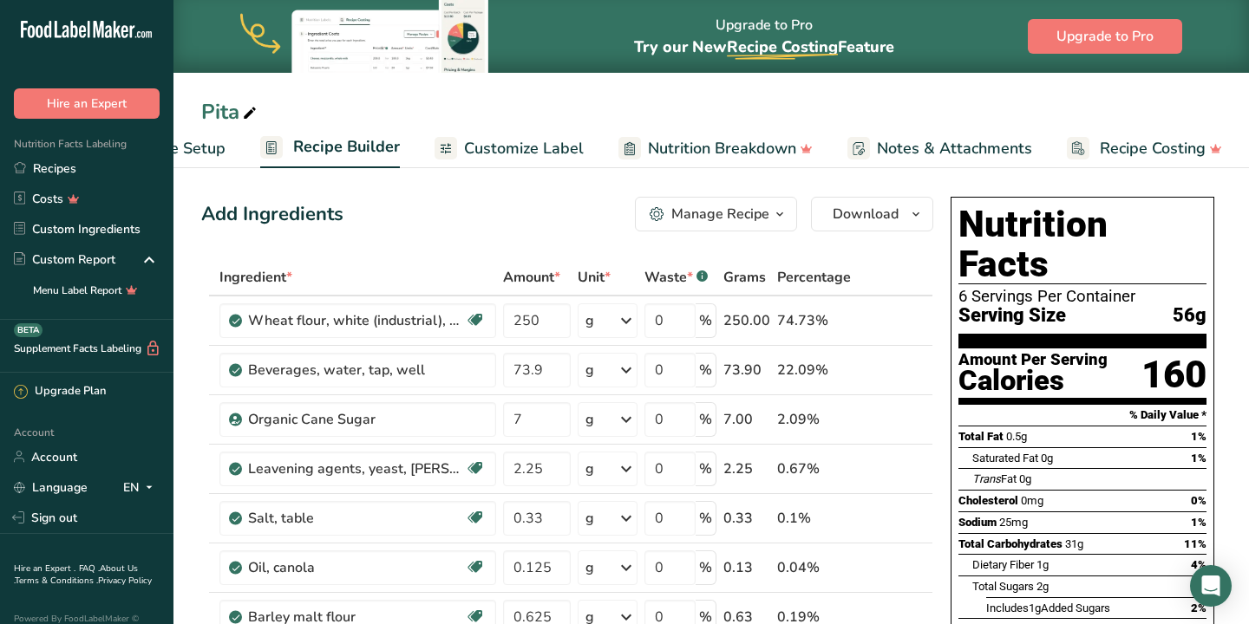
click at [206, 146] on span "Recipe Setup" at bounding box center [178, 148] width 95 height 23
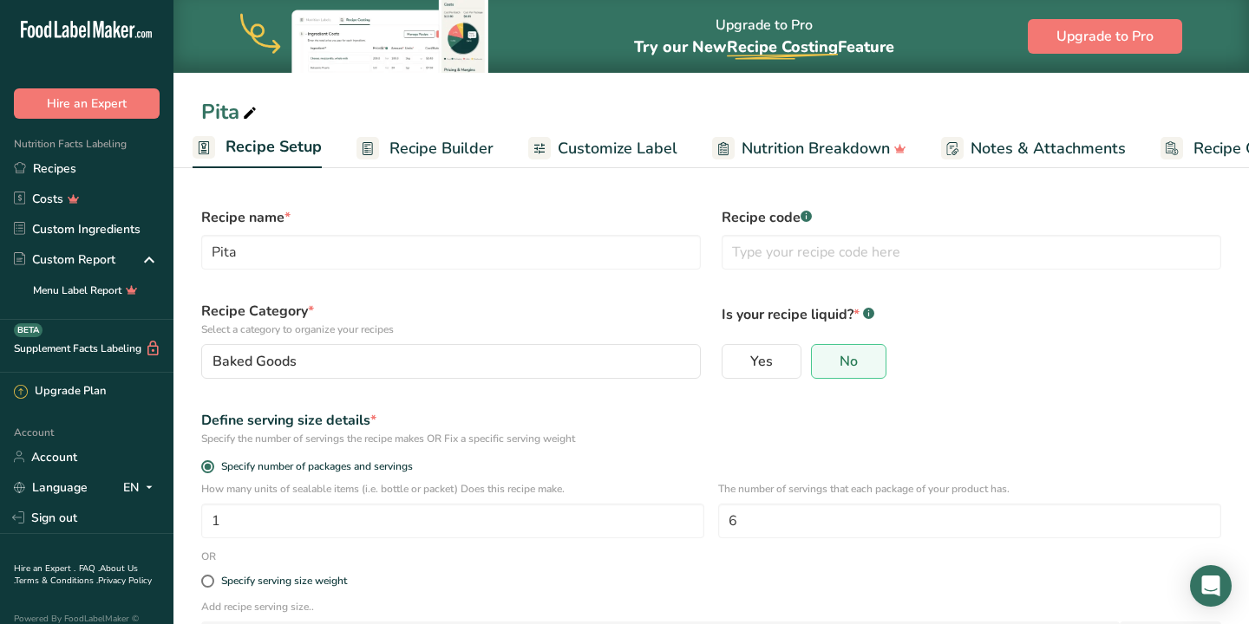
scroll to position [0, 6]
click at [70, 176] on link "Recipes" at bounding box center [86, 168] width 173 height 30
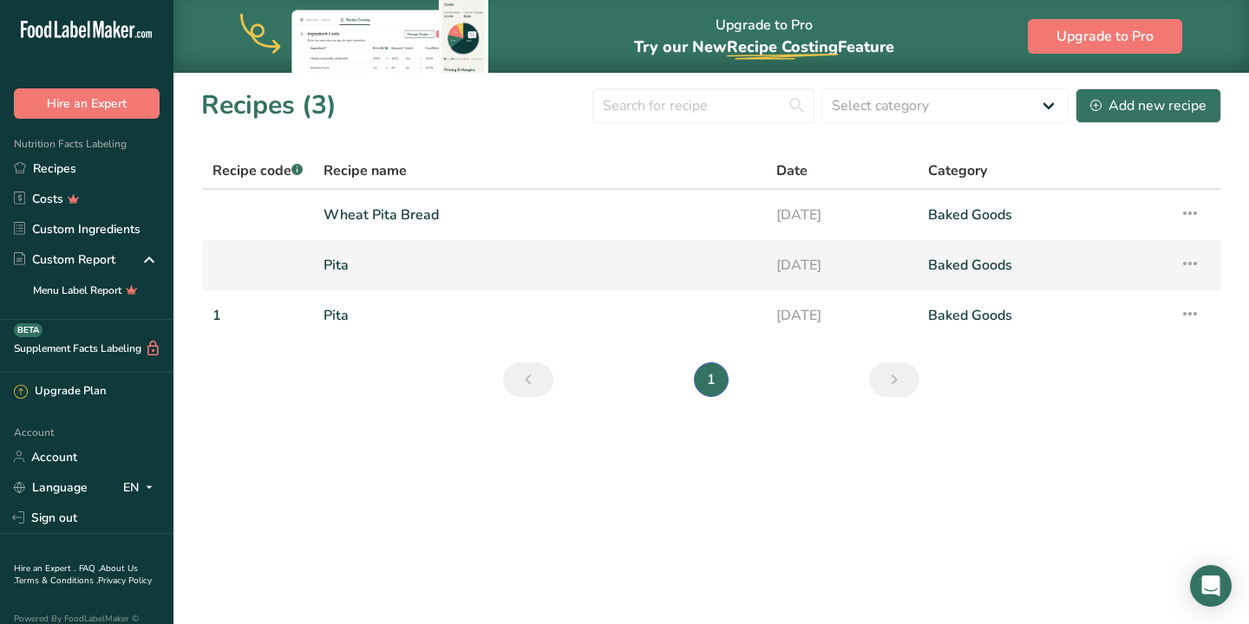
click at [804, 260] on link "[DATE]" at bounding box center [841, 265] width 131 height 36
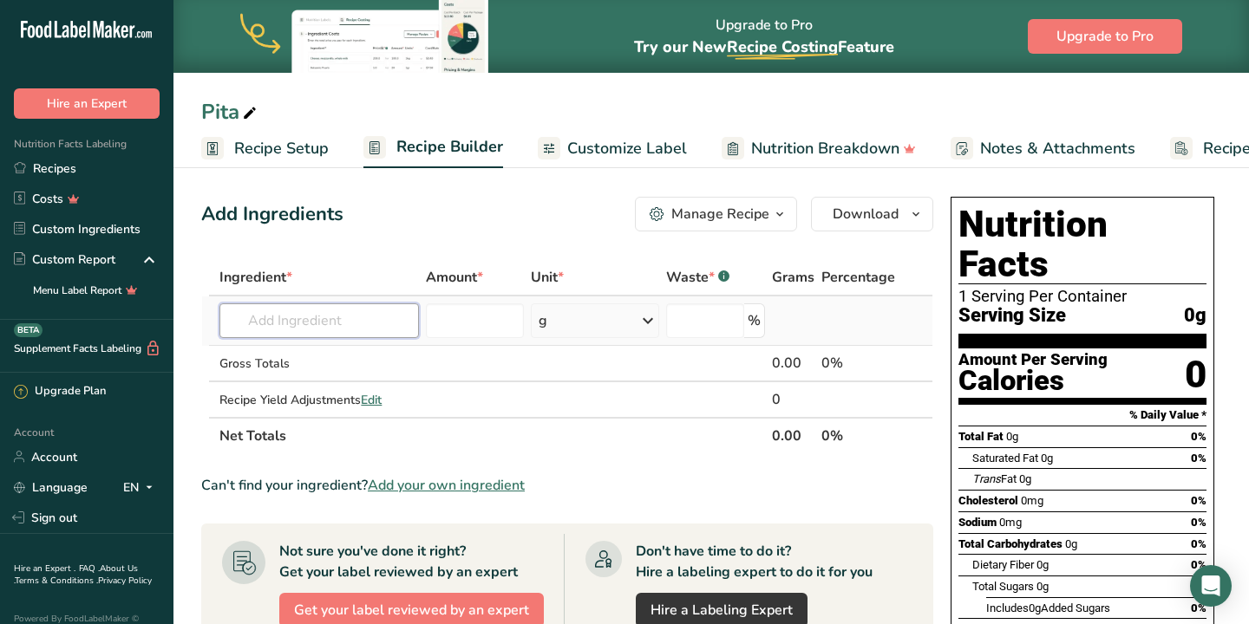
click at [359, 323] on input "text" at bounding box center [318, 320] width 199 height 35
click at [250, 111] on icon at bounding box center [250, 113] width 16 height 24
click at [192, 109] on div "Pita" at bounding box center [710, 111] width 1075 height 31
click at [252, 111] on icon at bounding box center [250, 113] width 16 height 24
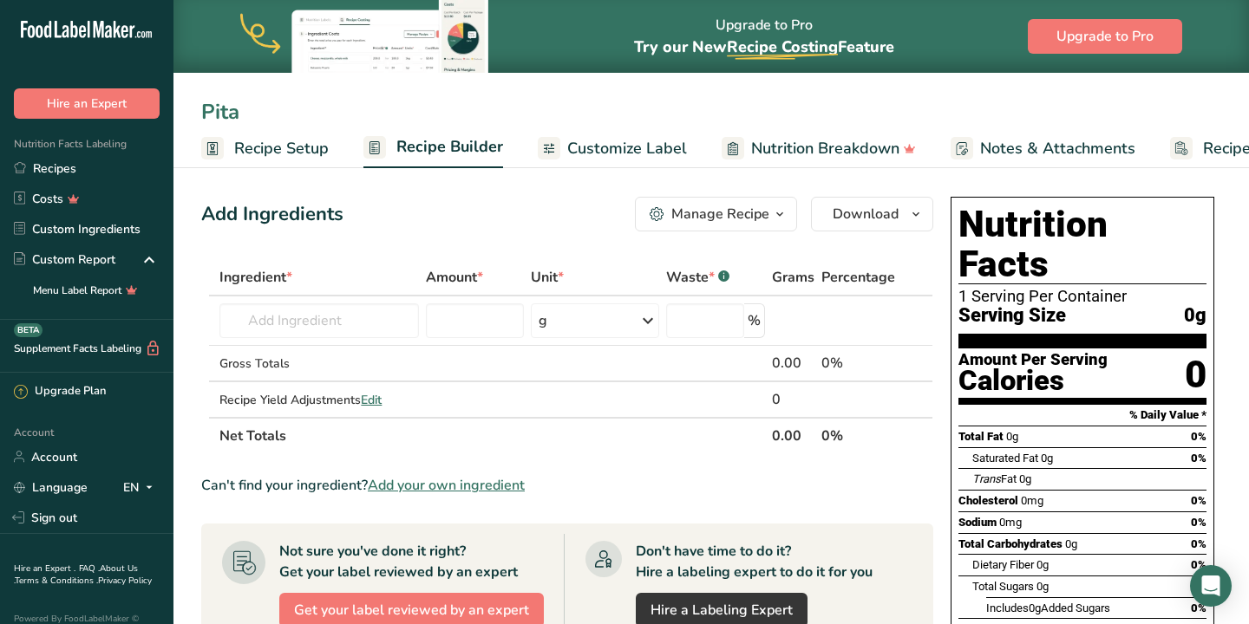
click at [225, 113] on input "Pita" at bounding box center [711, 111] width 1020 height 31
click at [216, 113] on input "Pita" at bounding box center [711, 111] width 1020 height 31
click at [203, 111] on input "Pita" at bounding box center [711, 111] width 1020 height 31
click at [307, 114] on input "whola Pita" at bounding box center [711, 111] width 1020 height 31
type input "whola Pita bread"
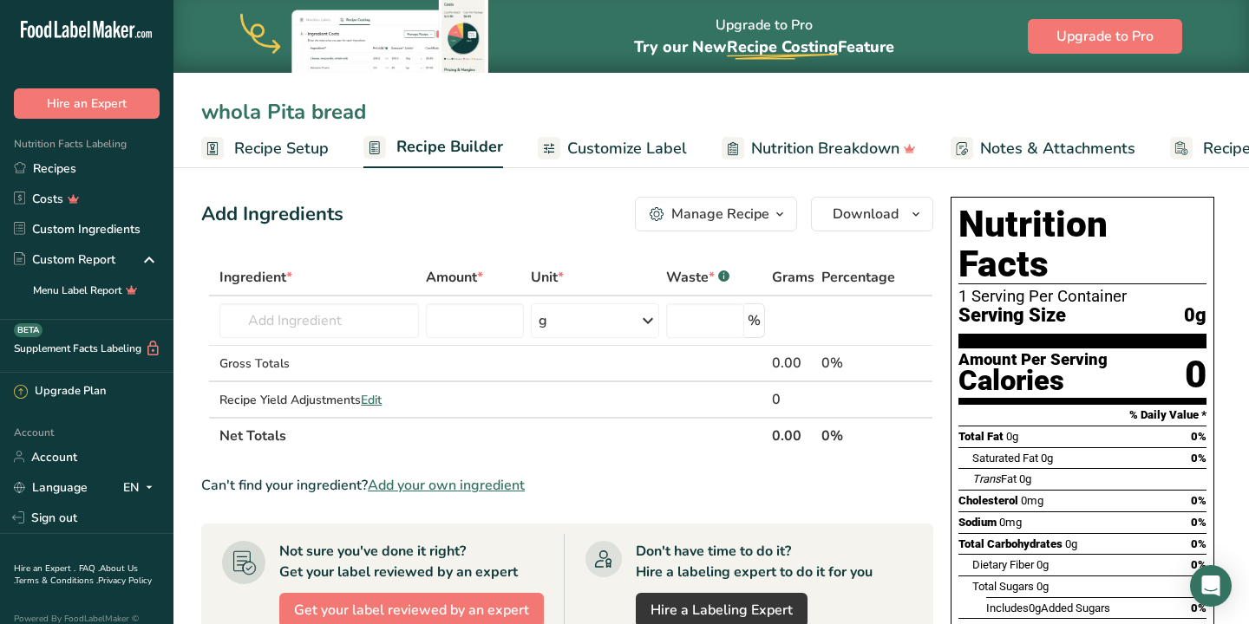
click at [286, 152] on span "Recipe Setup" at bounding box center [281, 148] width 95 height 23
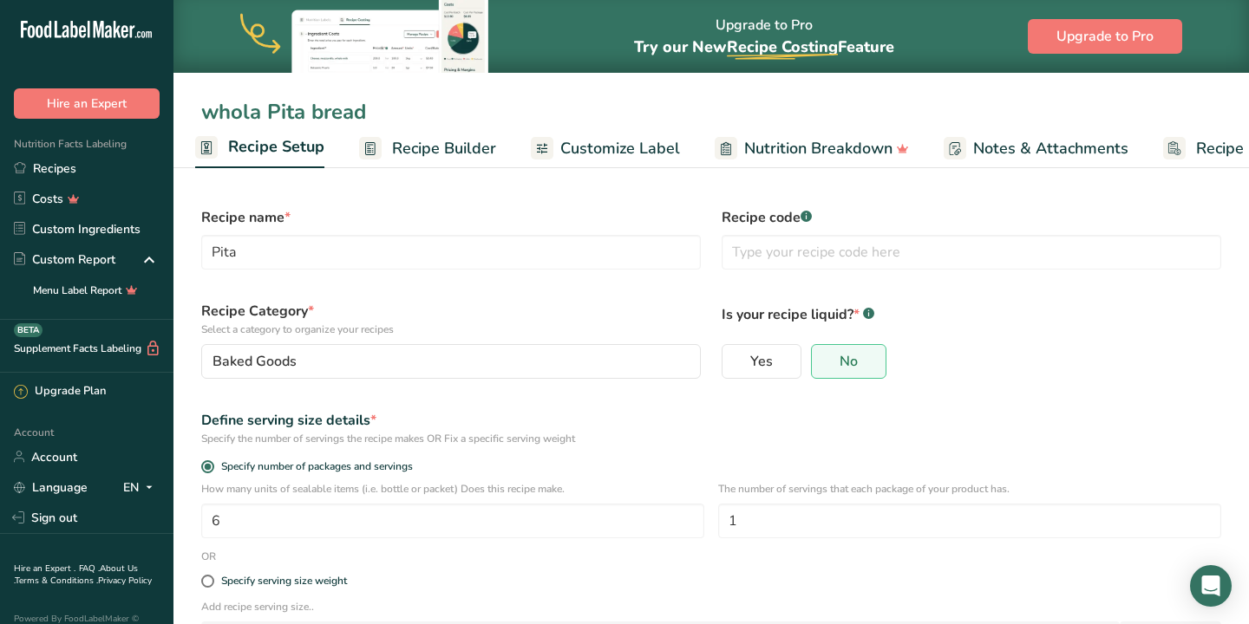
type input "whola Pita bread"
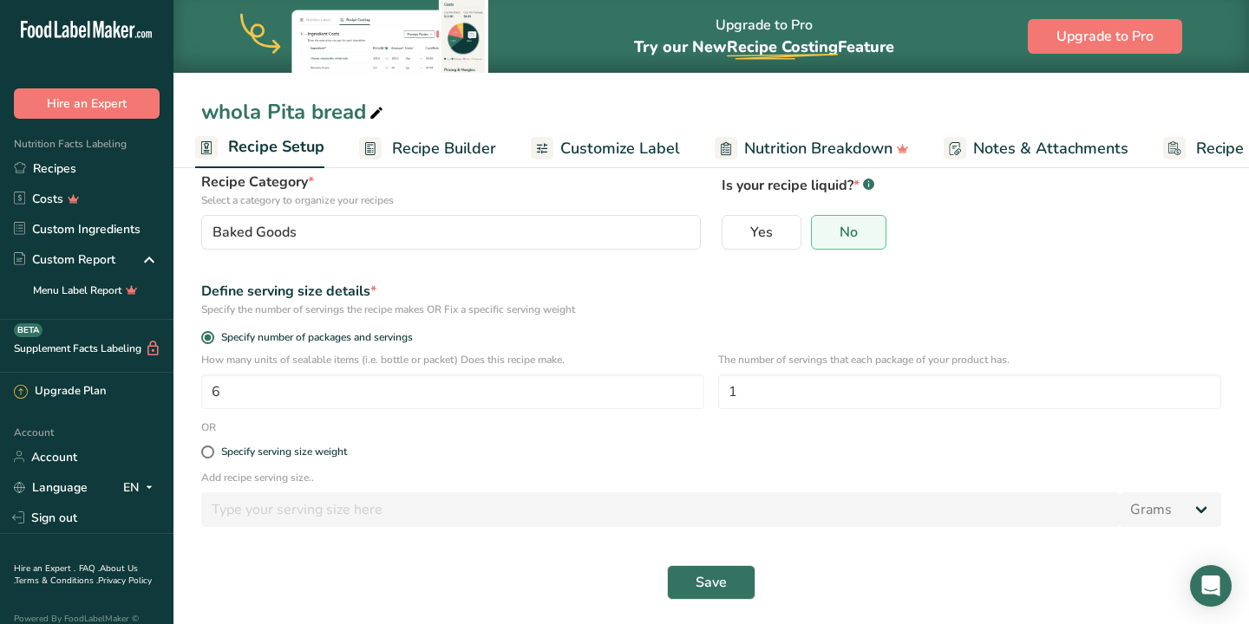
scroll to position [133, 0]
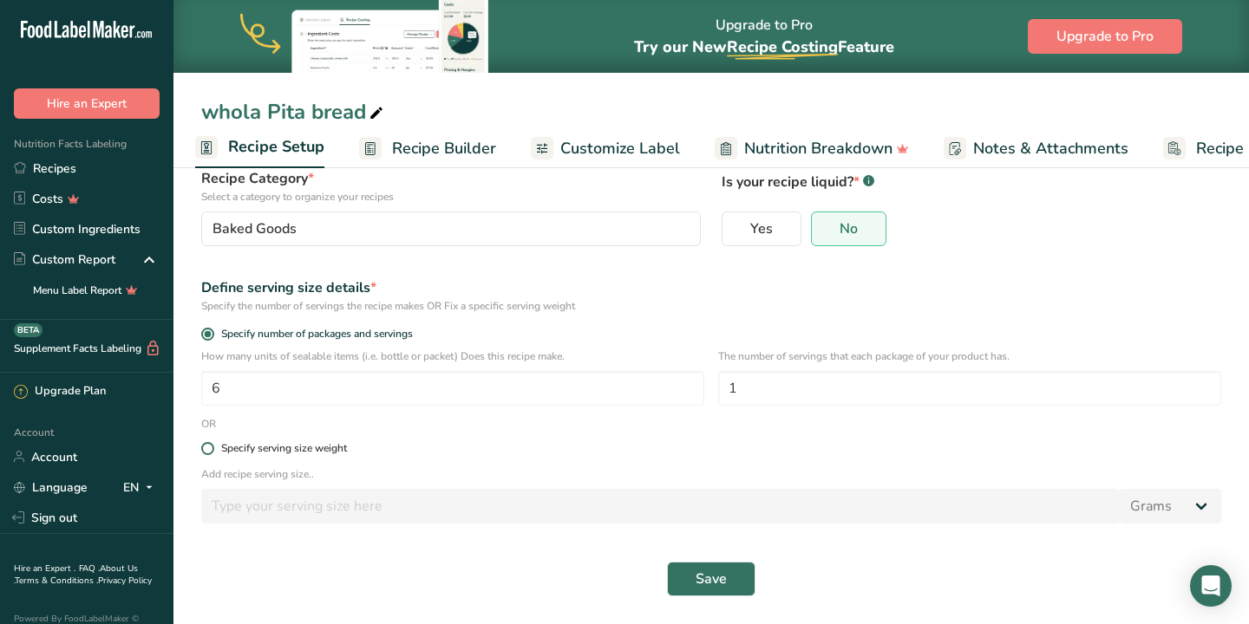
click at [212, 450] on span at bounding box center [207, 448] width 13 height 13
click at [212, 450] on input "Specify serving size weight" at bounding box center [206, 448] width 11 height 11
radio input "true"
radio input "false"
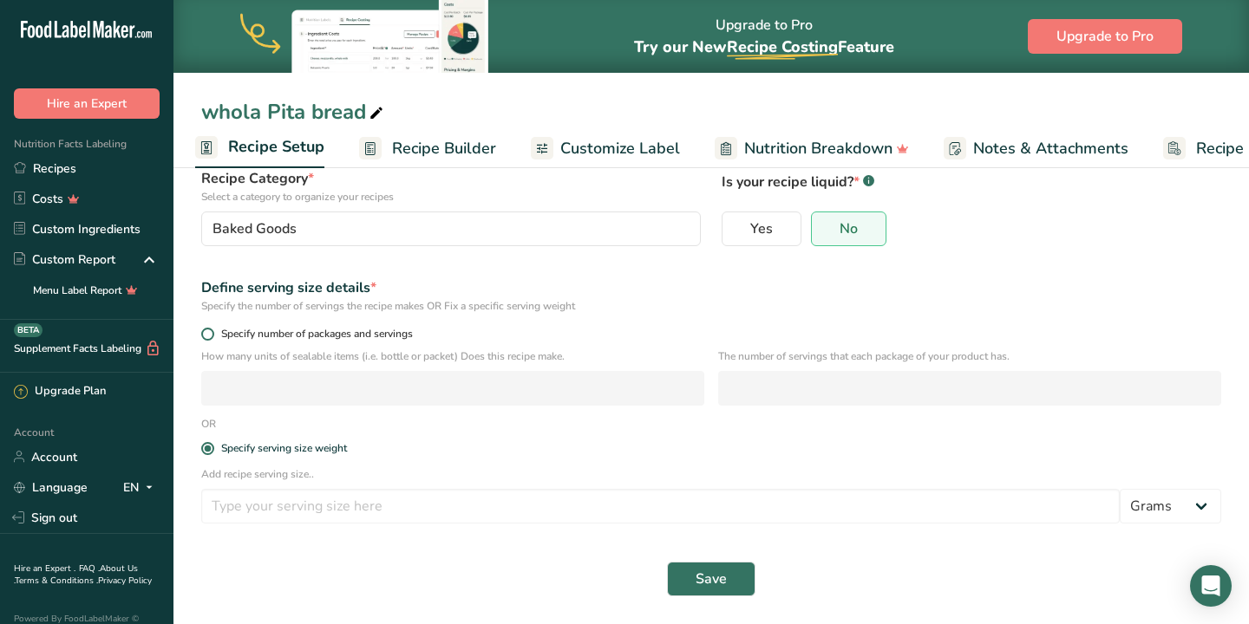
click at [209, 333] on span at bounding box center [207, 334] width 13 height 13
click at [209, 333] on input "Specify number of packages and servings" at bounding box center [206, 334] width 11 height 11
radio input "true"
radio input "false"
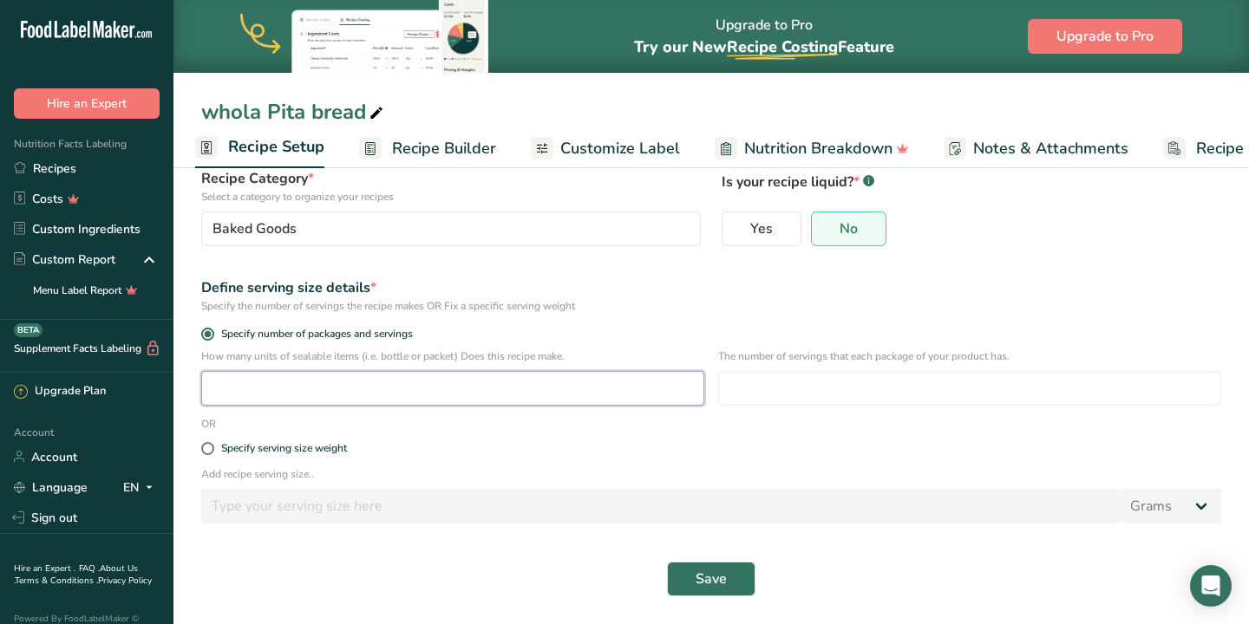
click at [232, 383] on input "number" at bounding box center [452, 388] width 503 height 35
type input "6"
click at [753, 388] on input "number" at bounding box center [969, 388] width 503 height 35
type input "1"
click at [446, 151] on span "Recipe Builder" at bounding box center [444, 148] width 104 height 23
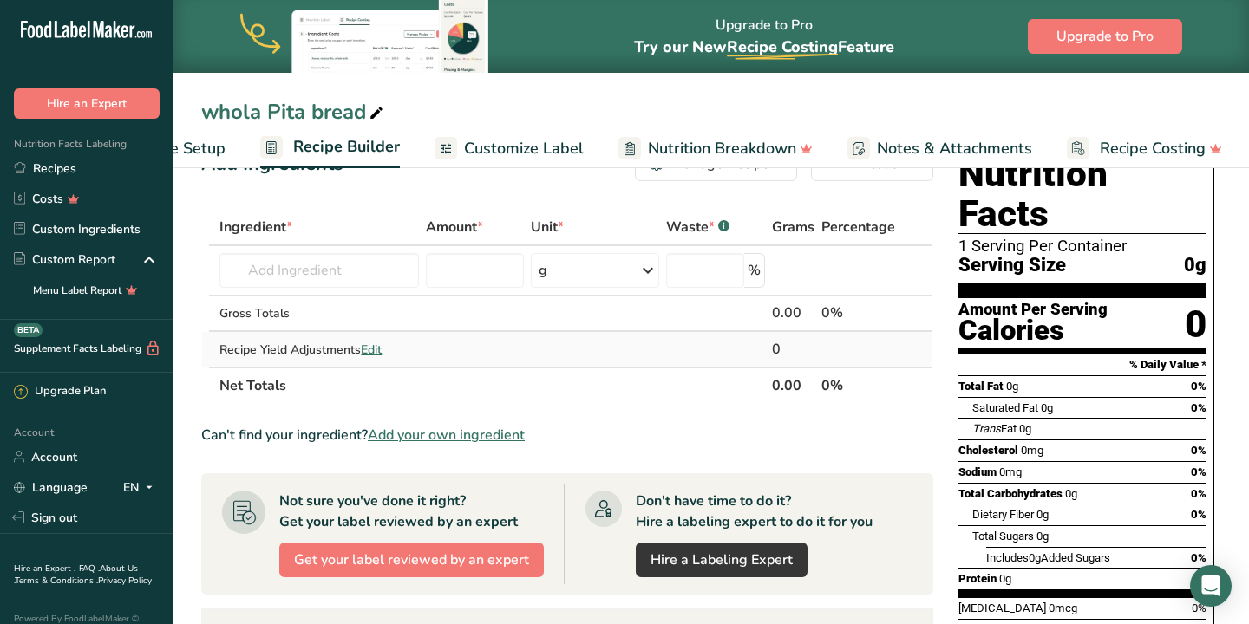
scroll to position [49, 0]
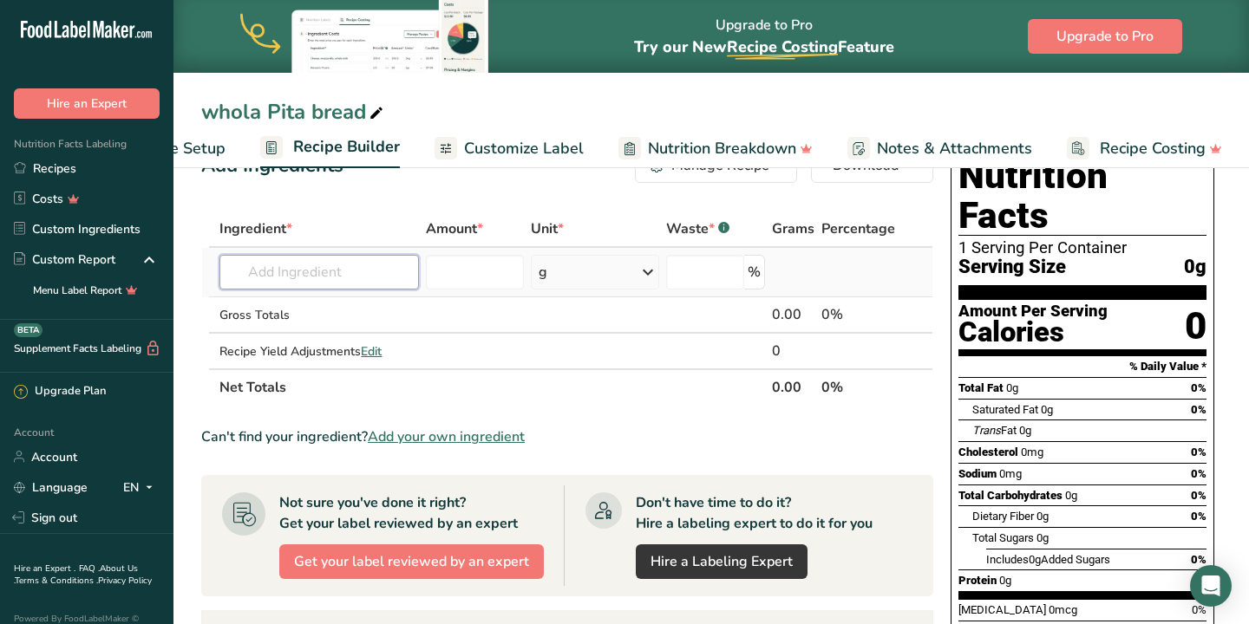
click at [285, 280] on input "text" at bounding box center [318, 272] width 199 height 35
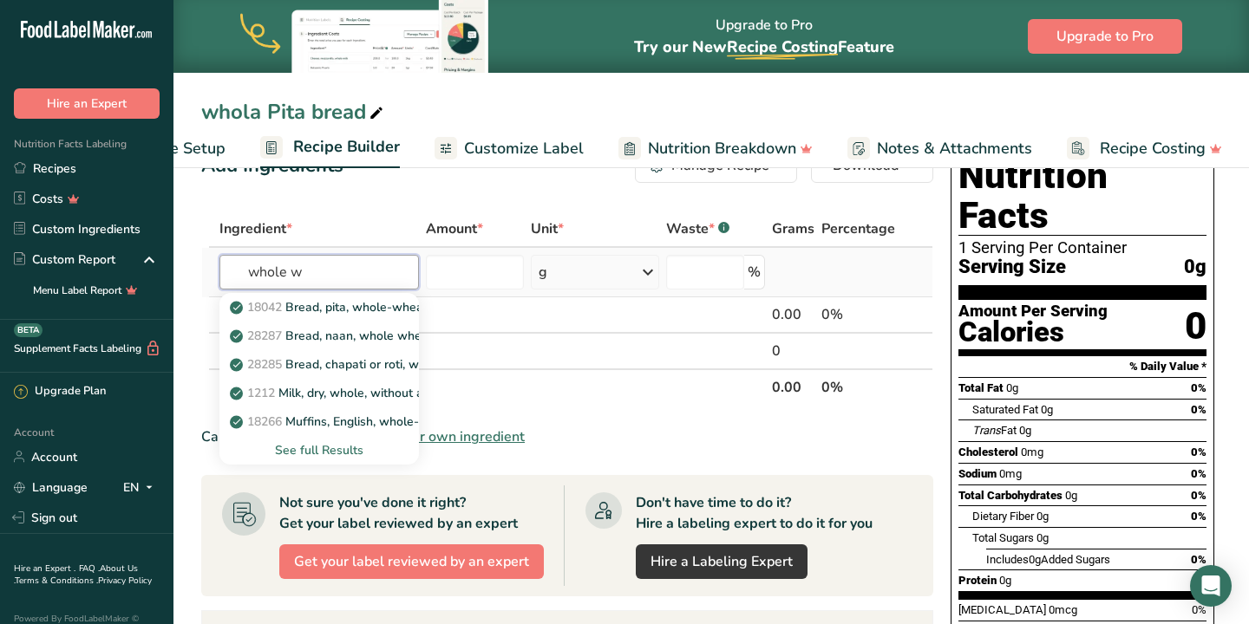
type input "whole w"
click at [313, 447] on div "See full Results" at bounding box center [319, 450] width 172 height 18
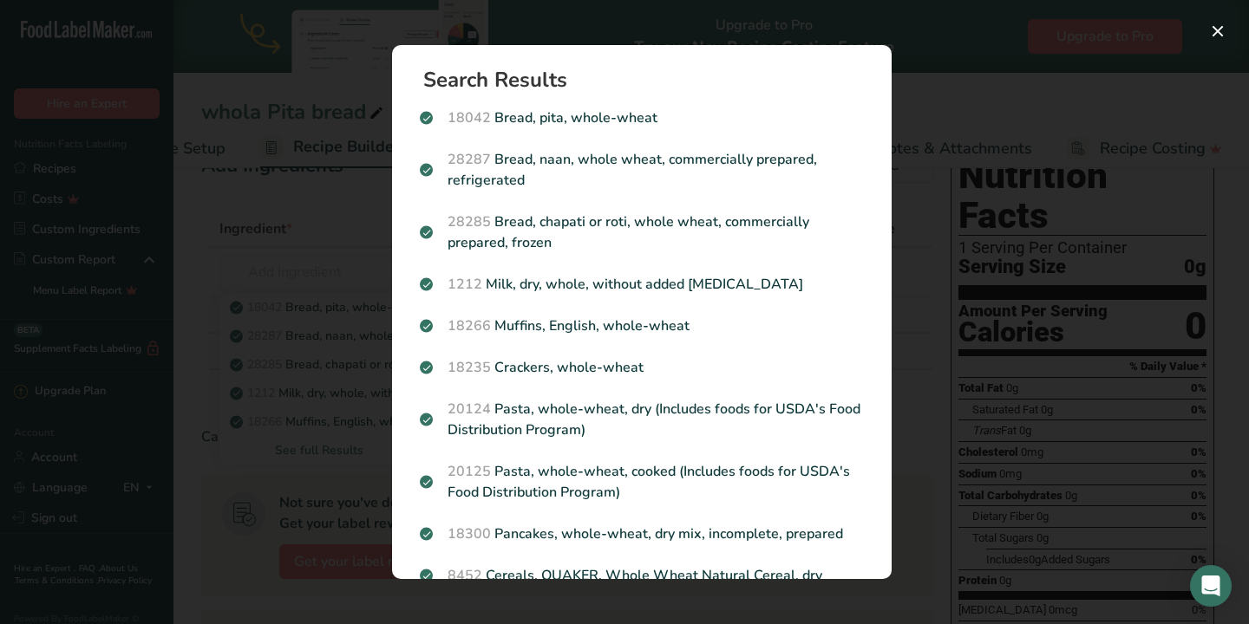
click at [338, 223] on div "Search results modal" at bounding box center [624, 312] width 1249 height 624
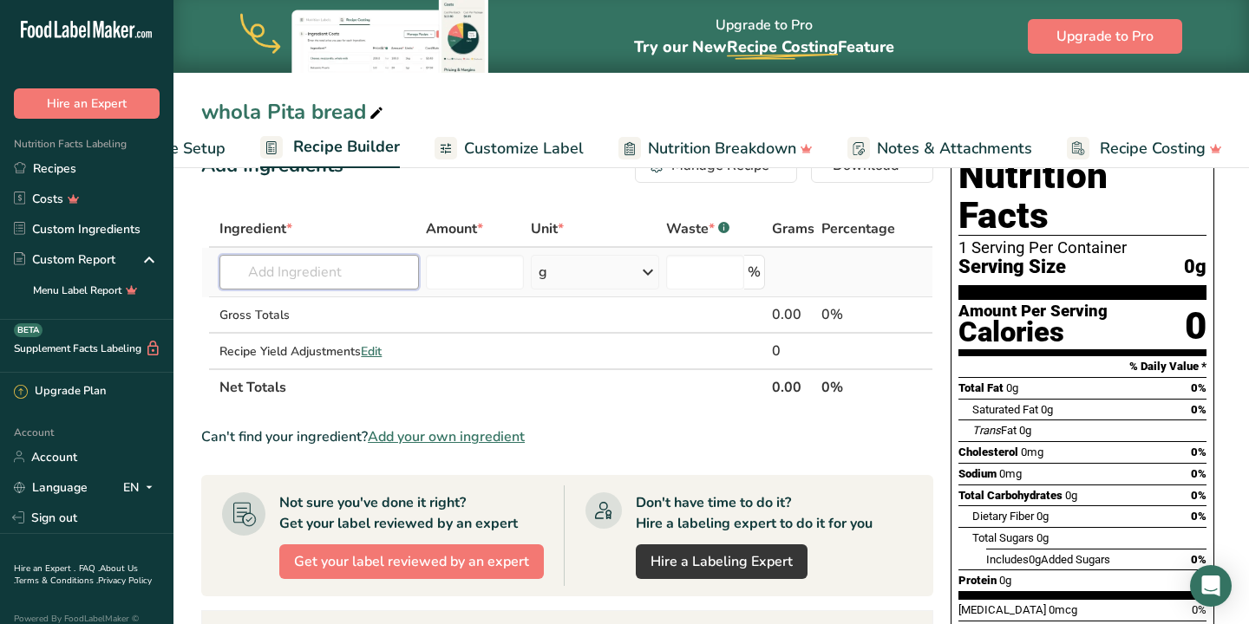
click at [285, 281] on input "text" at bounding box center [318, 272] width 199 height 35
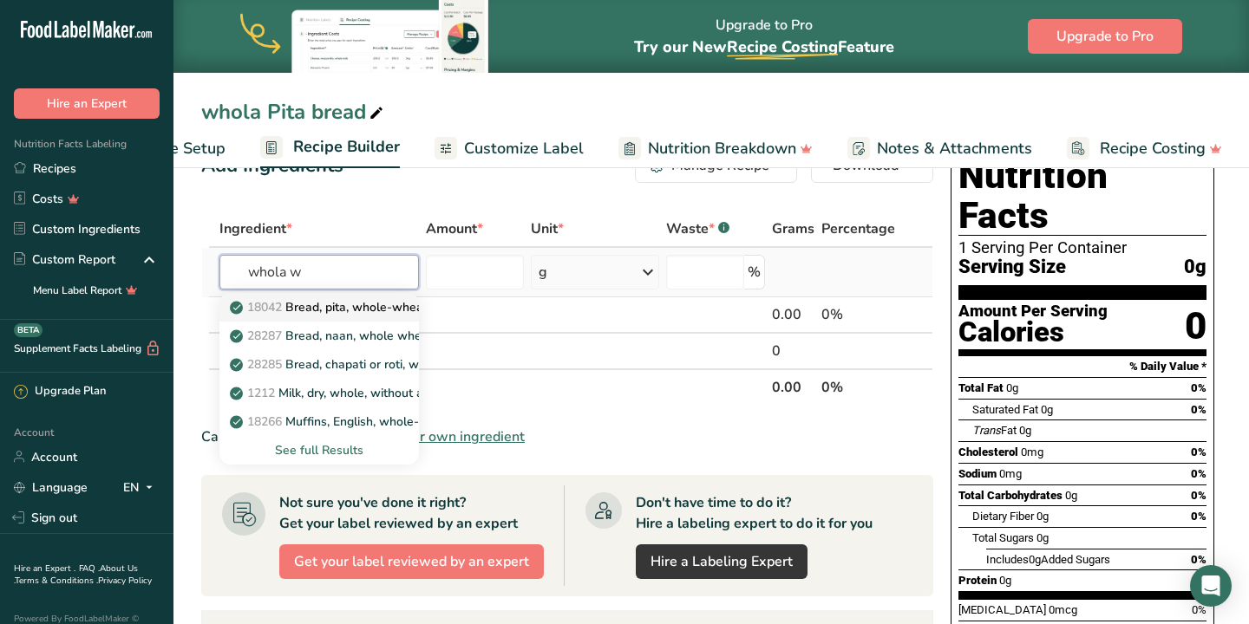
type input "whola w"
click at [322, 309] on p "18042 Bread, pita, whole-wheat" at bounding box center [330, 307] width 194 height 18
type input "Bread, pita, whole-wheat"
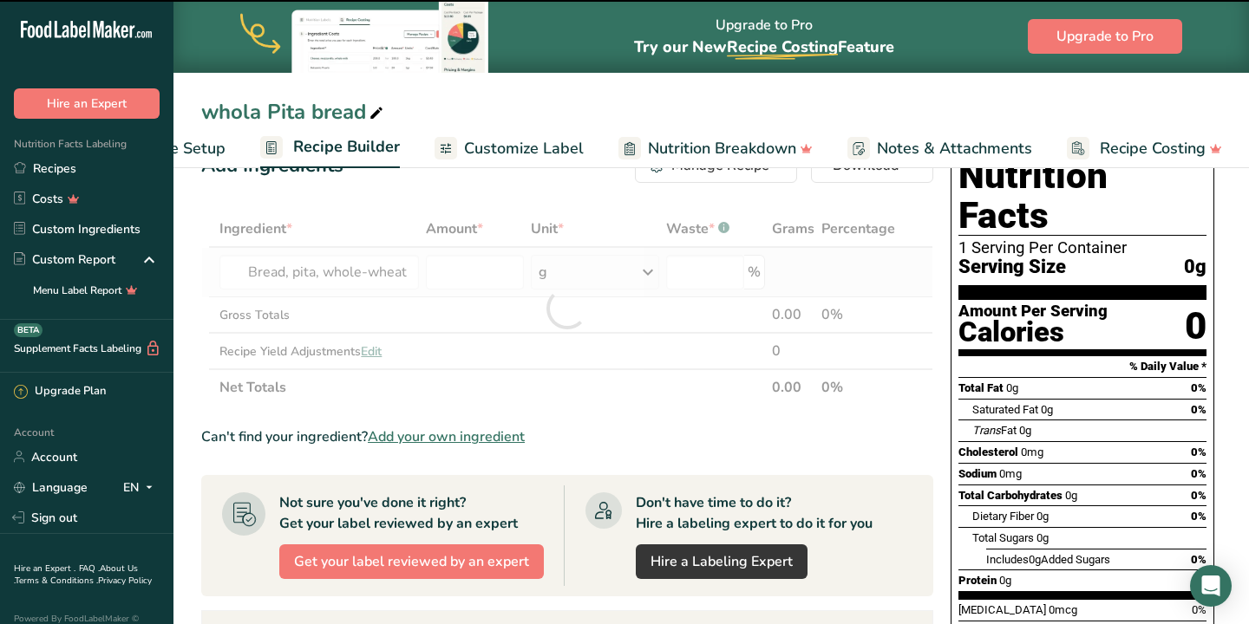
type input "0"
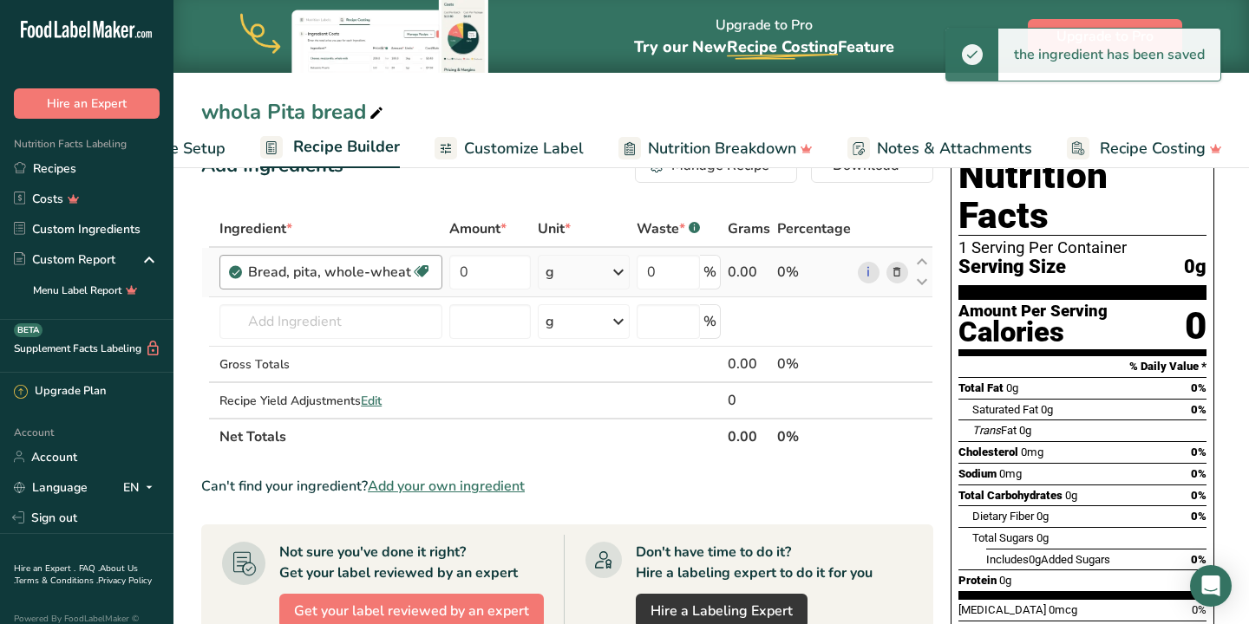
click at [321, 284] on div "Bread, pita, whole-wheat Dairy free Vegan Vegetarian Soy free" at bounding box center [330, 272] width 223 height 35
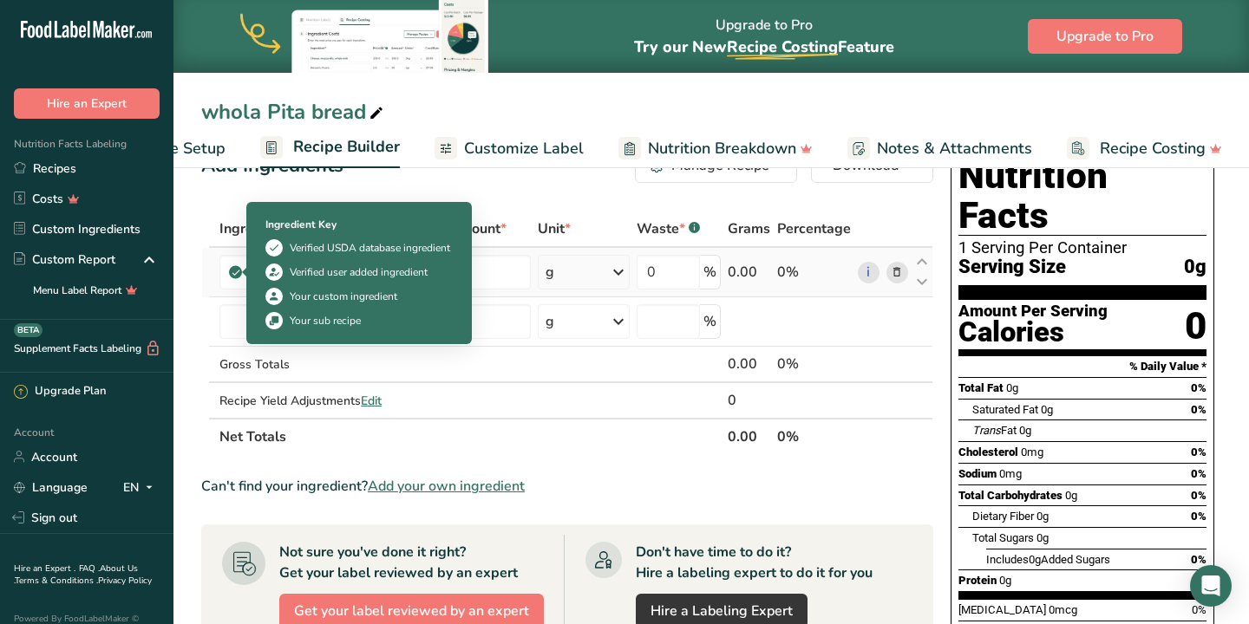
click at [236, 270] on icon at bounding box center [236, 272] width 10 height 16
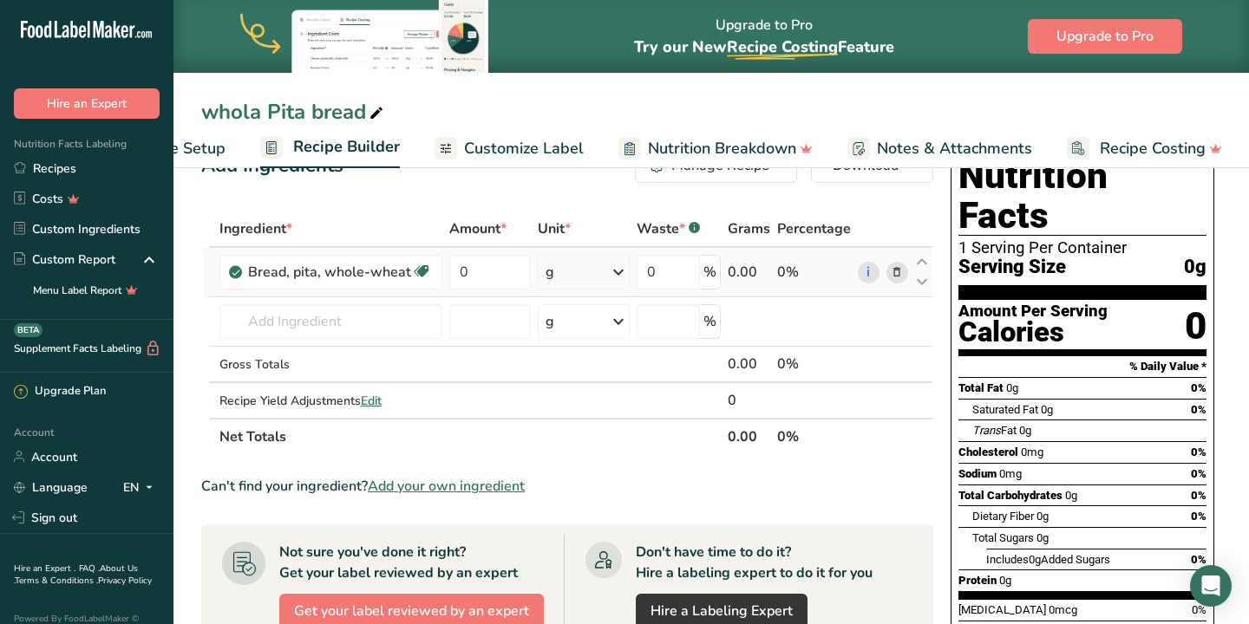
click at [236, 270] on icon at bounding box center [236, 272] width 10 height 16
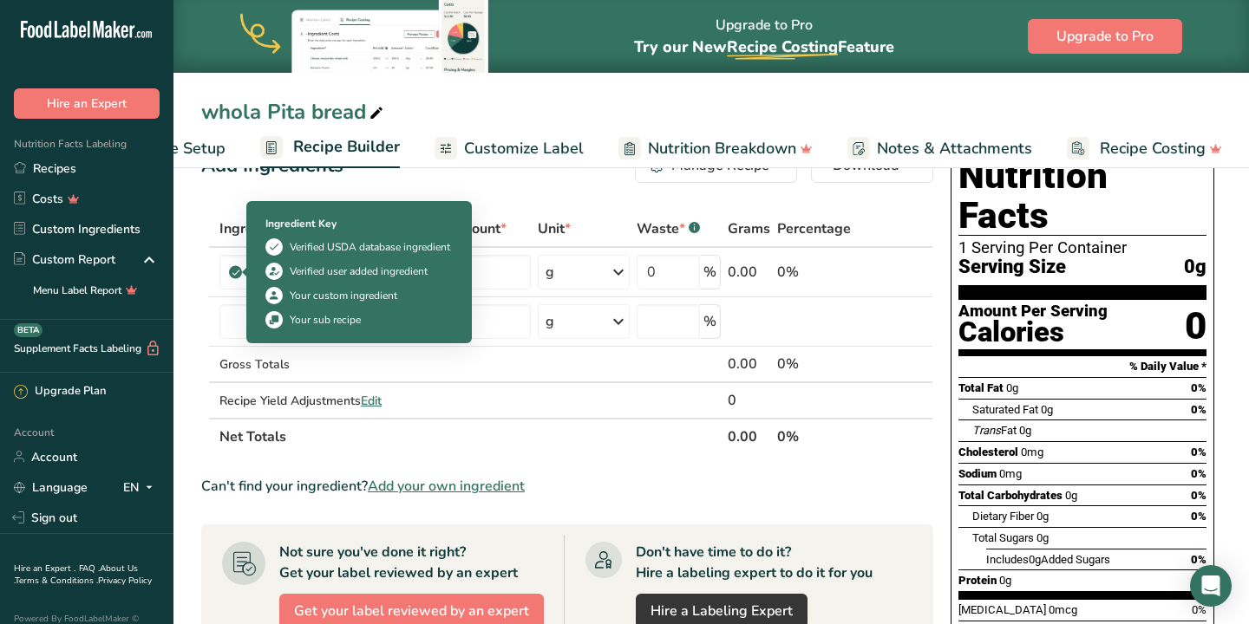
click at [321, 297] on div "Your custom ingredient" at bounding box center [344, 296] width 108 height 16
click at [275, 295] on icon at bounding box center [274, 296] width 12 height 18
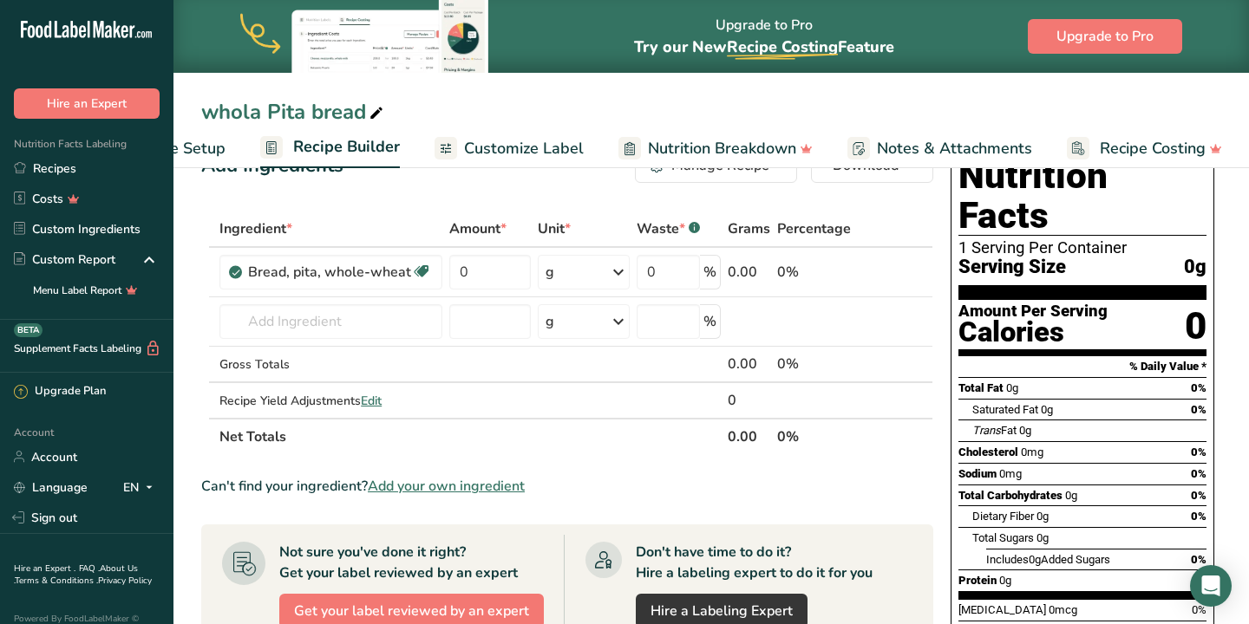
click at [492, 149] on span "Customize Label" at bounding box center [524, 148] width 120 height 23
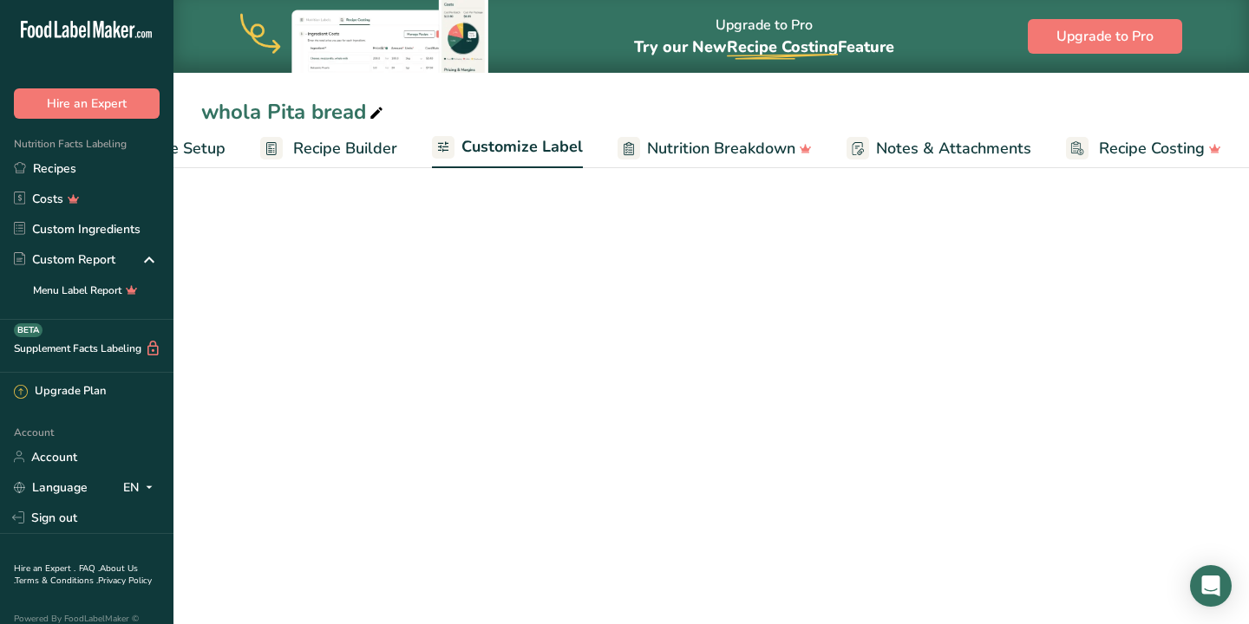
scroll to position [0, 103]
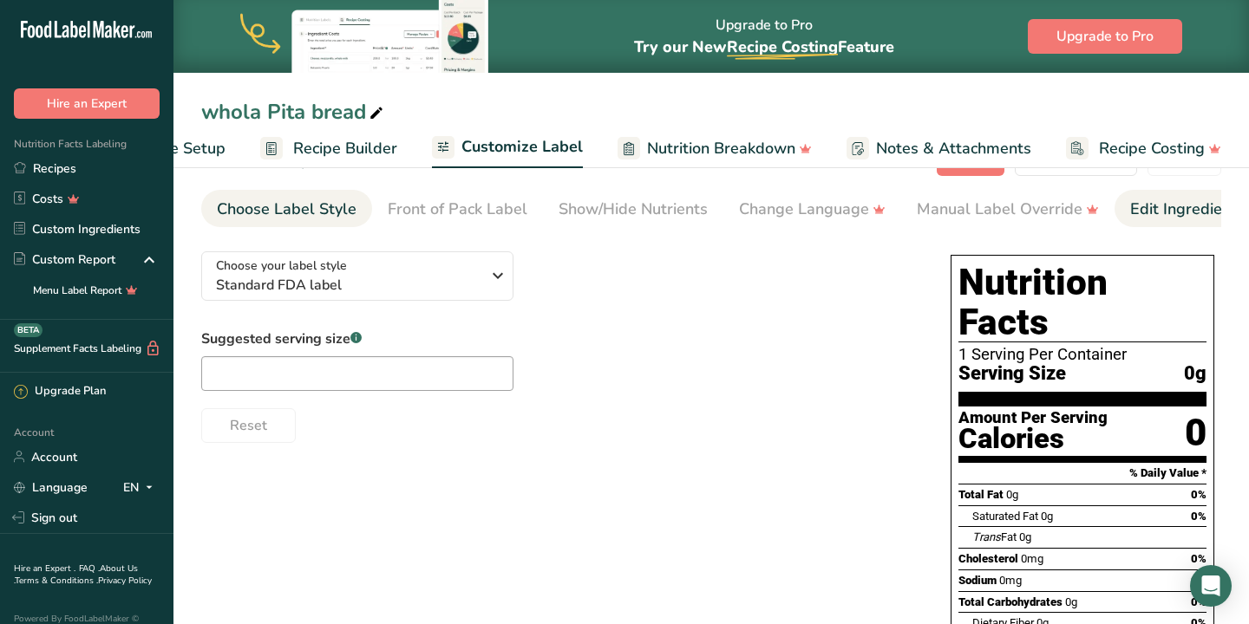
click at [1177, 205] on div "Edit Ingredients/Allergens List" at bounding box center [1240, 209] width 220 height 23
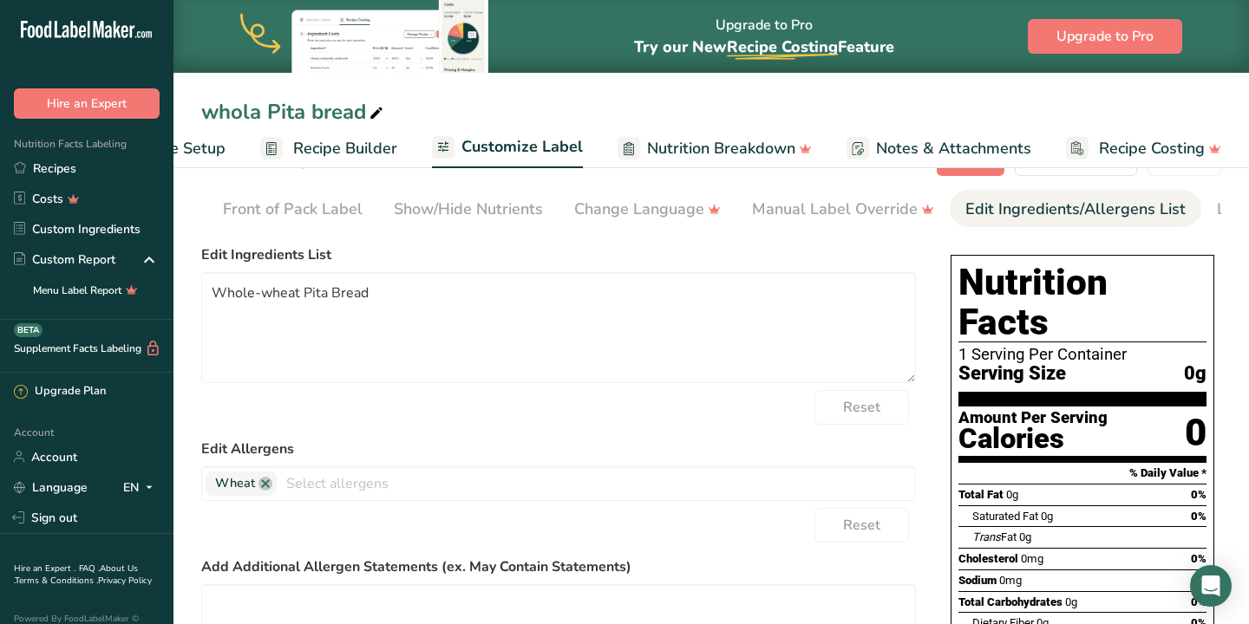
scroll to position [0, 281]
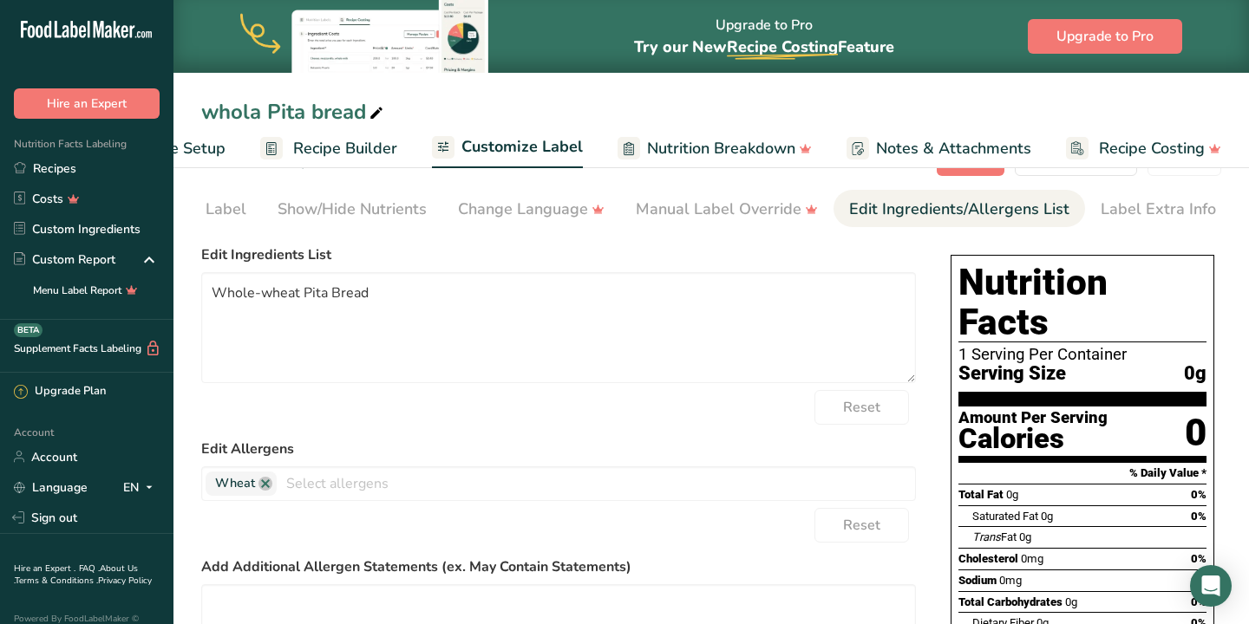
click at [210, 146] on span "Recipe Setup" at bounding box center [178, 148] width 95 height 23
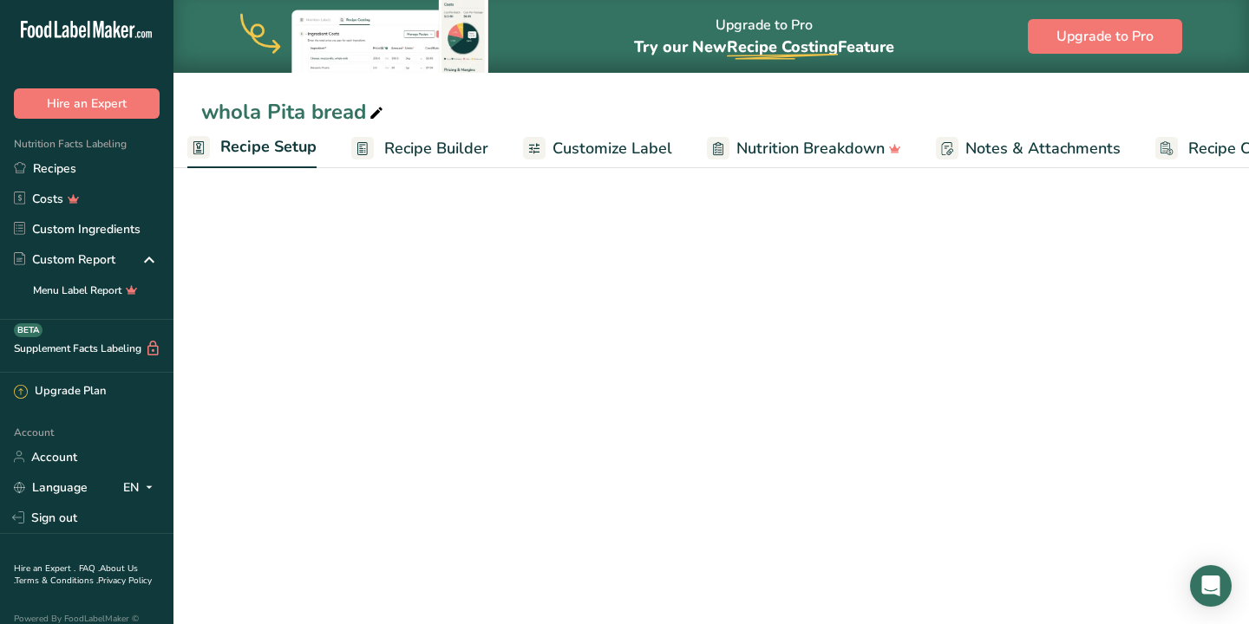
scroll to position [0, 6]
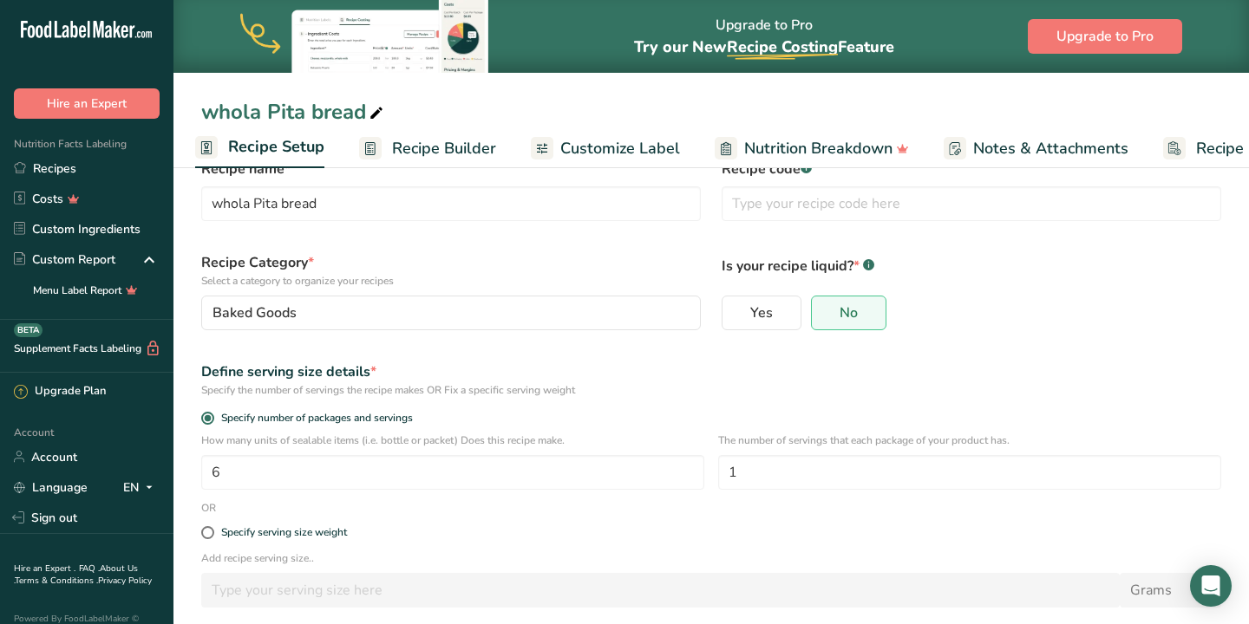
click at [433, 149] on span "Recipe Builder" at bounding box center [444, 148] width 104 height 23
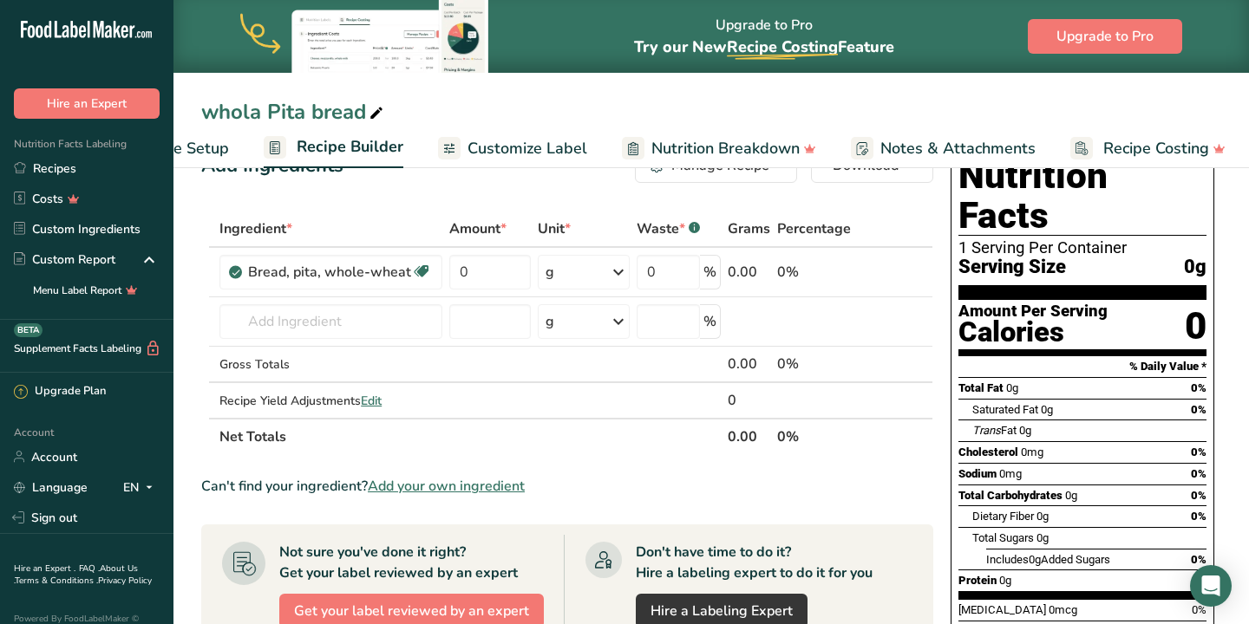
scroll to position [0, 103]
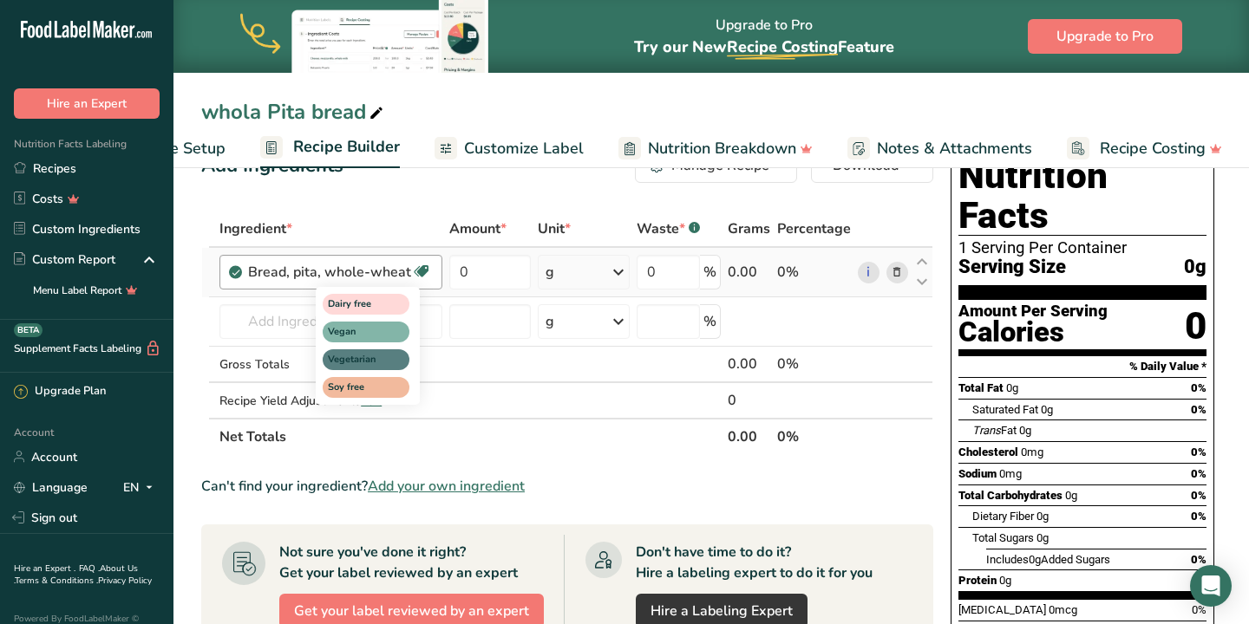
click at [417, 266] on icon at bounding box center [421, 271] width 17 height 27
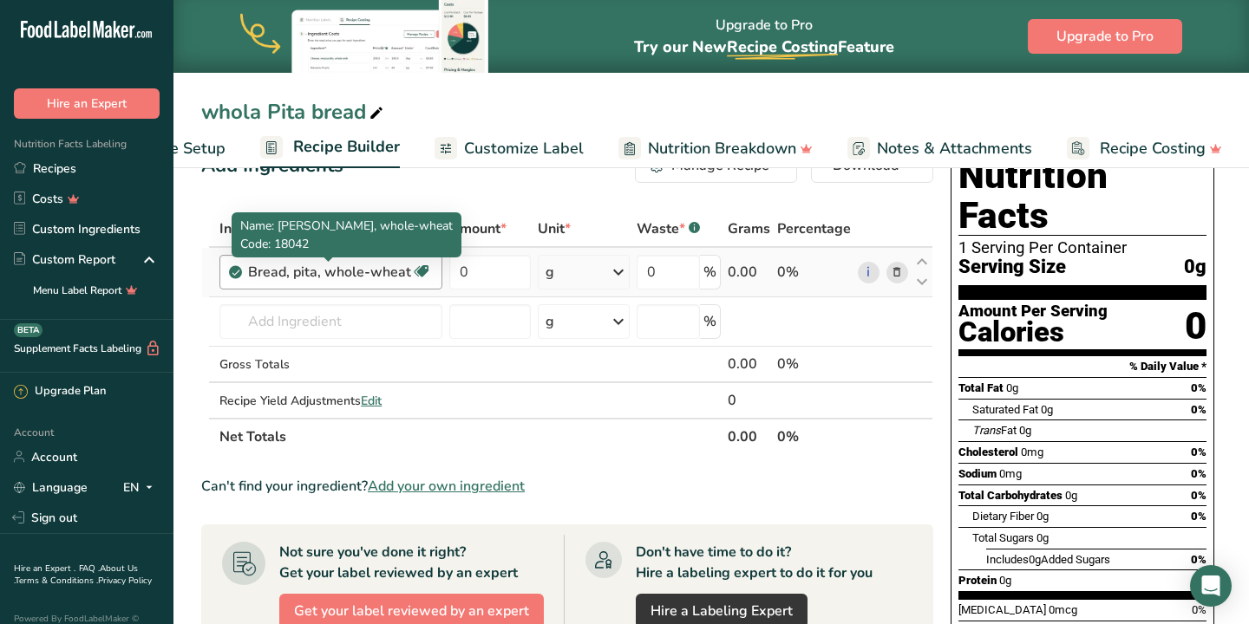
click at [392, 266] on div "Bread, pita, whole-wheat" at bounding box center [329, 272] width 163 height 21
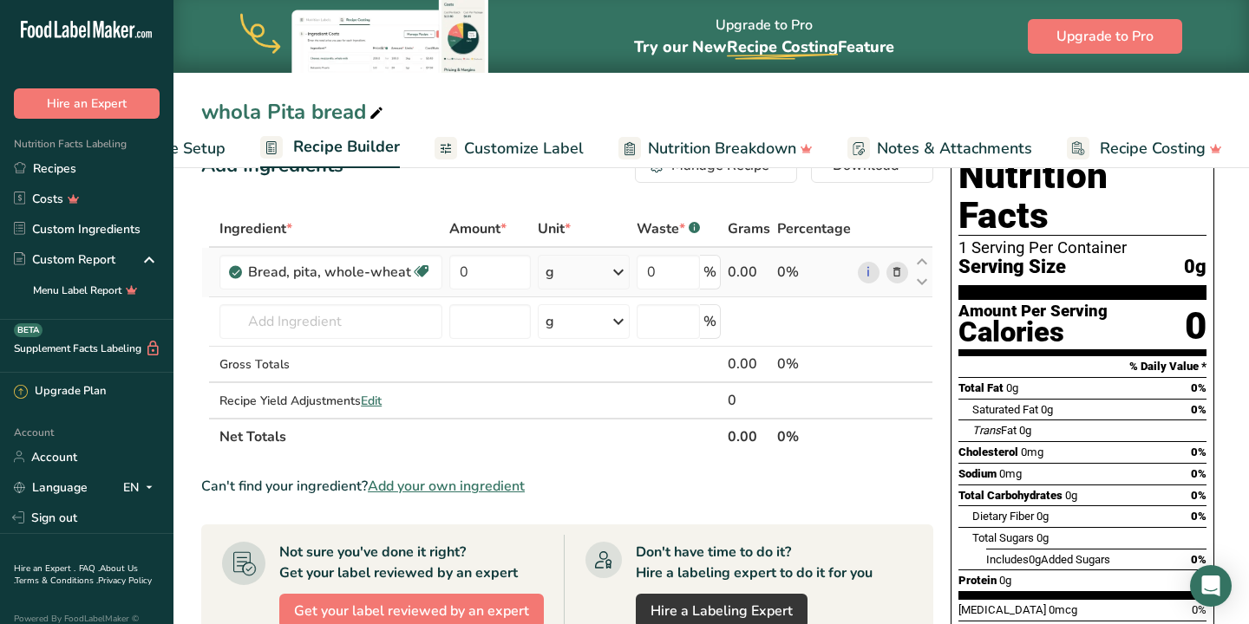
click at [893, 274] on icon at bounding box center [896, 273] width 12 height 18
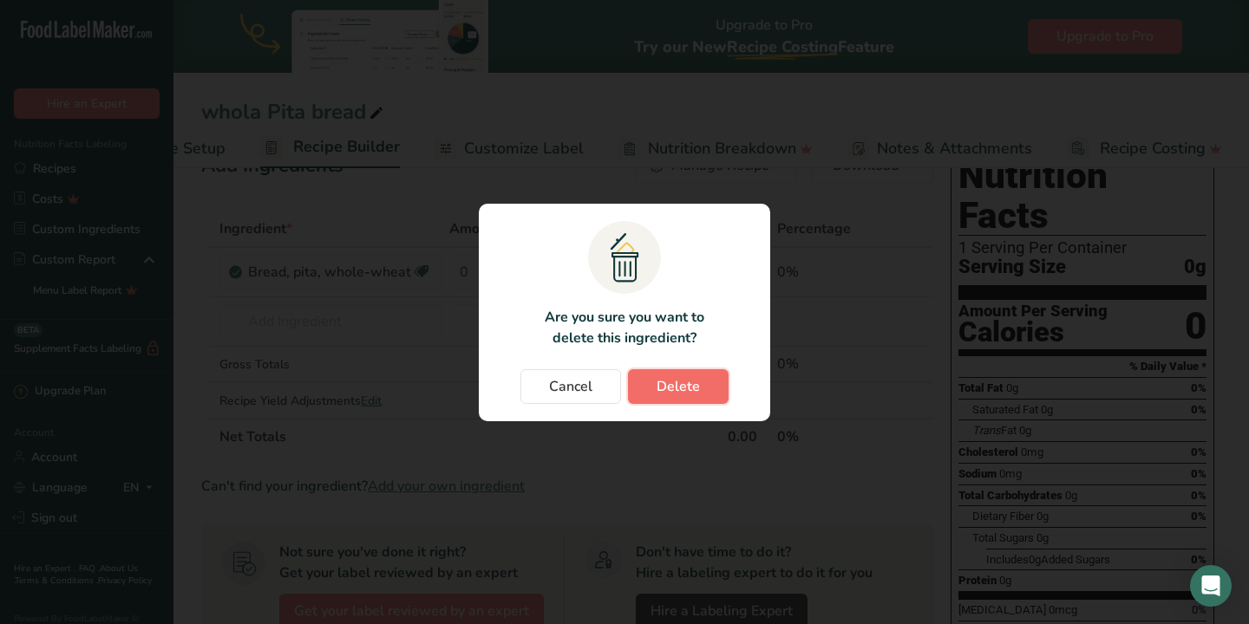
click at [710, 382] on button "Delete" at bounding box center [678, 386] width 101 height 35
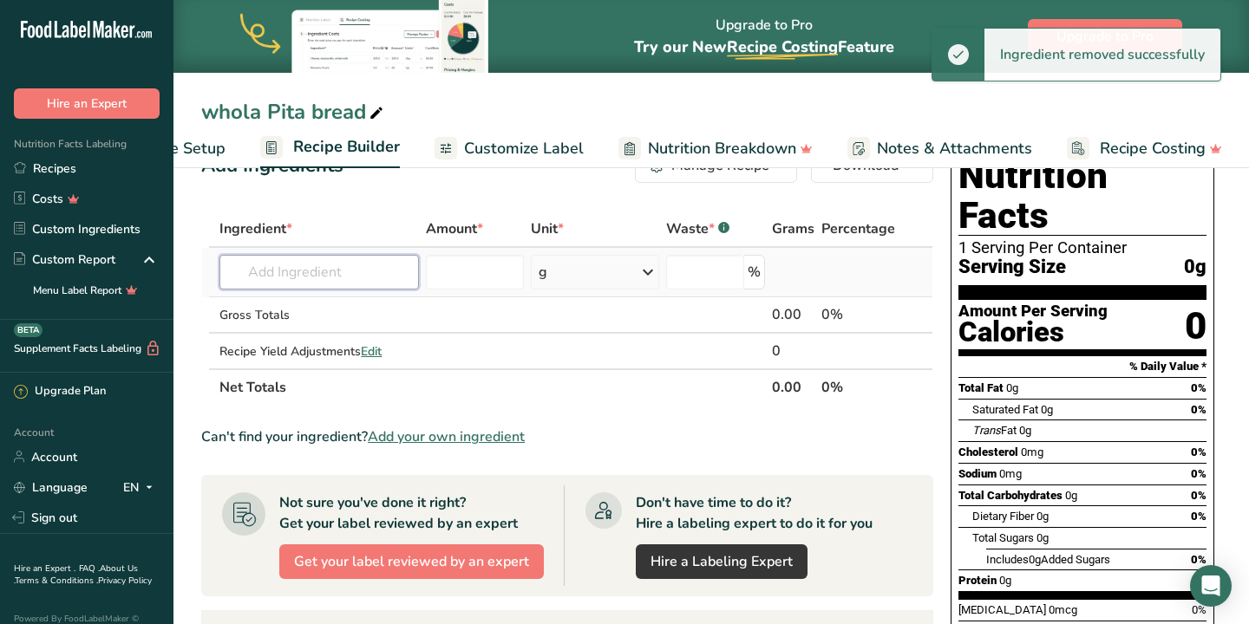
click at [287, 268] on input "text" at bounding box center [318, 272] width 199 height 35
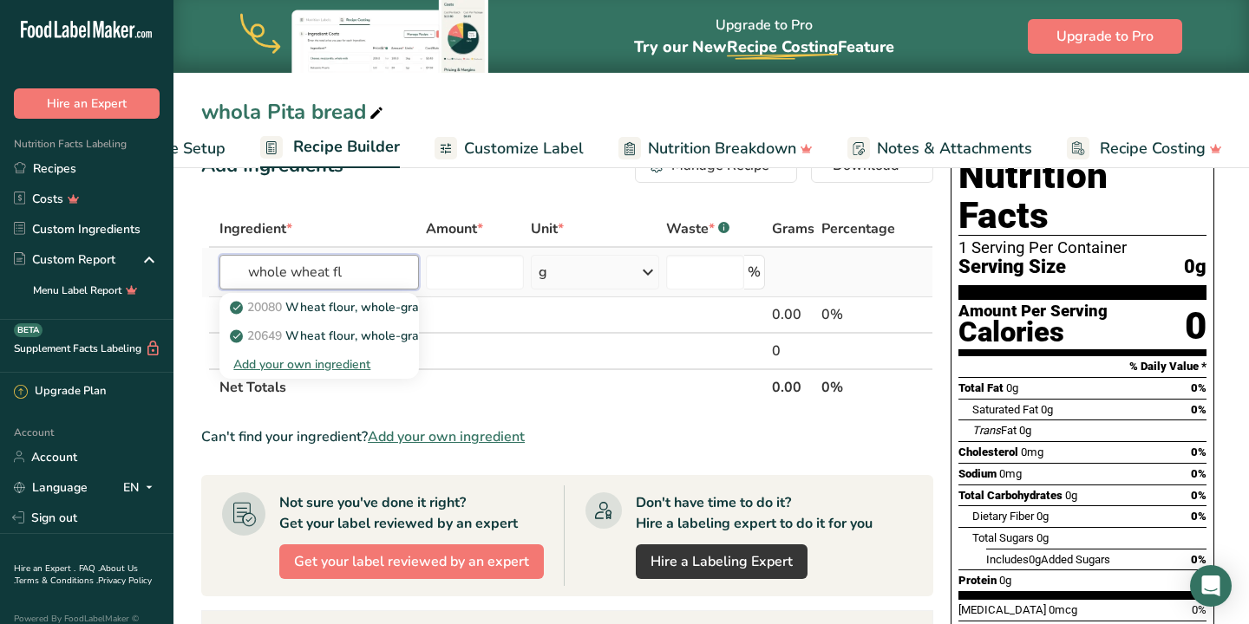
type input "whole wheat fl"
click at [296, 367] on div "Add your own ingredient" at bounding box center [319, 364] width 172 height 18
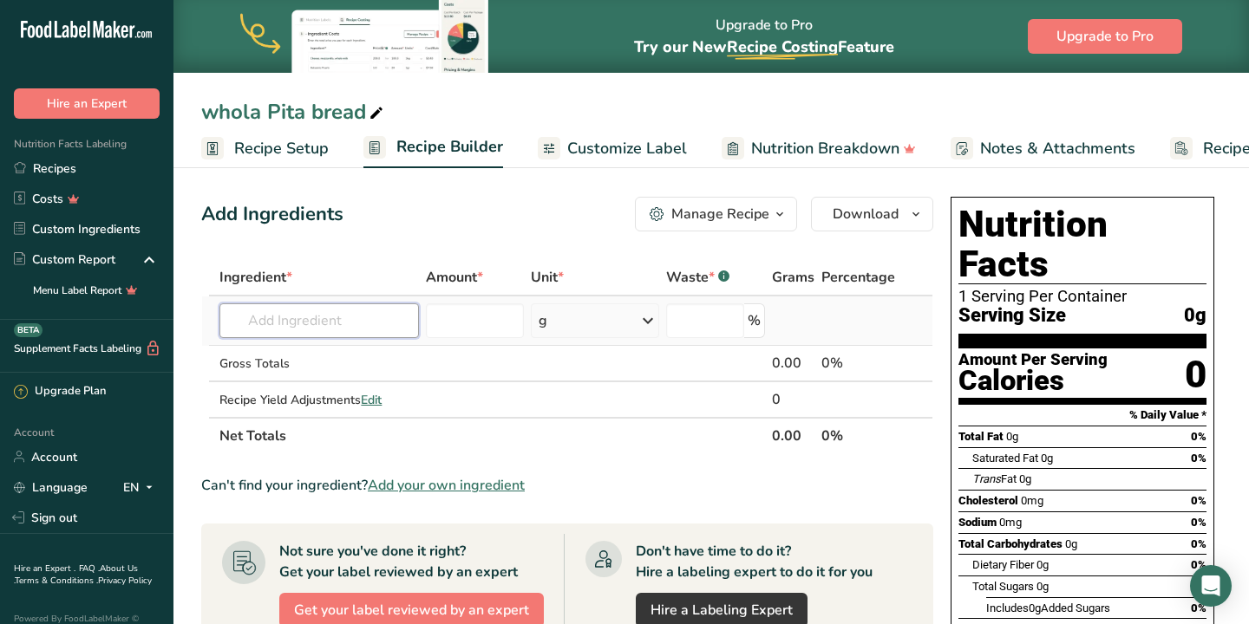
click at [323, 333] on input "text" at bounding box center [318, 320] width 199 height 35
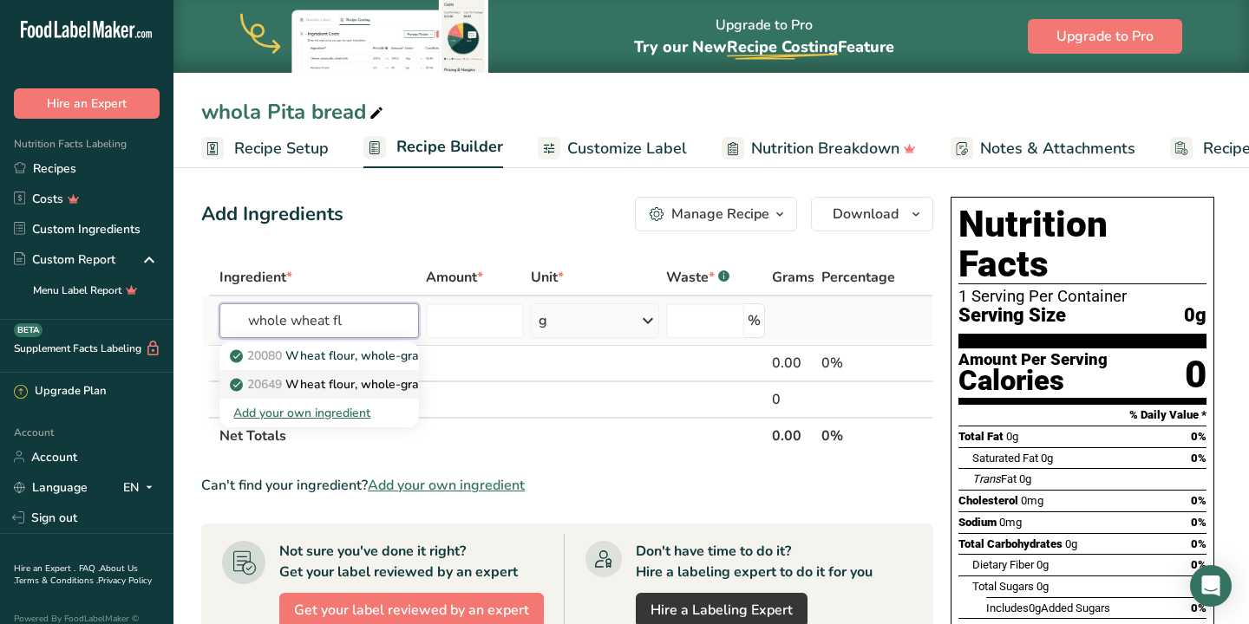
type input "whole wheat fl"
drag, startPoint x: 325, startPoint y: 382, endPoint x: 294, endPoint y: 386, distance: 31.4
click at [294, 386] on p "20649 Wheat flour, whole-grain, soft wheat" at bounding box center [364, 384] width 262 height 18
type input "Wheat flour, whole-grain, soft wheat"
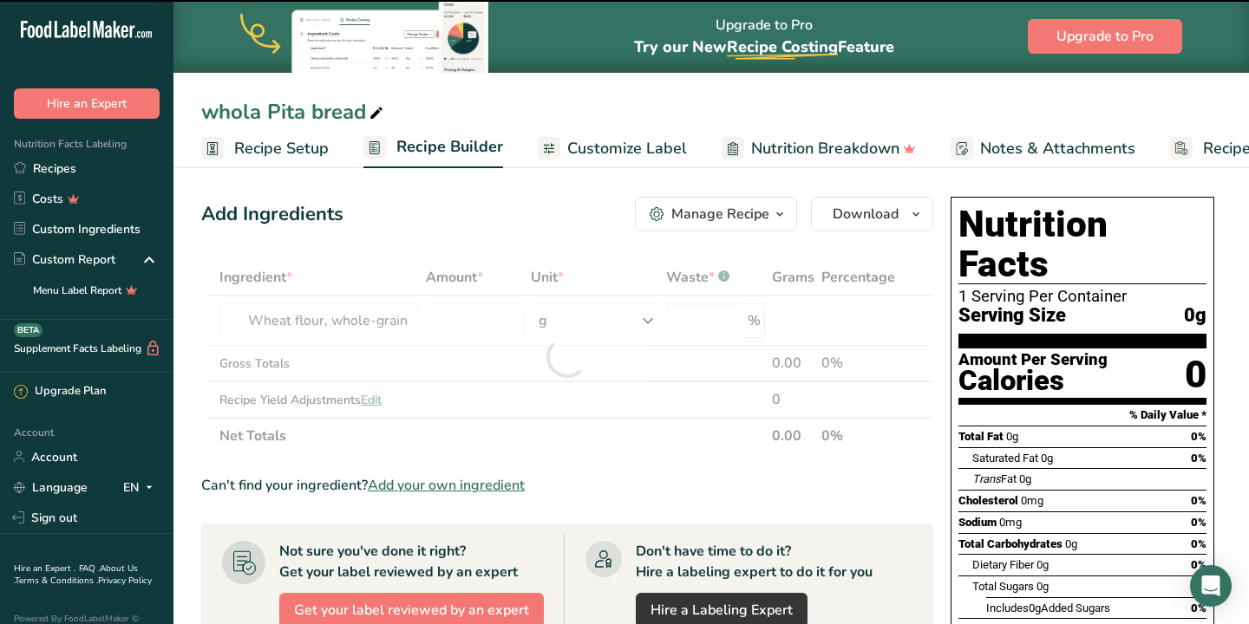
type input "0"
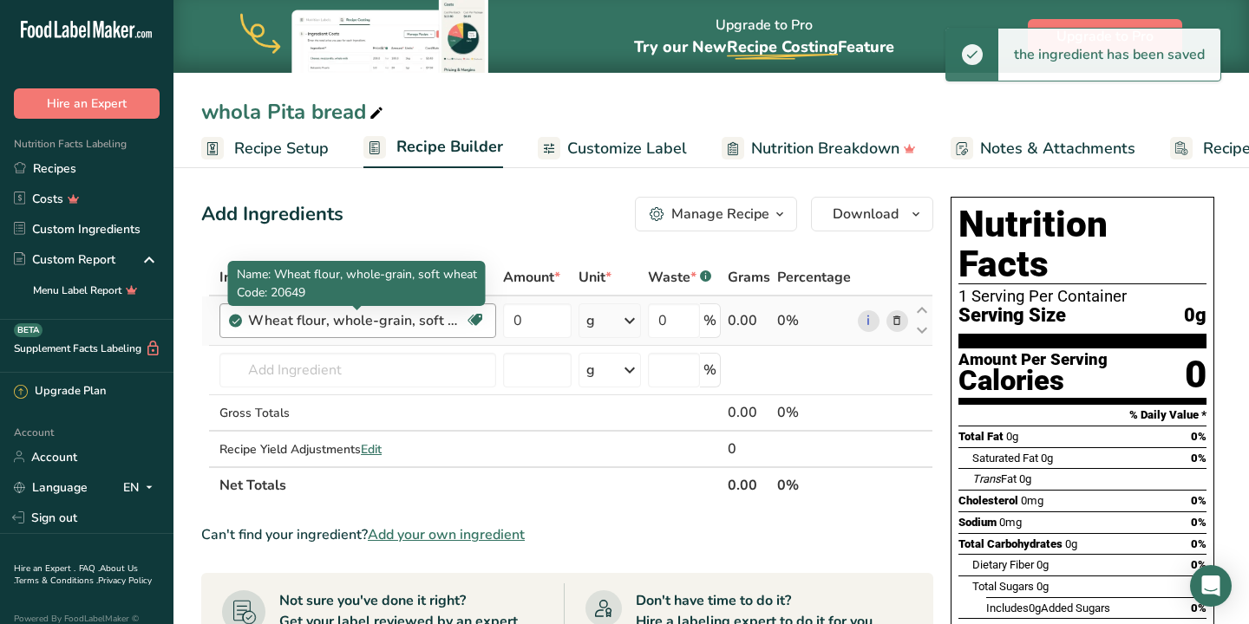
click at [449, 325] on div "Wheat flour, whole-grain, soft wheat" at bounding box center [356, 320] width 217 height 21
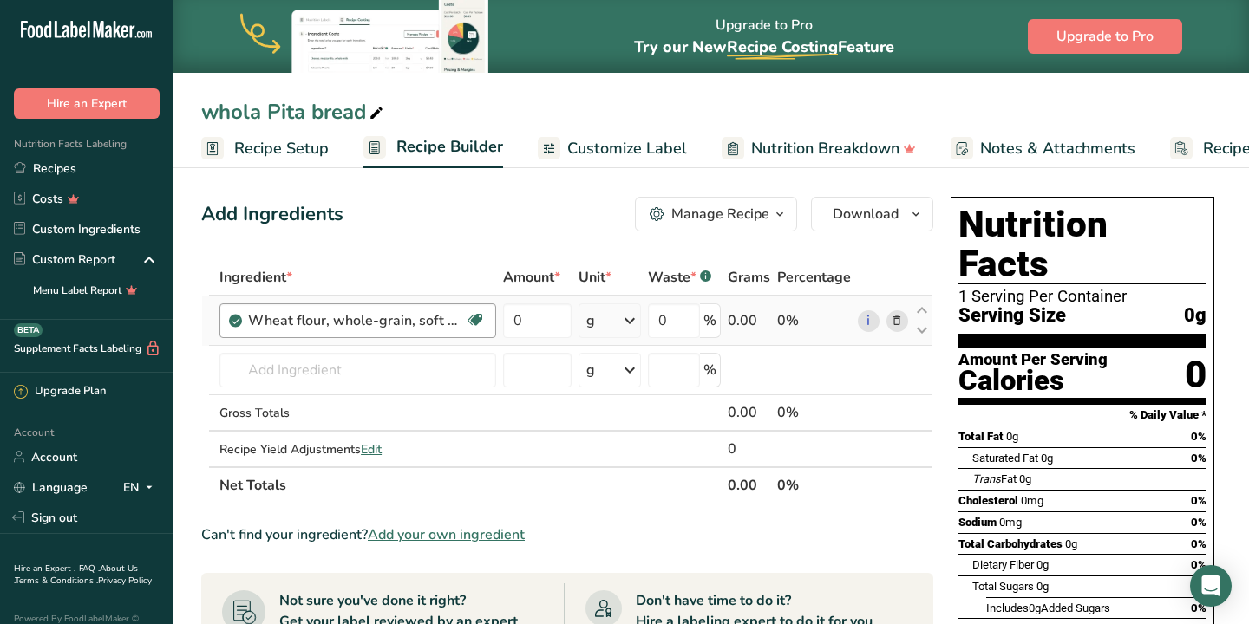
click at [448, 325] on div "Wheat flour, whole-grain, soft wheat" at bounding box center [356, 320] width 217 height 21
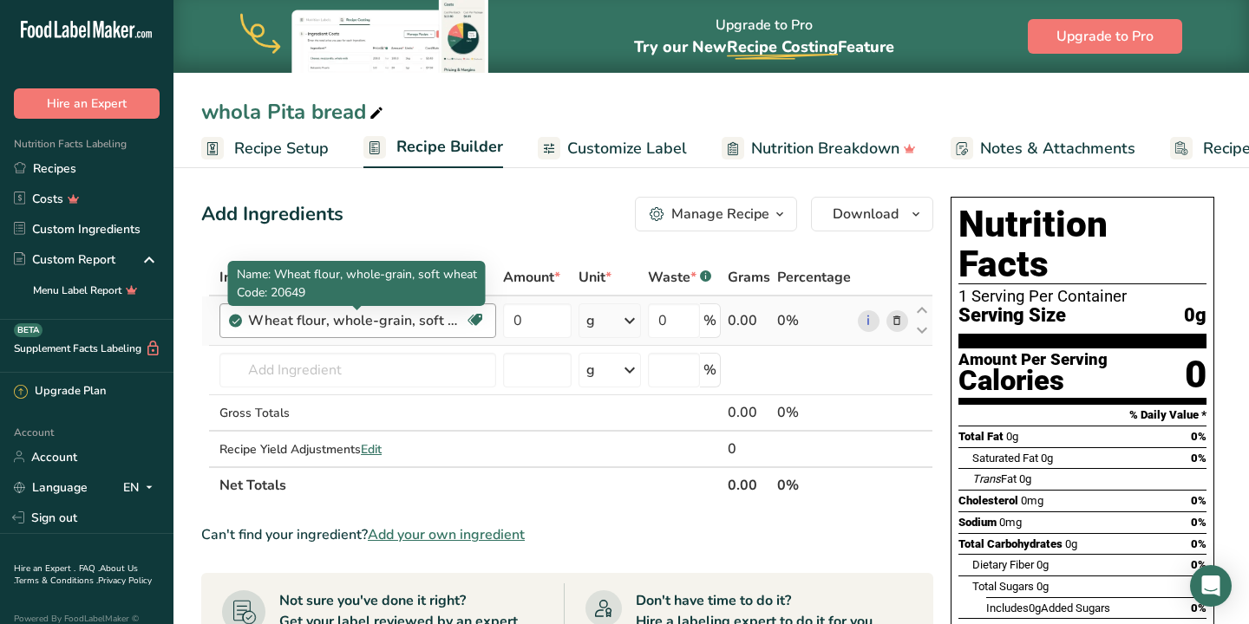
click at [448, 325] on div "Wheat flour, whole-grain, soft wheat" at bounding box center [356, 320] width 217 height 21
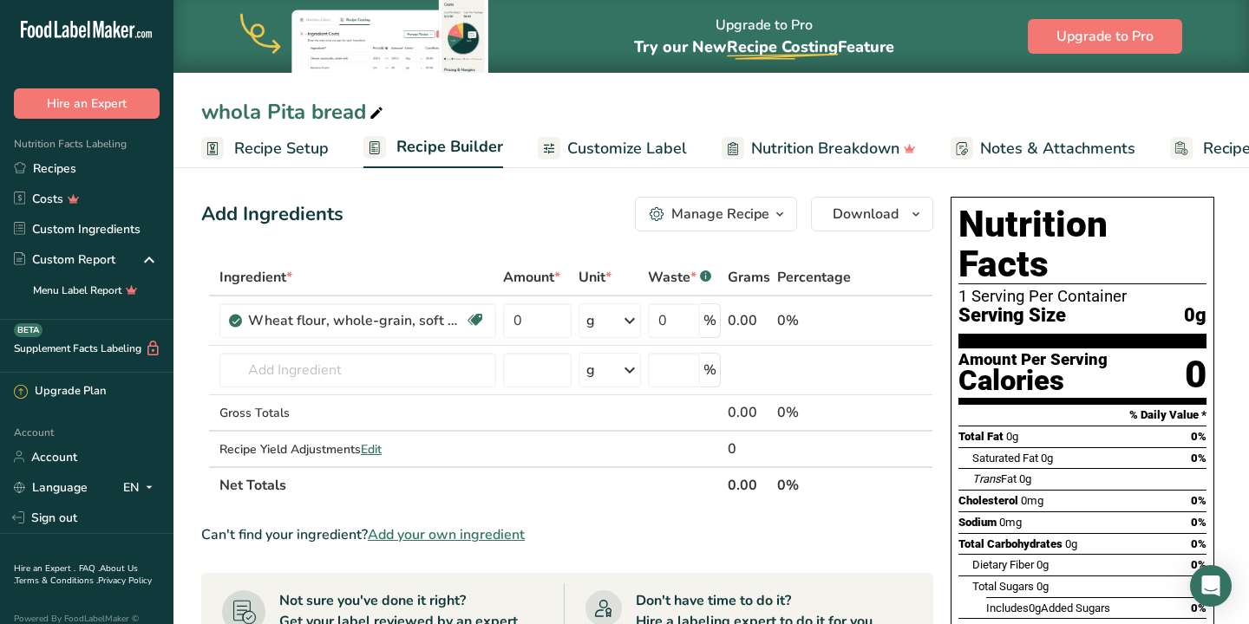
click at [603, 153] on span "Customize Label" at bounding box center [627, 148] width 120 height 23
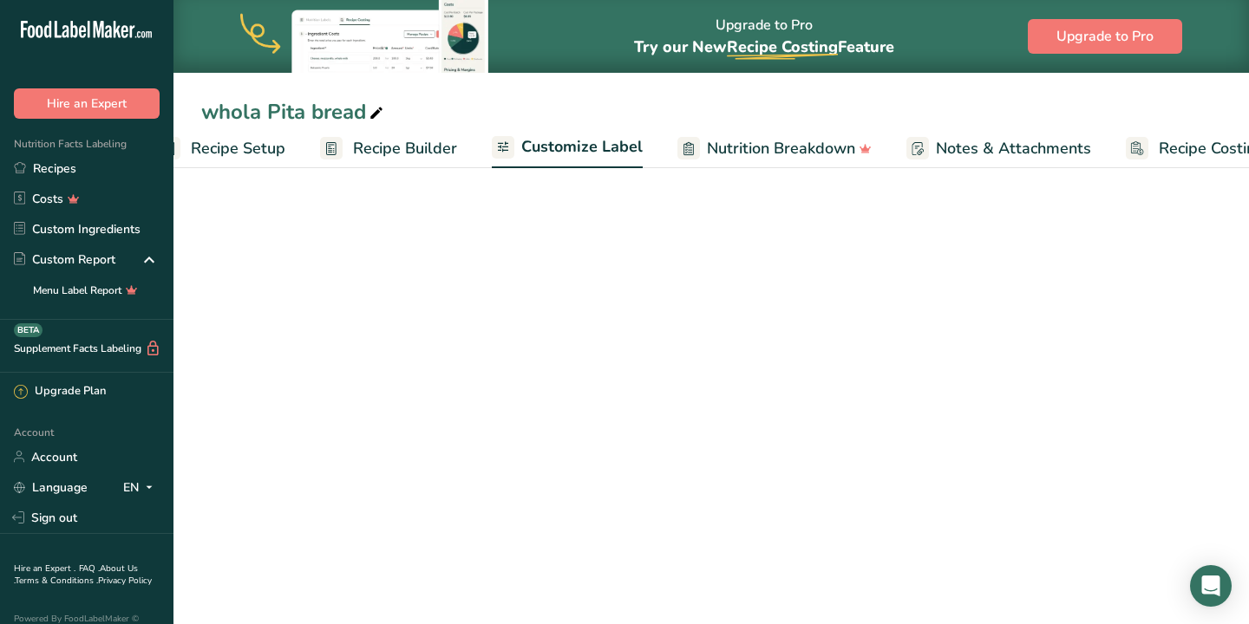
scroll to position [0, 103]
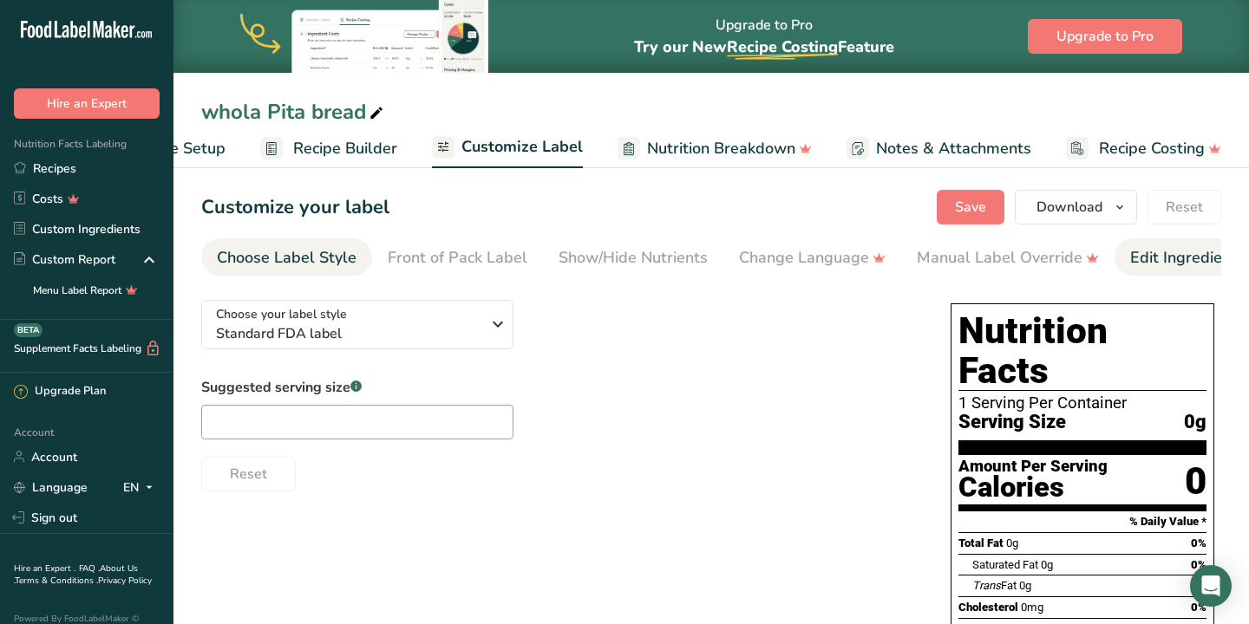
click at [1159, 262] on div "Edit Ingredients/Allergens List" at bounding box center [1240, 257] width 220 height 23
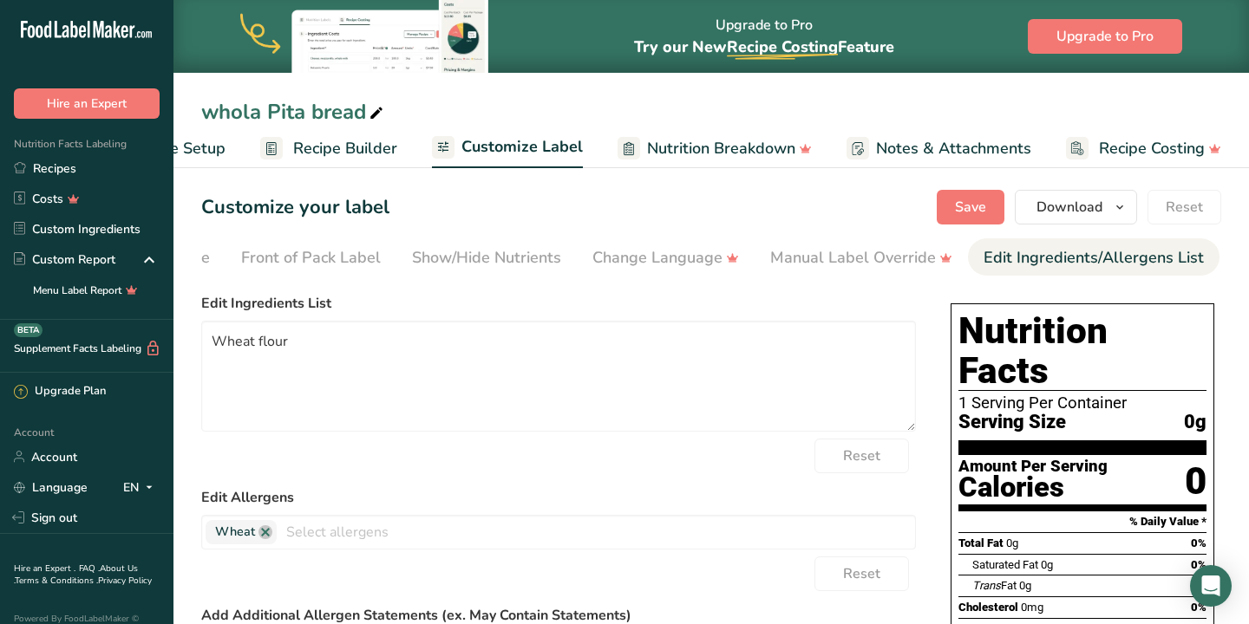
scroll to position [0, 281]
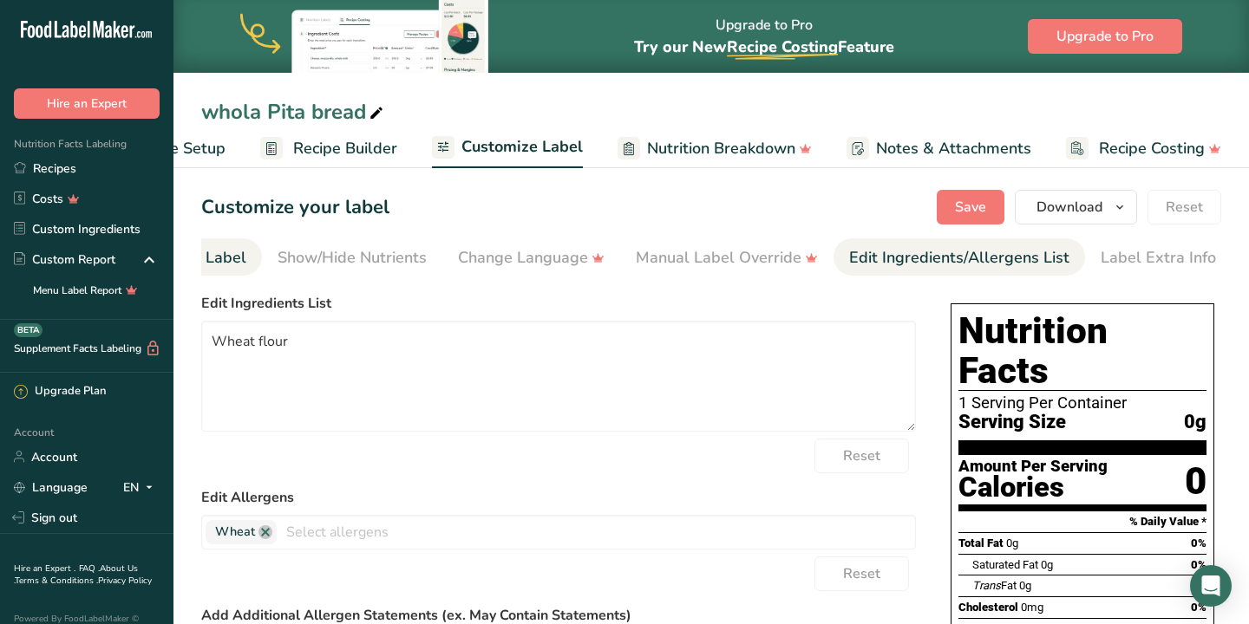
click at [222, 266] on div "Front of Pack Label" at bounding box center [177, 257] width 140 height 23
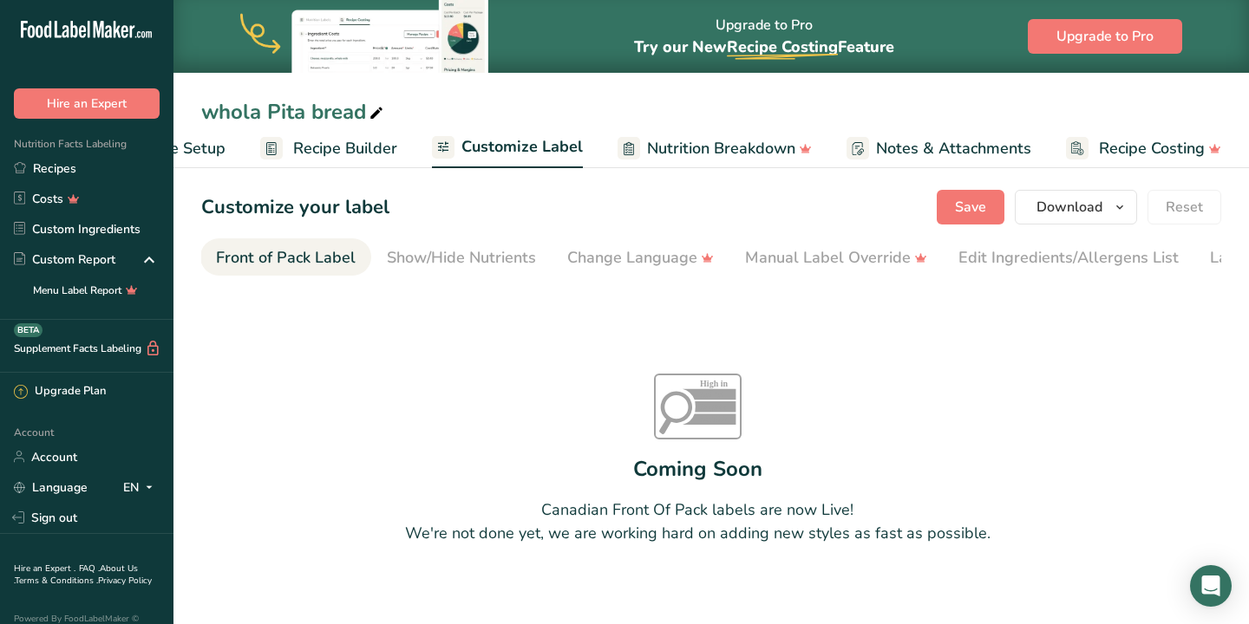
scroll to position [0, 168]
click at [463, 264] on div "Show/Hide Nutrients" at bounding box center [464, 257] width 149 height 23
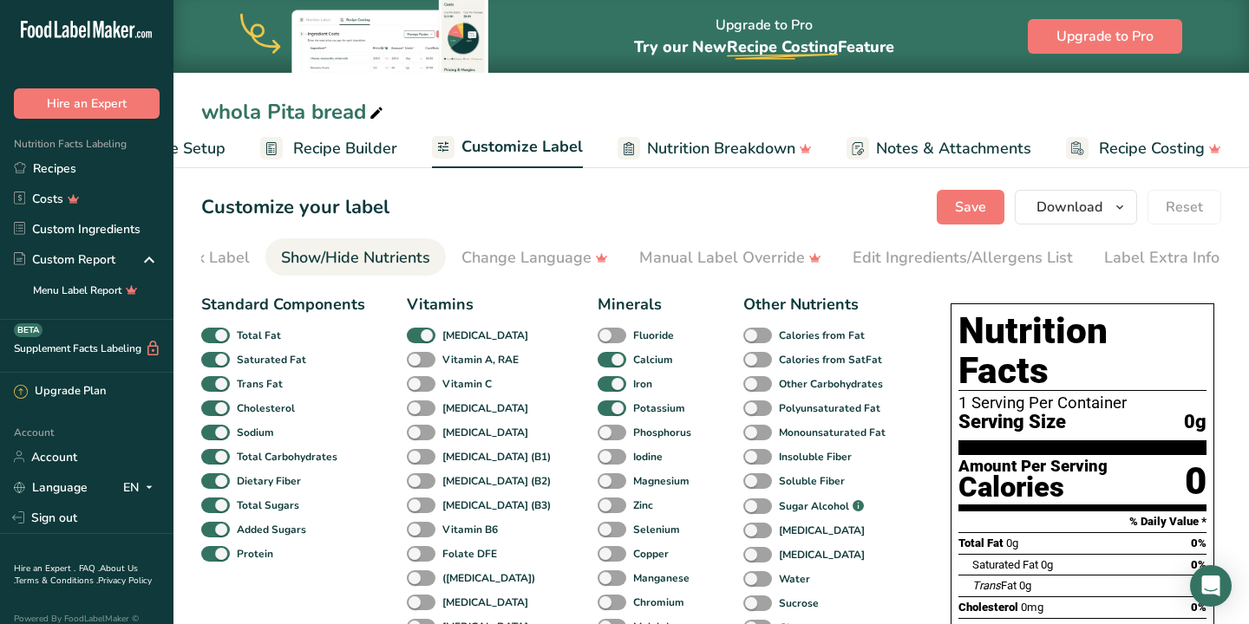
scroll to position [0, 281]
click at [647, 251] on div "Manual Label Override" at bounding box center [727, 257] width 182 height 23
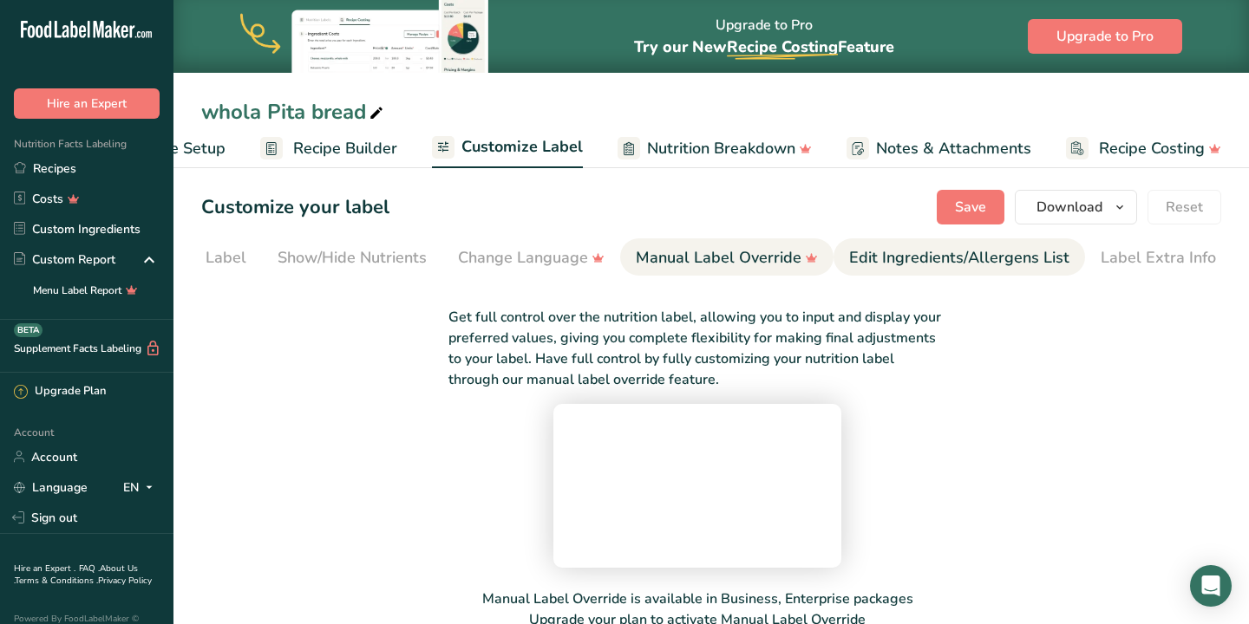
click at [923, 268] on div "Edit Ingredients/Allergens List" at bounding box center [959, 257] width 220 height 23
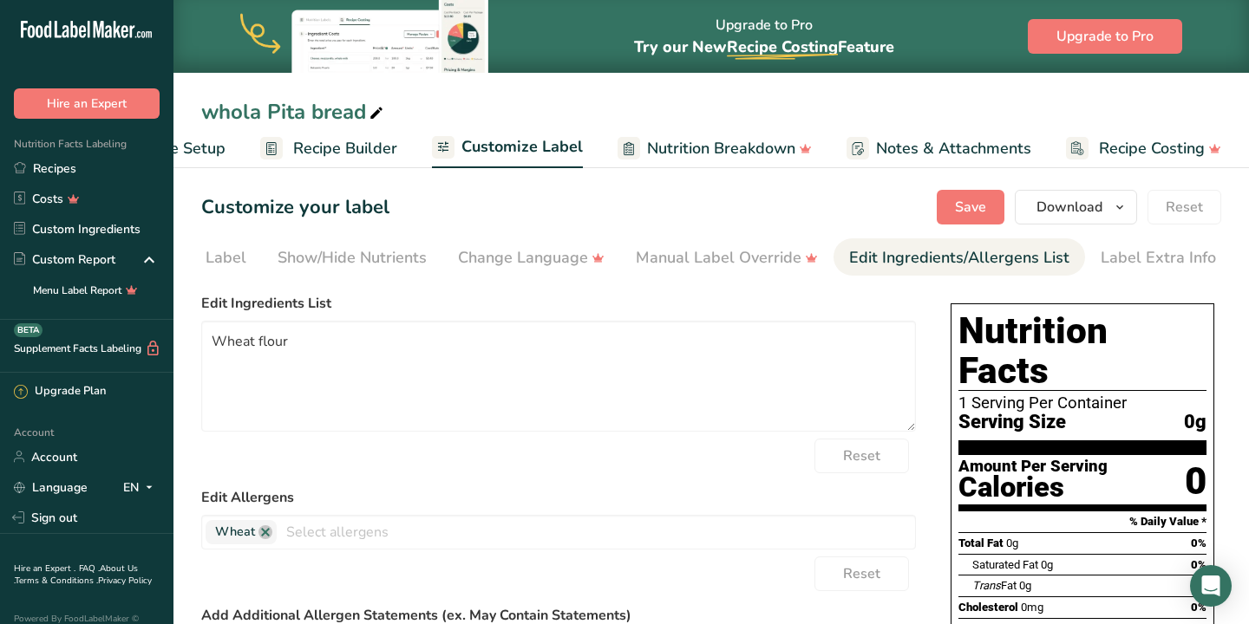
click at [378, 144] on span "Recipe Builder" at bounding box center [345, 148] width 104 height 23
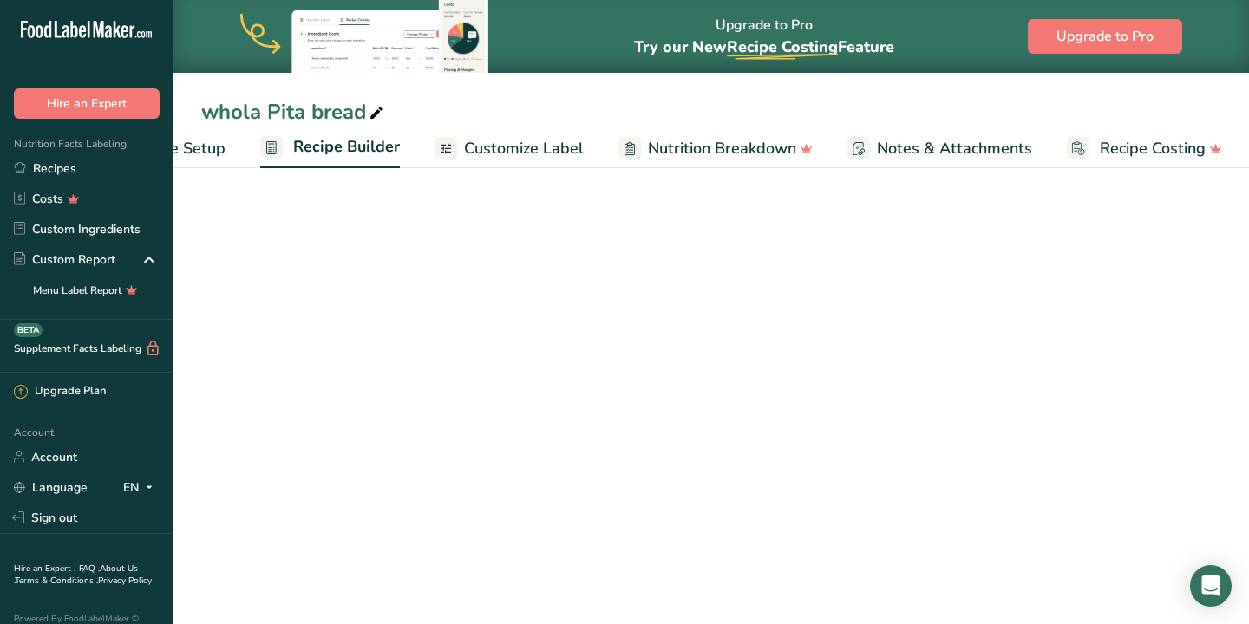
scroll to position [0, 103]
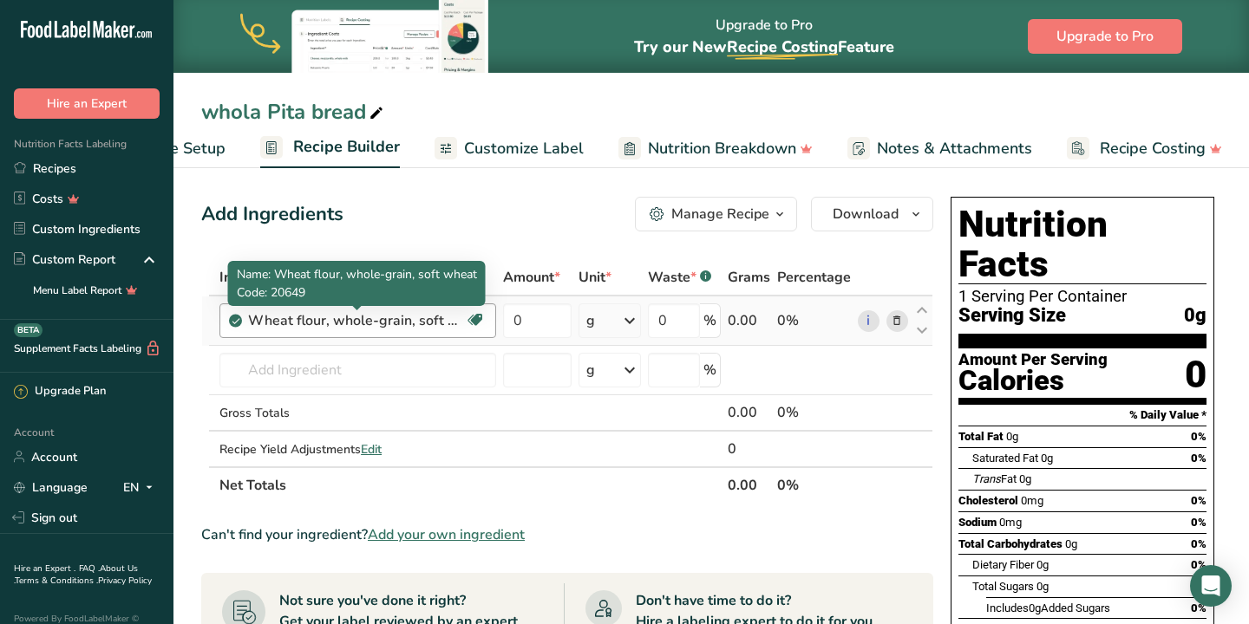
click at [413, 317] on div "Wheat flour, whole-grain, soft wheat" at bounding box center [356, 320] width 217 height 21
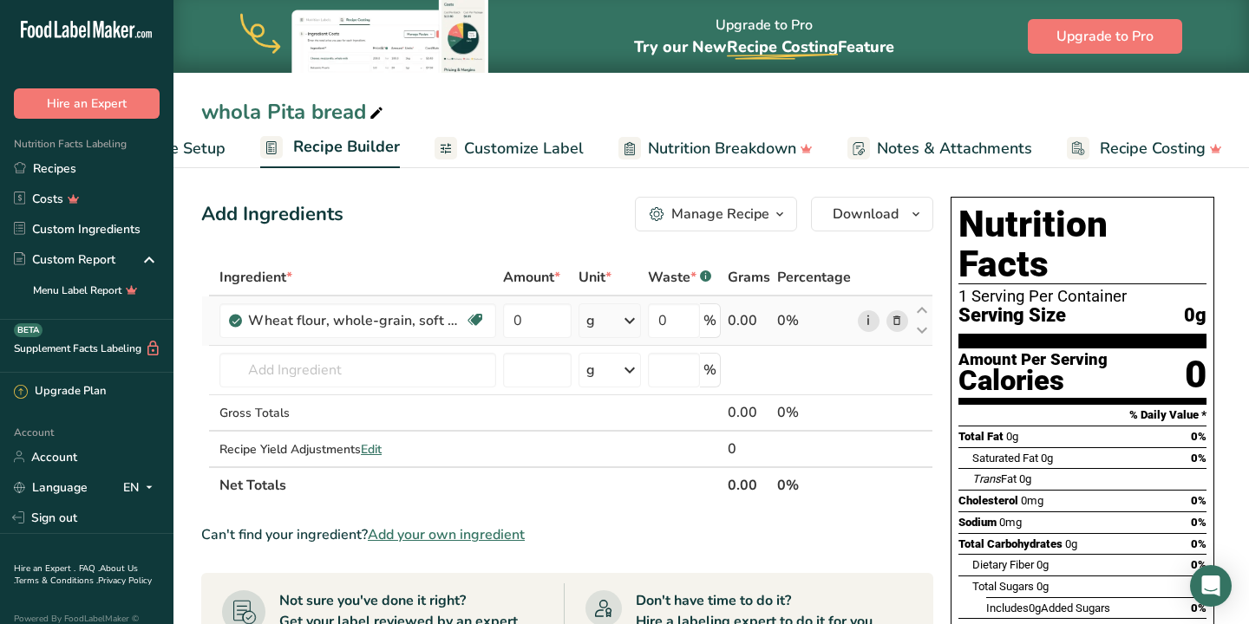
click at [866, 319] on link "i" at bounding box center [868, 321] width 22 height 22
click at [896, 318] on icon at bounding box center [896, 321] width 12 height 18
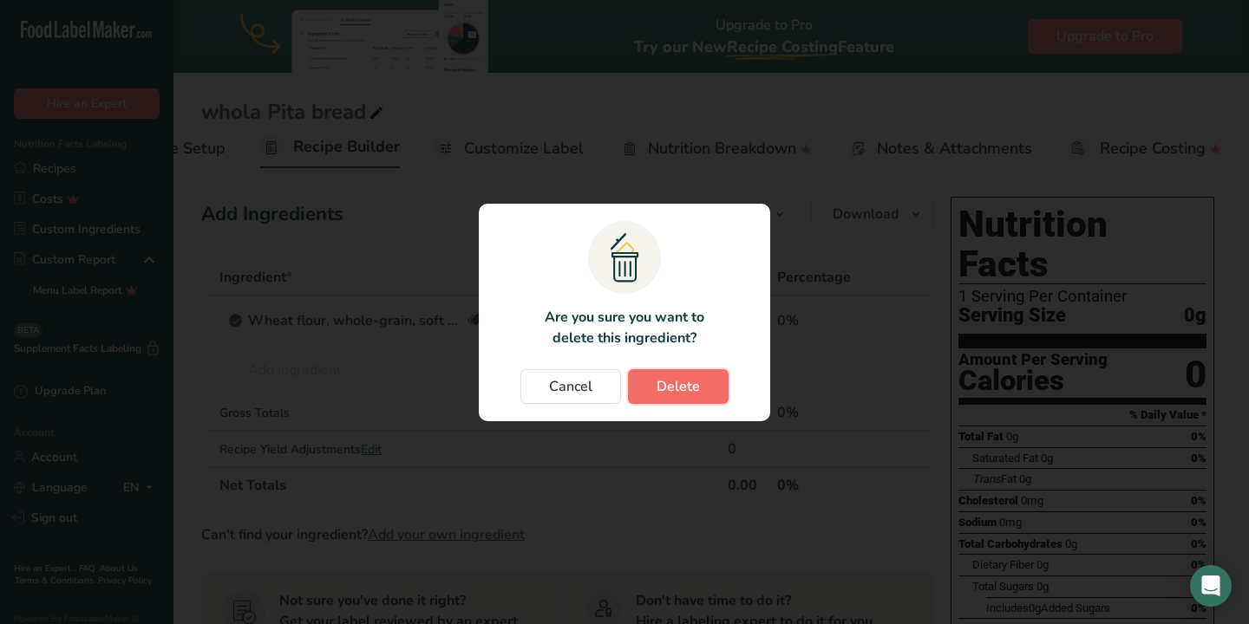
click at [662, 385] on span "Delete" at bounding box center [677, 386] width 43 height 21
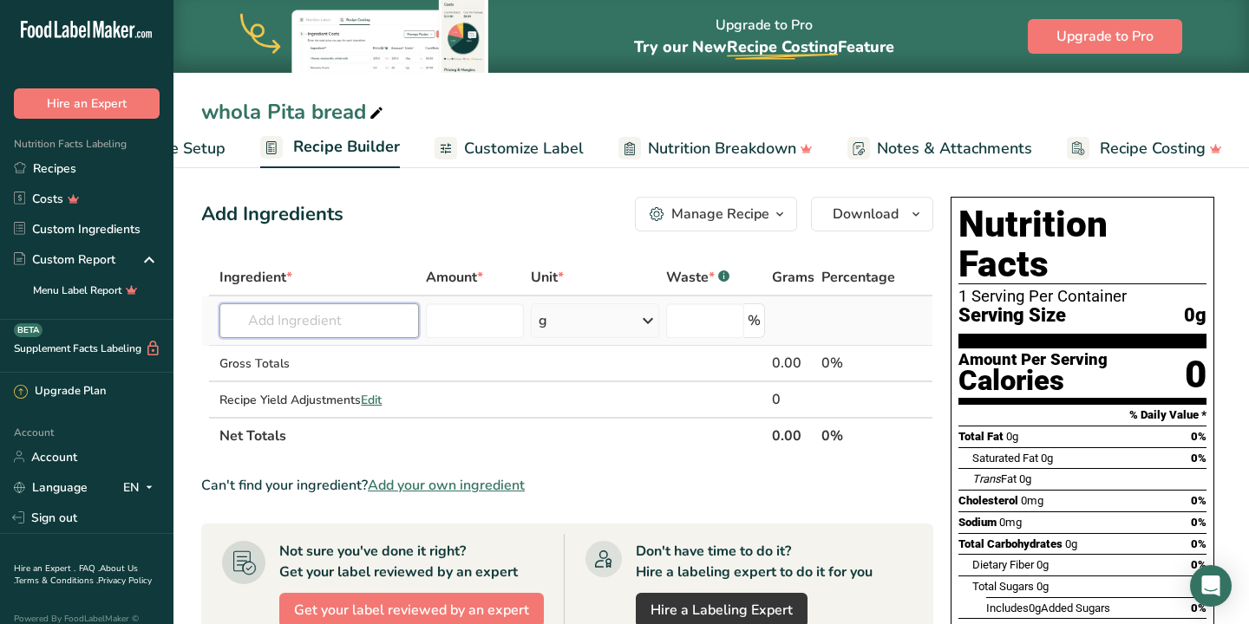
click at [299, 327] on input "text" at bounding box center [318, 320] width 199 height 35
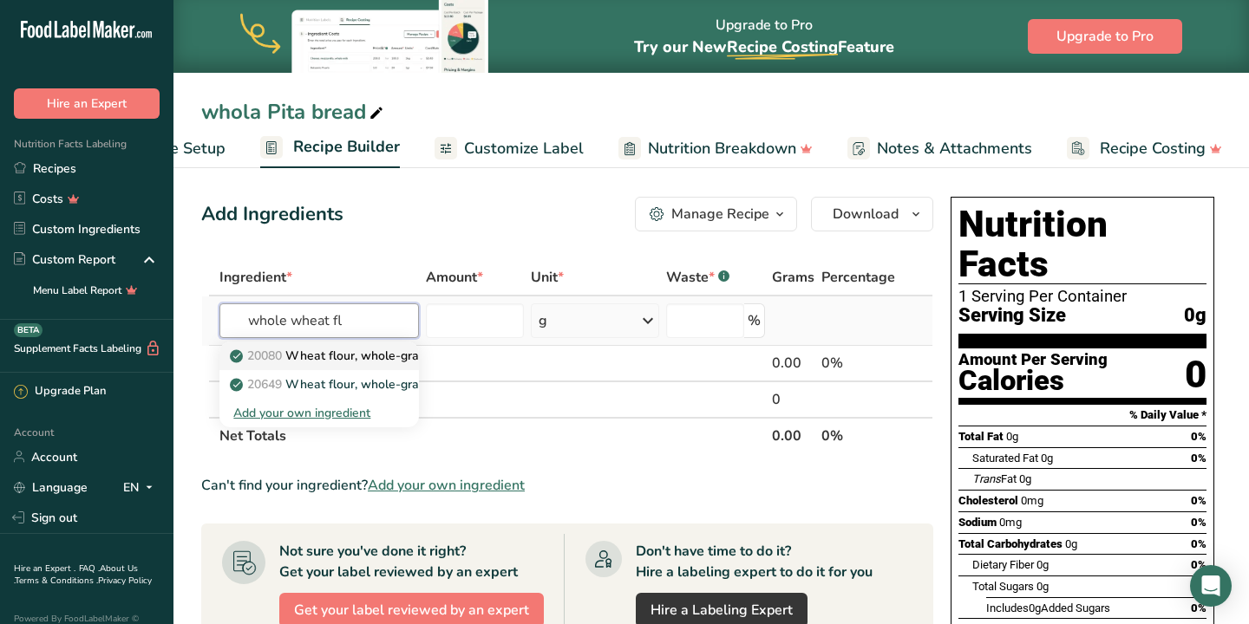
type input "whole wheat fl"
click at [330, 350] on p "20080 Wheat flour, whole-grain" at bounding box center [330, 356] width 195 height 18
type input "Wheat flour, whole-grain"
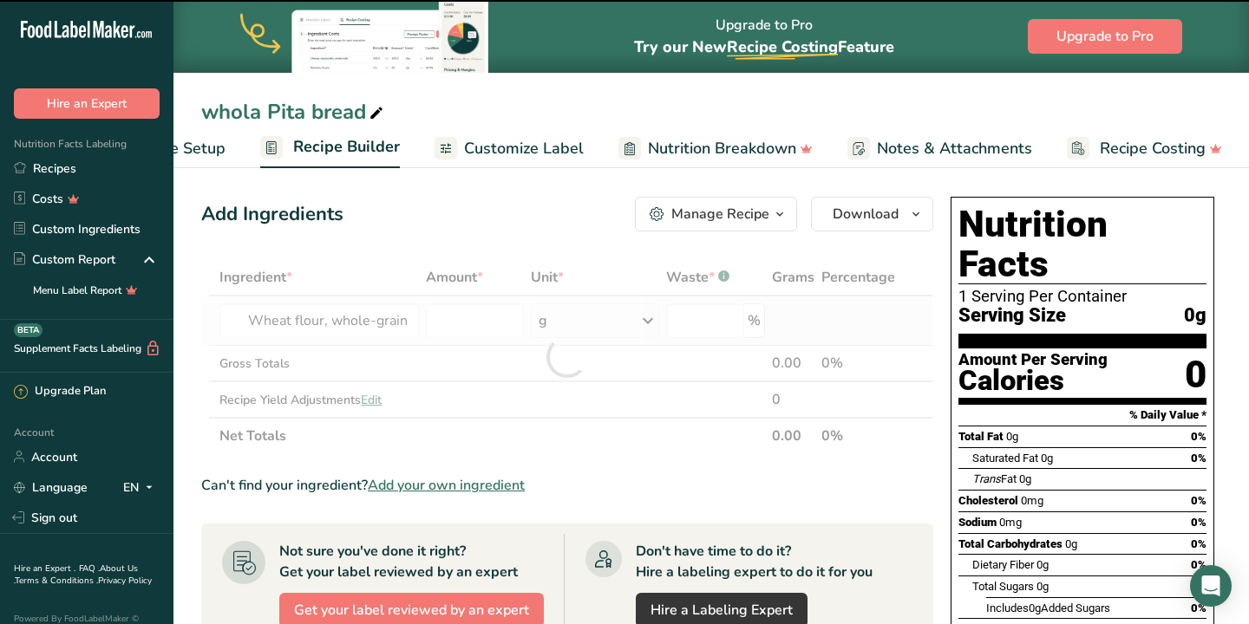
type input "0"
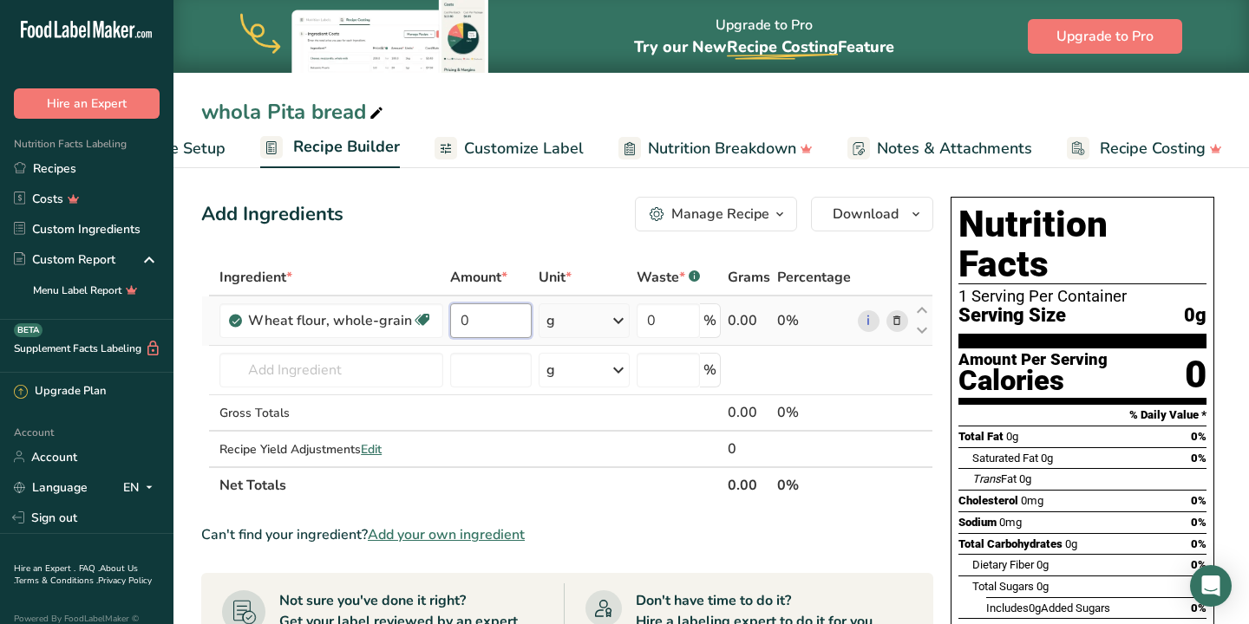
click at [486, 319] on input "0" at bounding box center [490, 320] width 81 height 35
type input "150"
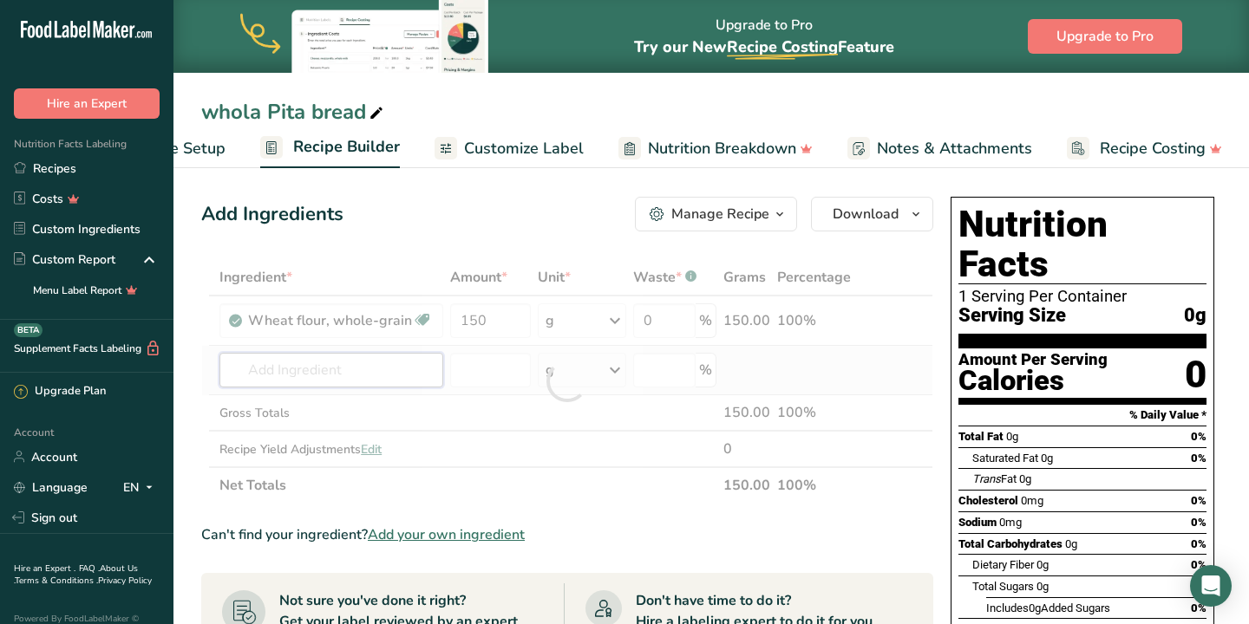
click at [378, 375] on div "Ingredient * Amount * Unit * Waste * .a-a{fill:#347362;}.b-a{fill:#fff;} Grams …" at bounding box center [567, 381] width 732 height 244
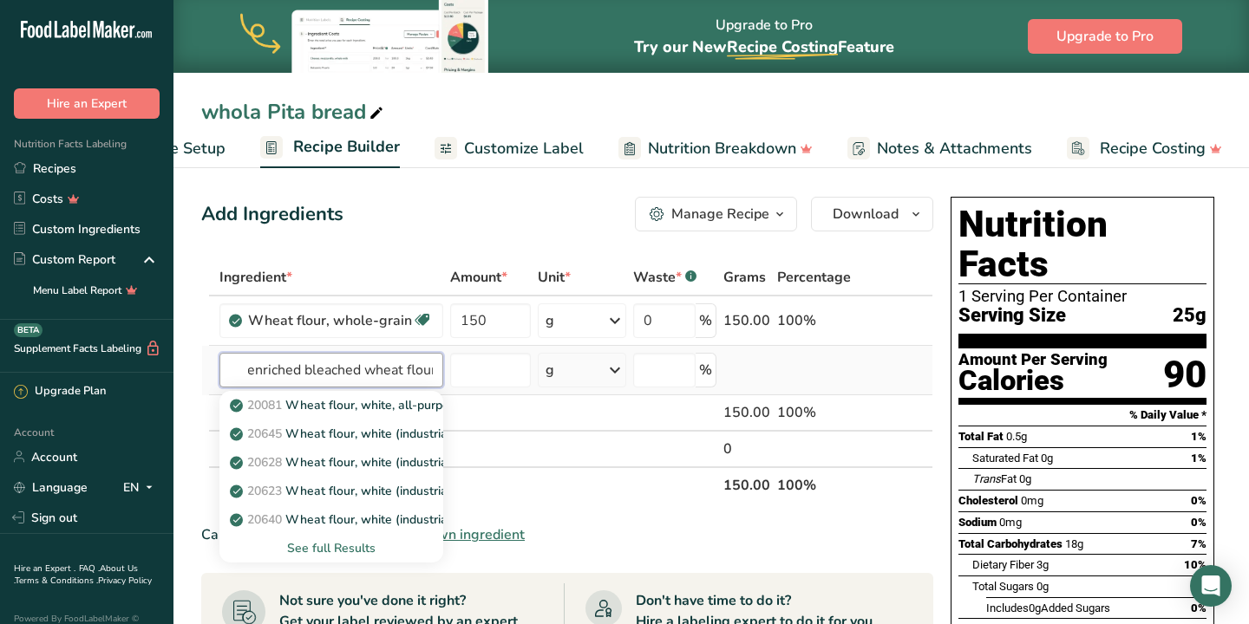
scroll to position [0, 6]
type input "enriched bleached wheat flour"
click at [333, 550] on div "See full Results" at bounding box center [331, 548] width 196 height 18
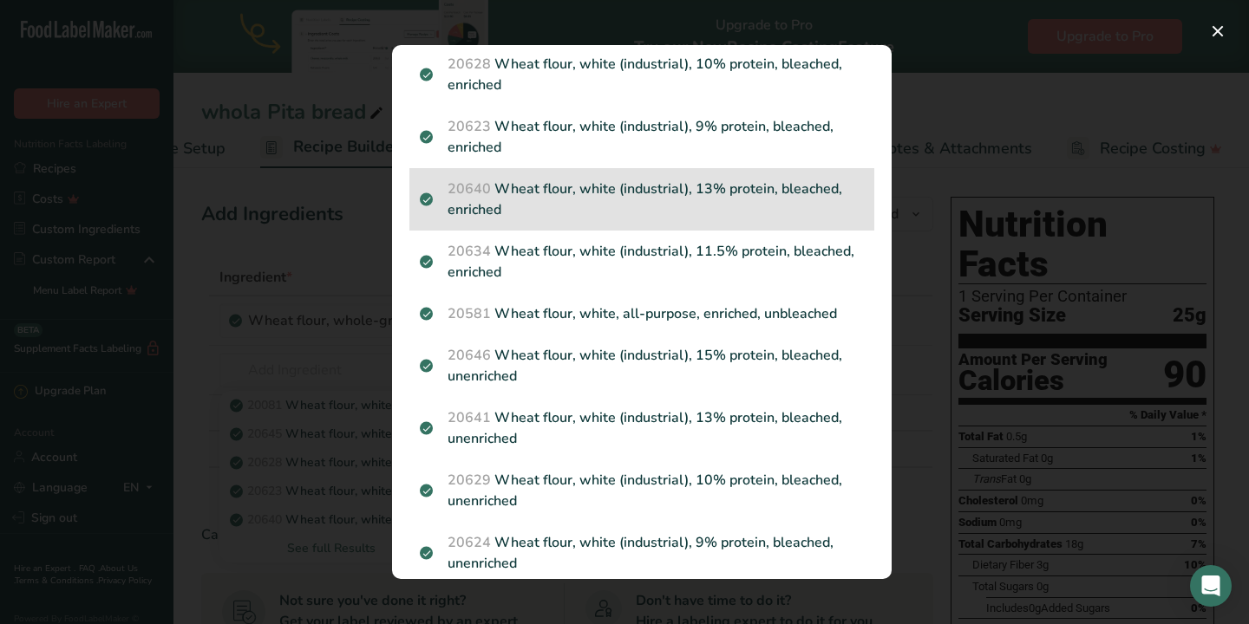
scroll to position [153, 0]
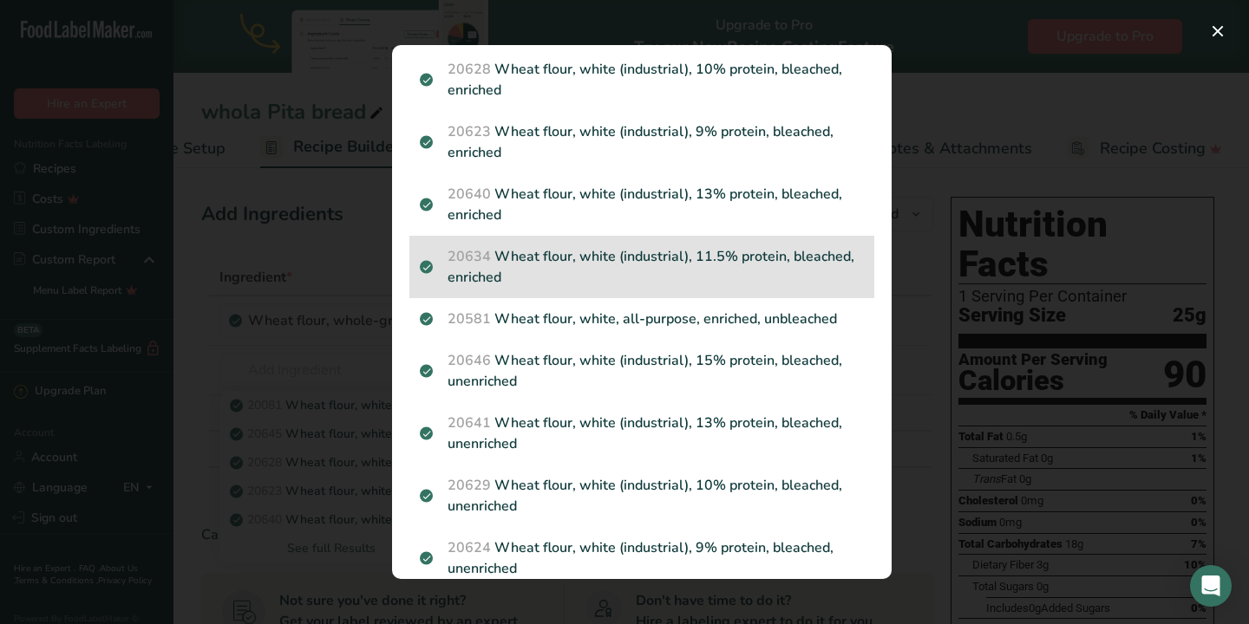
click at [612, 263] on p "20634 Wheat flour, white (industrial), 11.5% protein, bleached, enriched" at bounding box center [642, 267] width 444 height 42
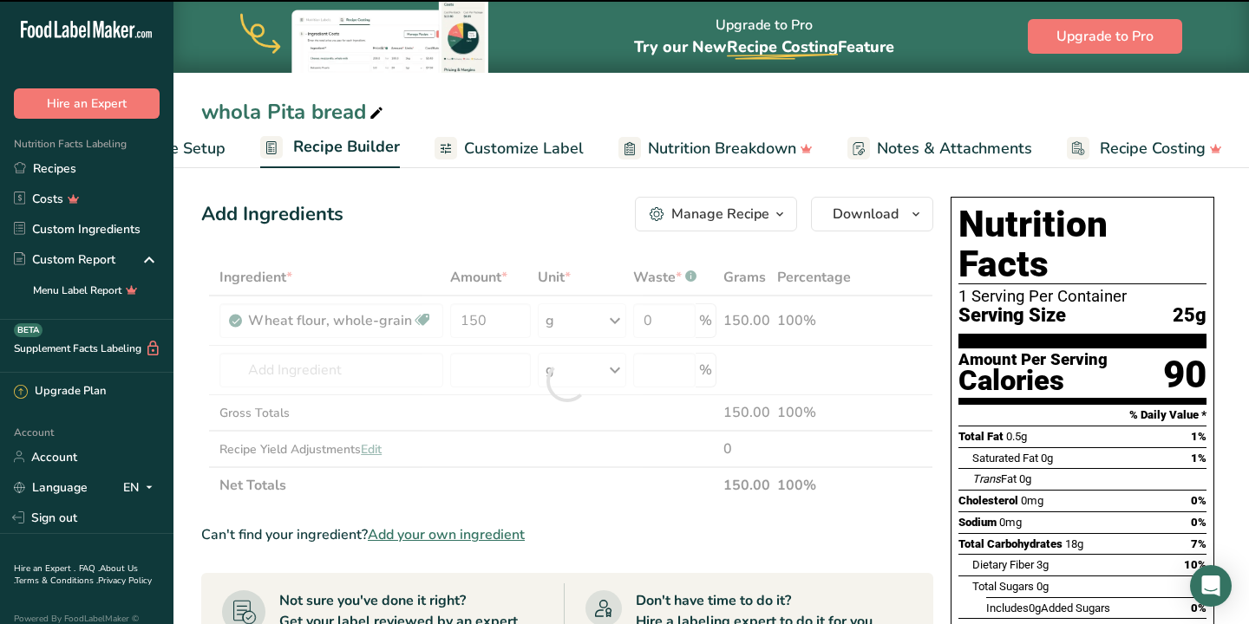
type input "0"
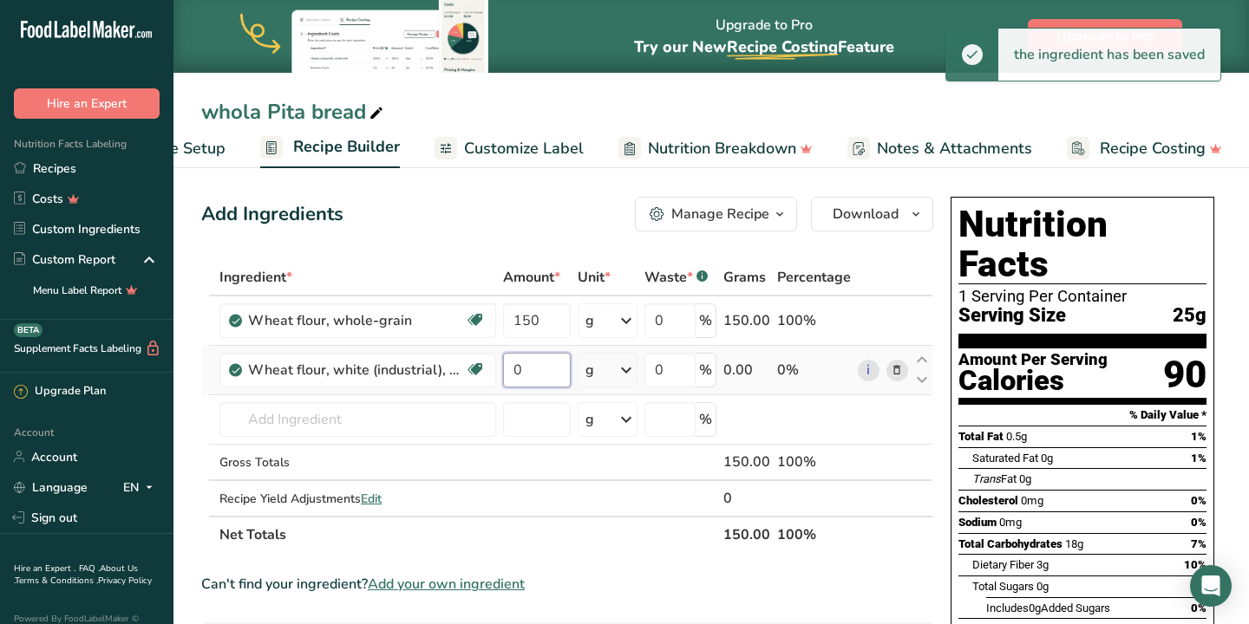
click at [542, 367] on input "0" at bounding box center [536, 370] width 67 height 35
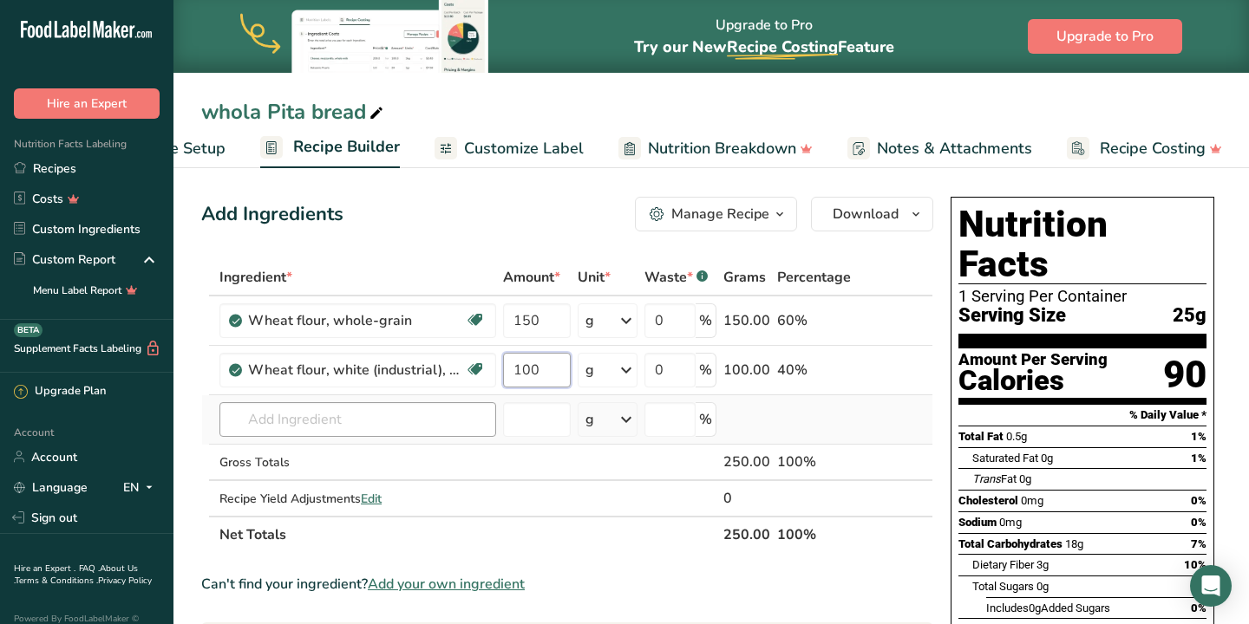
type input "100"
click at [363, 419] on div "Ingredient * Amount * Unit * Waste * .a-a{fill:#347362;}.b-a{fill:#fff;} Grams …" at bounding box center [567, 406] width 732 height 294
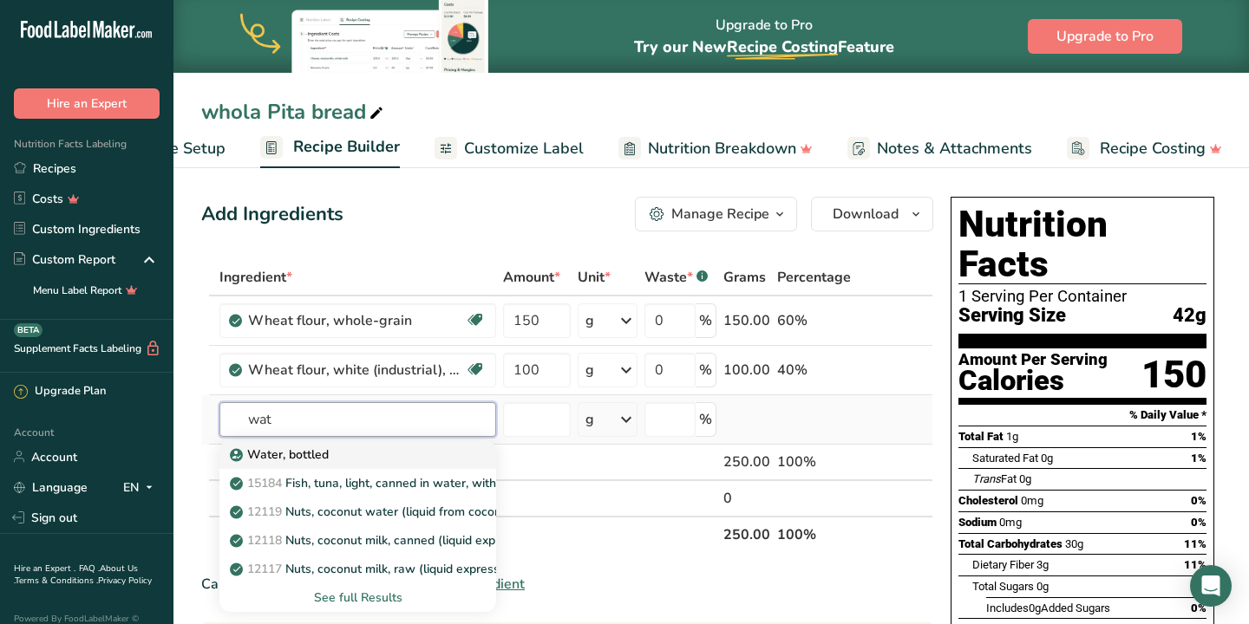
type input "wat"
click at [303, 453] on p "Water, bottled" at bounding box center [280, 455] width 95 height 18
type input "Water, bottled"
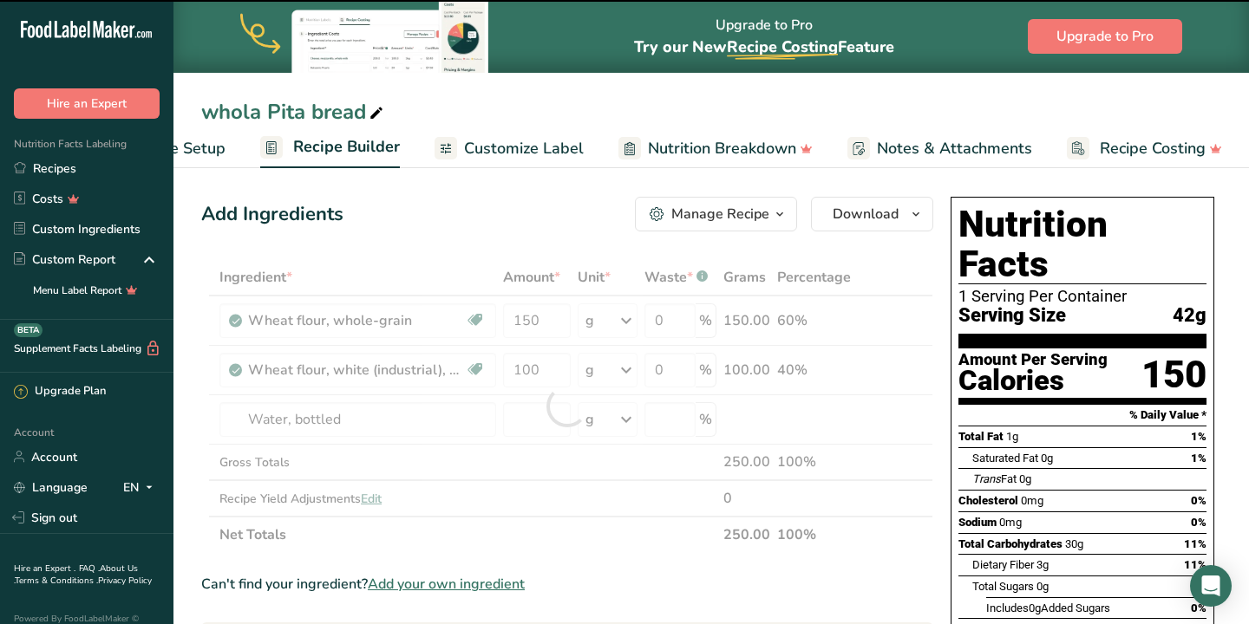
type input "0"
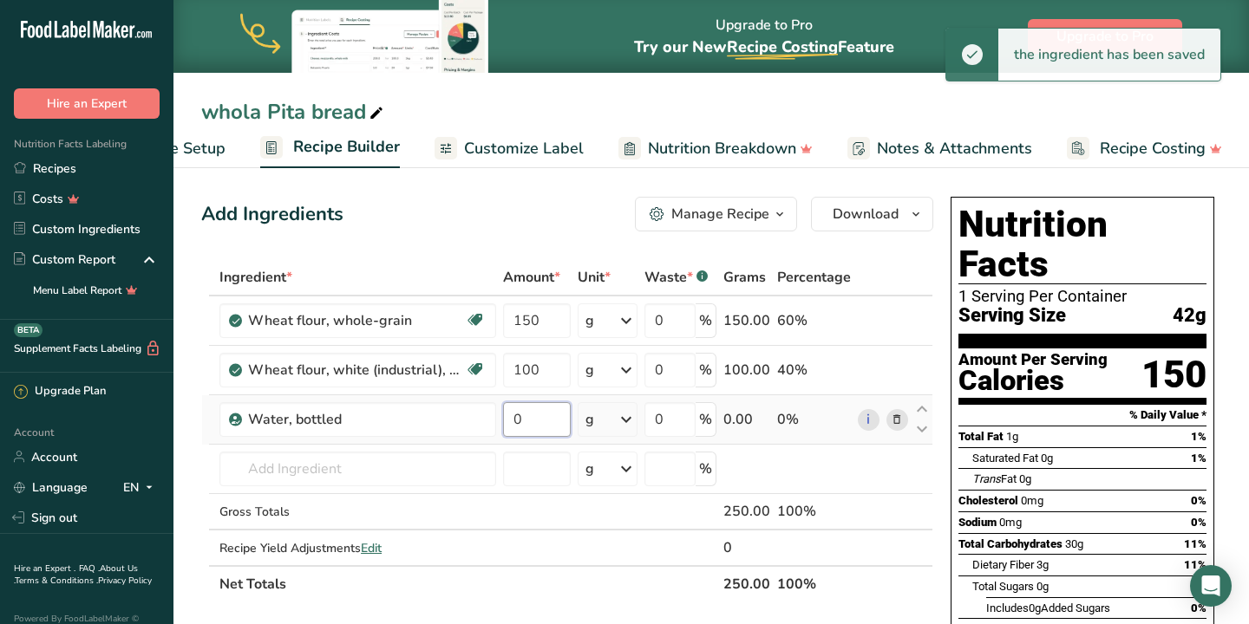
click at [532, 418] on input "0" at bounding box center [536, 419] width 67 height 35
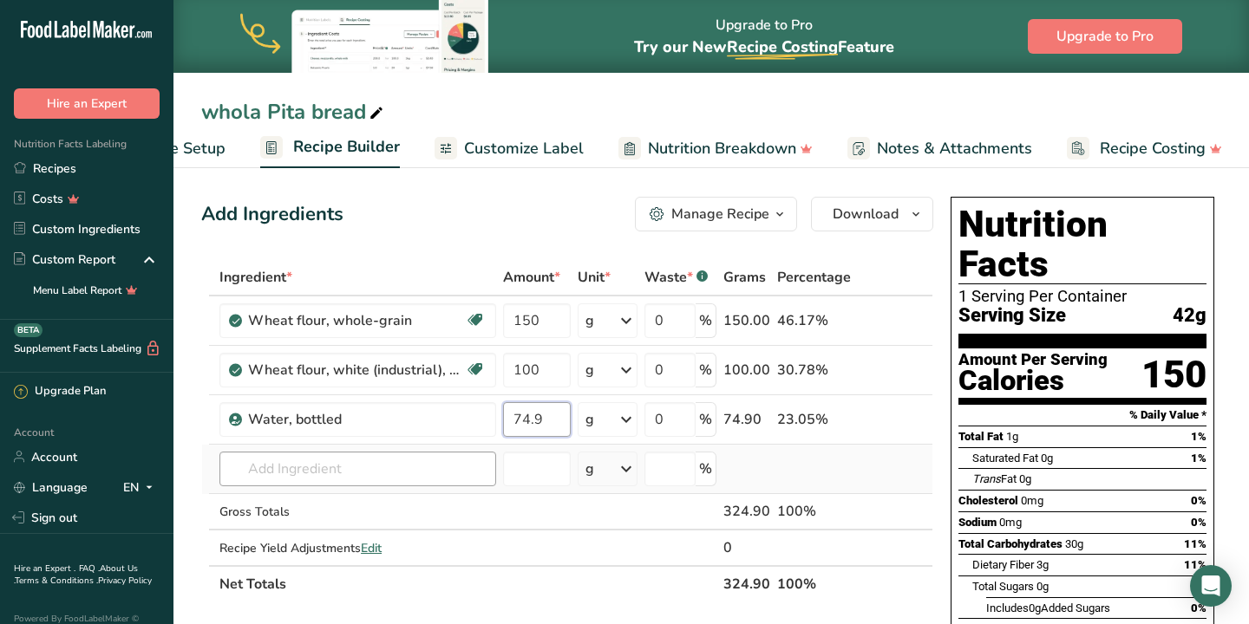
type input "74.9"
click at [296, 477] on div "Ingredient * Amount * Unit * Waste * .a-a{fill:#347362;}.b-a{fill:#fff;} Grams …" at bounding box center [567, 430] width 732 height 343
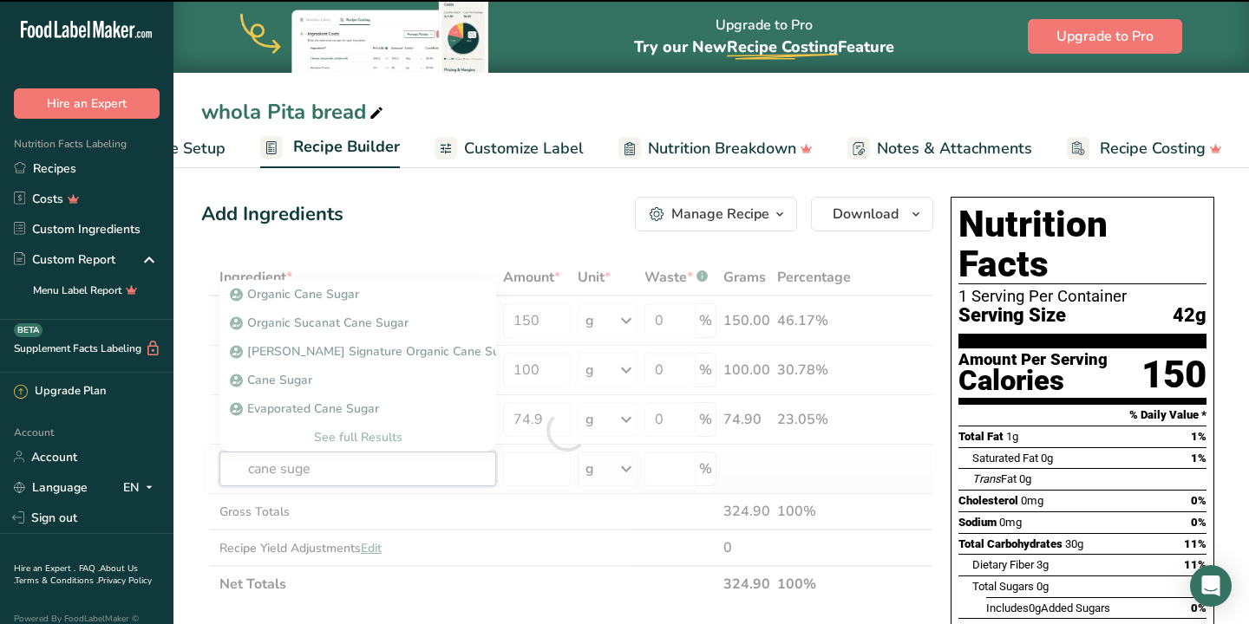
type input "cane suger"
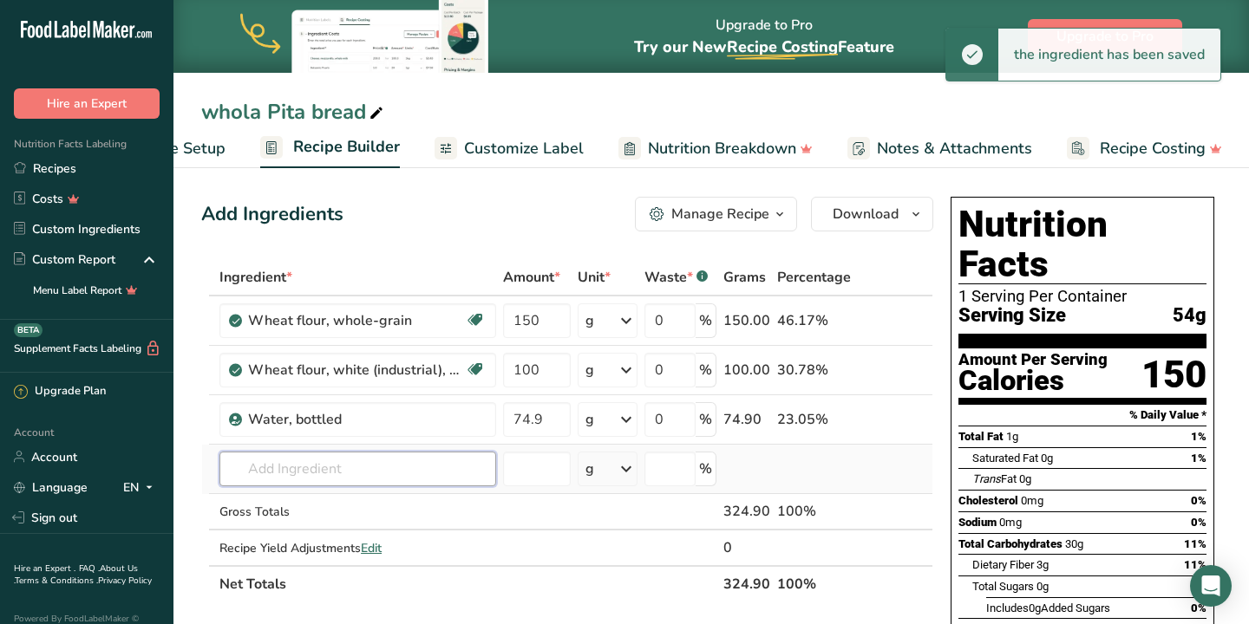
click at [312, 470] on input "text" at bounding box center [357, 469] width 277 height 35
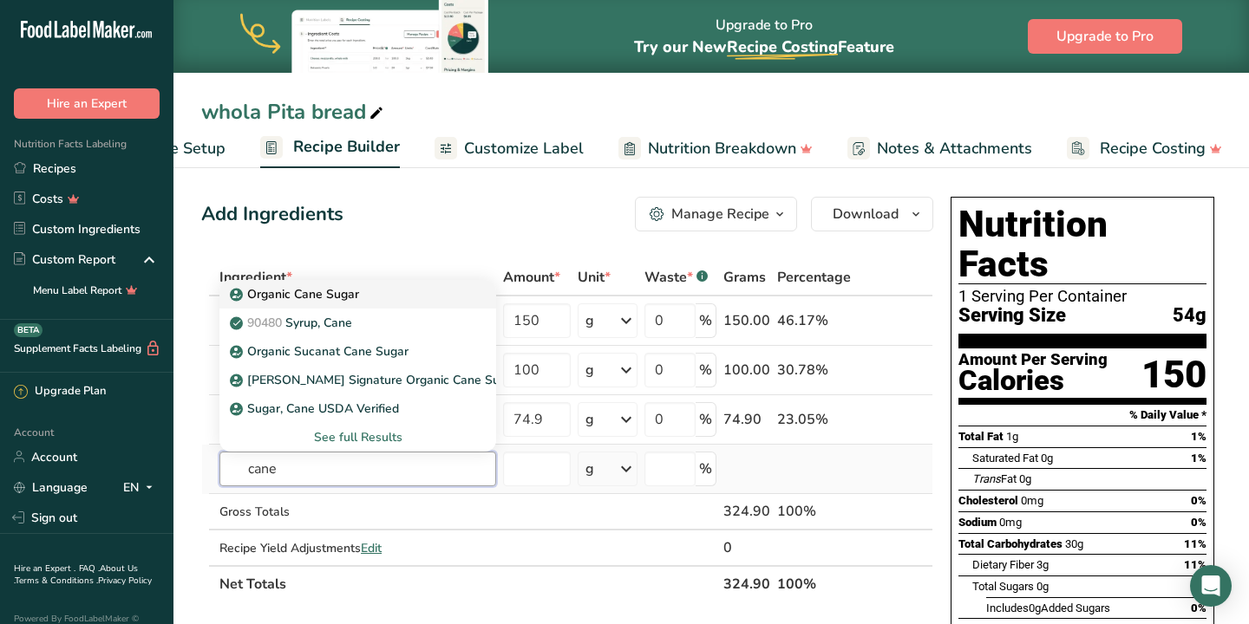
type input "cane"
click at [317, 299] on p "Organic Cane Sugar" at bounding box center [296, 294] width 126 height 18
type input "Organic Cane Sugar"
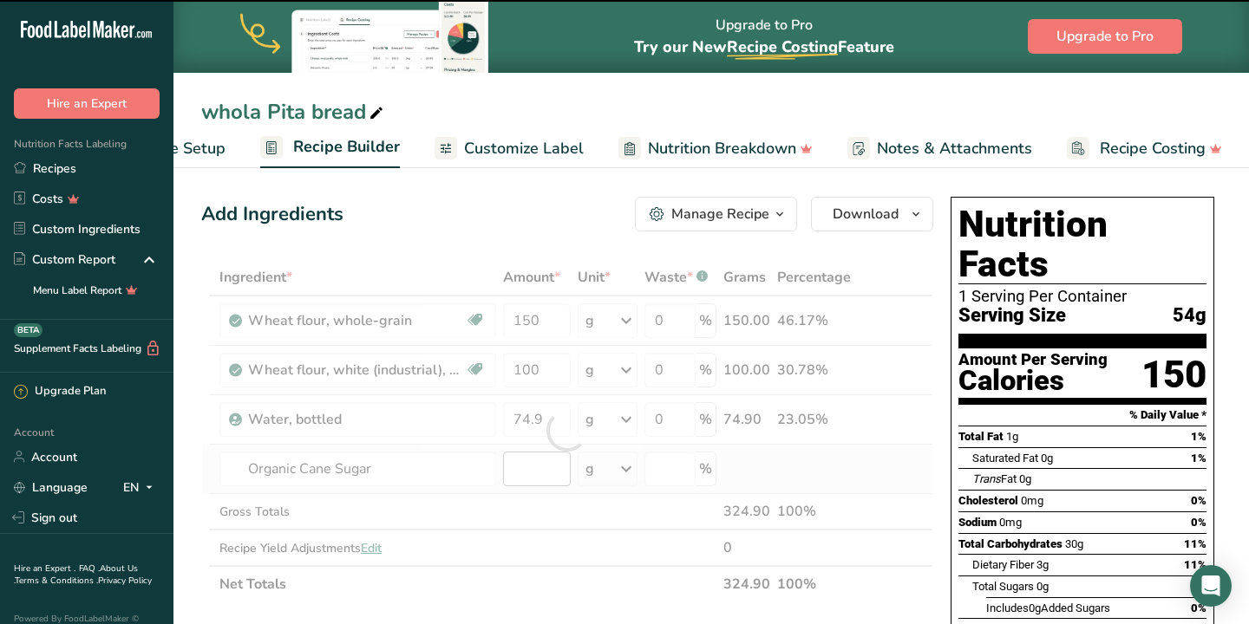
type input "0"
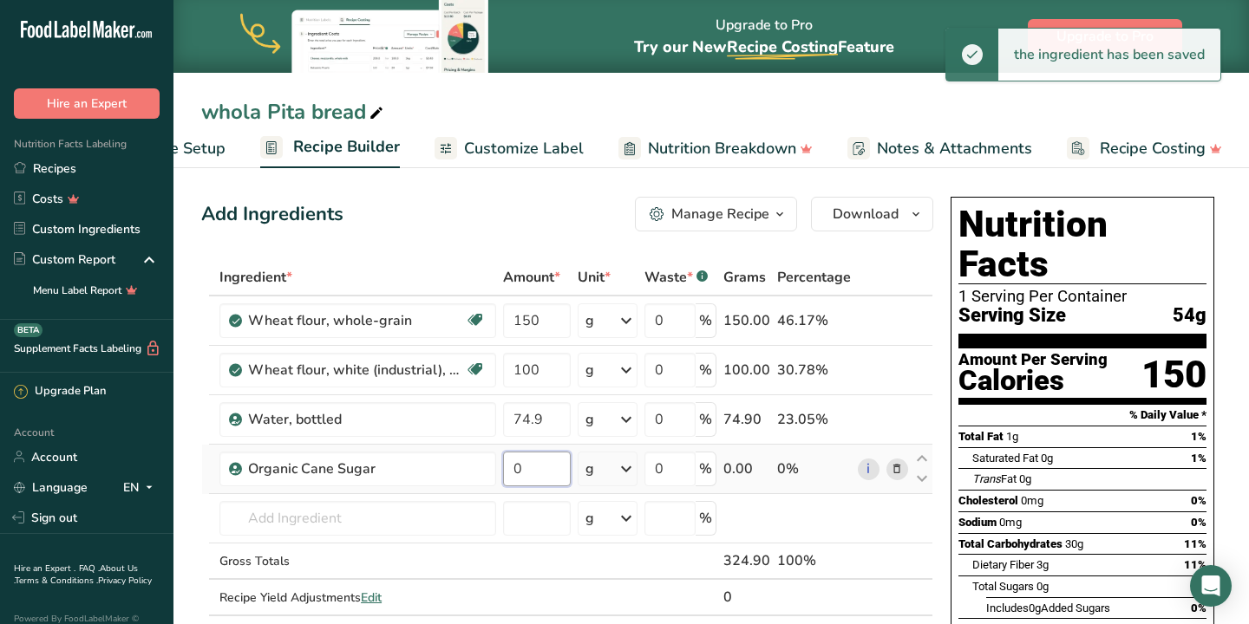
click at [534, 469] on input "0" at bounding box center [536, 469] width 67 height 35
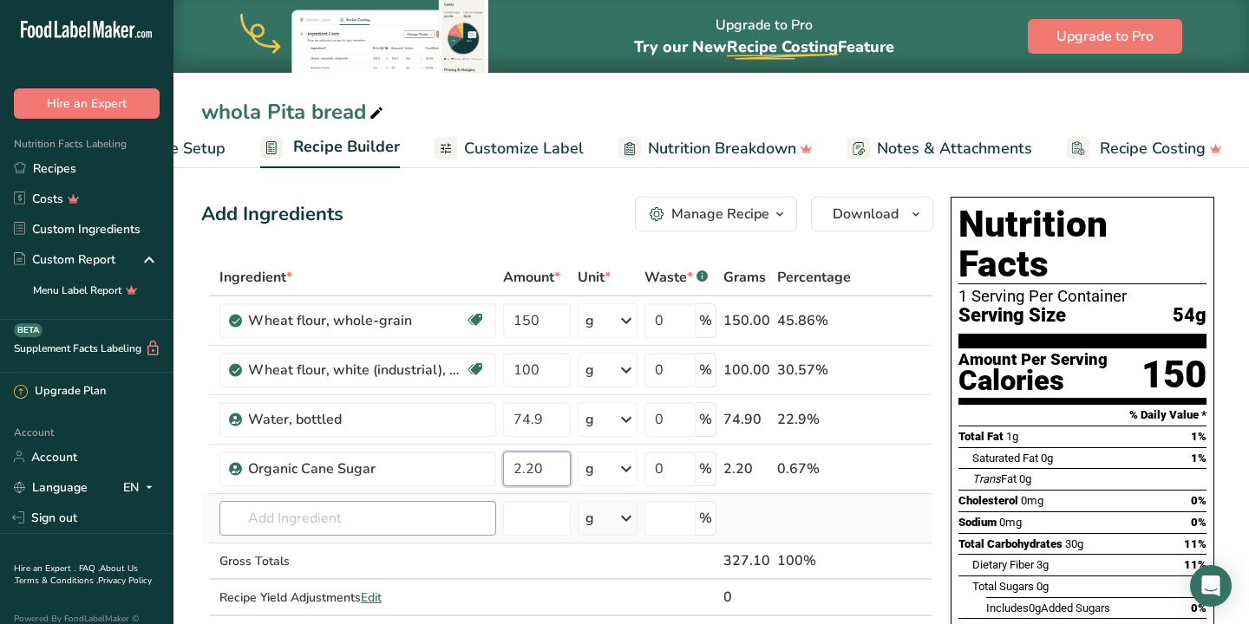
type input "2.20"
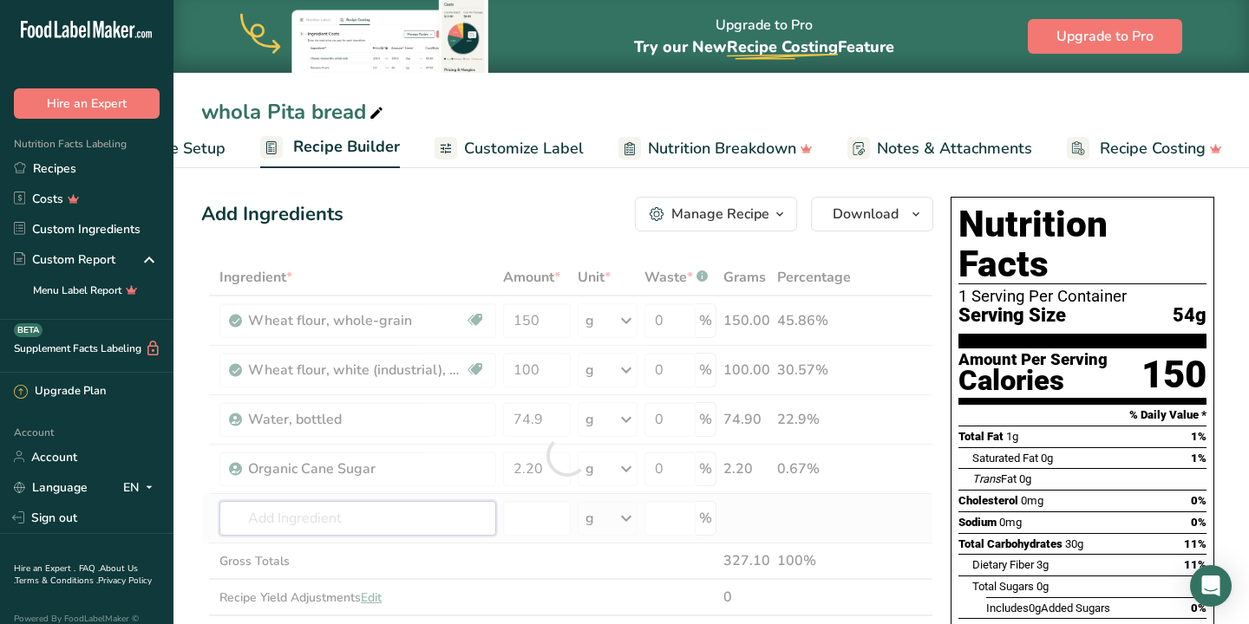
click at [331, 517] on div "Ingredient * Amount * Unit * Waste * .a-a{fill:#347362;}.b-a{fill:#fff;} Grams …" at bounding box center [567, 455] width 732 height 393
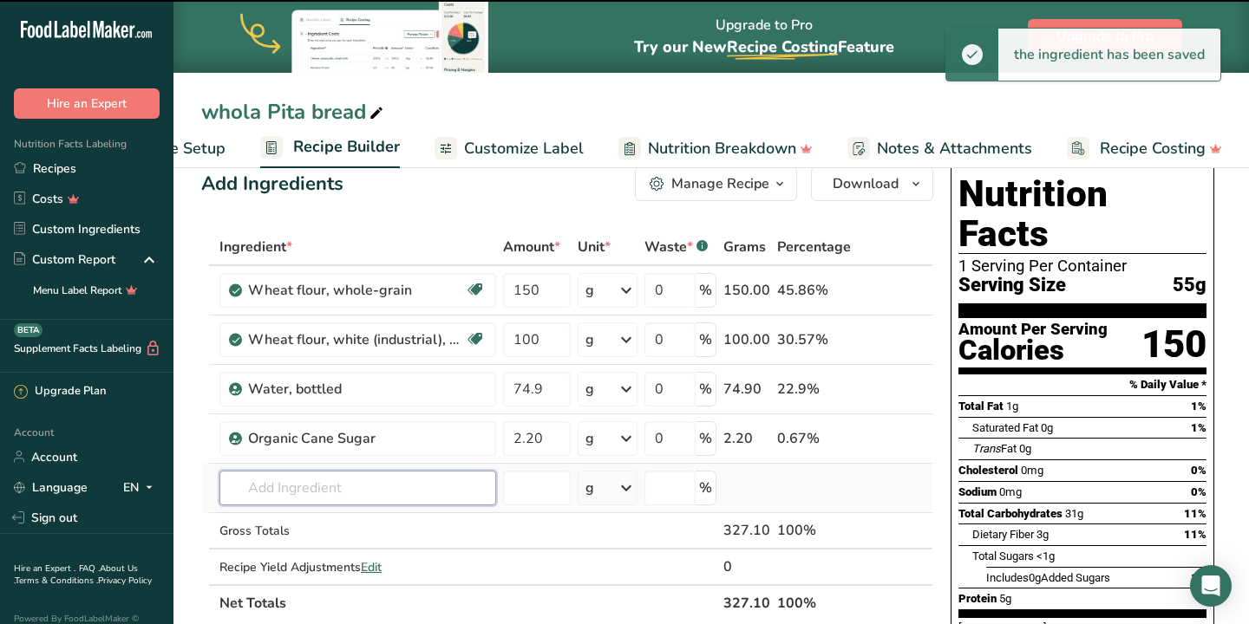
scroll to position [38, 0]
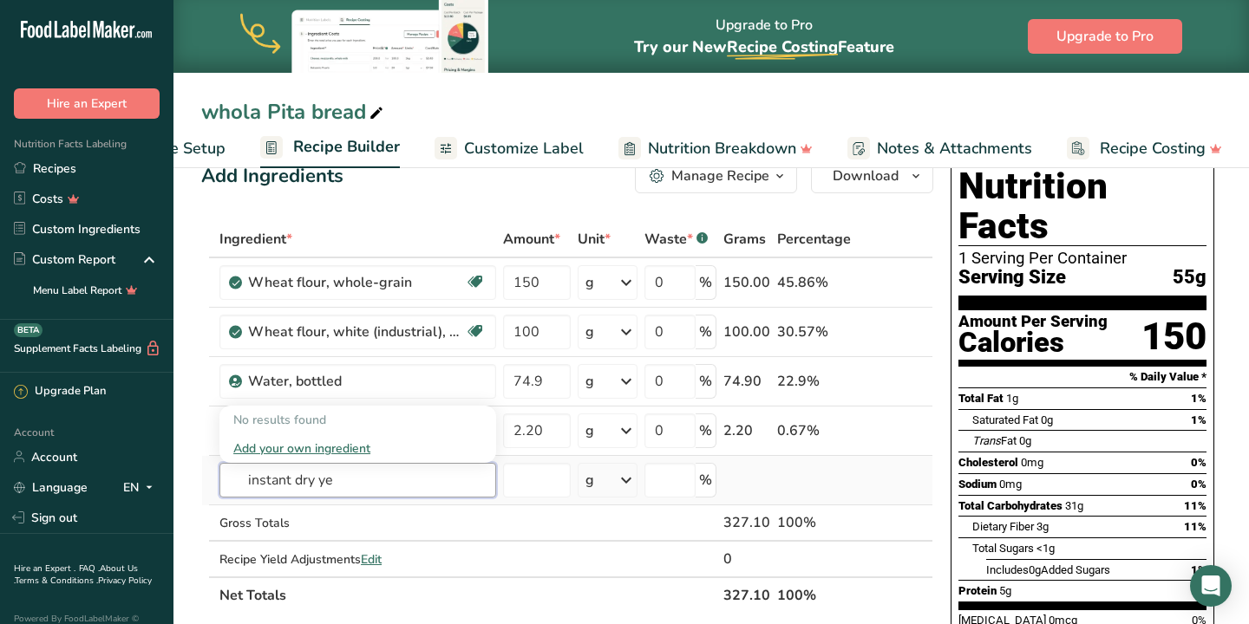
click at [287, 481] on input "instant dry ye" at bounding box center [357, 480] width 277 height 35
click at [255, 479] on input "t dry ye" at bounding box center [357, 480] width 277 height 35
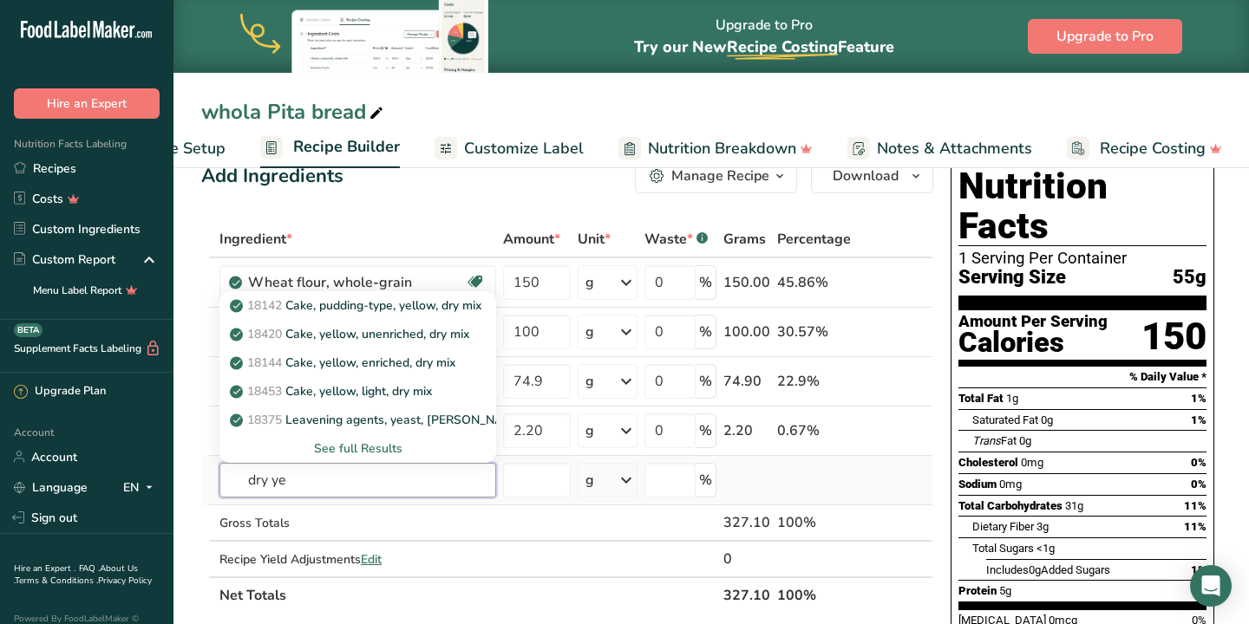
click at [286, 483] on input "dry ye" at bounding box center [357, 480] width 277 height 35
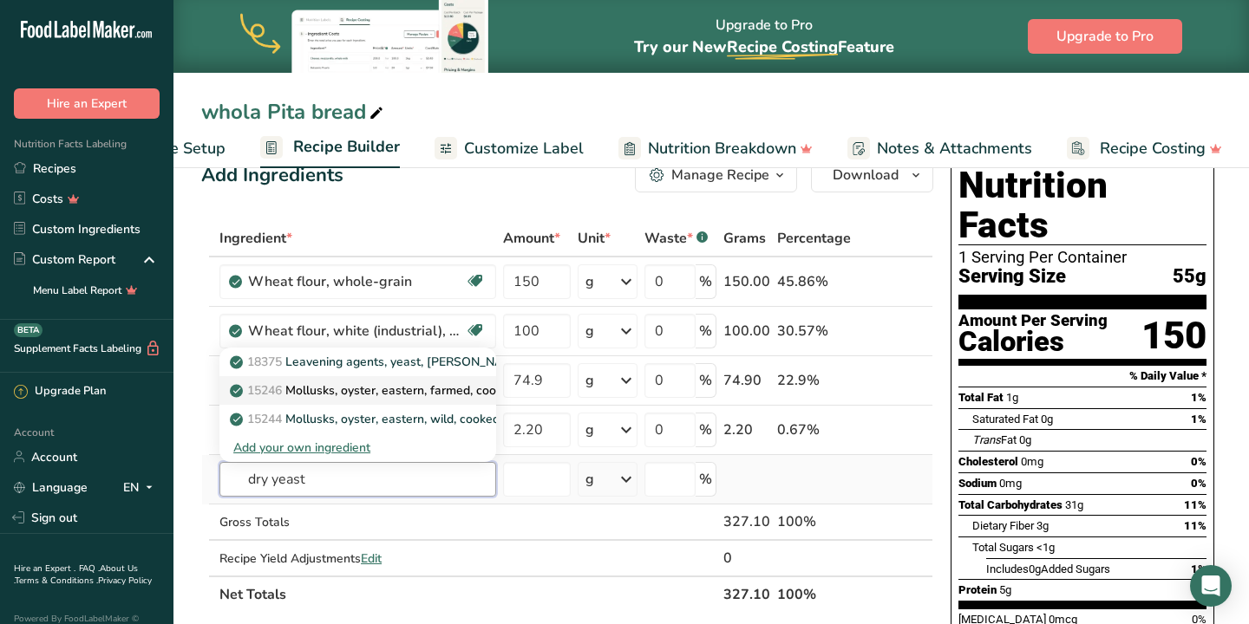
scroll to position [37, 0]
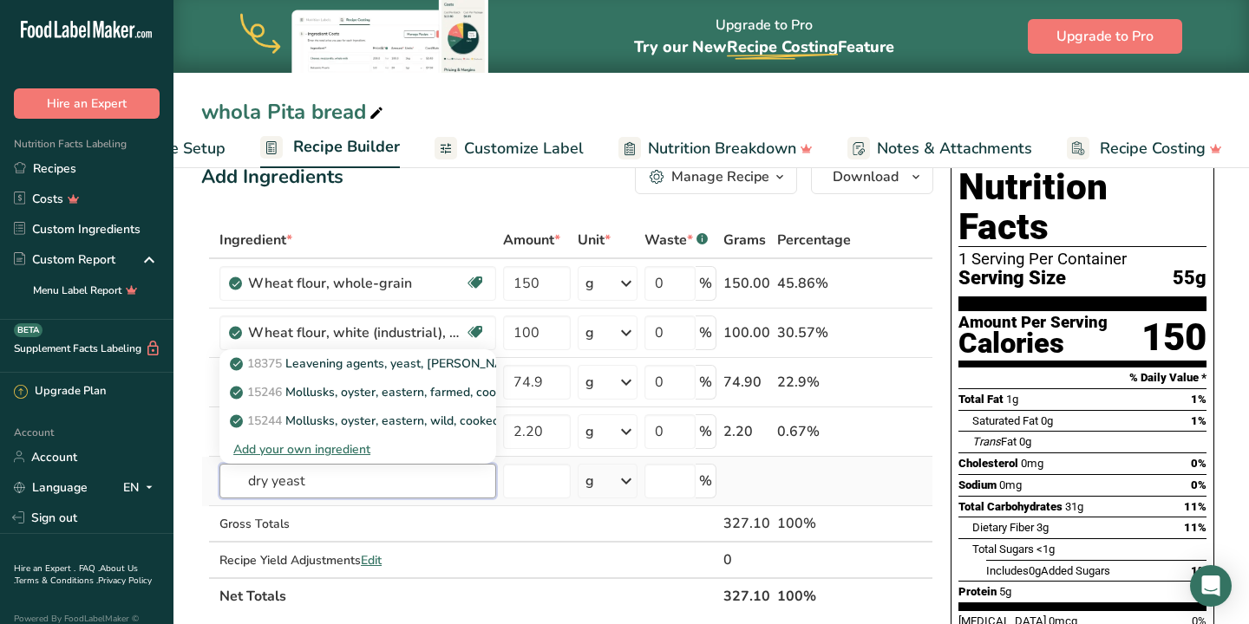
click at [267, 482] on input "dry yeast" at bounding box center [357, 481] width 277 height 35
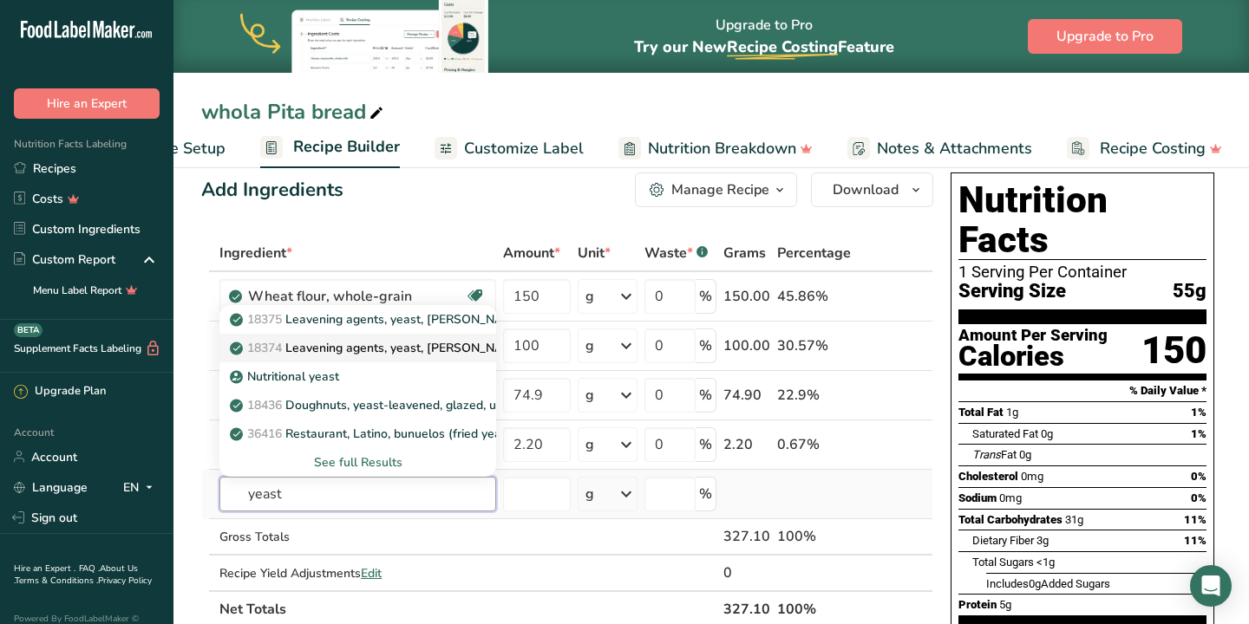
scroll to position [0, 0]
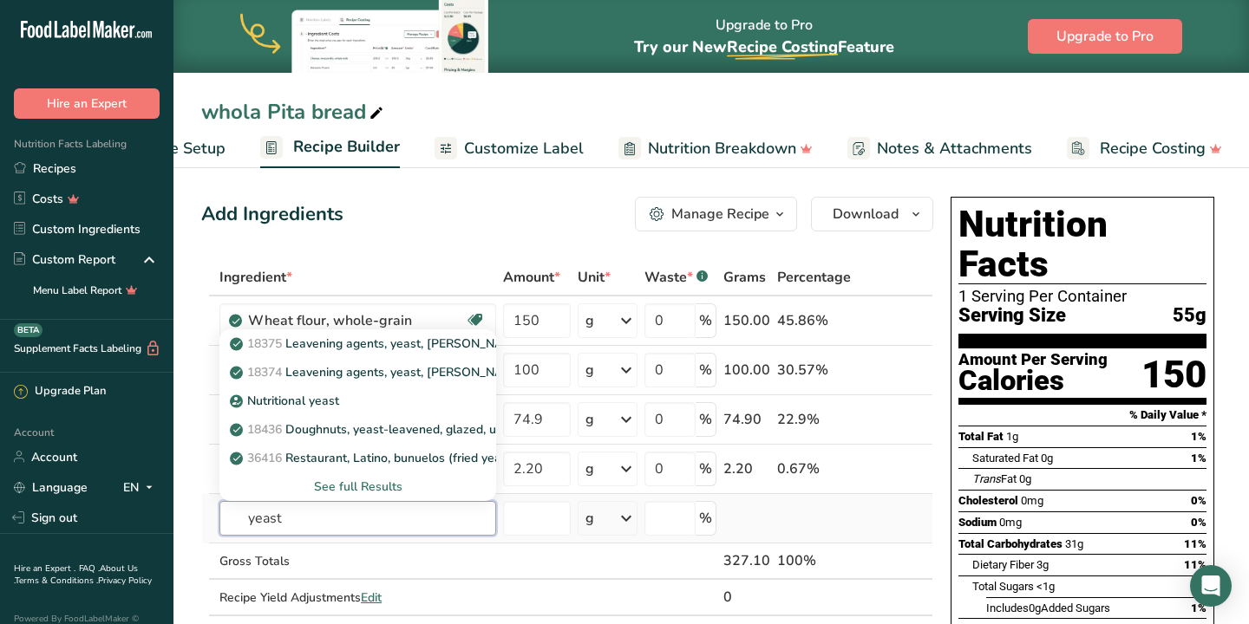
type input "yeast"
click at [354, 485] on div "See full Results" at bounding box center [357, 487] width 249 height 18
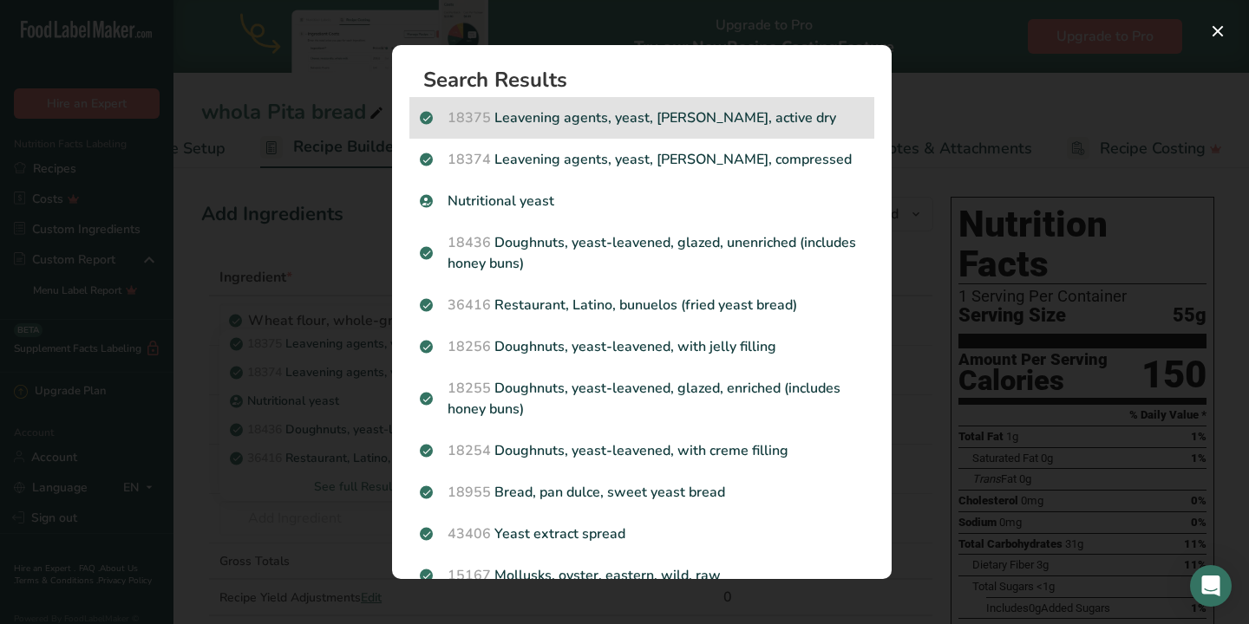
click at [610, 126] on p "18375 Leavening agents, yeast, [PERSON_NAME], active dry" at bounding box center [642, 118] width 444 height 21
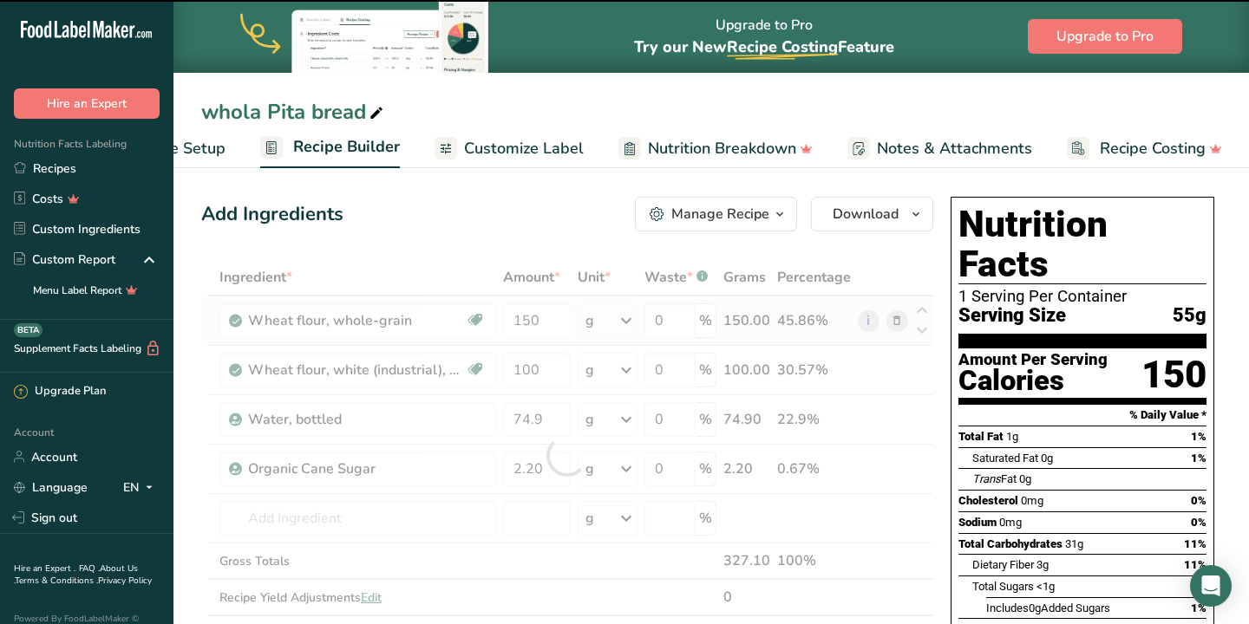
type input "0"
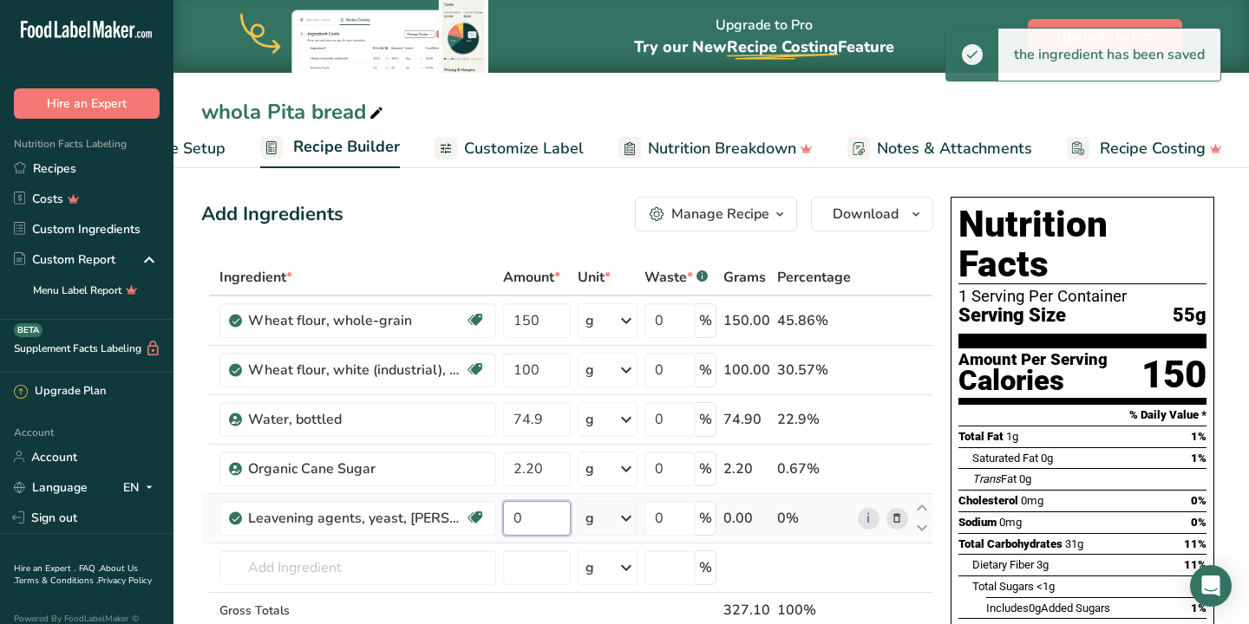
click at [543, 510] on input "0" at bounding box center [536, 518] width 67 height 35
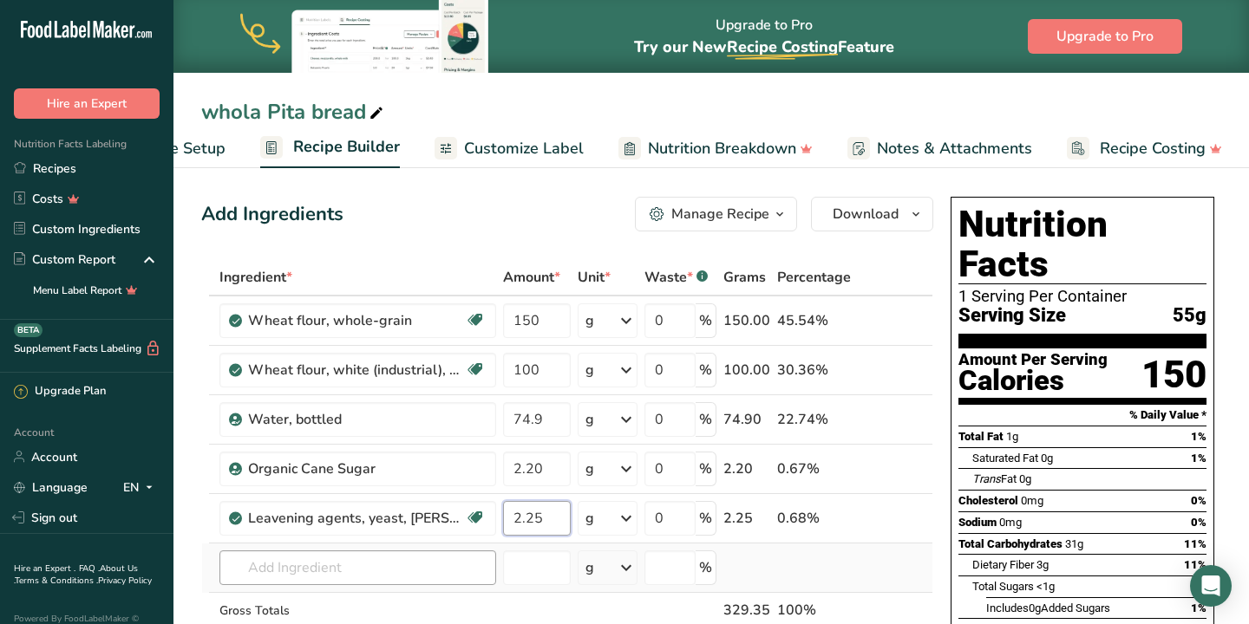
type input "2.25"
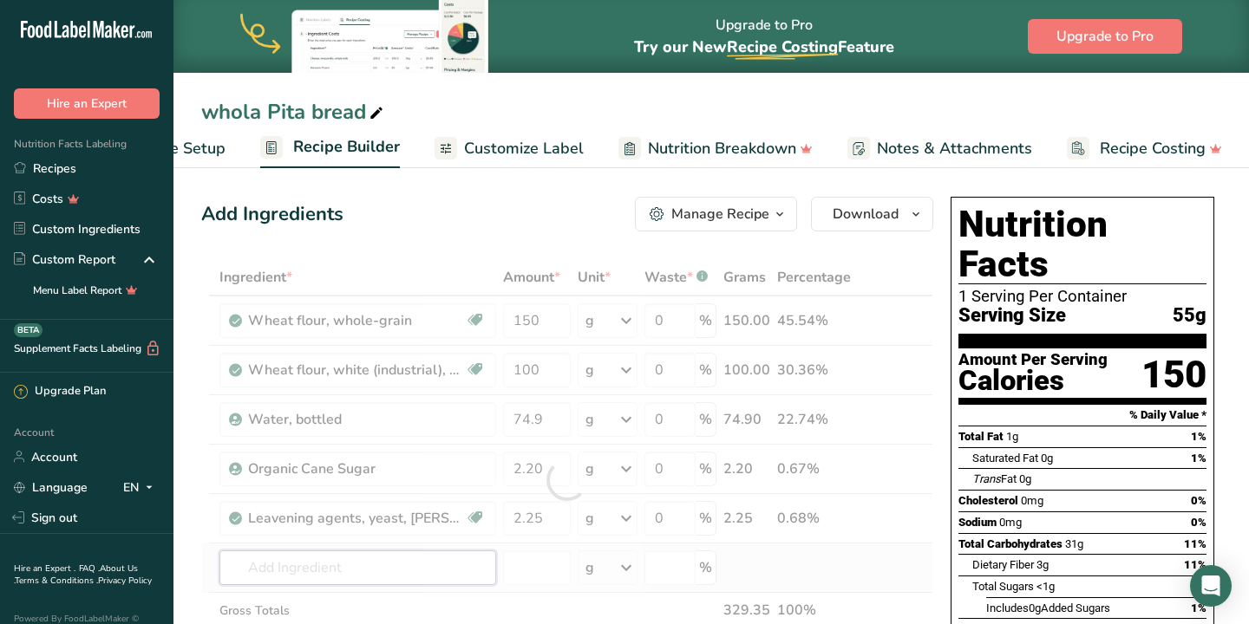
click at [314, 571] on div "Ingredient * Amount * Unit * Waste * .a-a{fill:#347362;}.b-a{fill:#fff;} Grams …" at bounding box center [567, 480] width 732 height 442
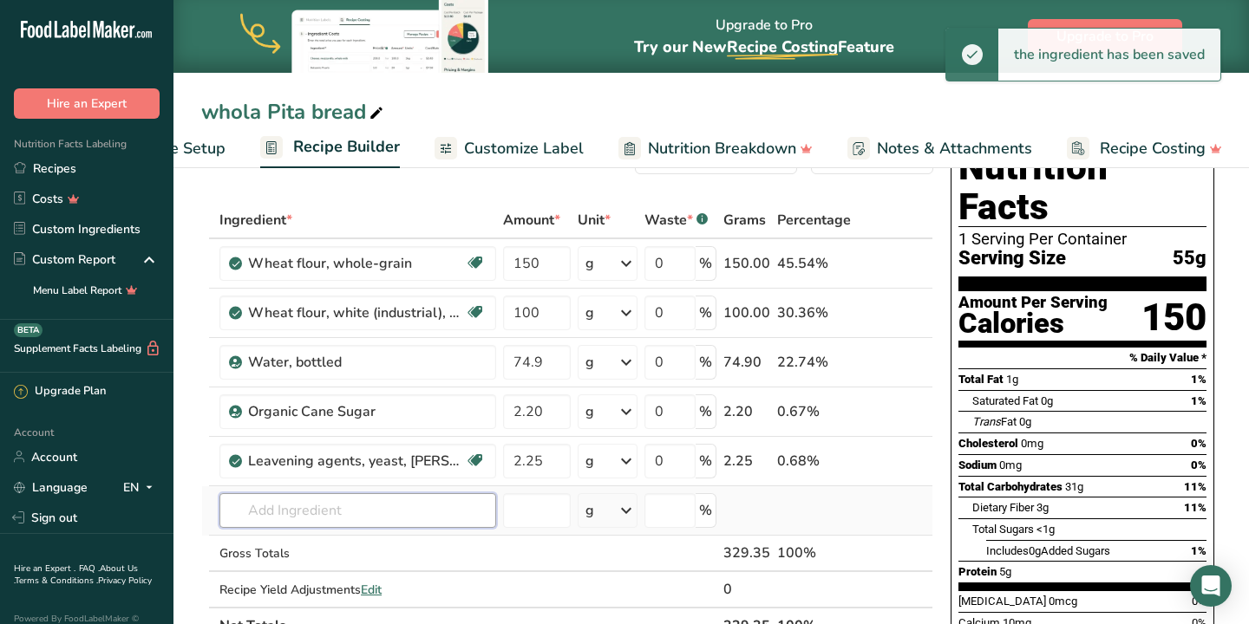
scroll to position [59, 0]
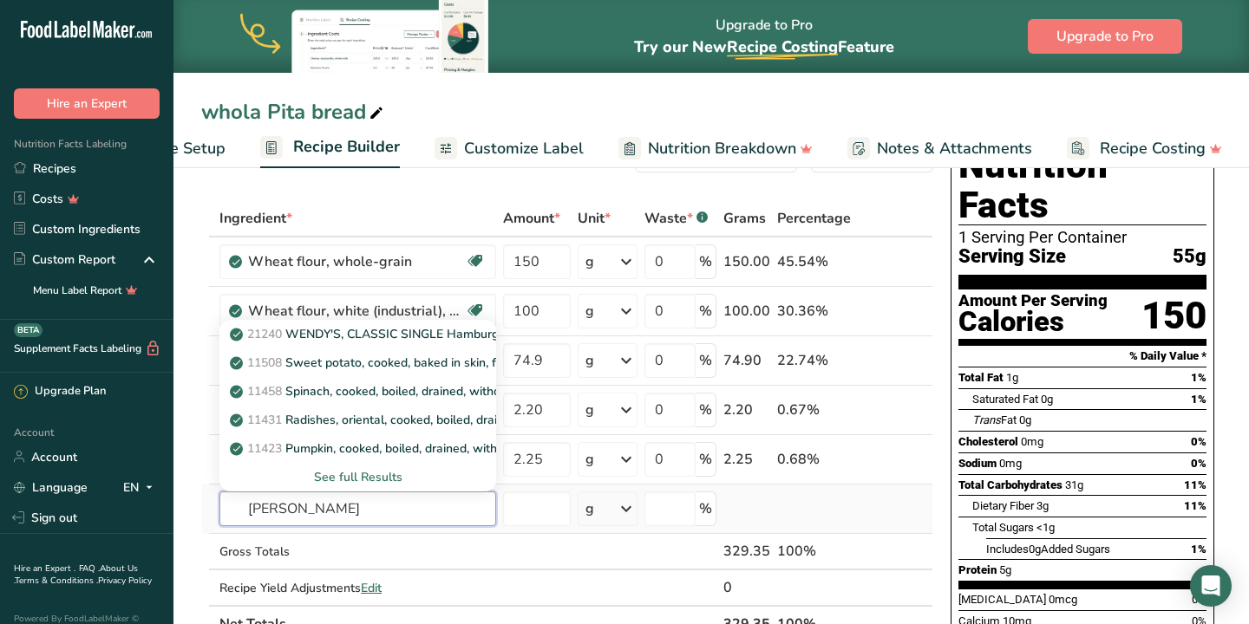
type input "[PERSON_NAME]"
click at [357, 475] on div "See full Results" at bounding box center [357, 477] width 249 height 18
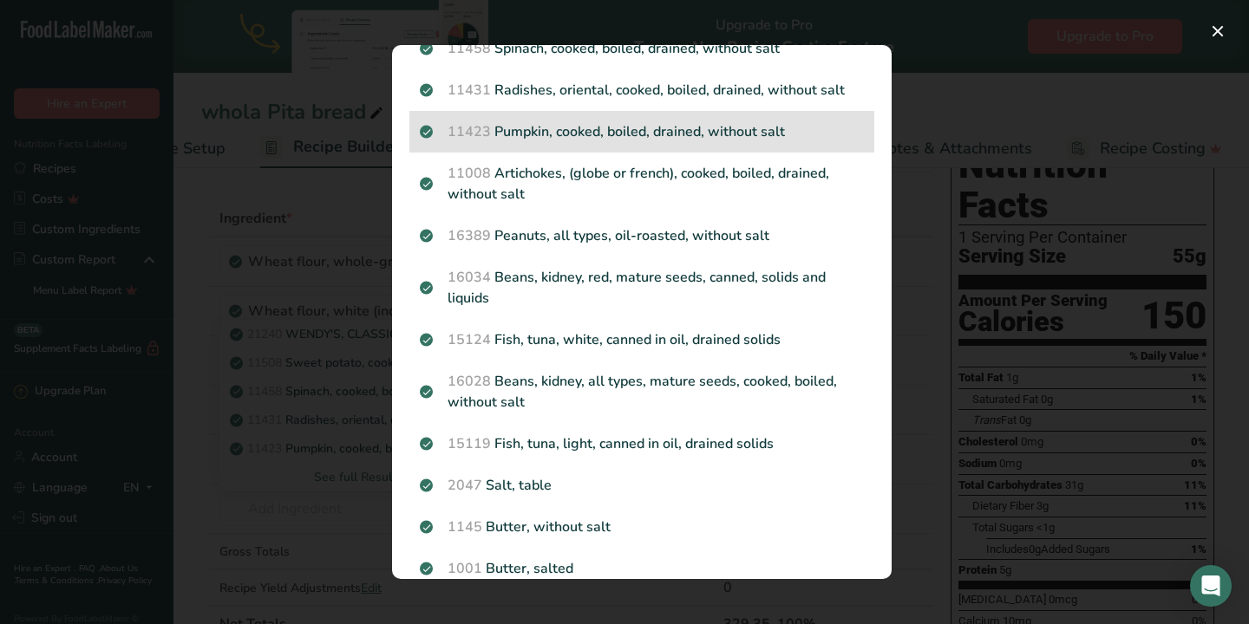
scroll to position [153, 0]
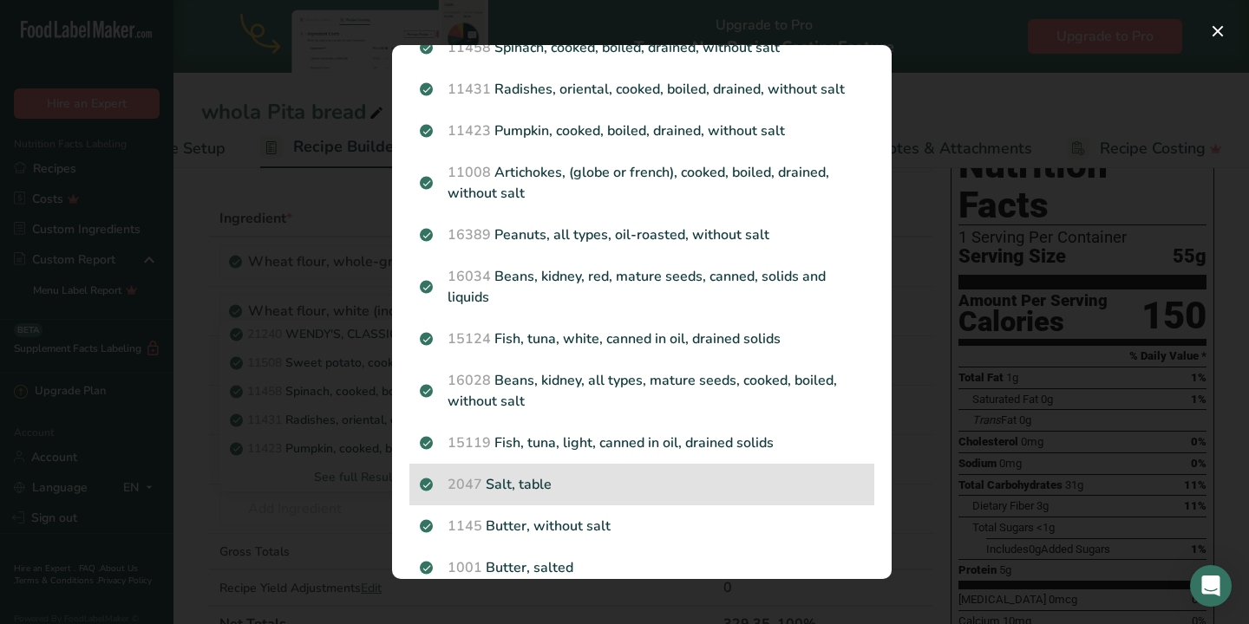
click at [525, 479] on p "2047 Salt, table" at bounding box center [642, 484] width 444 height 21
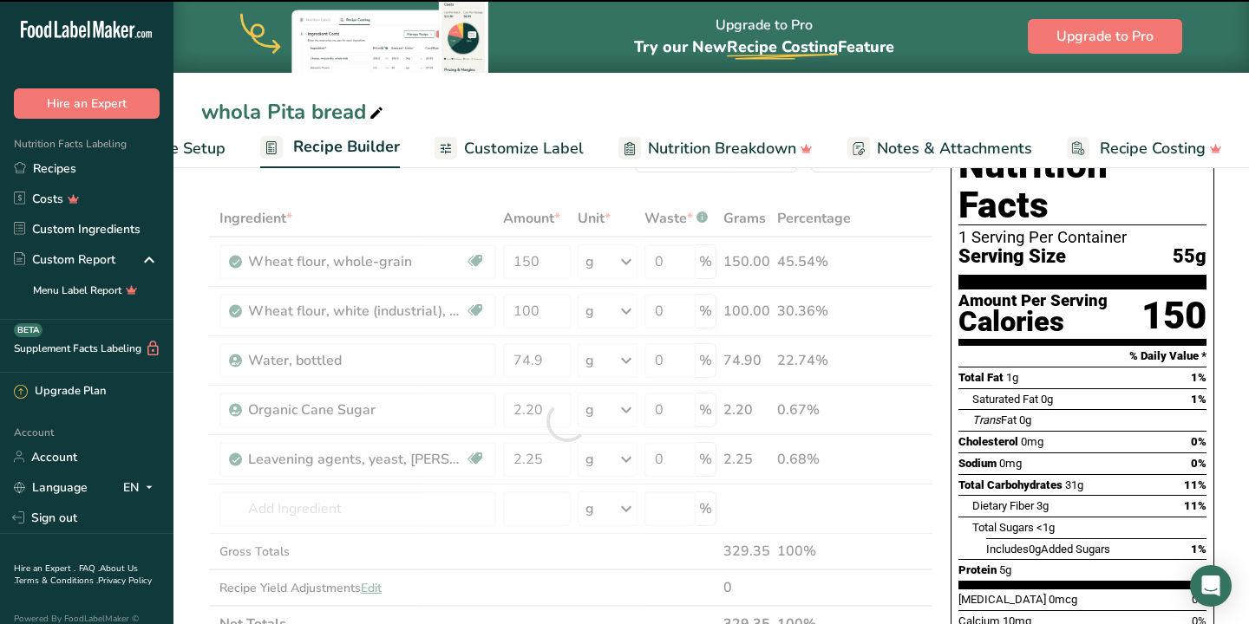
type input "0"
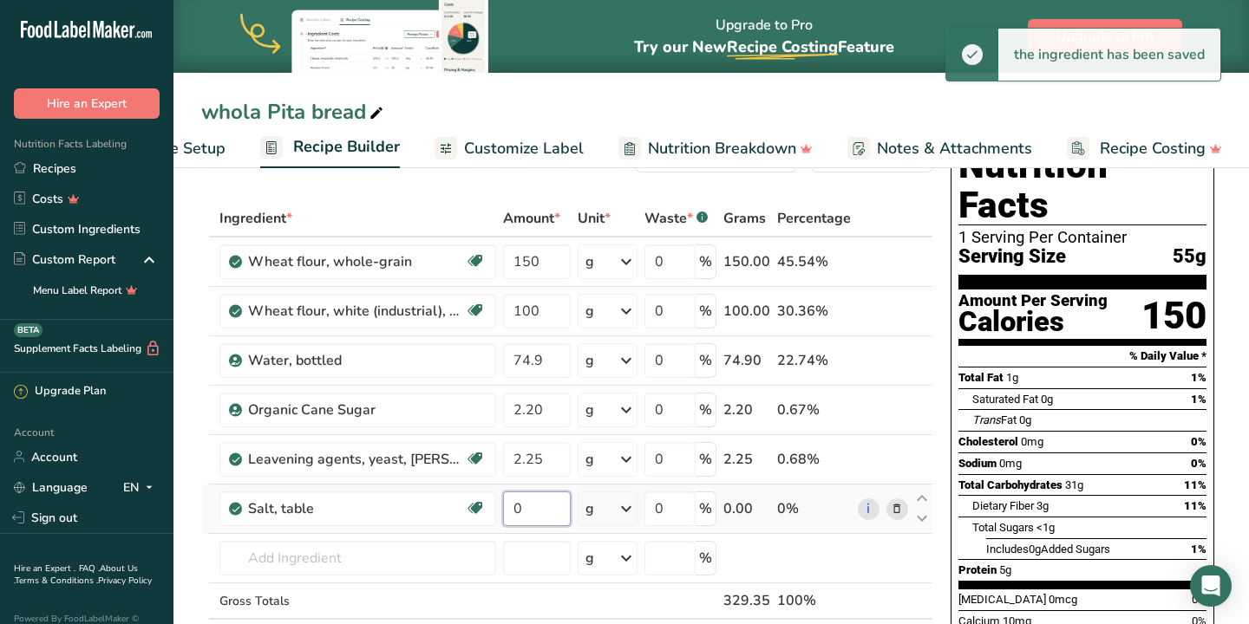
click at [537, 505] on input "0" at bounding box center [536, 509] width 67 height 35
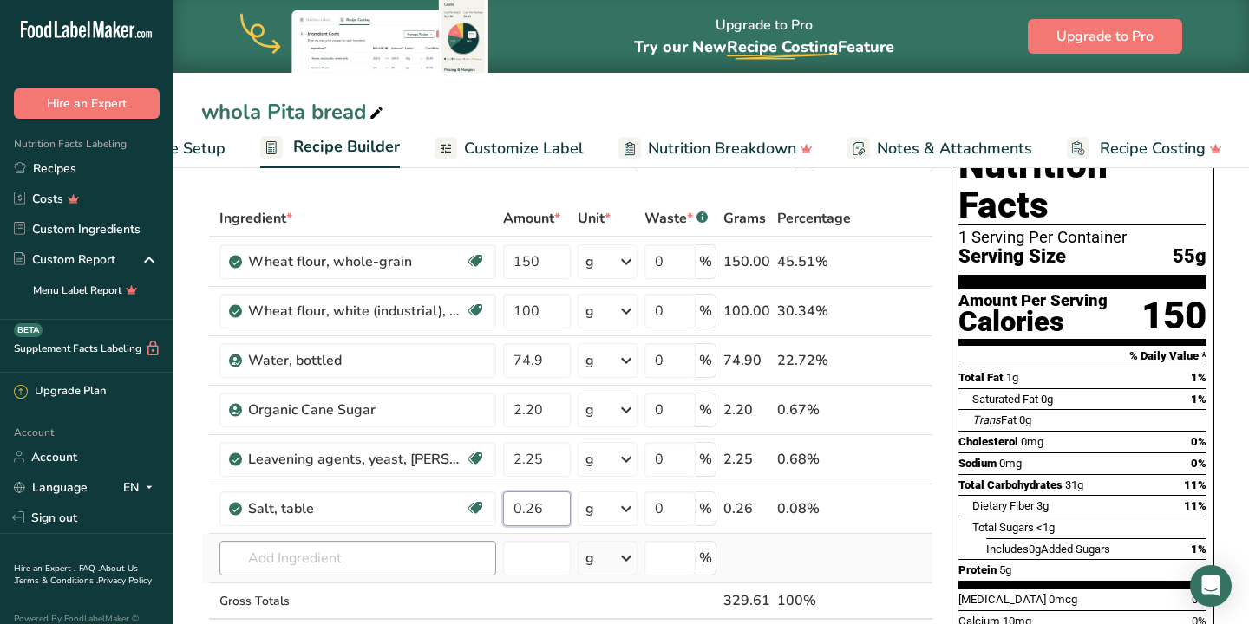
type input "0.26"
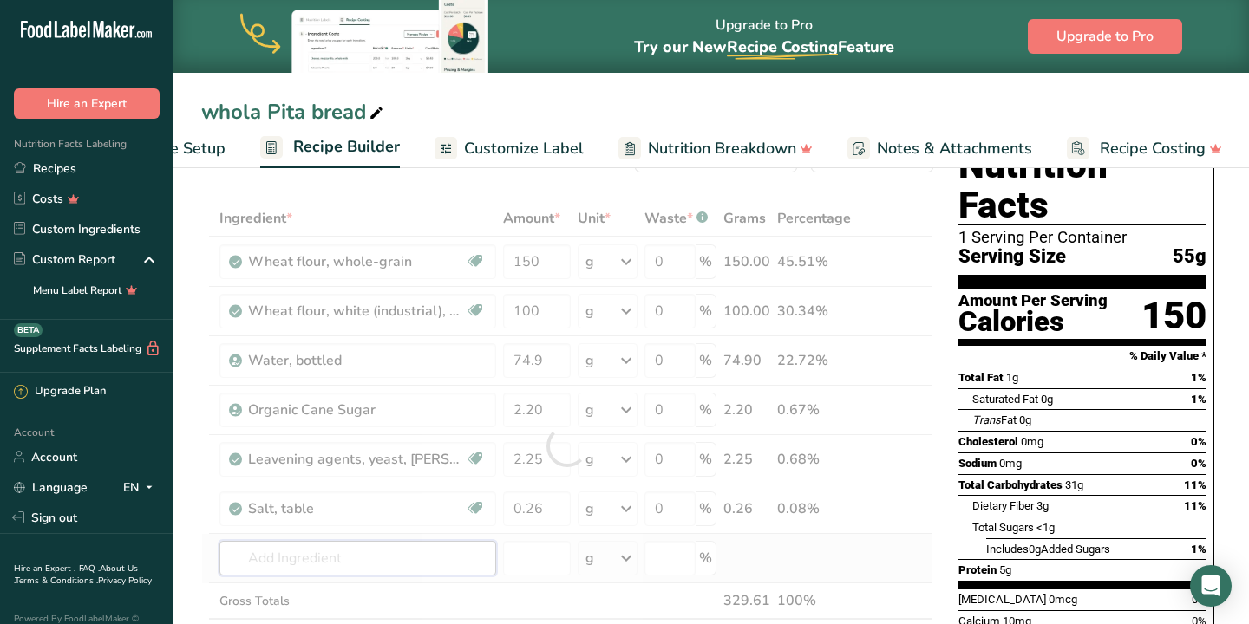
click at [339, 564] on div "Ingredient * Amount * Unit * Waste * .a-a{fill:#347362;}.b-a{fill:#fff;} Grams …" at bounding box center [567, 446] width 732 height 492
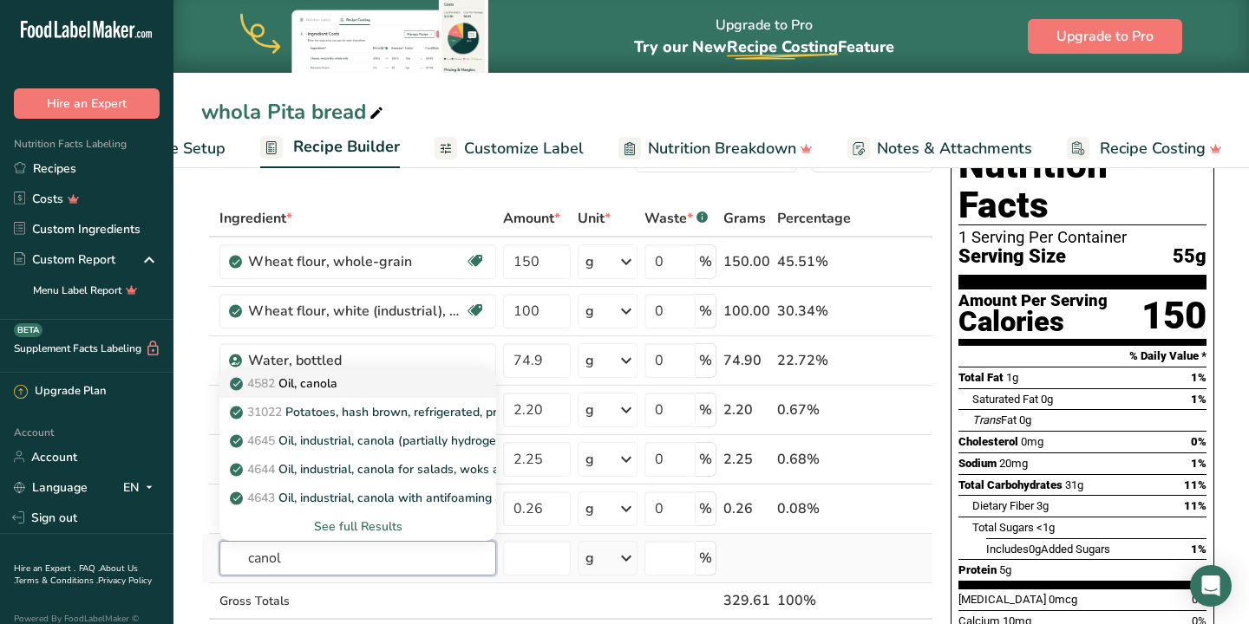
type input "canol"
click at [321, 385] on p "4582 Oil, canola" at bounding box center [285, 384] width 104 height 18
type input "Oil, canola"
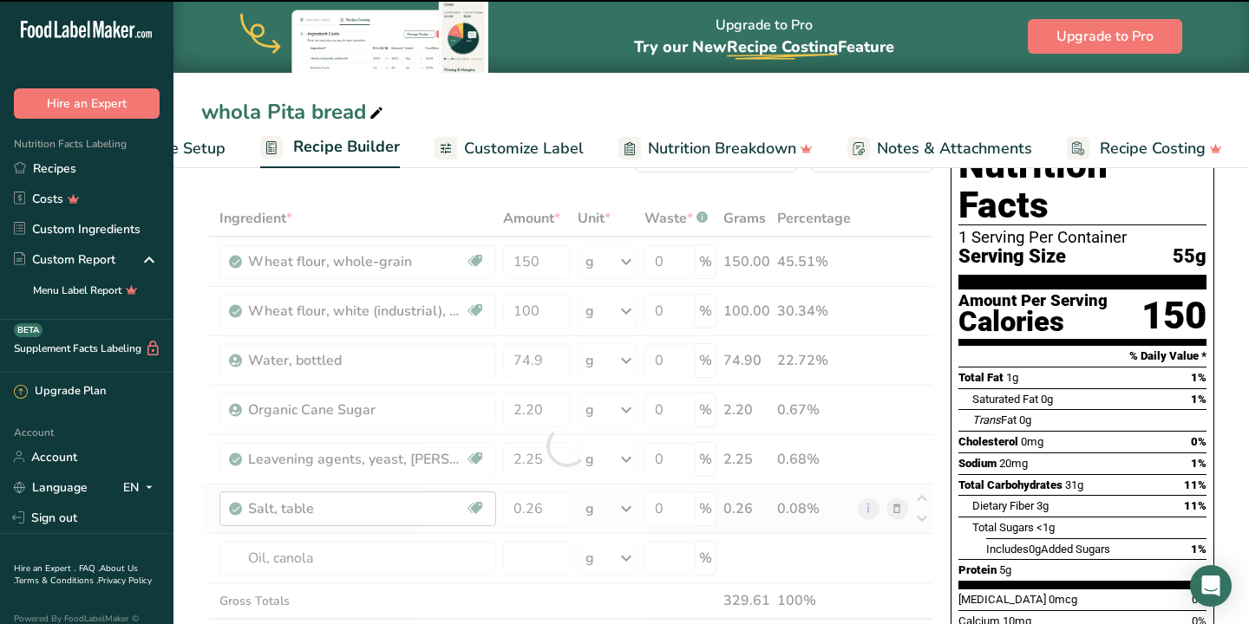
type input "0"
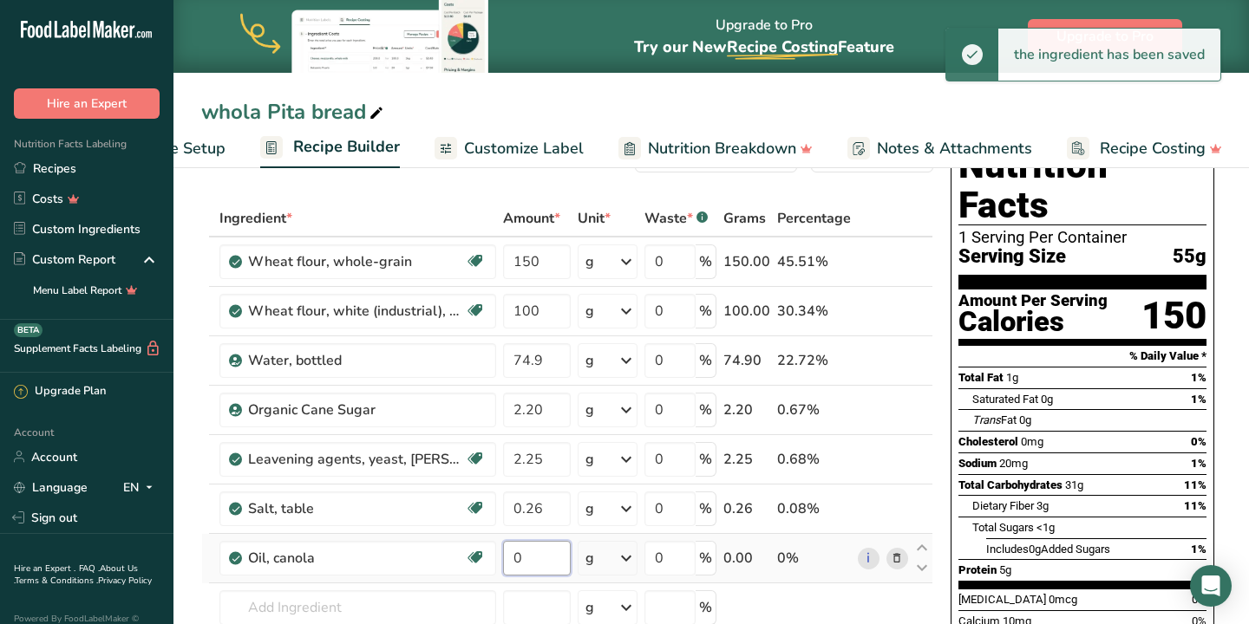
click at [536, 558] on input "0" at bounding box center [536, 558] width 67 height 35
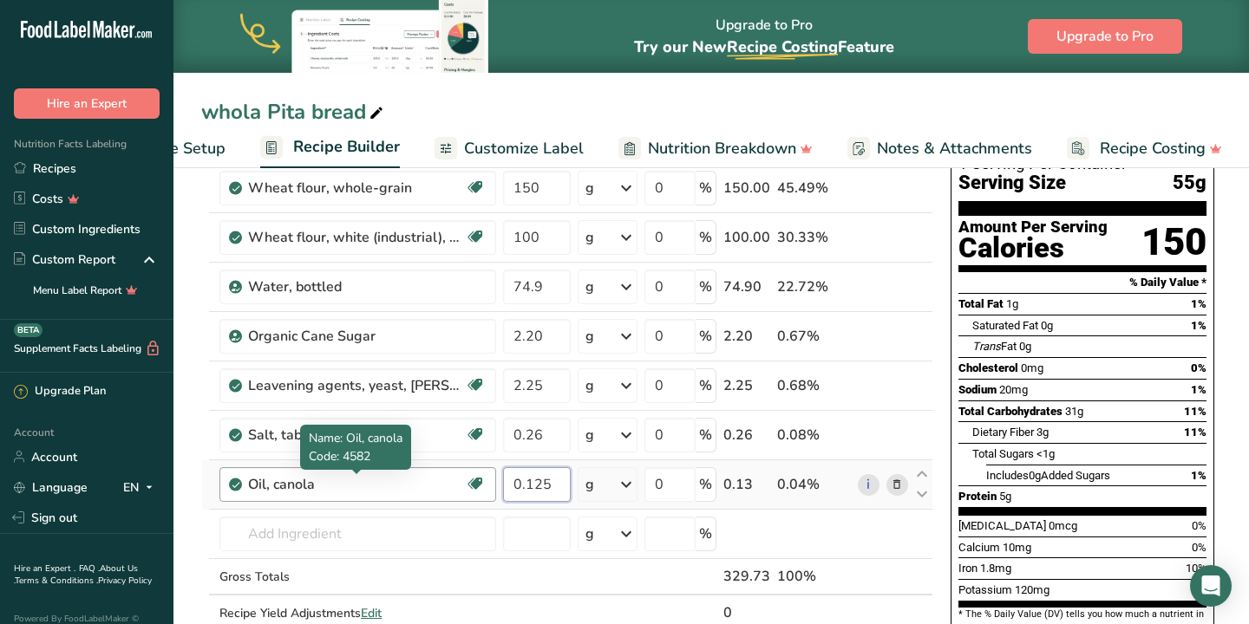
scroll to position [151, 0]
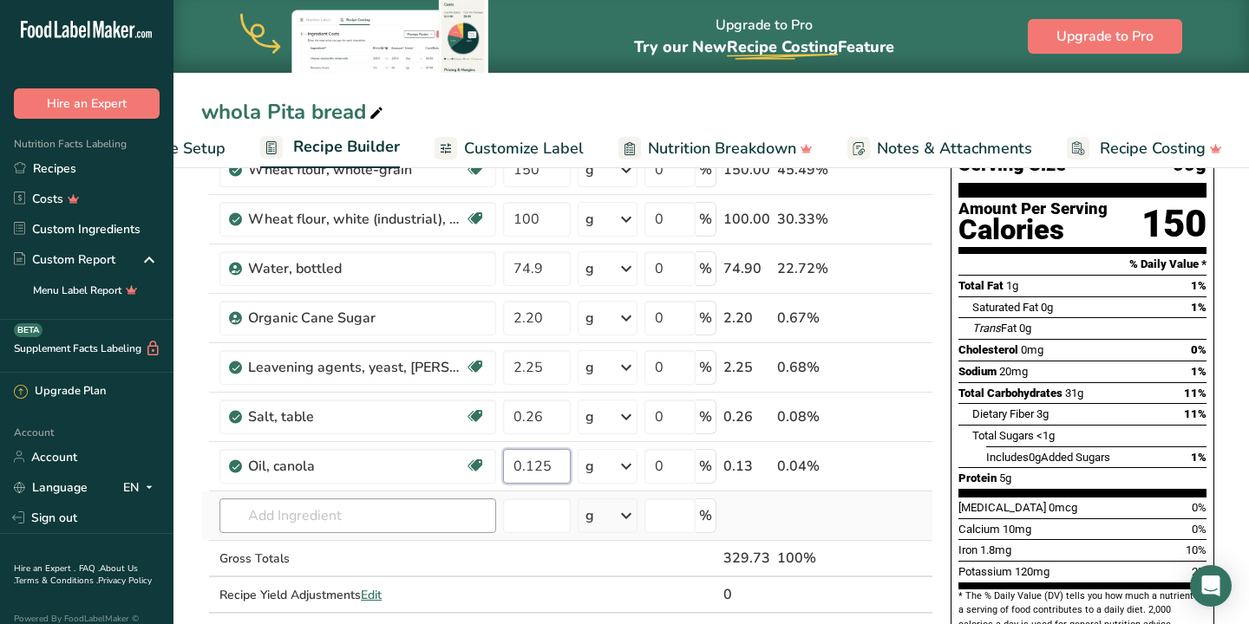
type input "0.125"
click at [318, 526] on div "Ingredient * Amount * Unit * Waste * .a-a{fill:#347362;}.b-a{fill:#fff;} Grams …" at bounding box center [567, 378] width 732 height 541
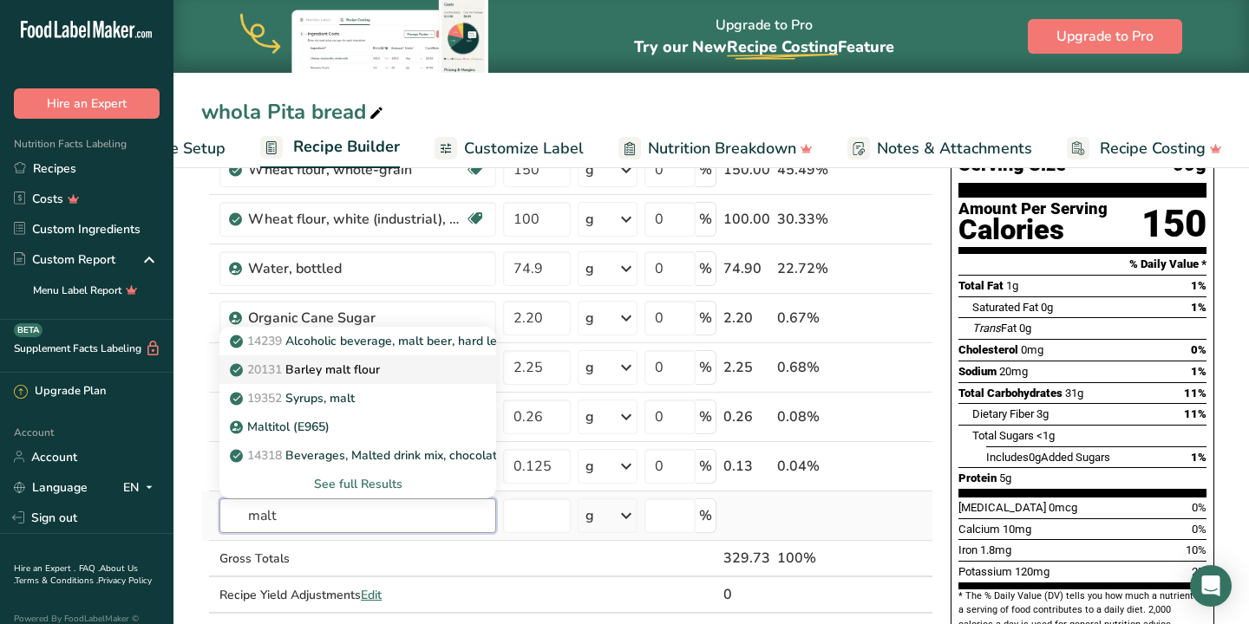
type input "malt"
click at [328, 373] on p "20131 Barley malt flour" at bounding box center [306, 370] width 147 height 18
type input "Barley malt flour"
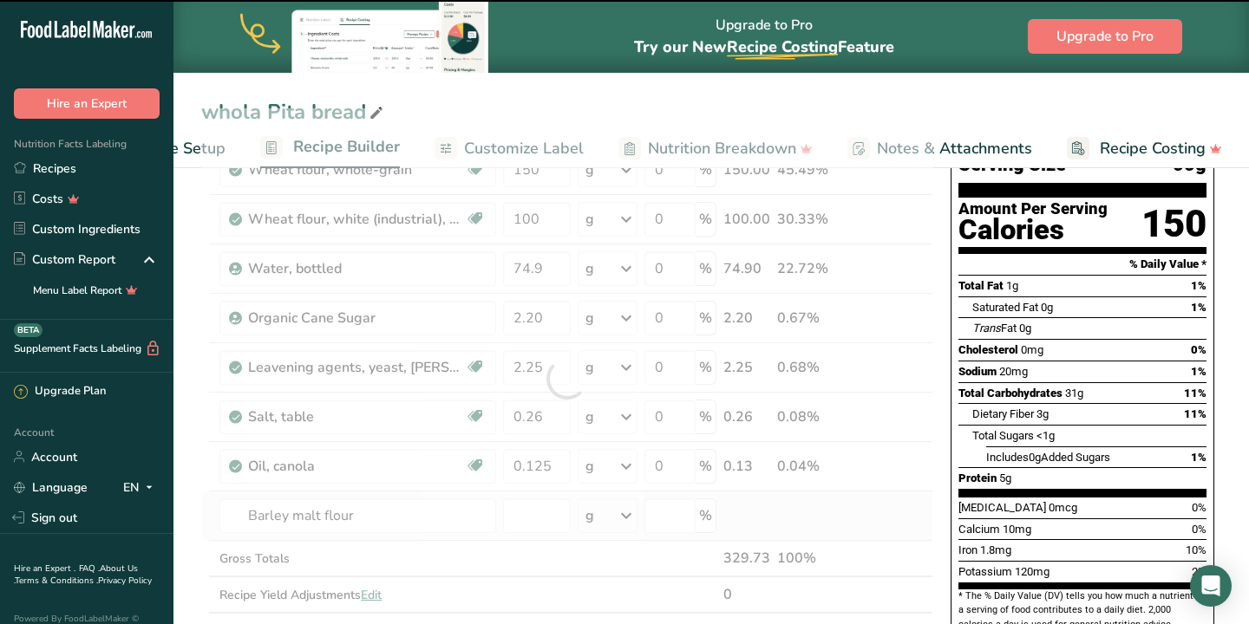
type input "0"
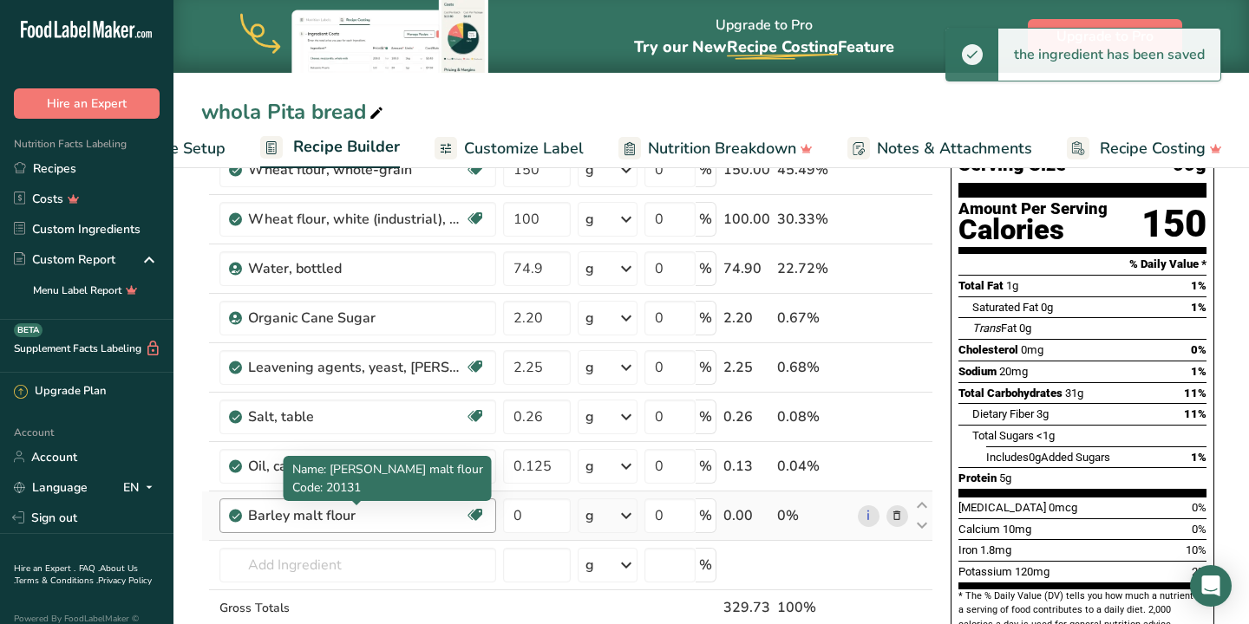
click at [333, 517] on div "Barley malt flour" at bounding box center [356, 515] width 217 height 21
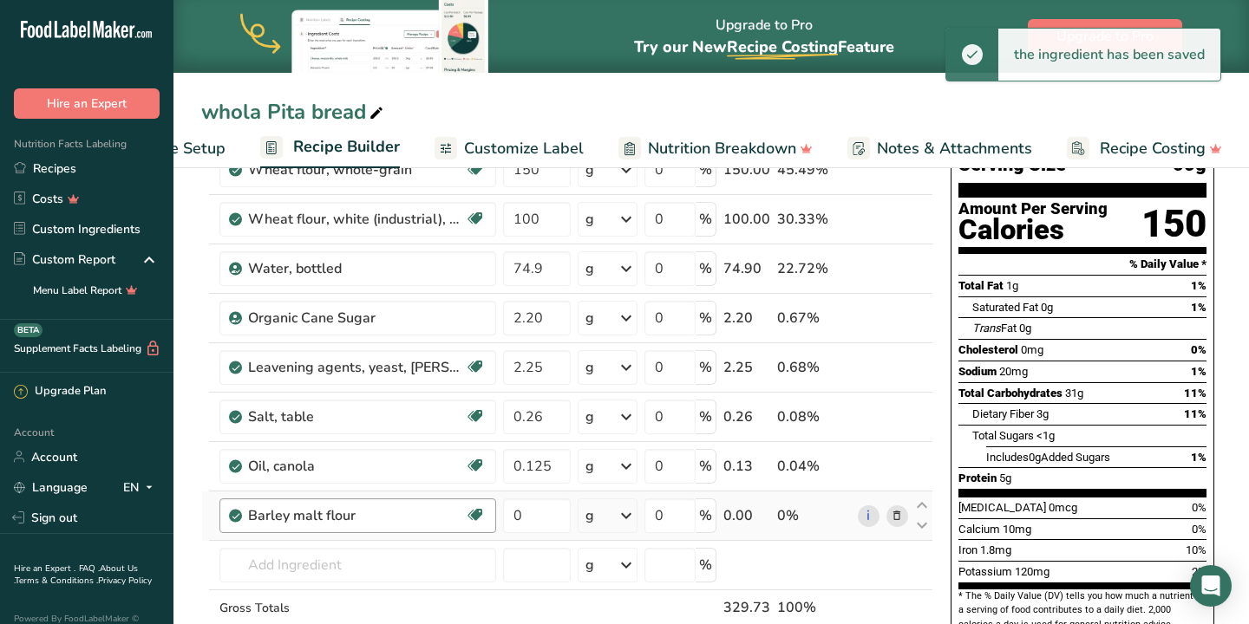
click at [333, 517] on div "Barley malt flour" at bounding box center [356, 515] width 217 height 21
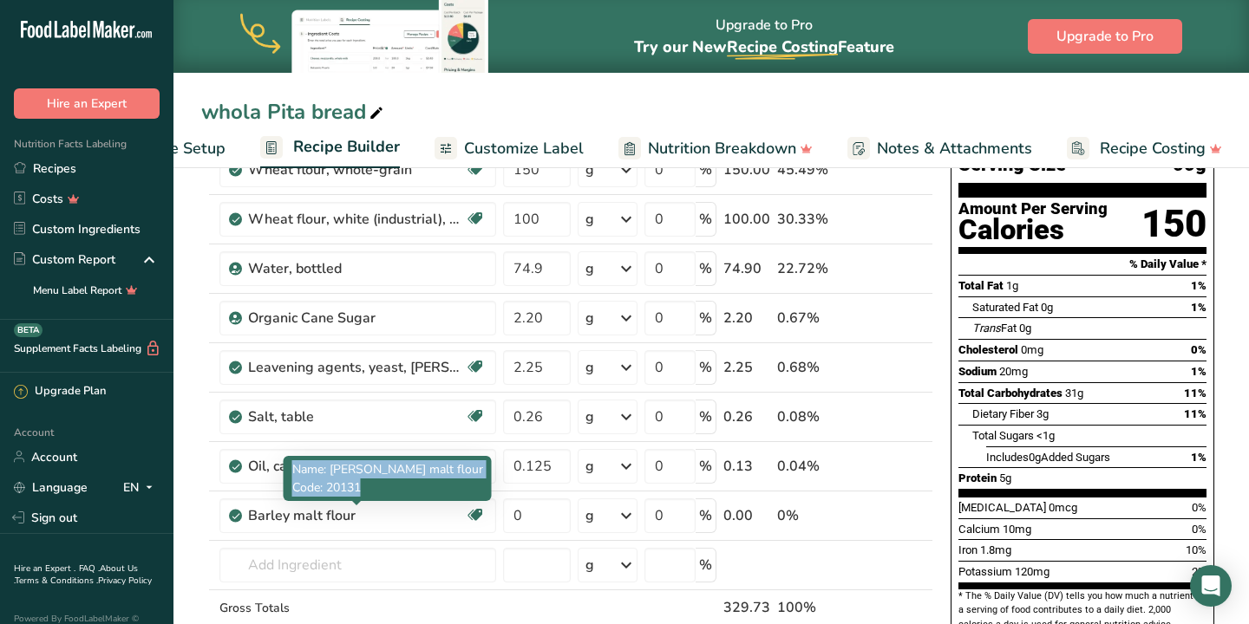
drag, startPoint x: 295, startPoint y: 468, endPoint x: 367, endPoint y: 486, distance: 74.0
click at [367, 486] on div "Name: [PERSON_NAME] malt flour Code: 20131" at bounding box center [387, 478] width 191 height 36
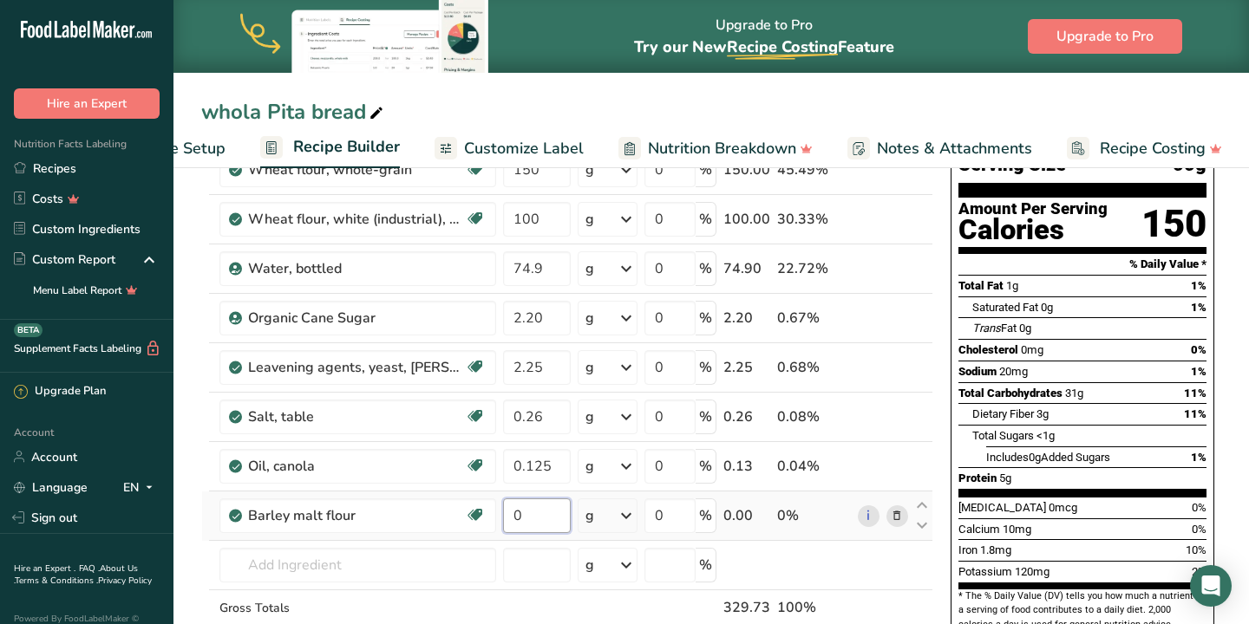
click at [535, 518] on input "0" at bounding box center [536, 516] width 67 height 35
type input "0.625"
click at [338, 567] on div "Ingredient * Amount * Unit * Waste * .a-a{fill:#347362;}.b-a{fill:#fff;} Grams …" at bounding box center [567, 403] width 732 height 590
type input "m"
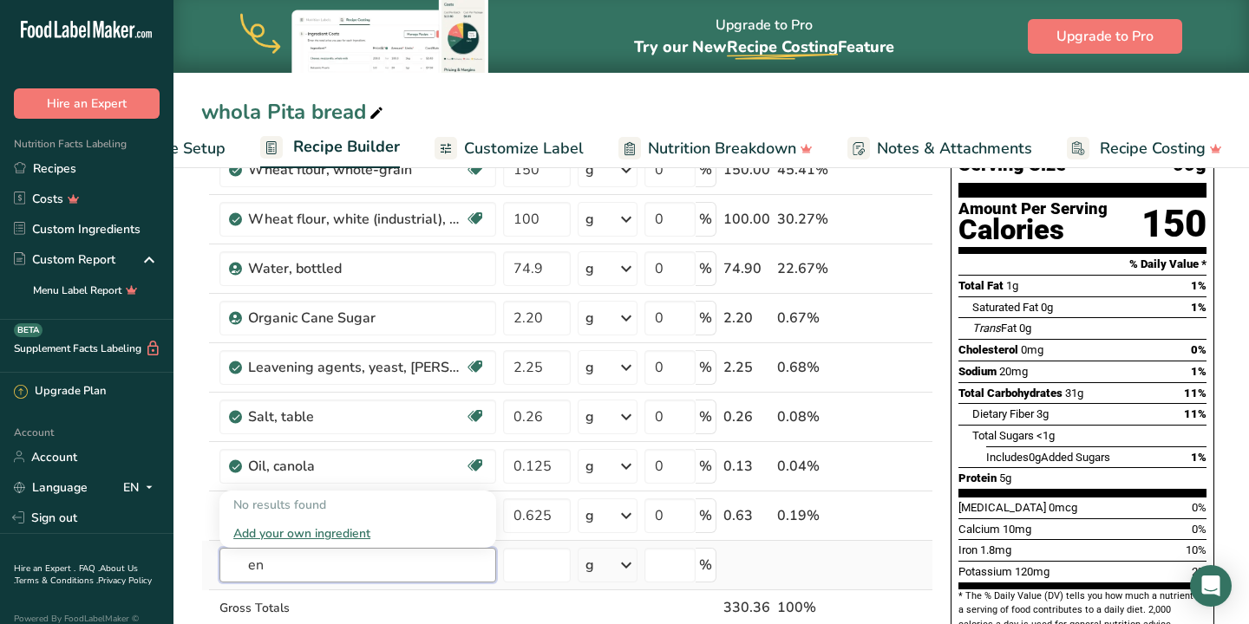
type input "e"
type input "a"
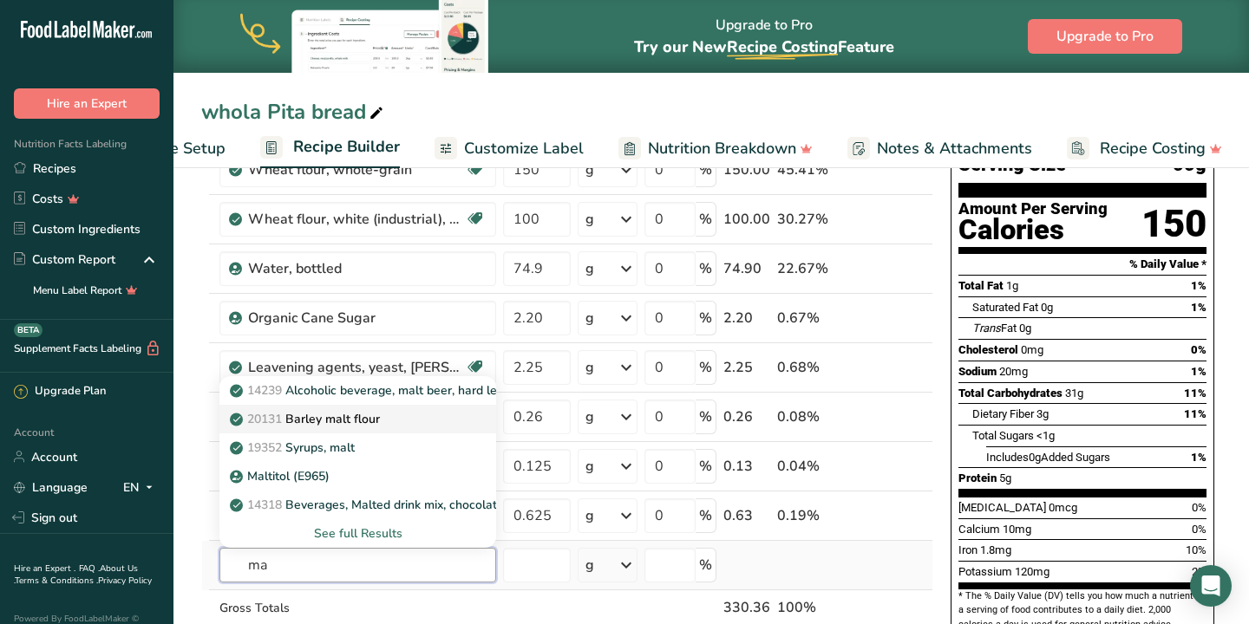
type input "m"
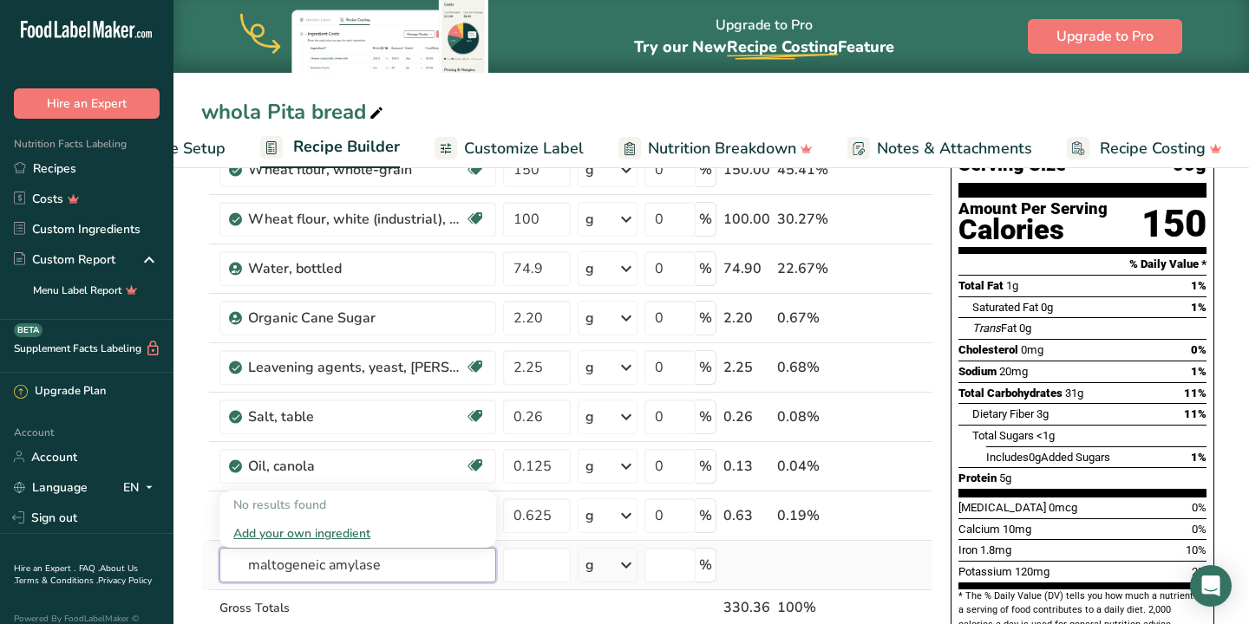
type input "maltogeneic amylase"
click at [322, 531] on div "Add your own ingredient" at bounding box center [357, 534] width 249 height 18
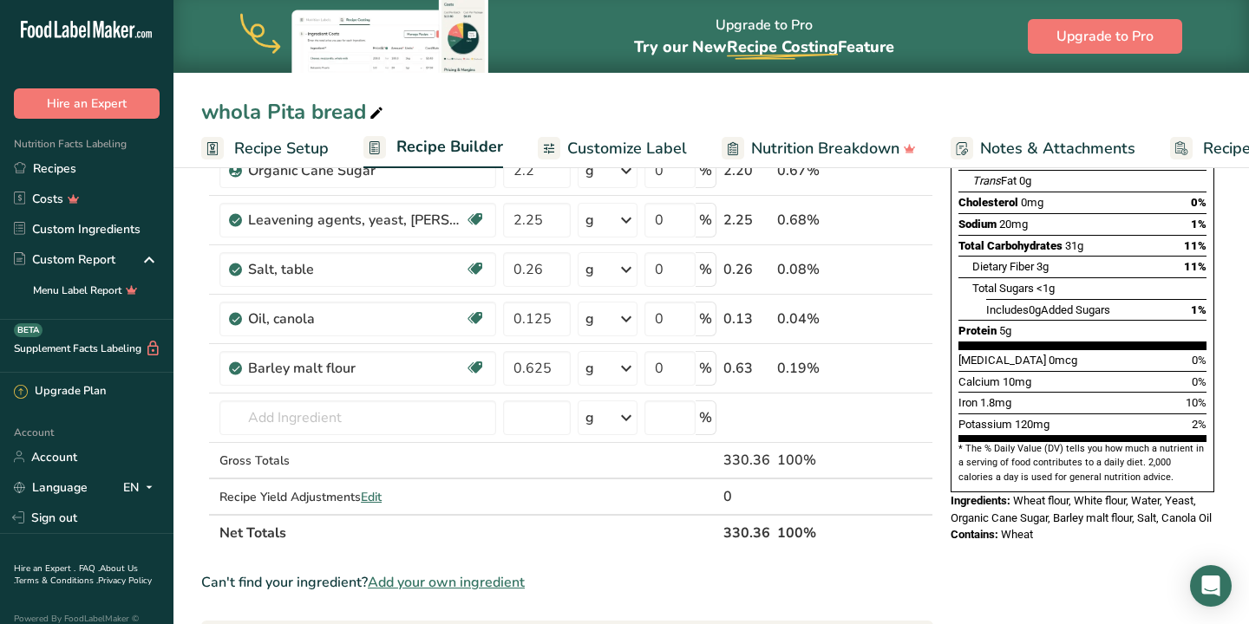
scroll to position [307, 0]
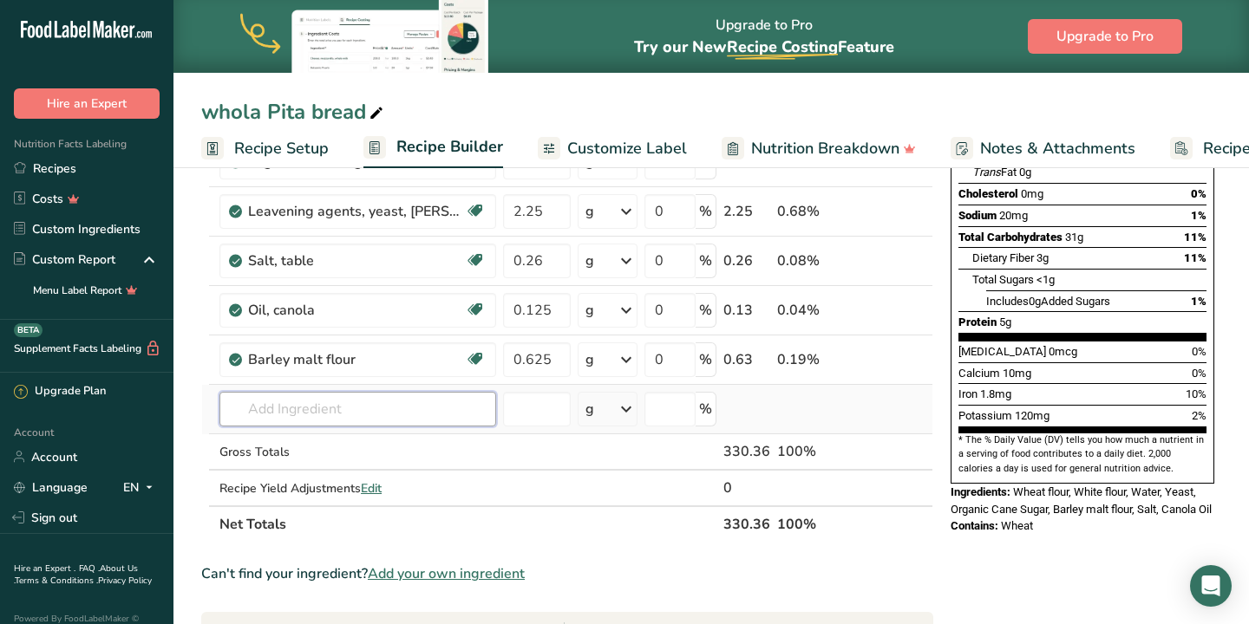
click at [349, 420] on input "text" at bounding box center [357, 409] width 277 height 35
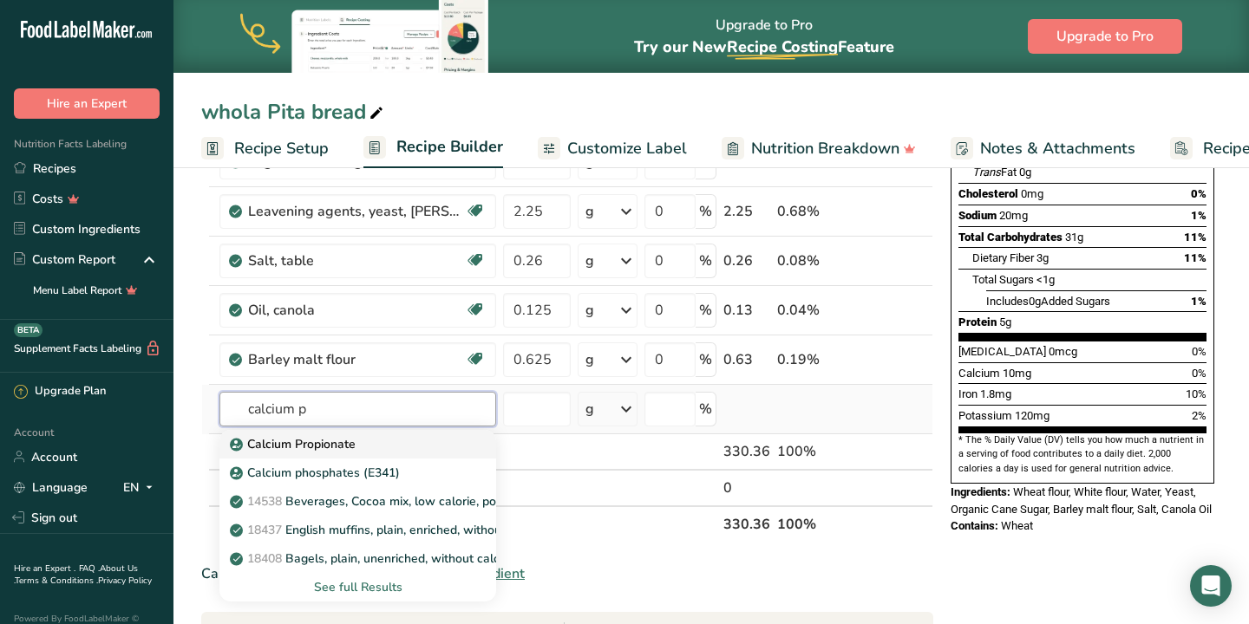
type input "calcium p"
click at [320, 440] on p "Calcium Propionate" at bounding box center [294, 444] width 122 height 18
type input "Calcium Propionate"
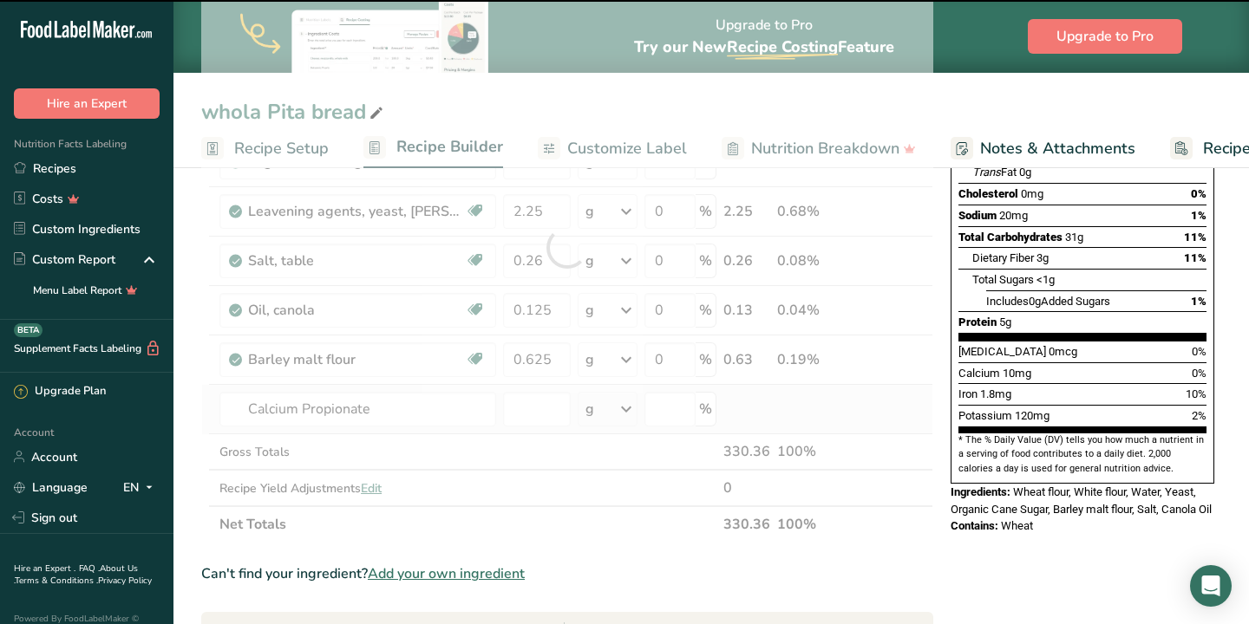
type input "0"
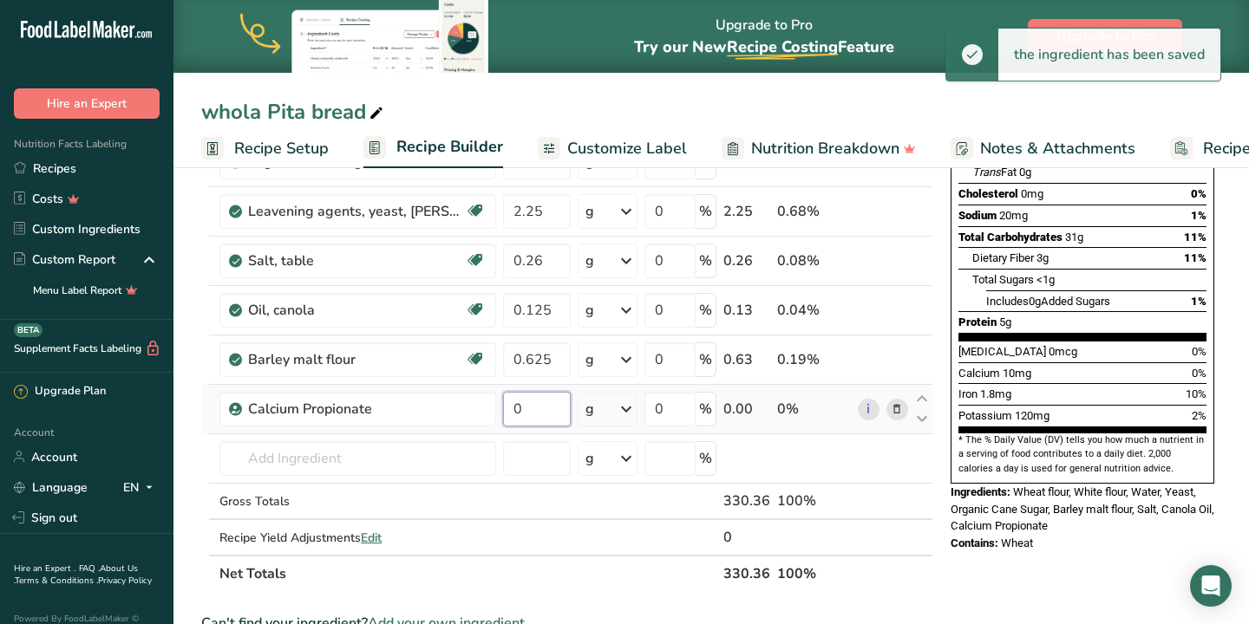
click at [534, 416] on input "0" at bounding box center [536, 409] width 67 height 35
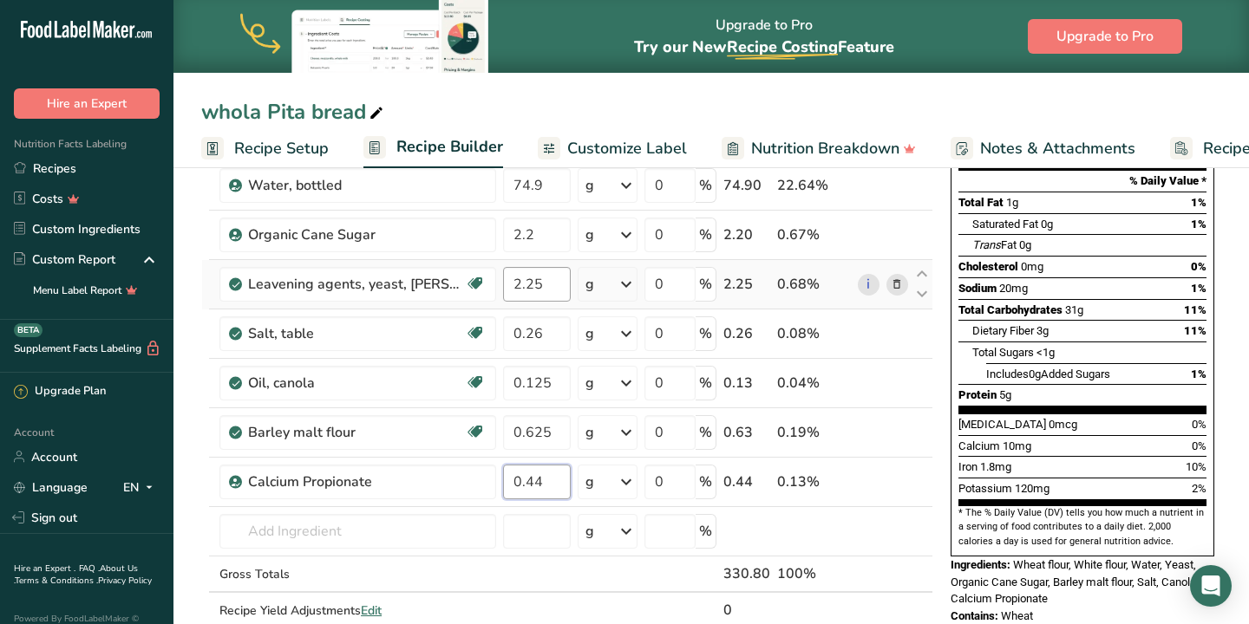
scroll to position [230, 0]
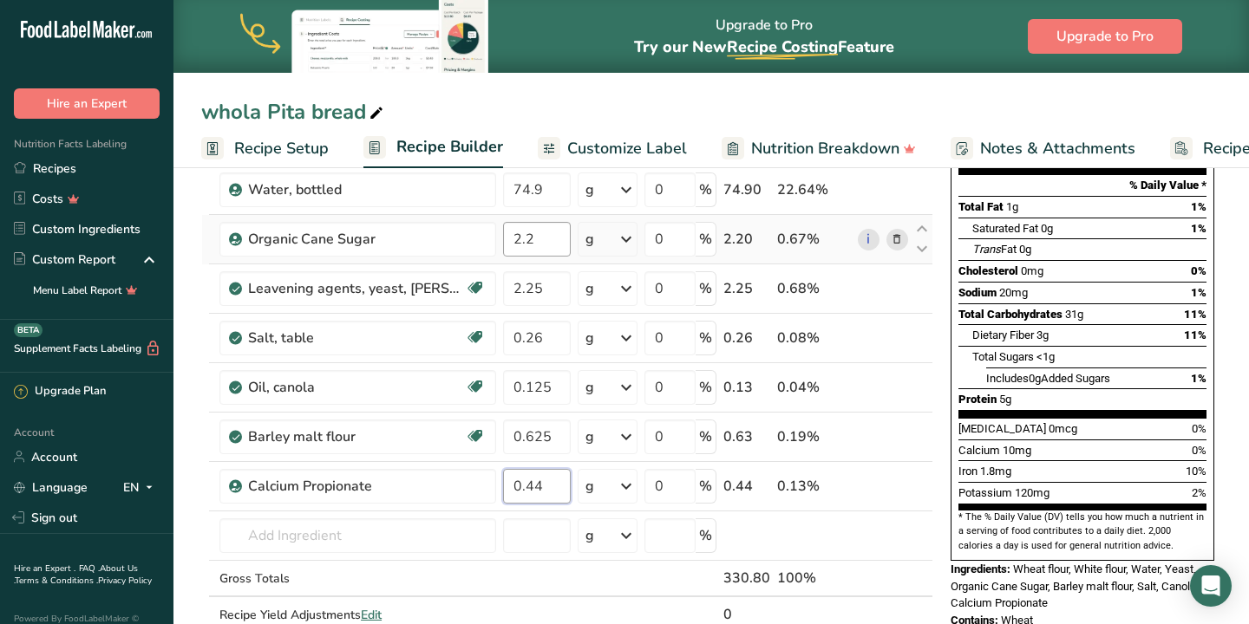
type input "0.44"
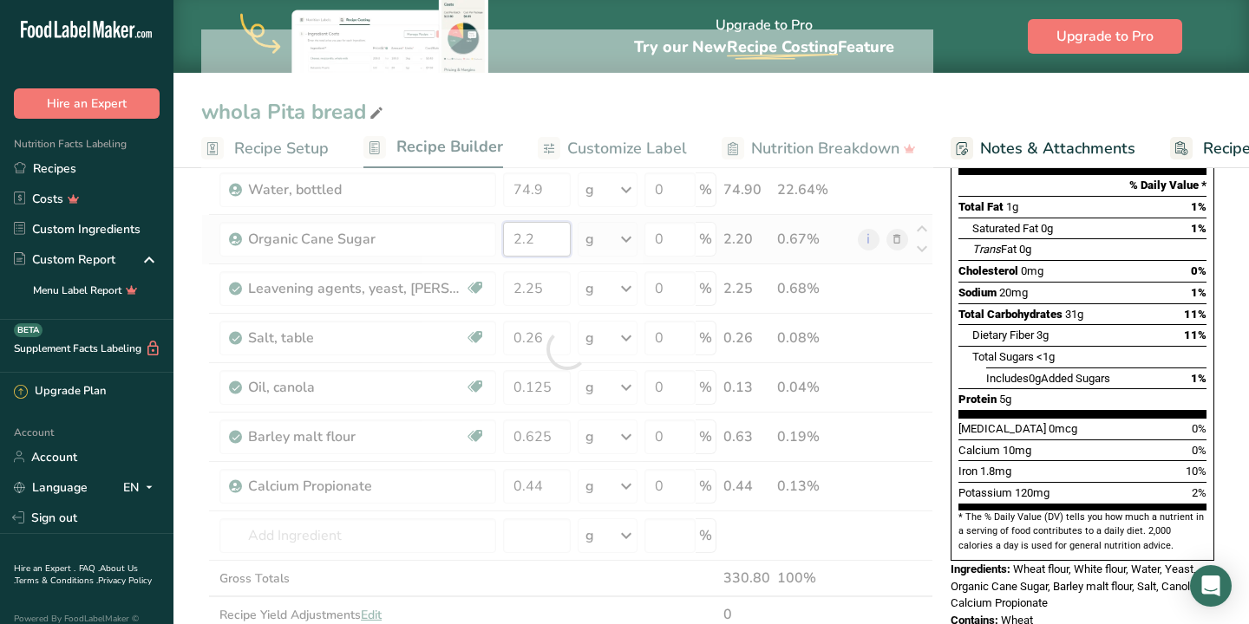
click at [538, 242] on div "Ingredient * Amount * Unit * Waste * .a-a{fill:#347362;}.b-a{fill:#fff;} Grams …" at bounding box center [567, 349] width 732 height 640
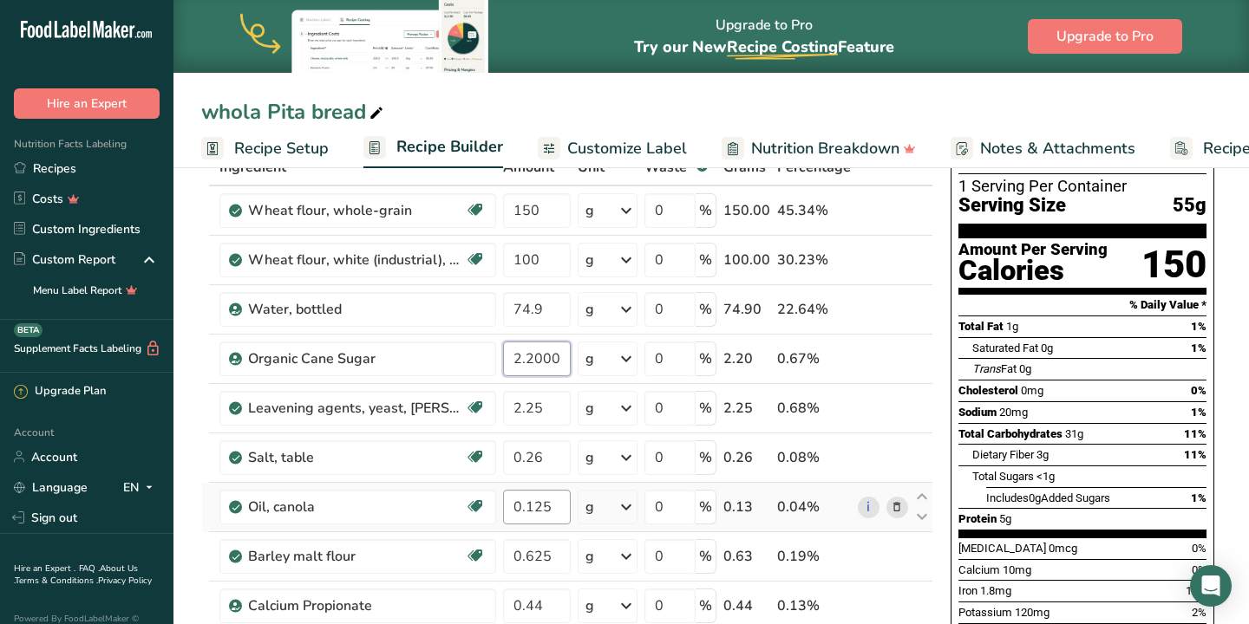
scroll to position [104, 0]
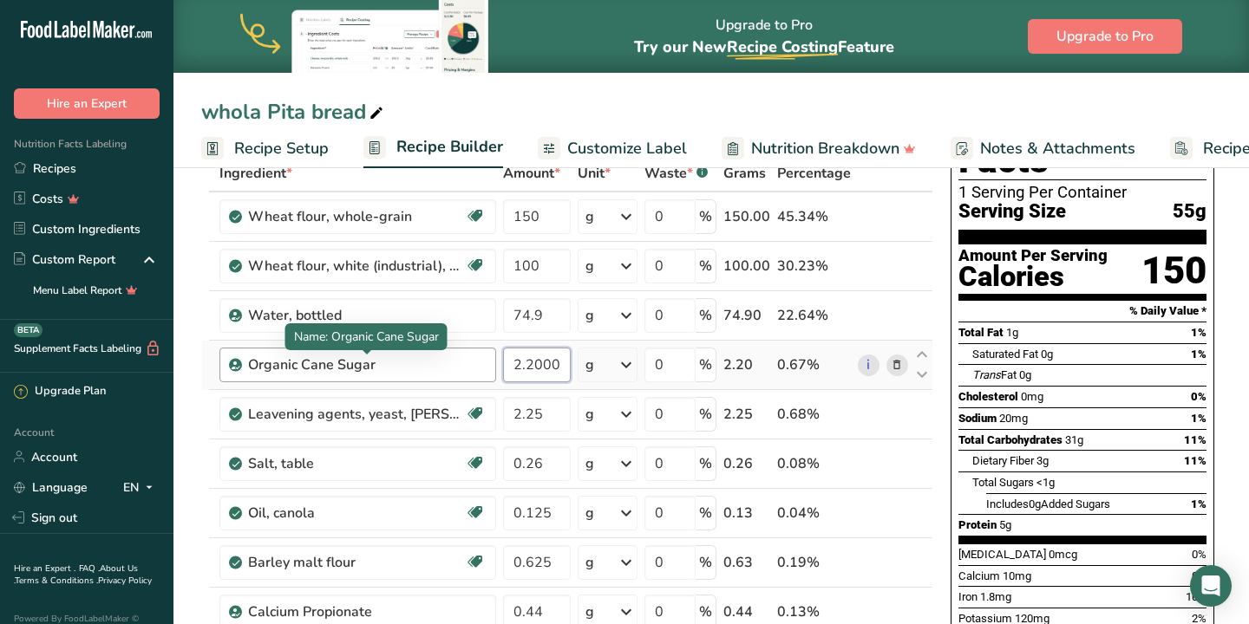
type input "2.200005"
click at [457, 357] on div "Ingredient * Amount * Unit * Waste * .a-a{fill:#347362;}.b-a{fill:#fff;} Grams …" at bounding box center [567, 475] width 732 height 640
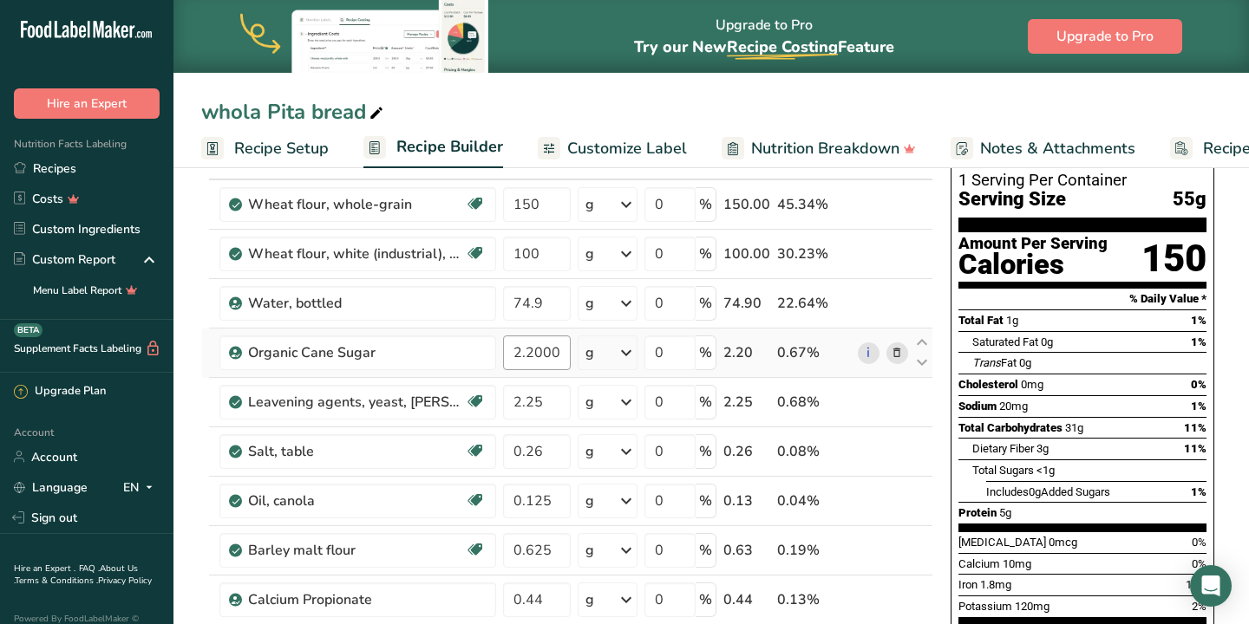
scroll to position [0, 0]
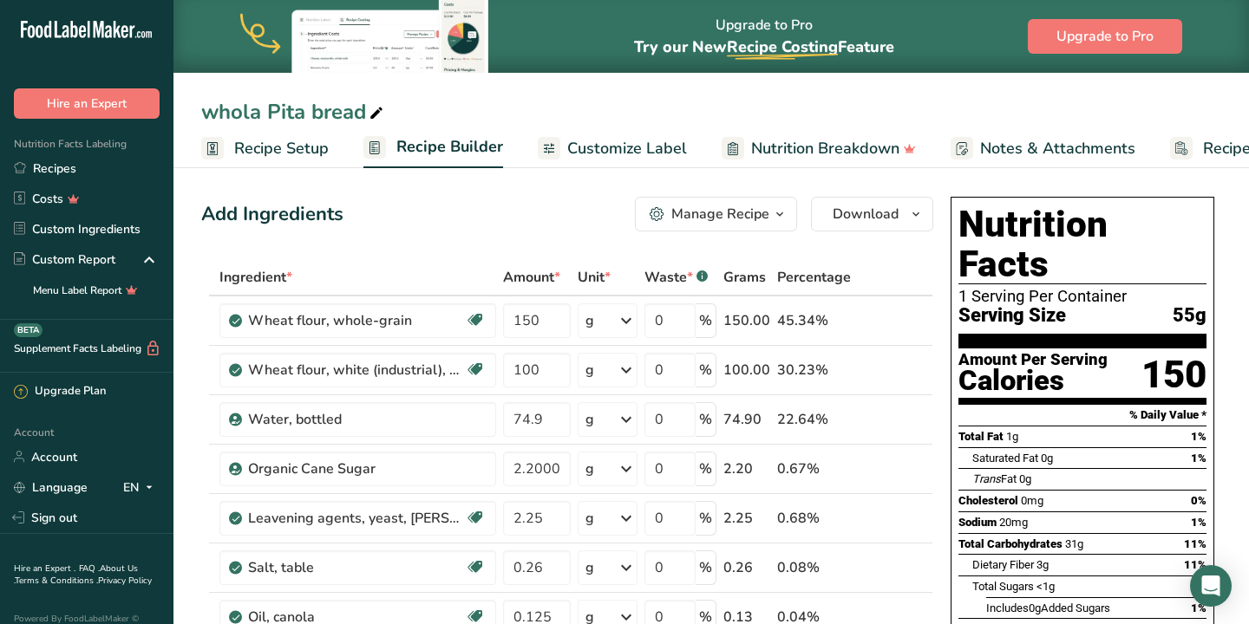
click at [604, 153] on span "Customize Label" at bounding box center [627, 148] width 120 height 23
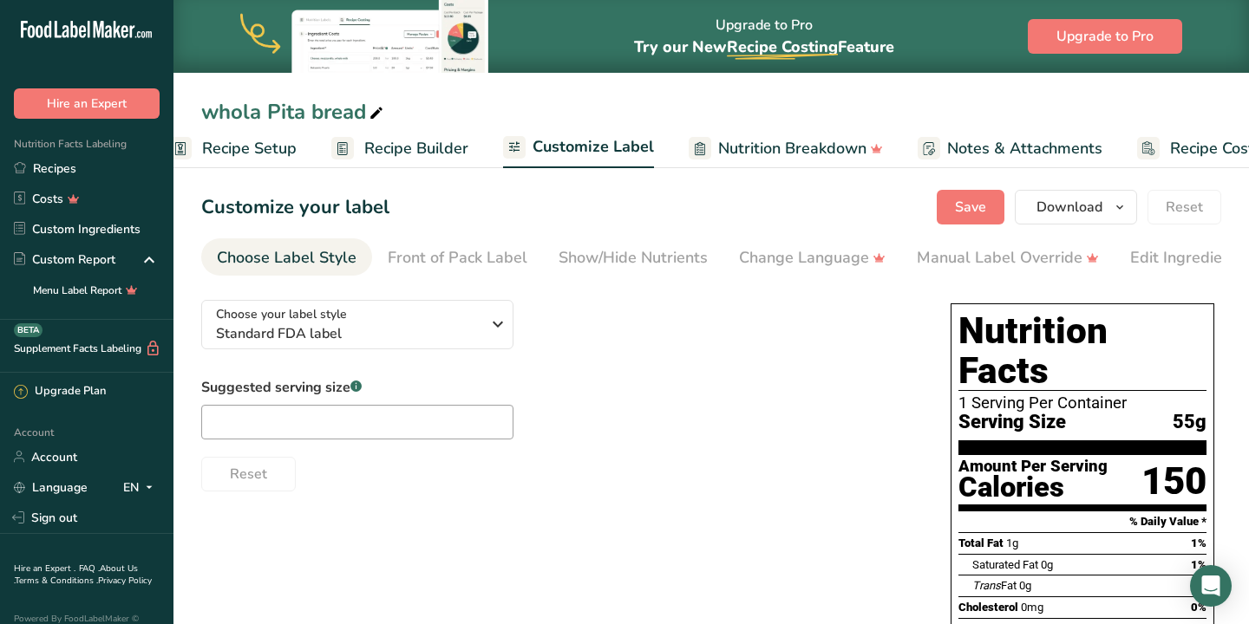
scroll to position [0, 103]
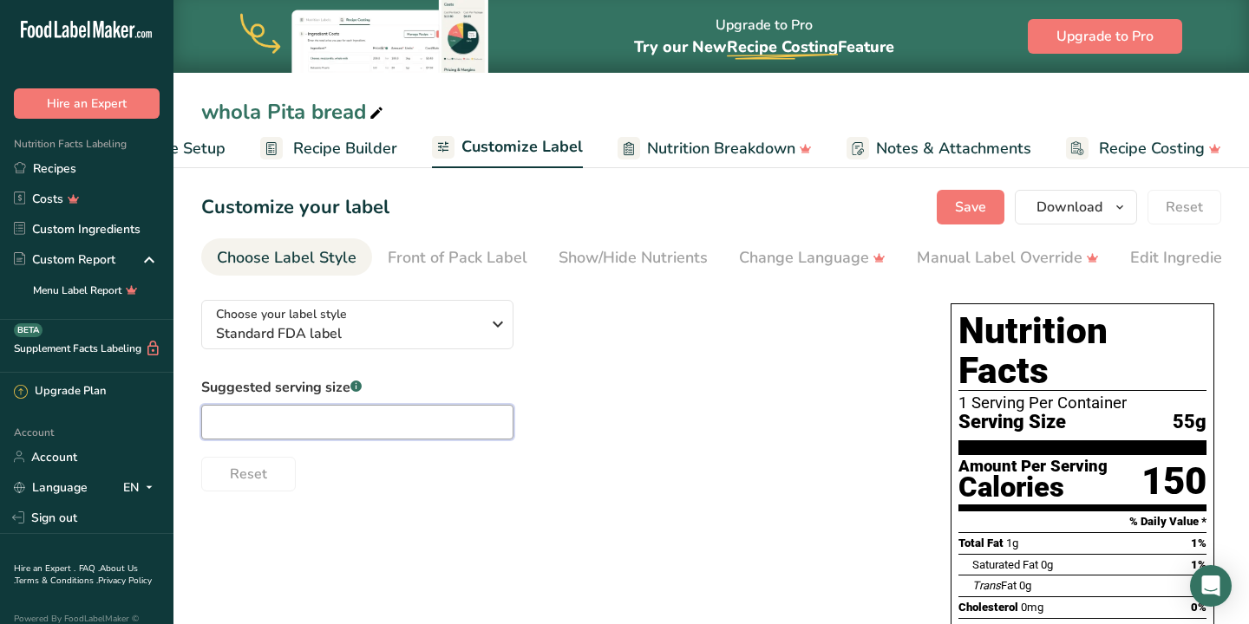
click at [260, 425] on input "text" at bounding box center [357, 422] width 312 height 35
click at [680, 148] on span "Nutrition Breakdown" at bounding box center [721, 148] width 148 height 23
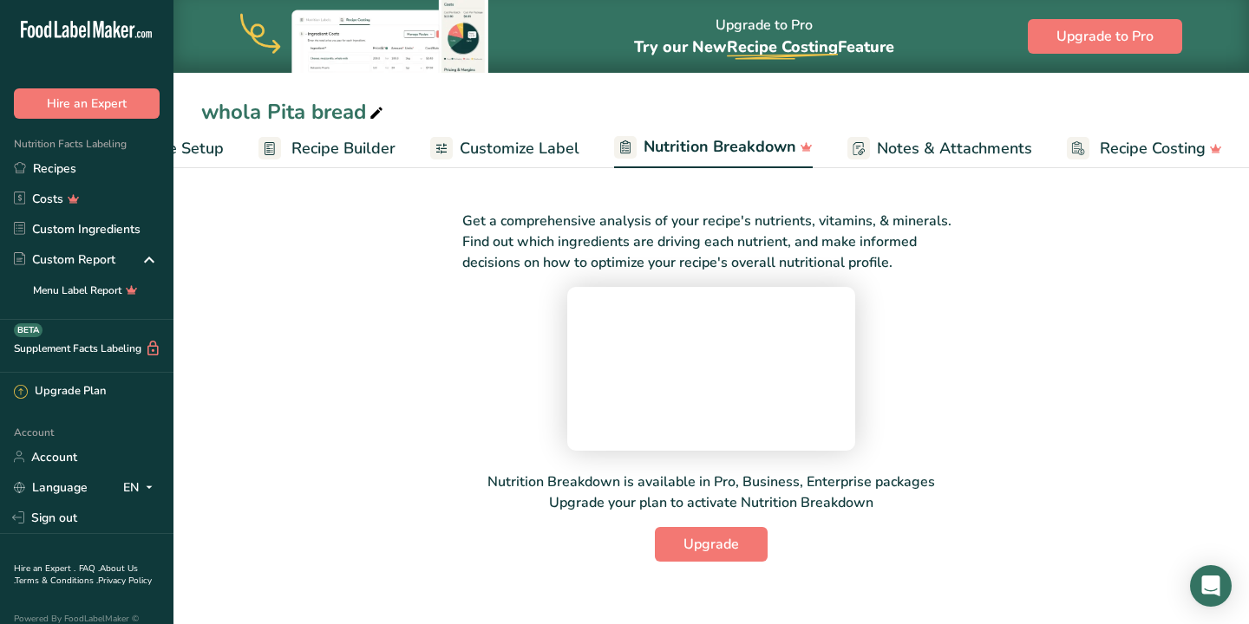
click at [910, 153] on span "Notes & Attachments" at bounding box center [954, 148] width 155 height 23
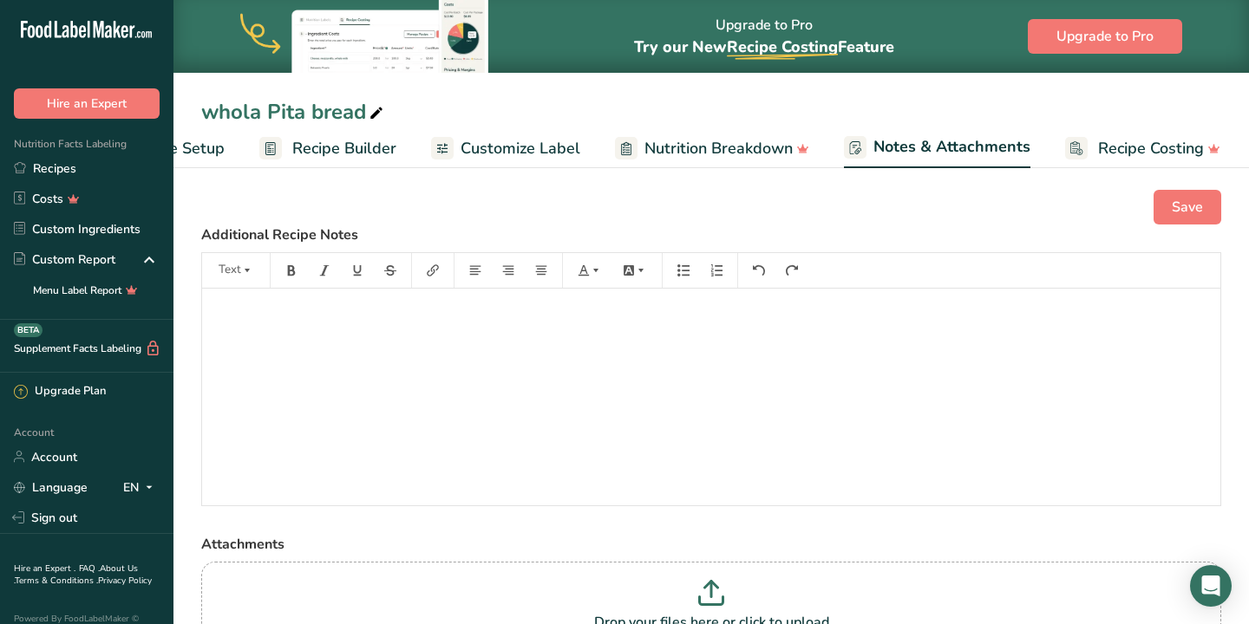
click at [1104, 146] on span "Recipe Costing" at bounding box center [1151, 148] width 106 height 23
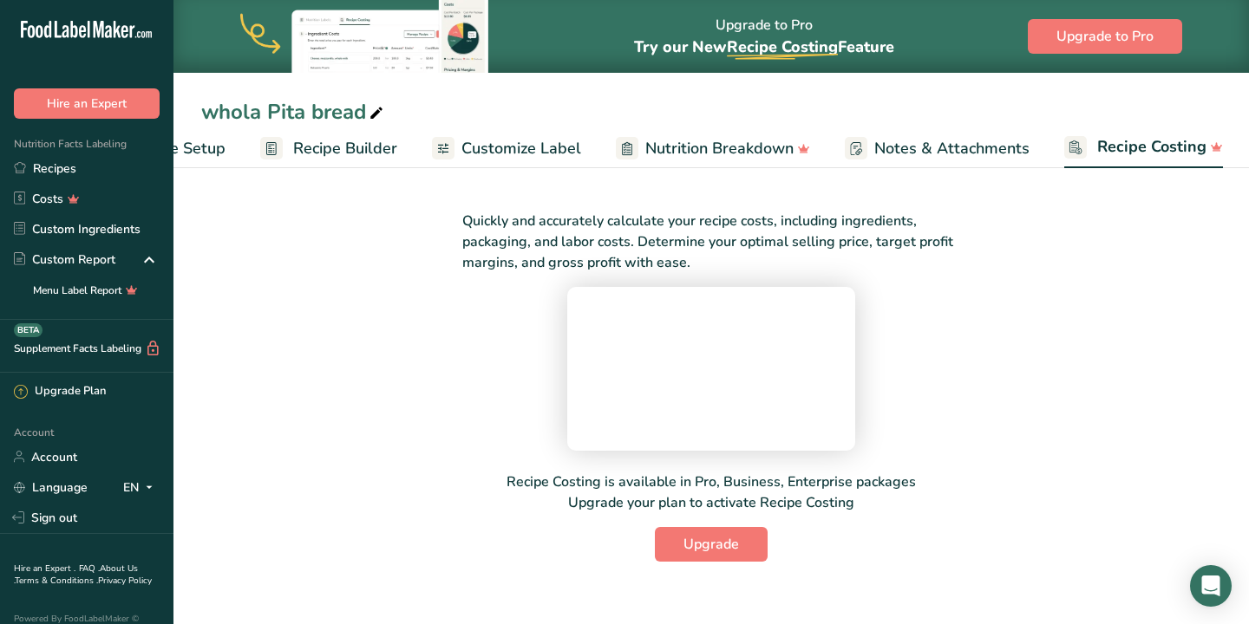
click at [333, 149] on span "Recipe Builder" at bounding box center [345, 148] width 104 height 23
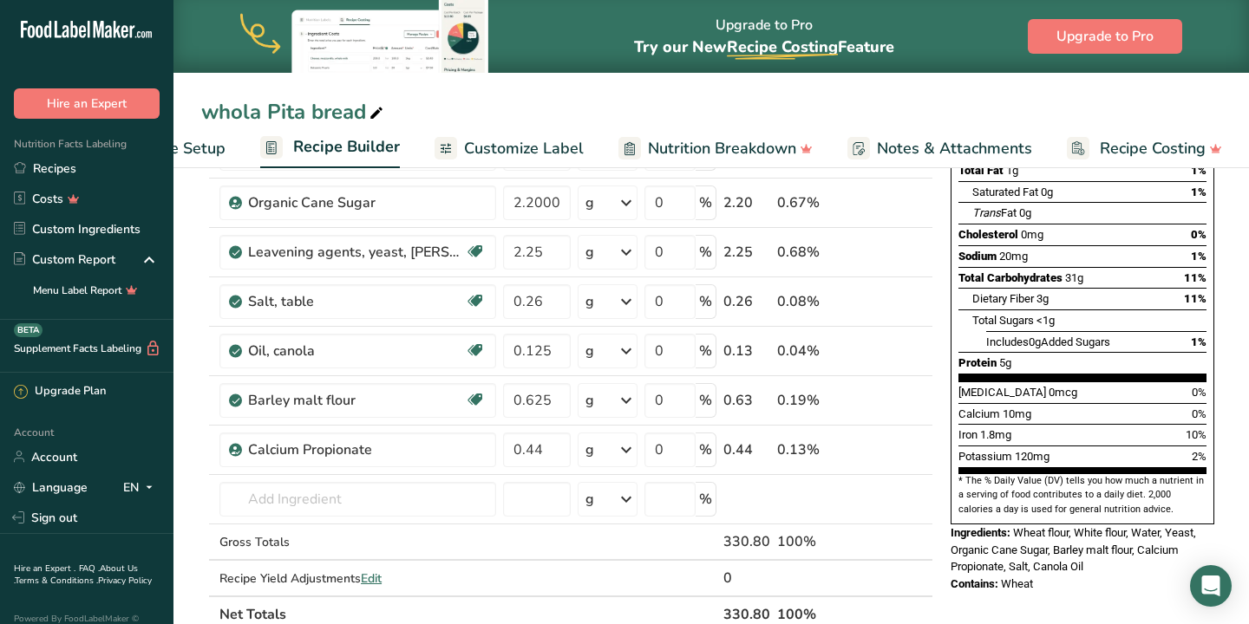
scroll to position [272, 0]
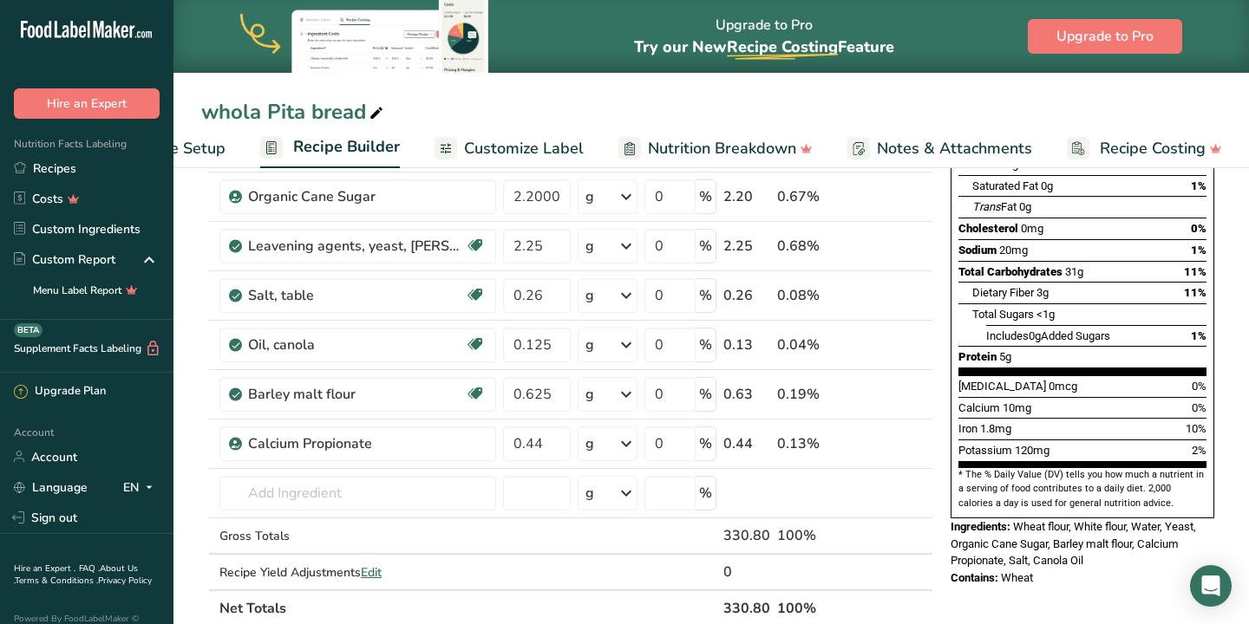
click at [505, 146] on span "Customize Label" at bounding box center [524, 148] width 120 height 23
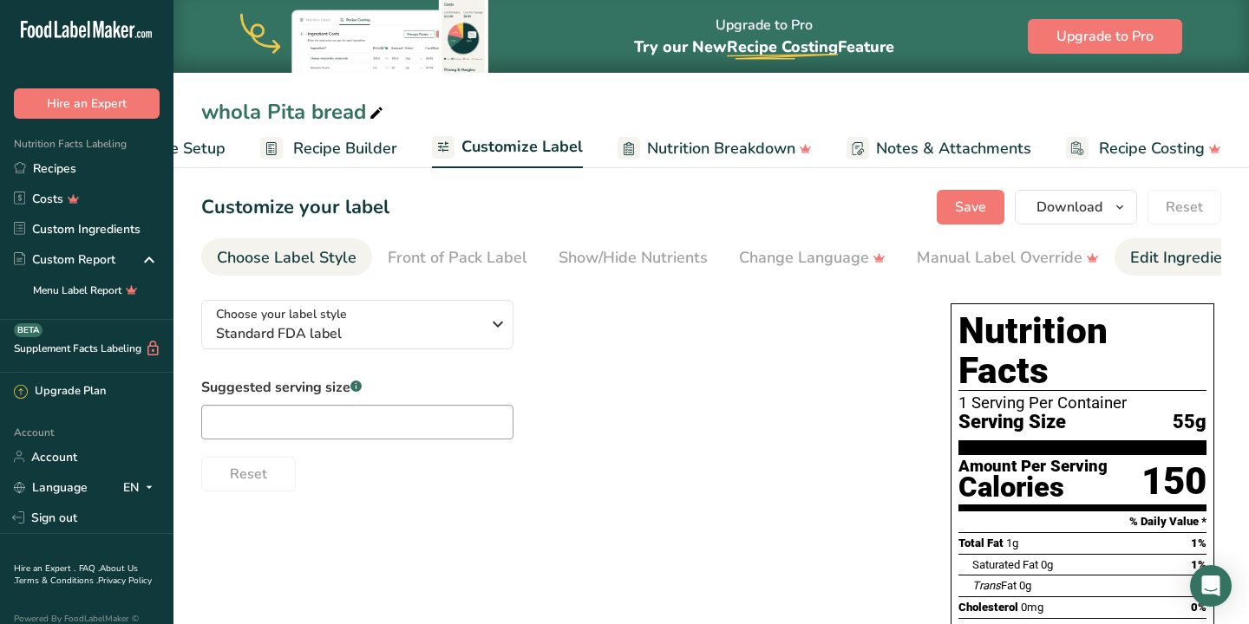
click at [1191, 257] on div "Edit Ingredients/Allergens List" at bounding box center [1240, 257] width 220 height 23
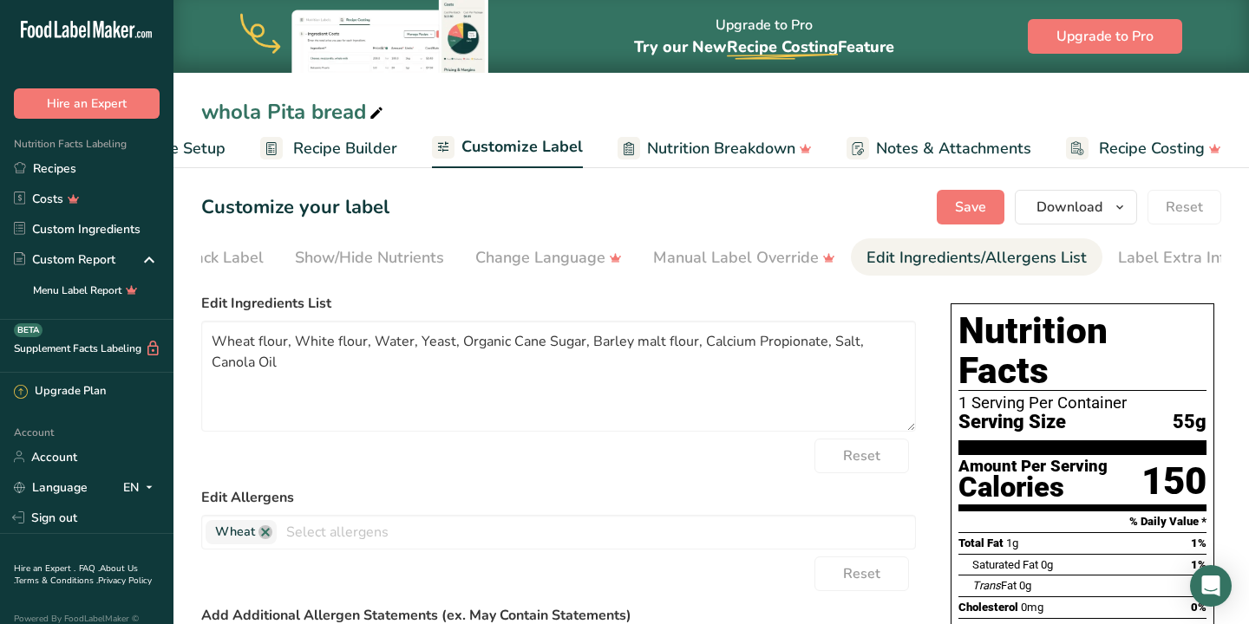
scroll to position [0, 281]
click at [526, 257] on div "Change Language" at bounding box center [531, 257] width 147 height 23
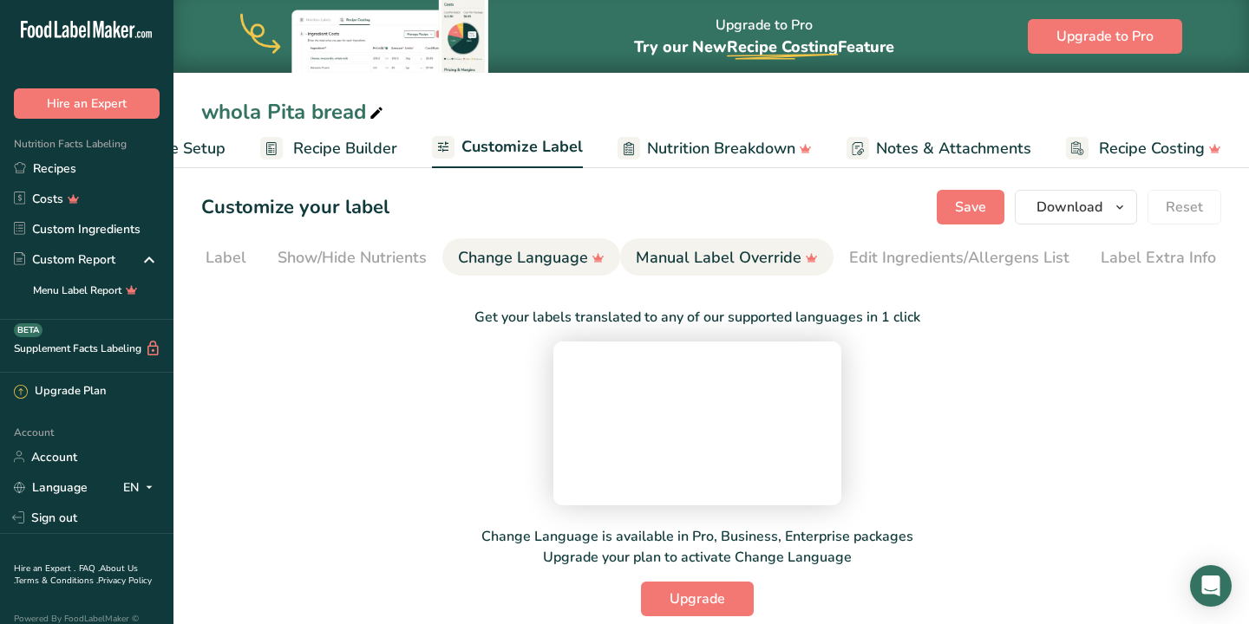
click at [730, 268] on div "Manual Label Override" at bounding box center [727, 257] width 182 height 23
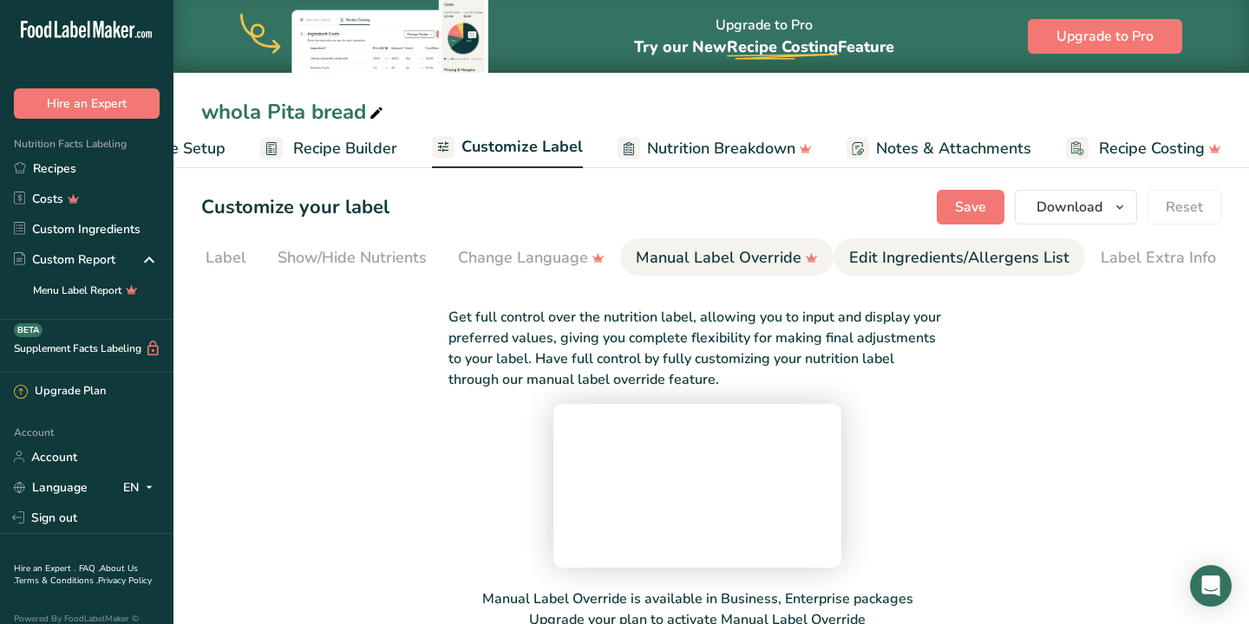
click at [880, 264] on div "Edit Ingredients/Allergens List" at bounding box center [959, 257] width 220 height 23
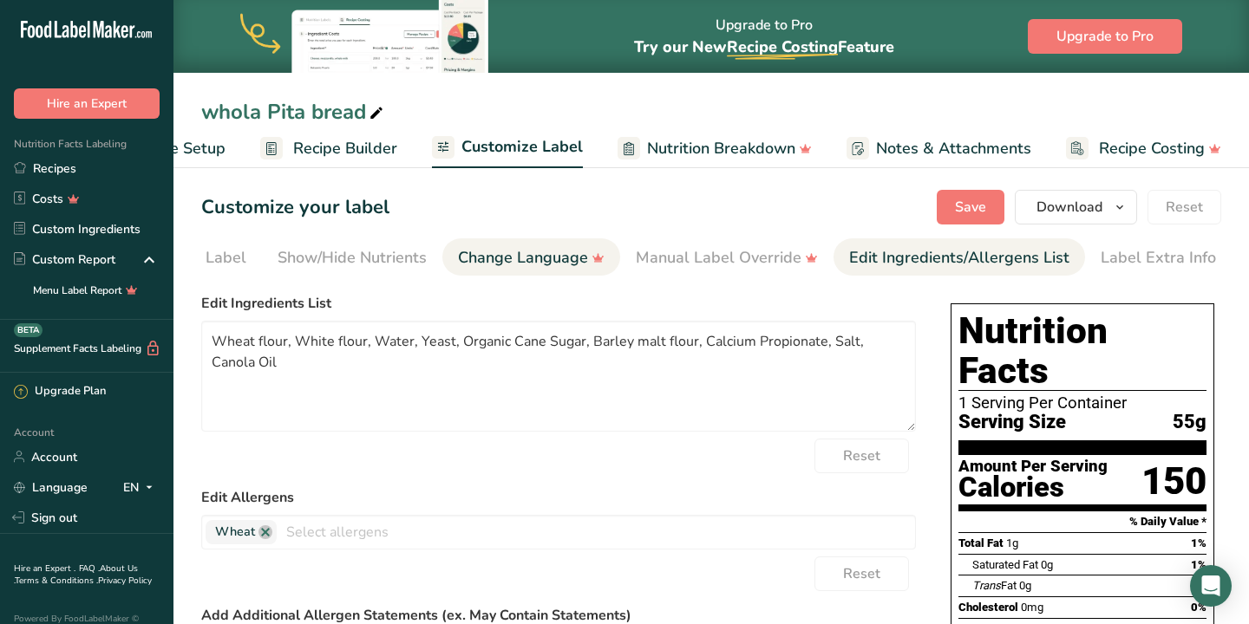
click at [520, 272] on link "Change Language" at bounding box center [531, 257] width 147 height 39
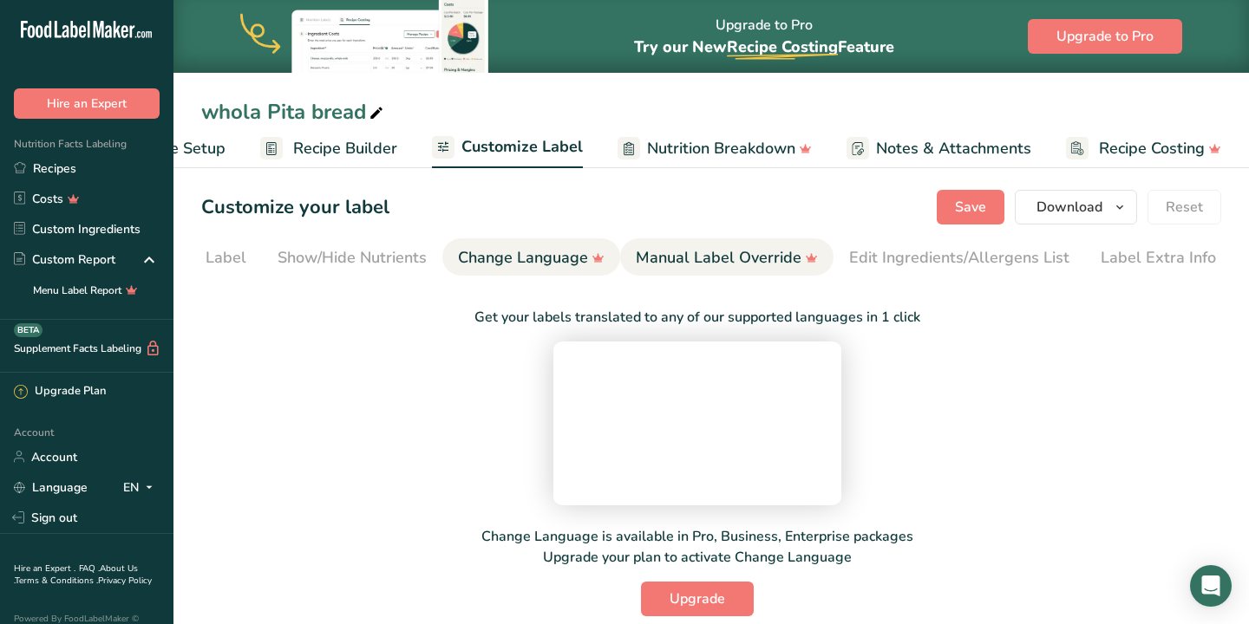
click at [689, 256] on div "Manual Label Override" at bounding box center [727, 257] width 182 height 23
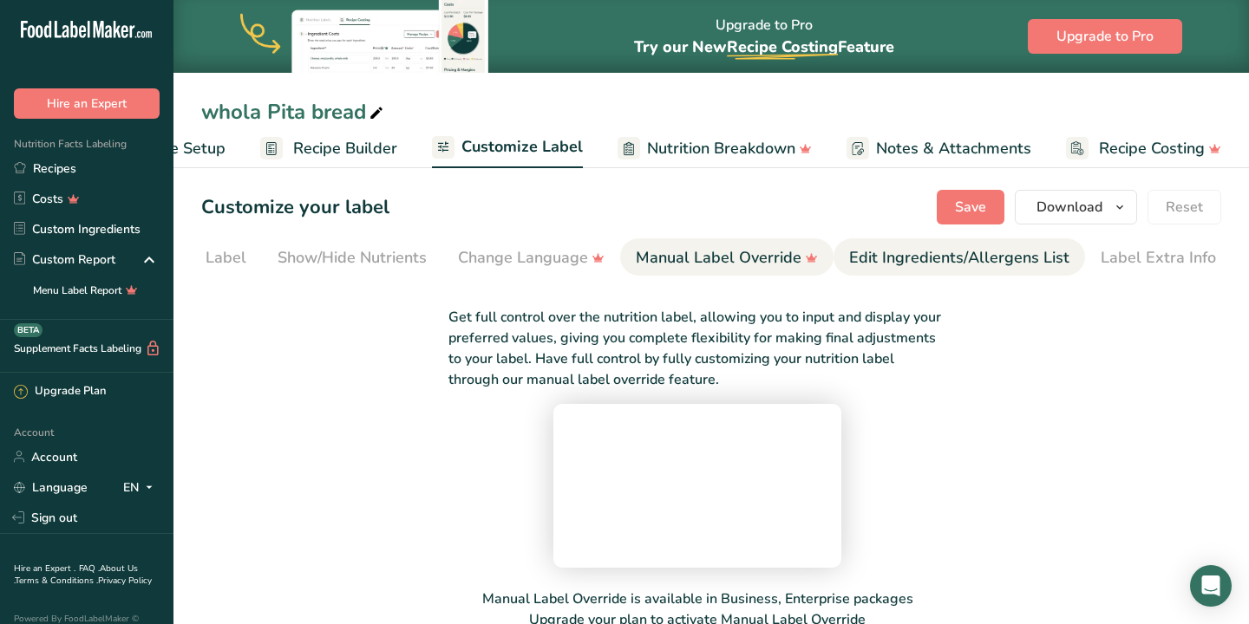
click at [949, 259] on div "Edit Ingredients/Allergens List" at bounding box center [959, 257] width 220 height 23
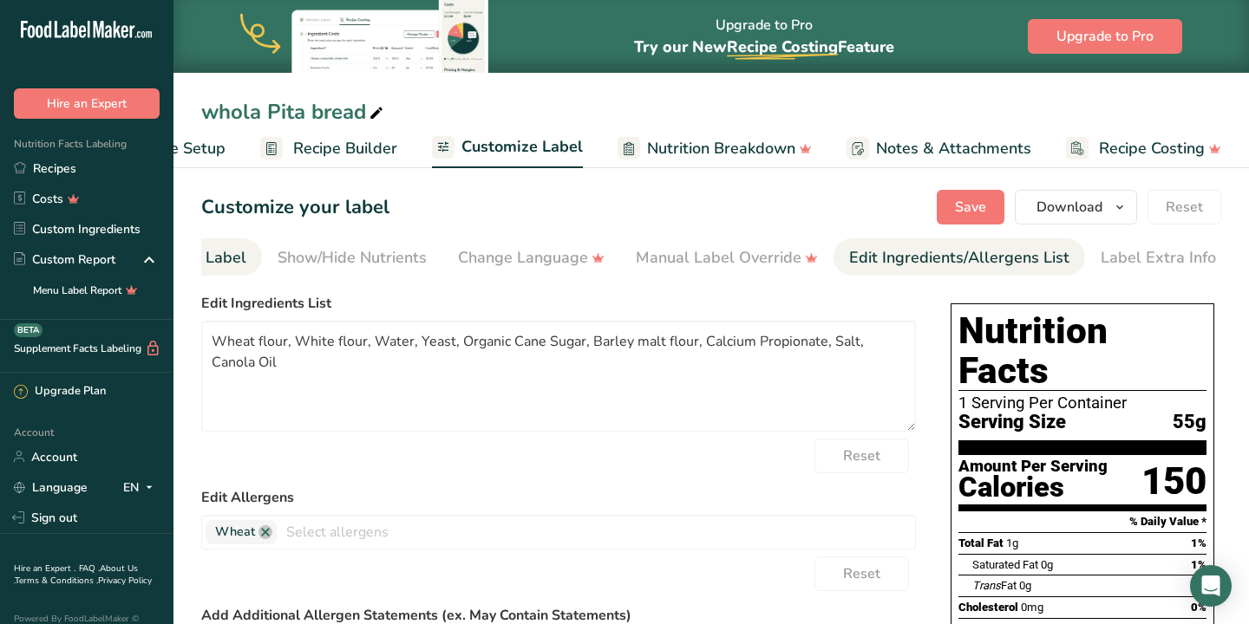
click at [201, 259] on div "Front of Pack Label" at bounding box center [177, 257] width 140 height 23
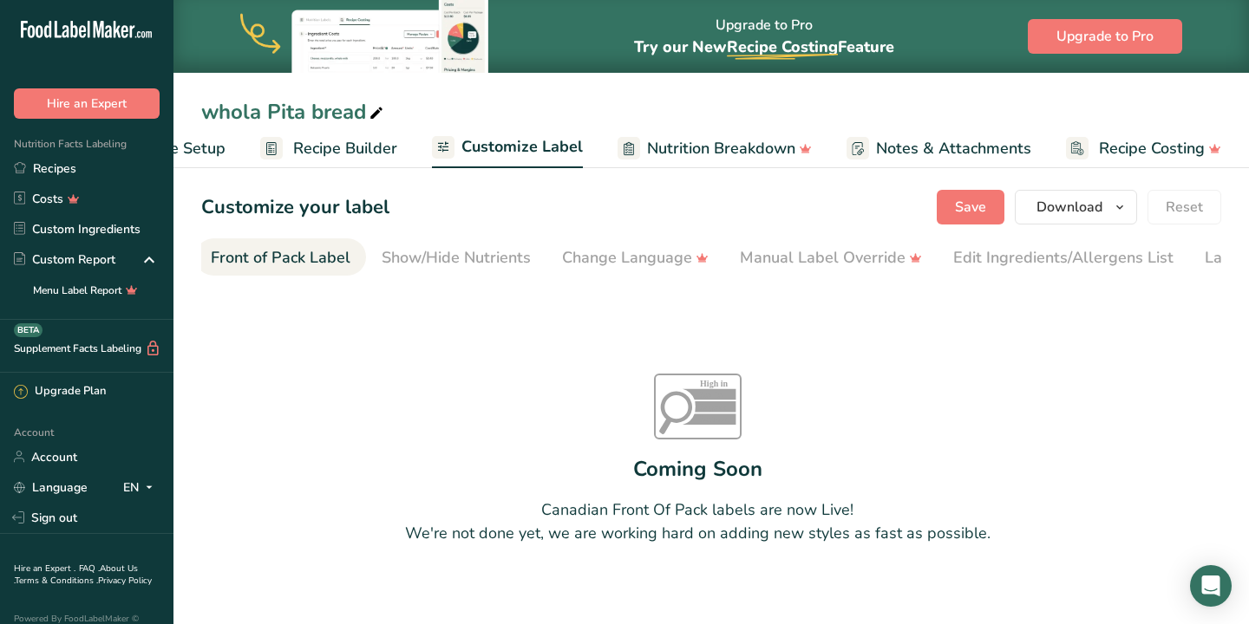
scroll to position [0, 168]
click at [209, 160] on link "Recipe Setup" at bounding box center [161, 148] width 127 height 39
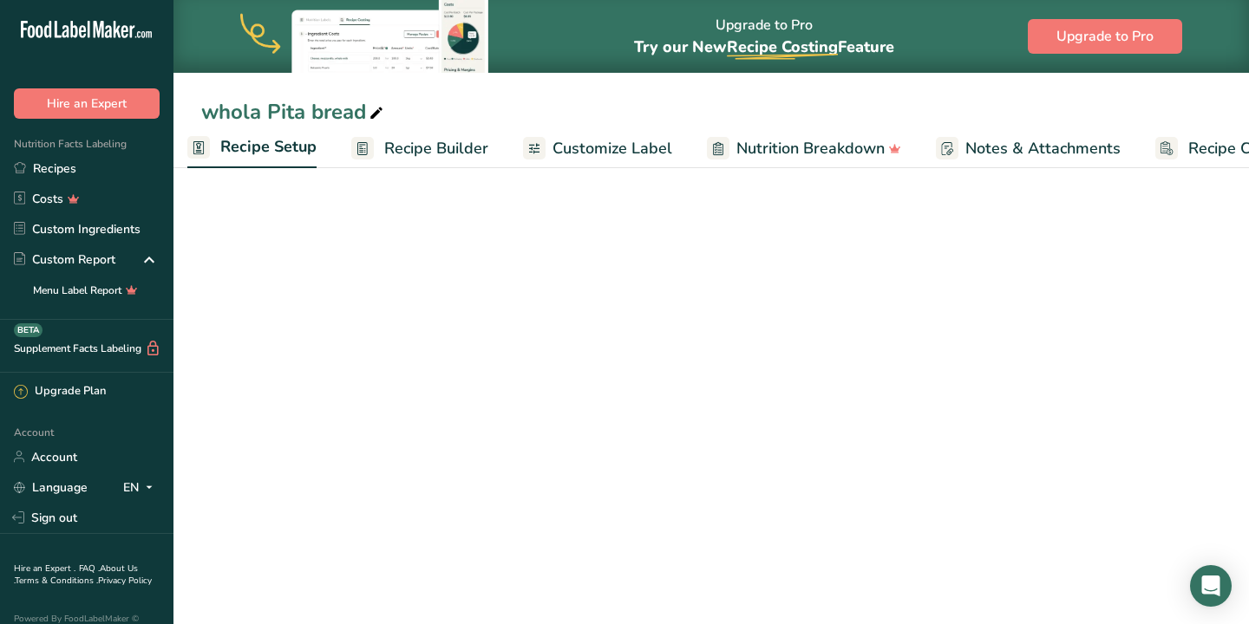
scroll to position [0, 6]
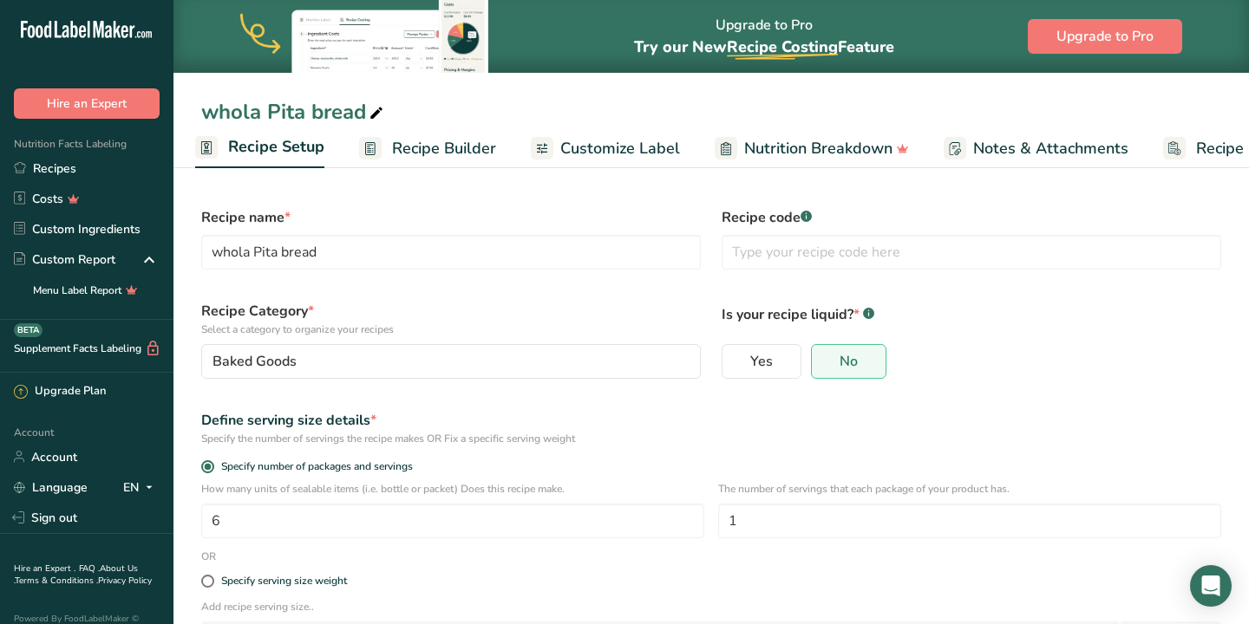
click at [413, 145] on span "Recipe Builder" at bounding box center [444, 148] width 104 height 23
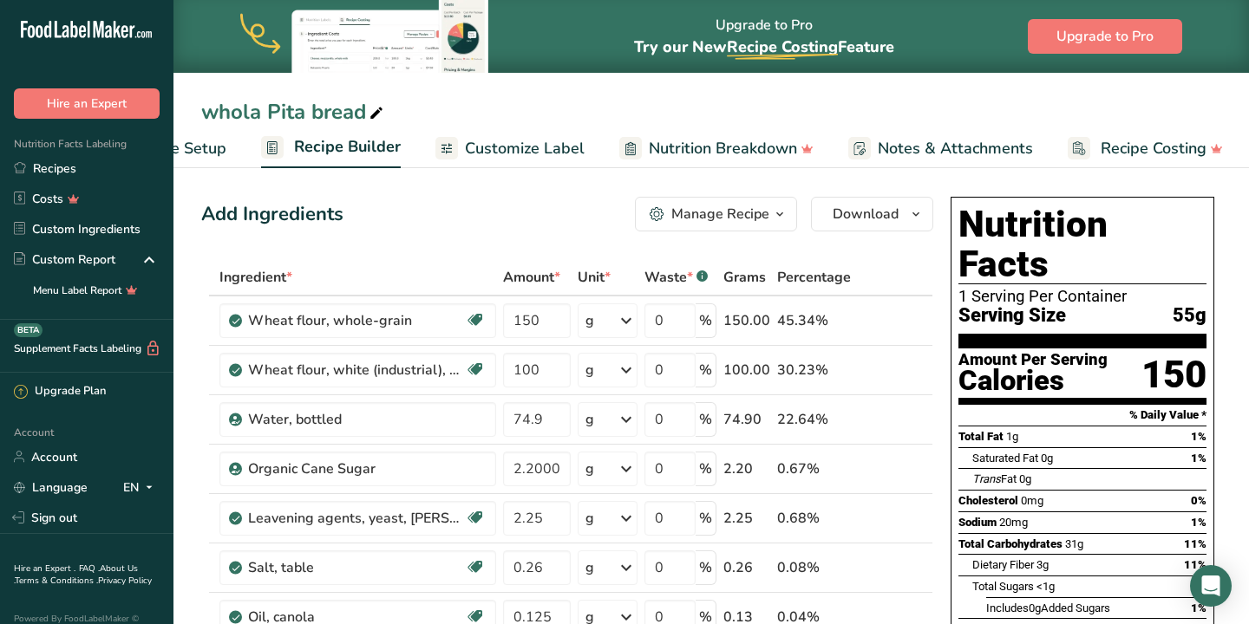
scroll to position [0, 103]
click at [479, 150] on span "Customize Label" at bounding box center [524, 148] width 120 height 23
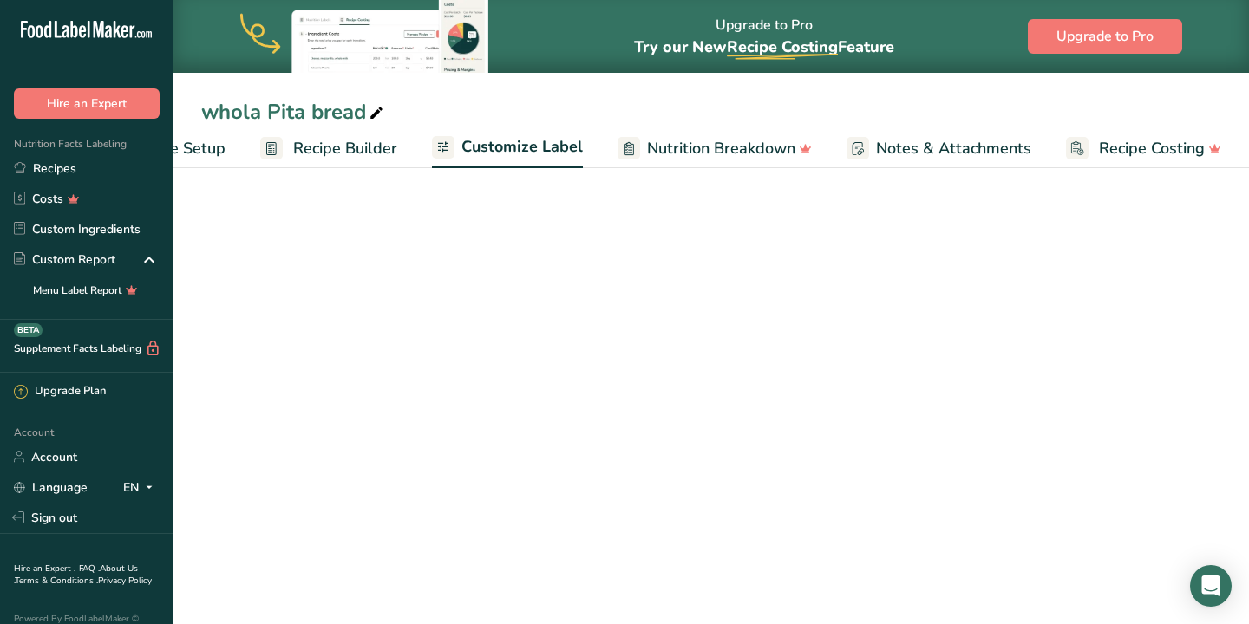
scroll to position [0, 103]
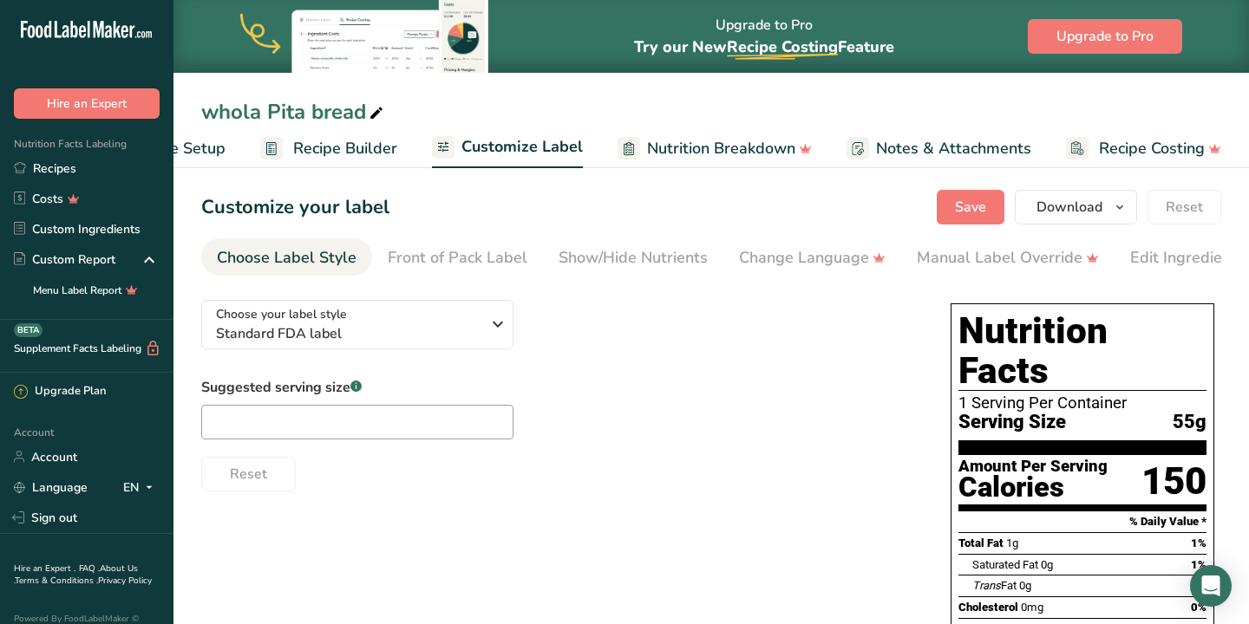
click at [680, 147] on span "Nutrition Breakdown" at bounding box center [721, 148] width 148 height 23
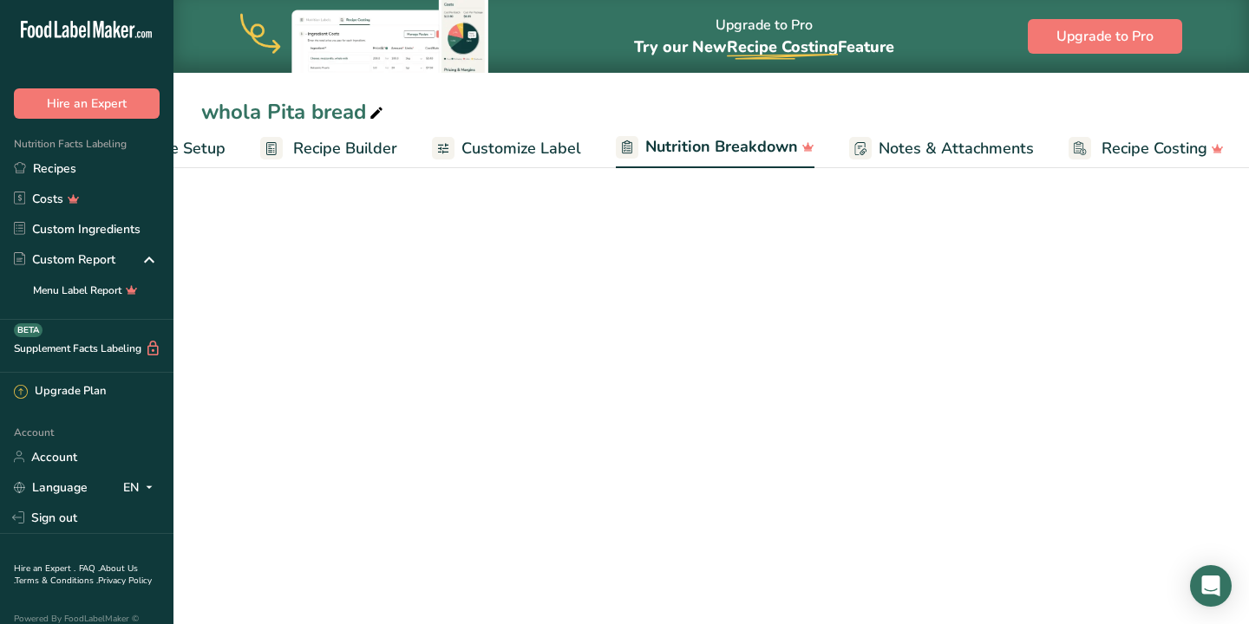
scroll to position [0, 105]
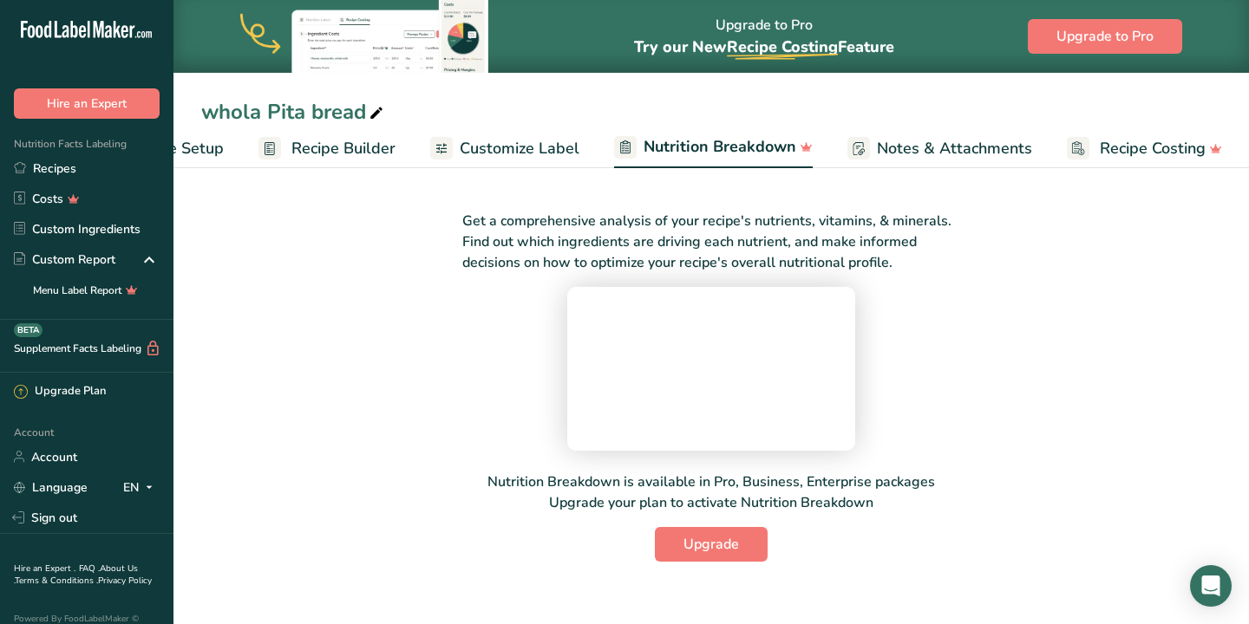
click at [509, 150] on span "Customize Label" at bounding box center [520, 148] width 120 height 23
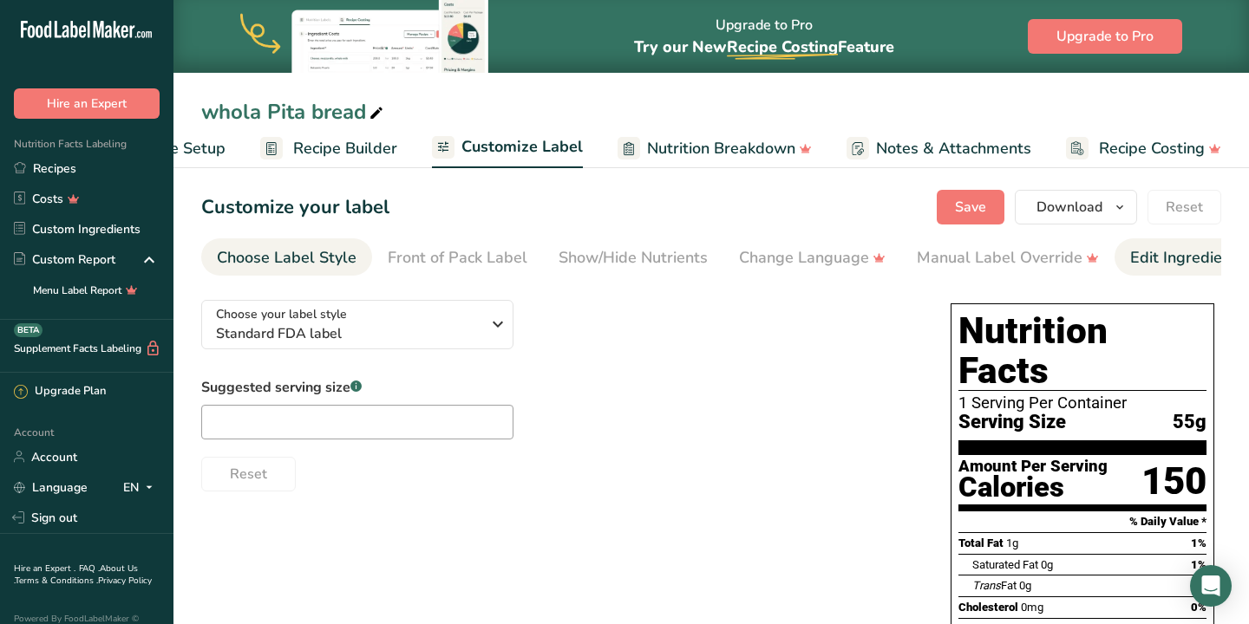
click at [1182, 254] on div "Edit Ingredients/Allergens List" at bounding box center [1240, 257] width 220 height 23
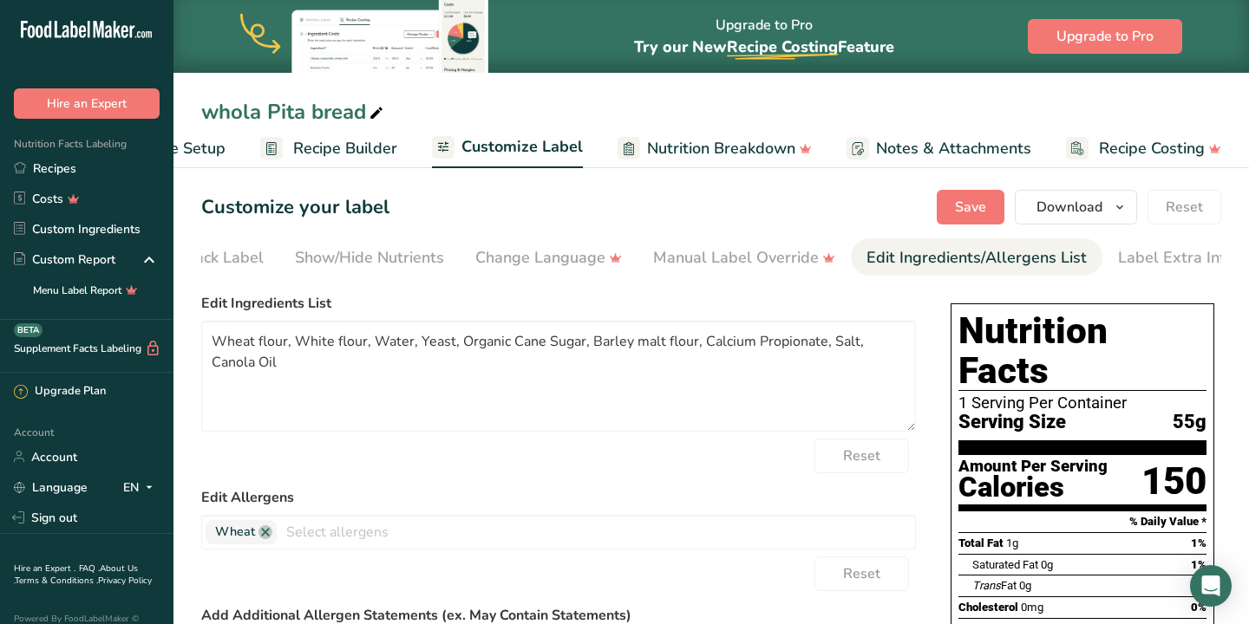
scroll to position [0, 281]
click at [562, 258] on div "Change Language" at bounding box center [531, 257] width 147 height 23
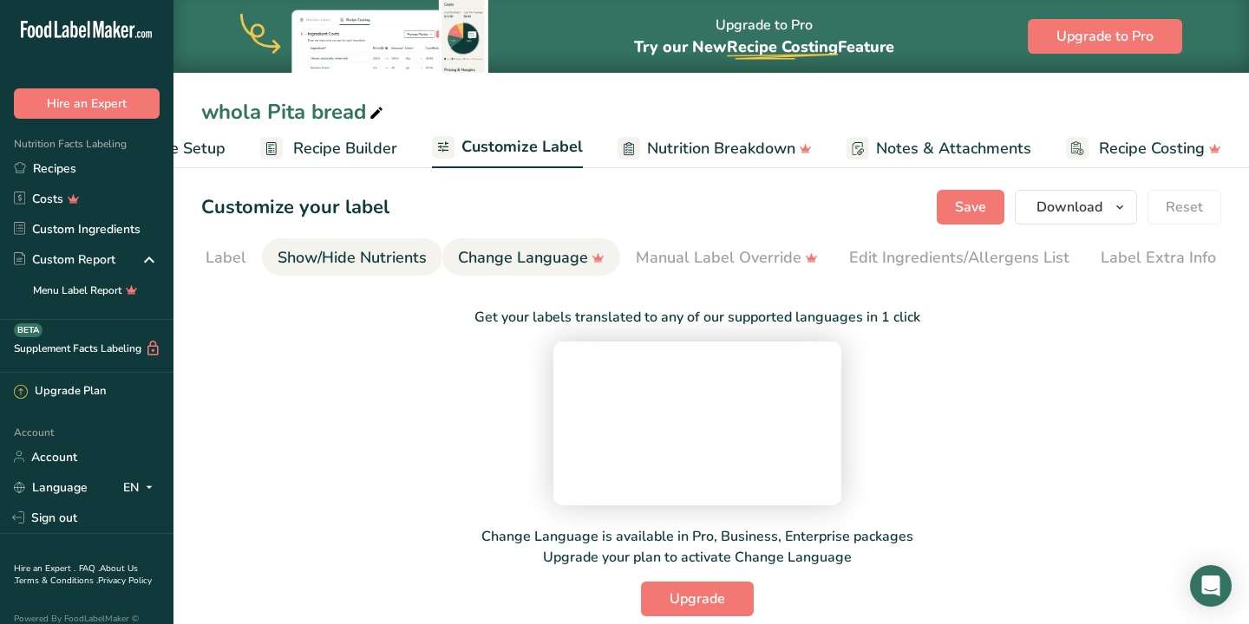
click at [408, 251] on div "Show/Hide Nutrients" at bounding box center [351, 257] width 149 height 23
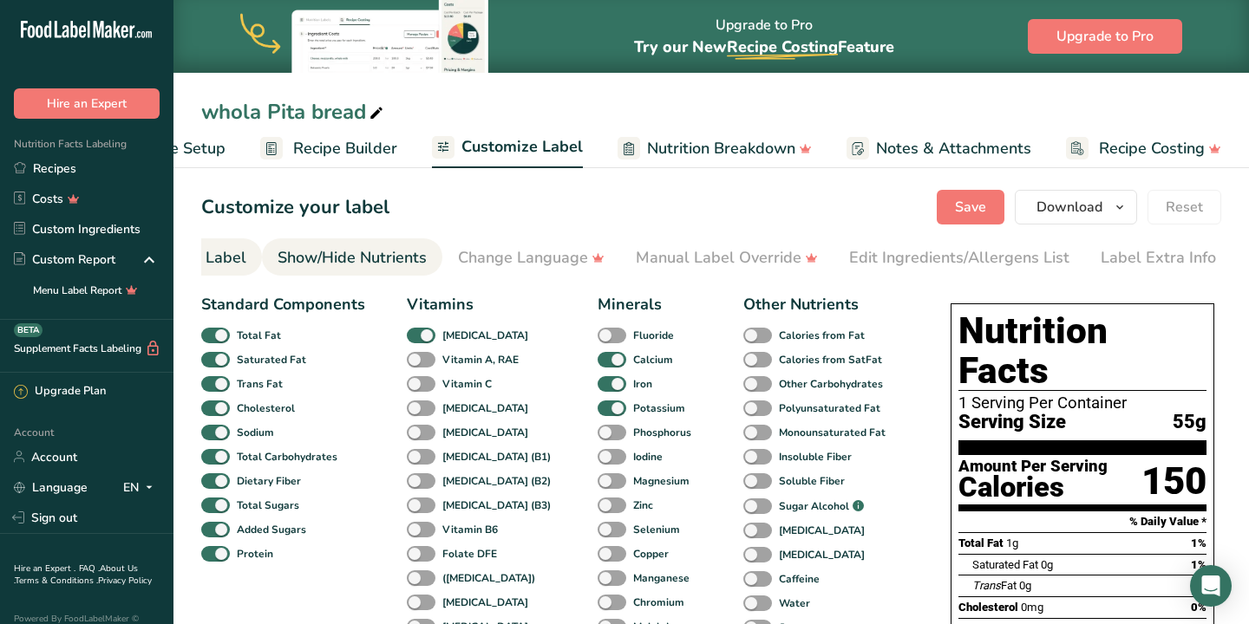
click at [239, 253] on div "Front of Pack Label" at bounding box center [177, 257] width 140 height 23
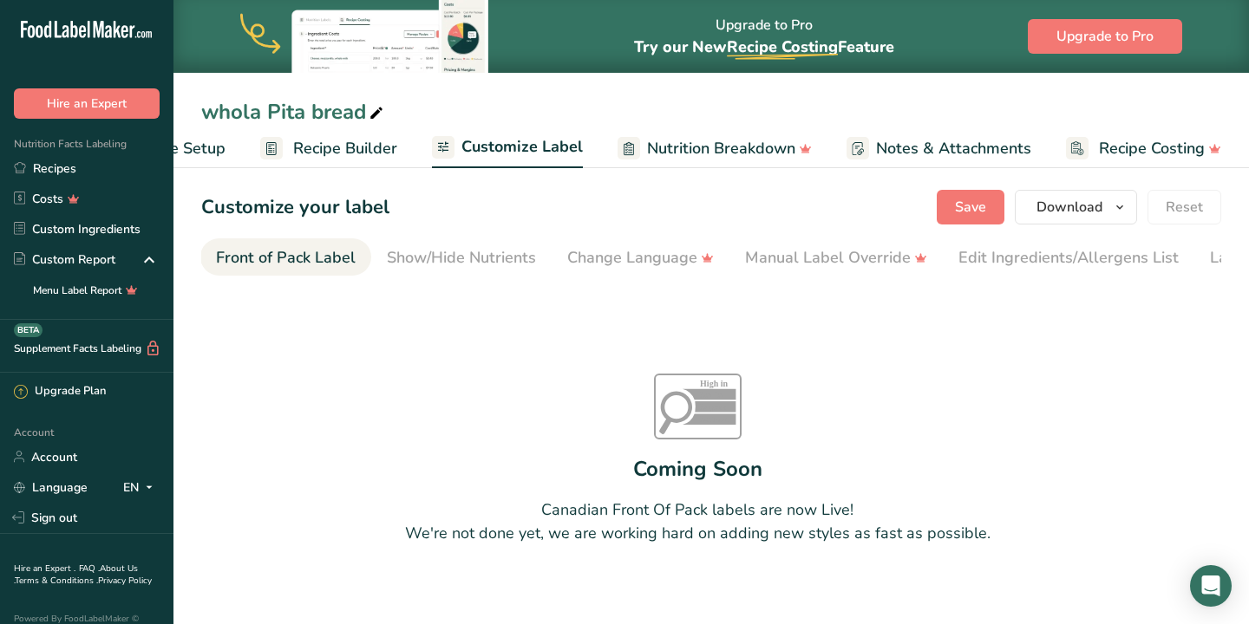
scroll to position [0, 168]
click at [506, 142] on span "Customize Label" at bounding box center [521, 146] width 121 height 23
click at [1035, 253] on div "Edit Ingredients/Allergens List" at bounding box center [1072, 257] width 220 height 23
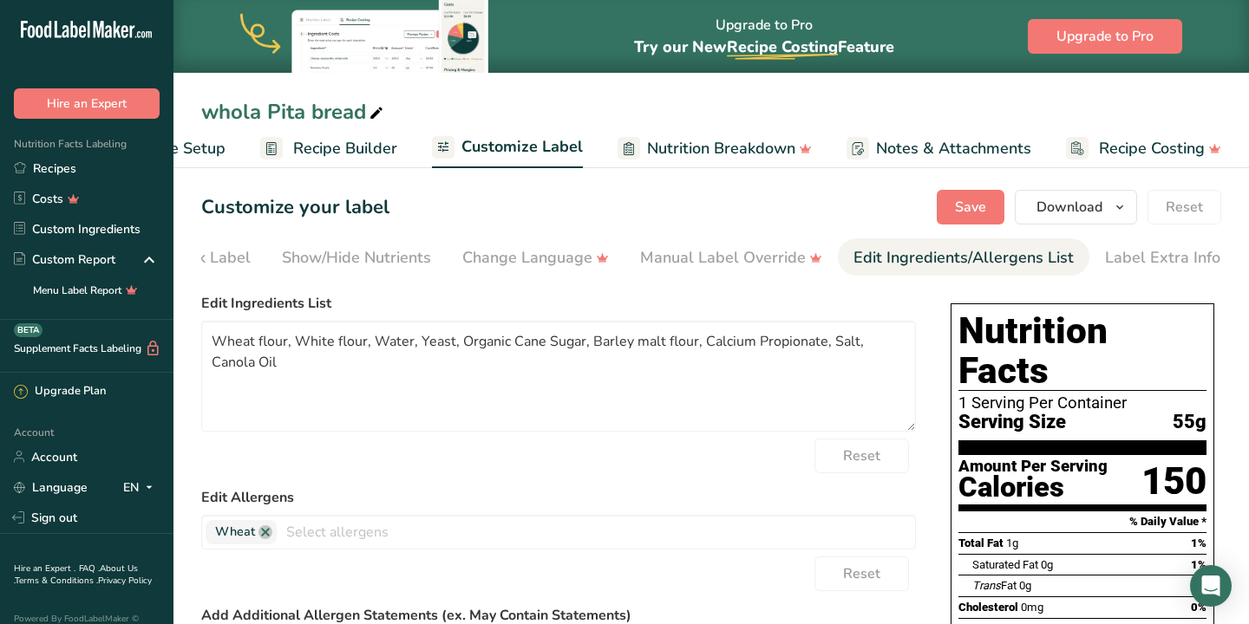
scroll to position [0, 281]
click at [409, 539] on input "text" at bounding box center [596, 531] width 638 height 27
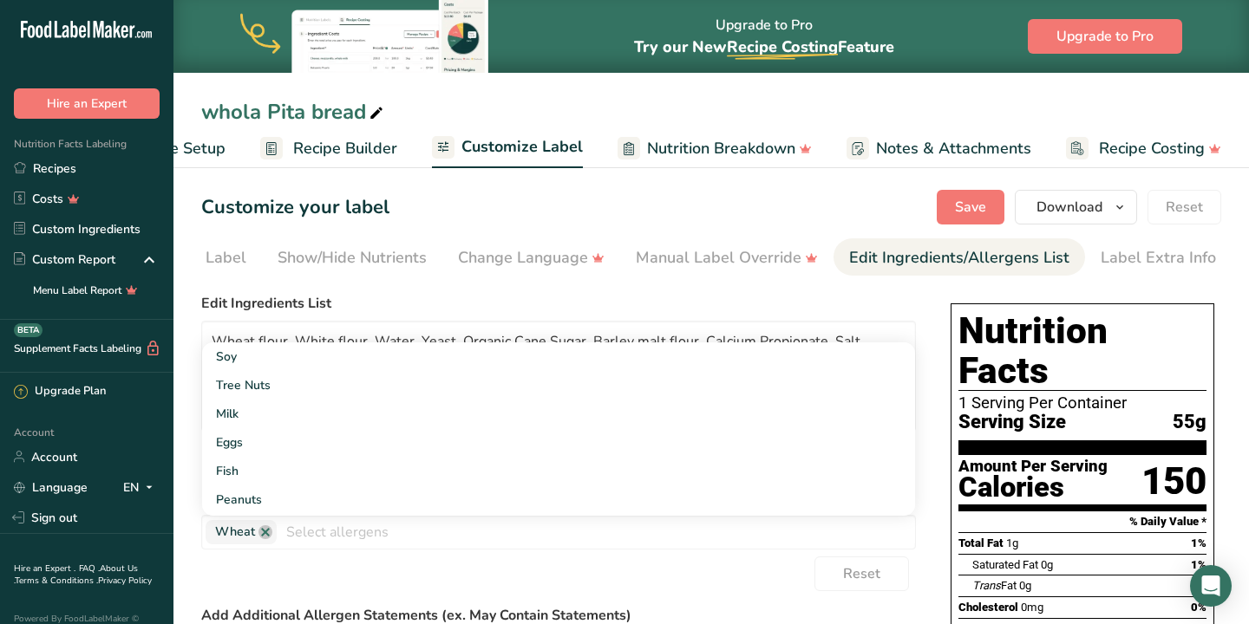
click at [419, 588] on div "Reset" at bounding box center [558, 574] width 714 height 35
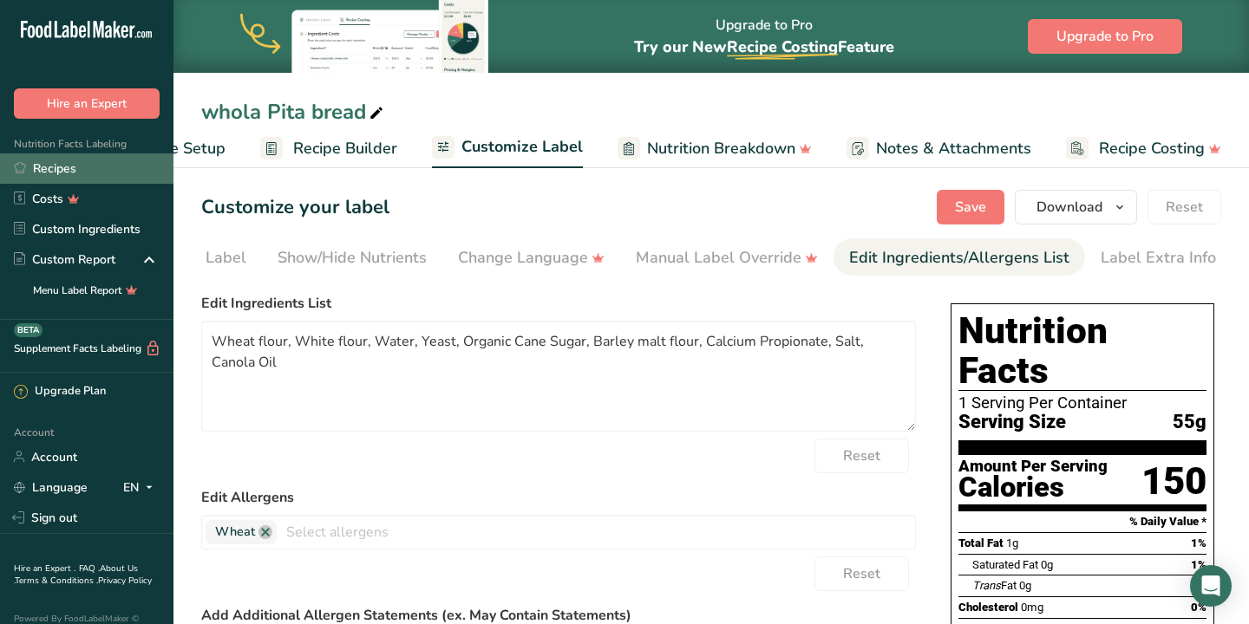
click at [58, 174] on link "Recipes" at bounding box center [86, 168] width 173 height 30
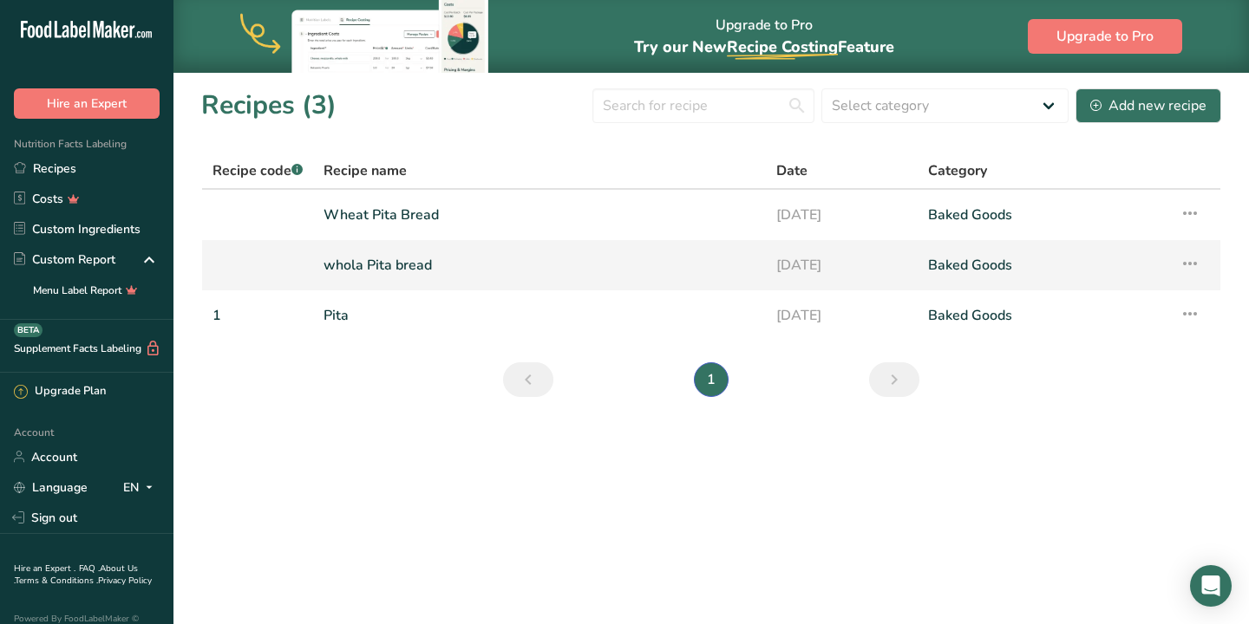
click at [379, 269] on link "whola Pita bread" at bounding box center [539, 265] width 432 height 36
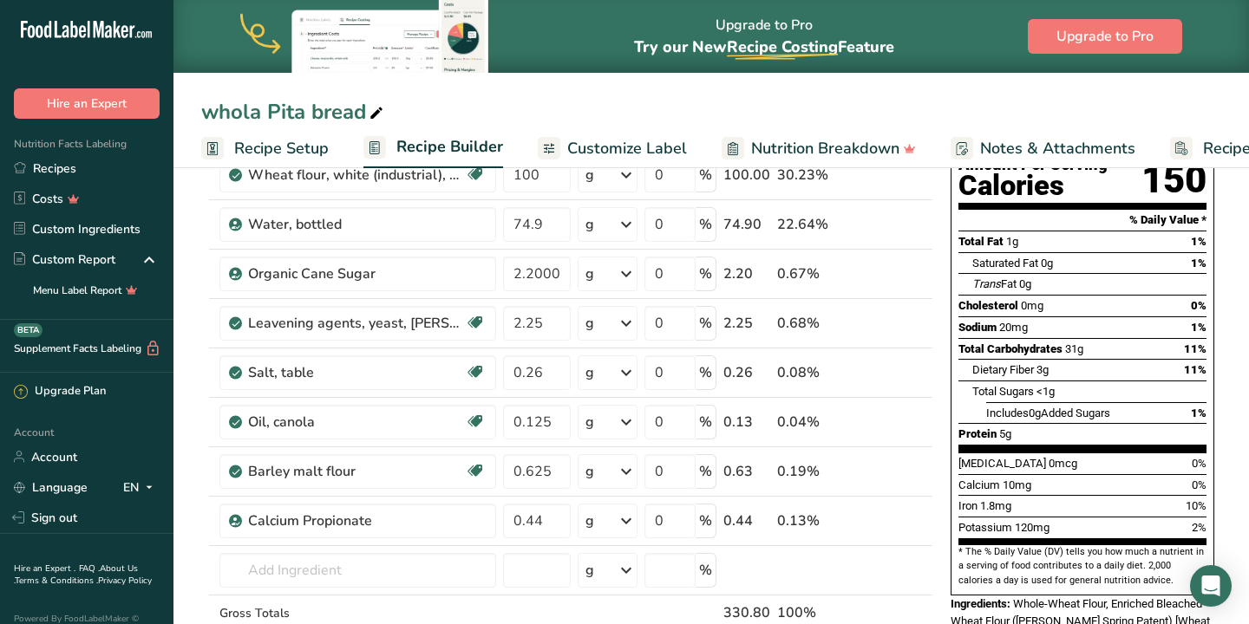
scroll to position [193, 0]
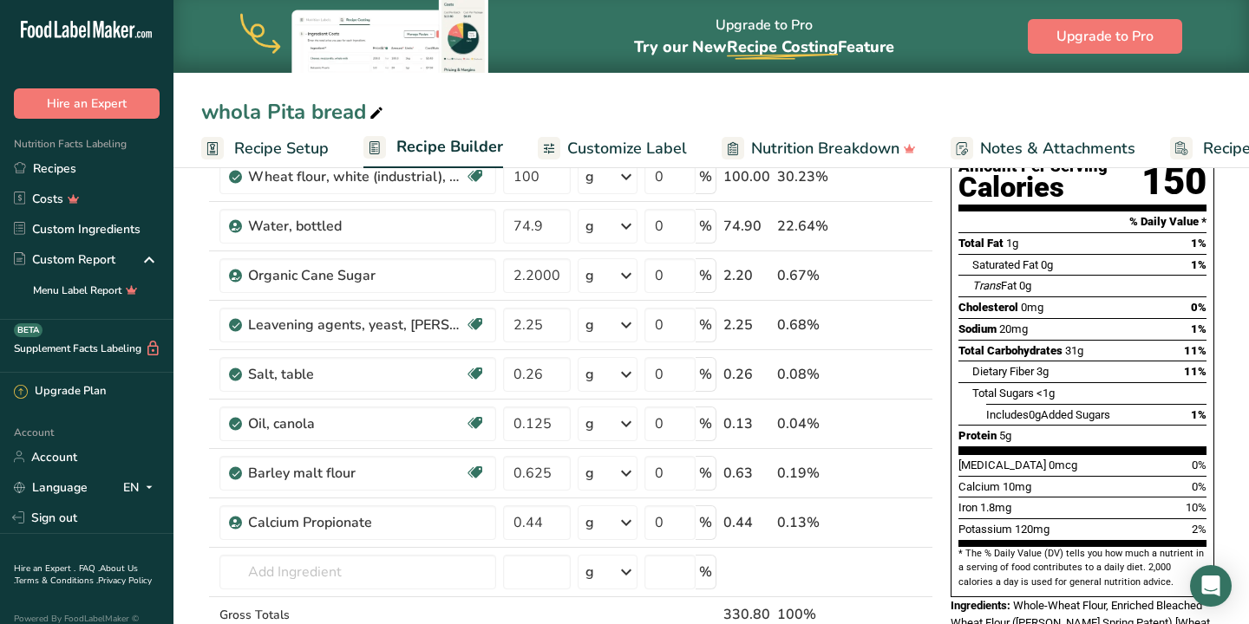
click at [621, 147] on span "Customize Label" at bounding box center [627, 148] width 120 height 23
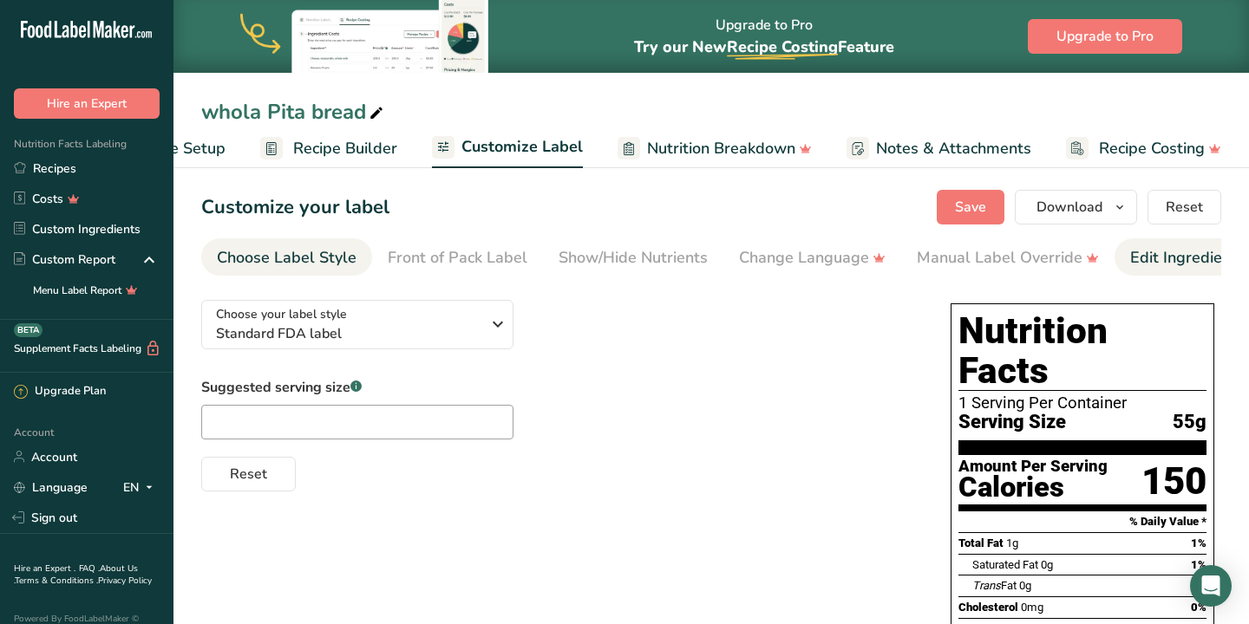
click at [1188, 258] on div "Edit Ingredients/Allergens List" at bounding box center [1240, 257] width 220 height 23
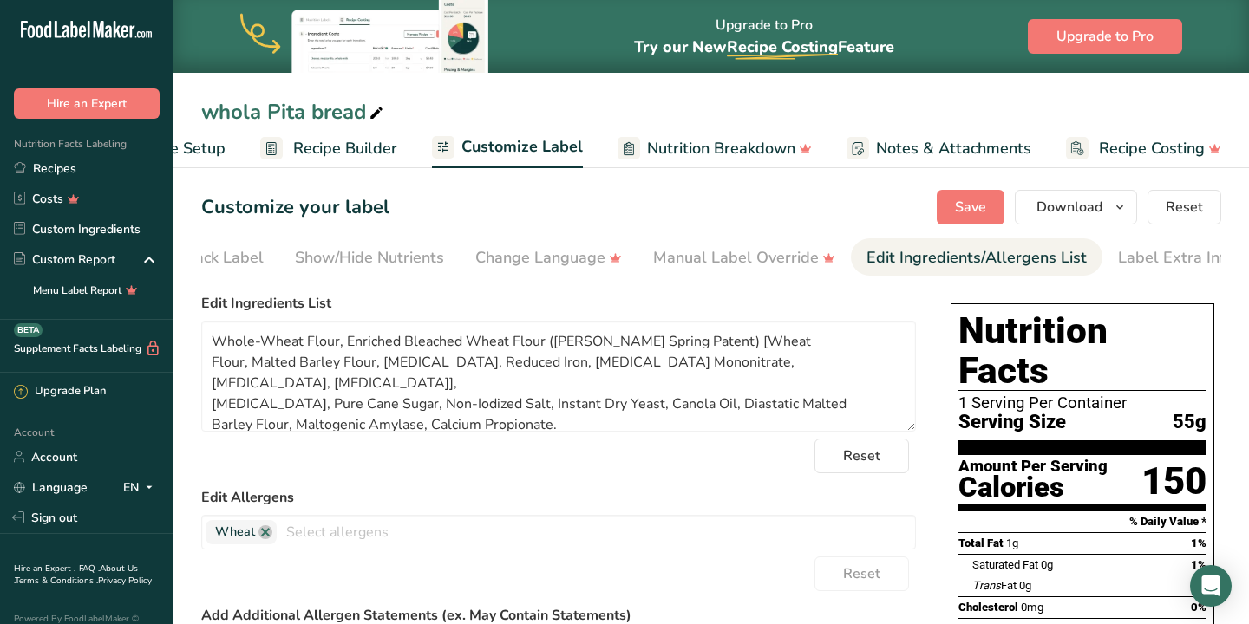
scroll to position [0, 281]
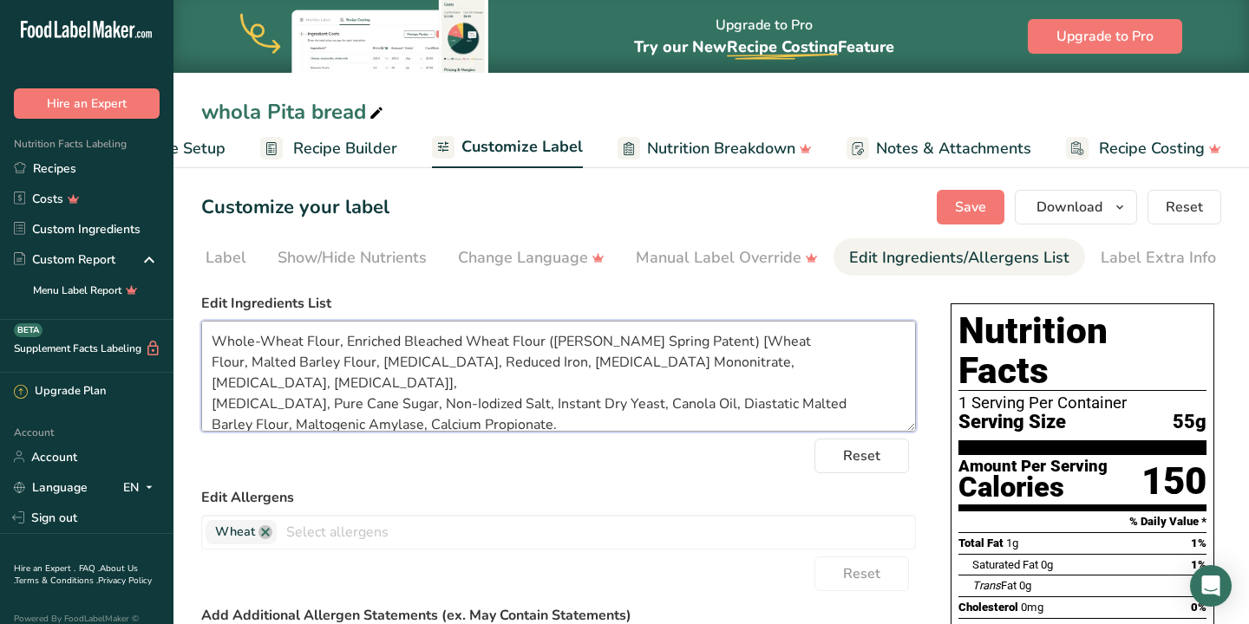
click at [418, 409] on textarea "Whole-Wheat Flour, Enriched Bleached Wheat Flour ([PERSON_NAME] Spring Patent) …" at bounding box center [558, 376] width 714 height 111
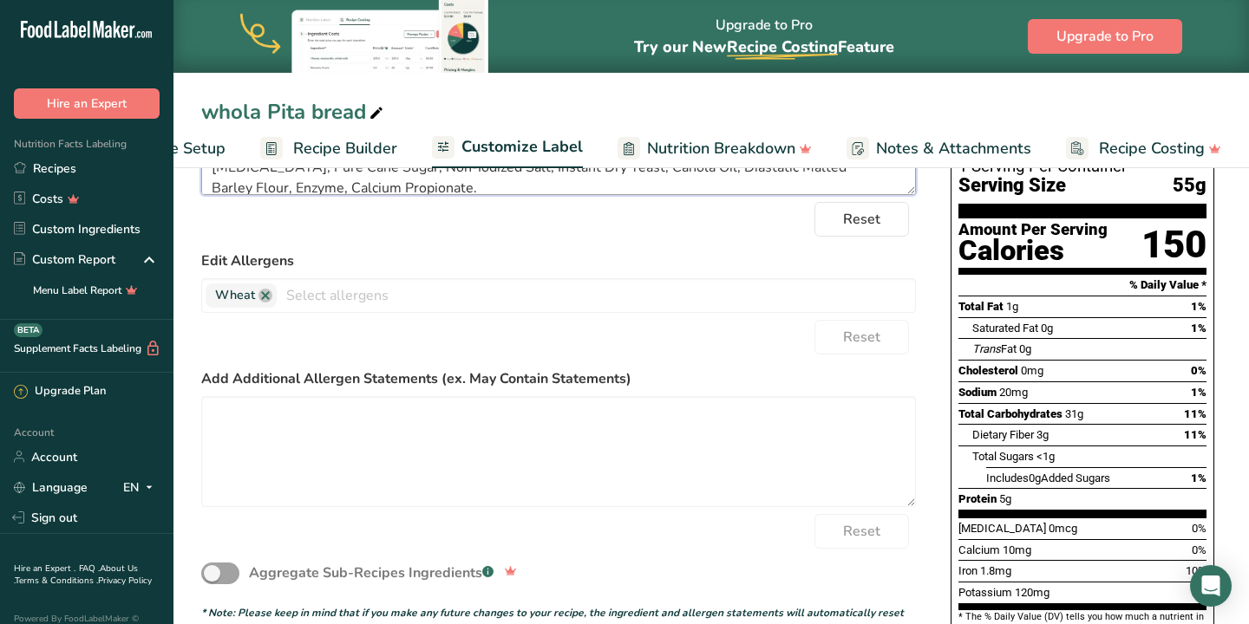
scroll to position [233, 0]
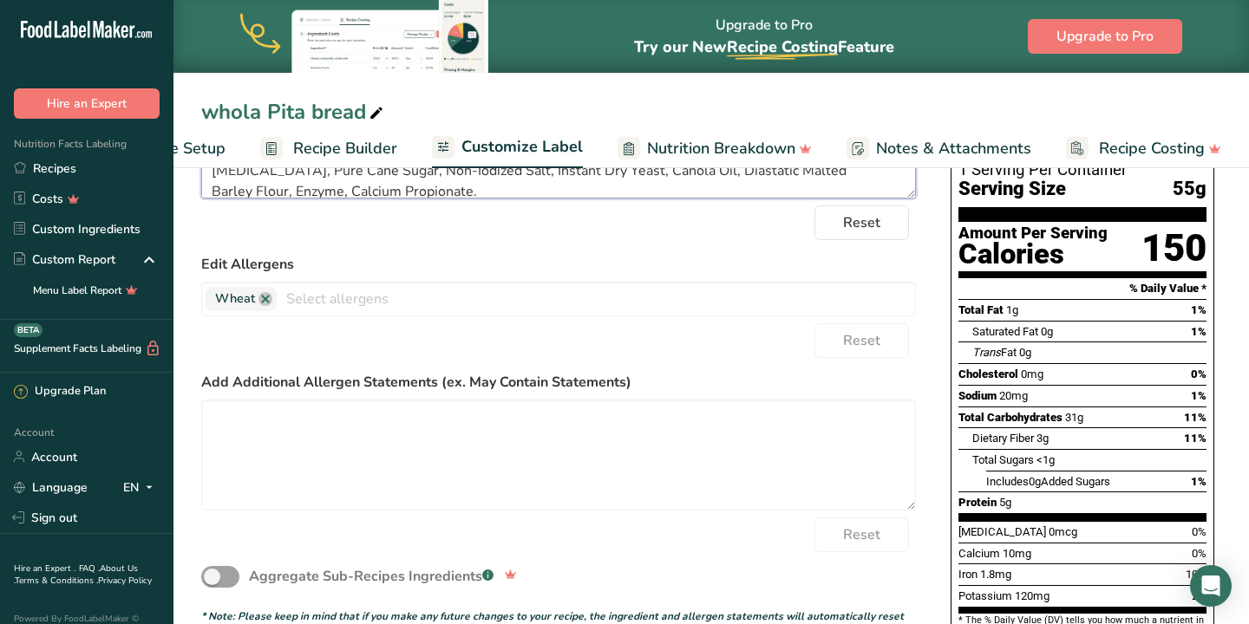
type textarea "Whole-Wheat Flour, Enriched Bleached Wheat Flour ([PERSON_NAME] Spring Patent) …"
click at [900, 157] on span "Notes & Attachments" at bounding box center [953, 148] width 155 height 23
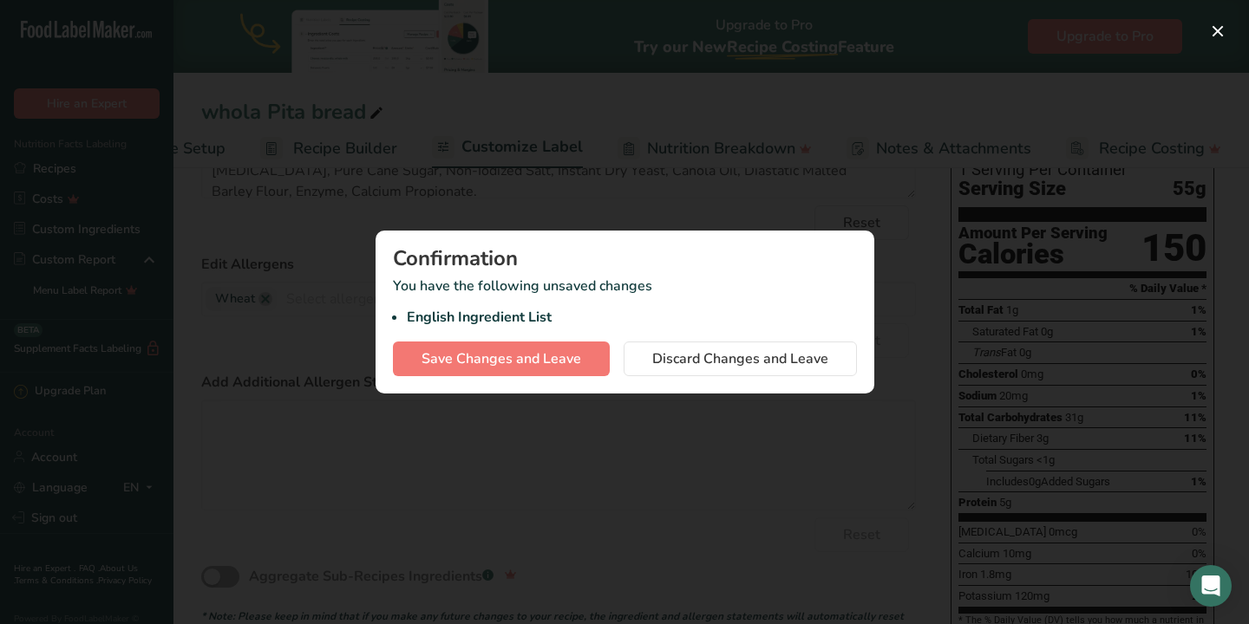
click at [888, 244] on div at bounding box center [624, 312] width 1249 height 624
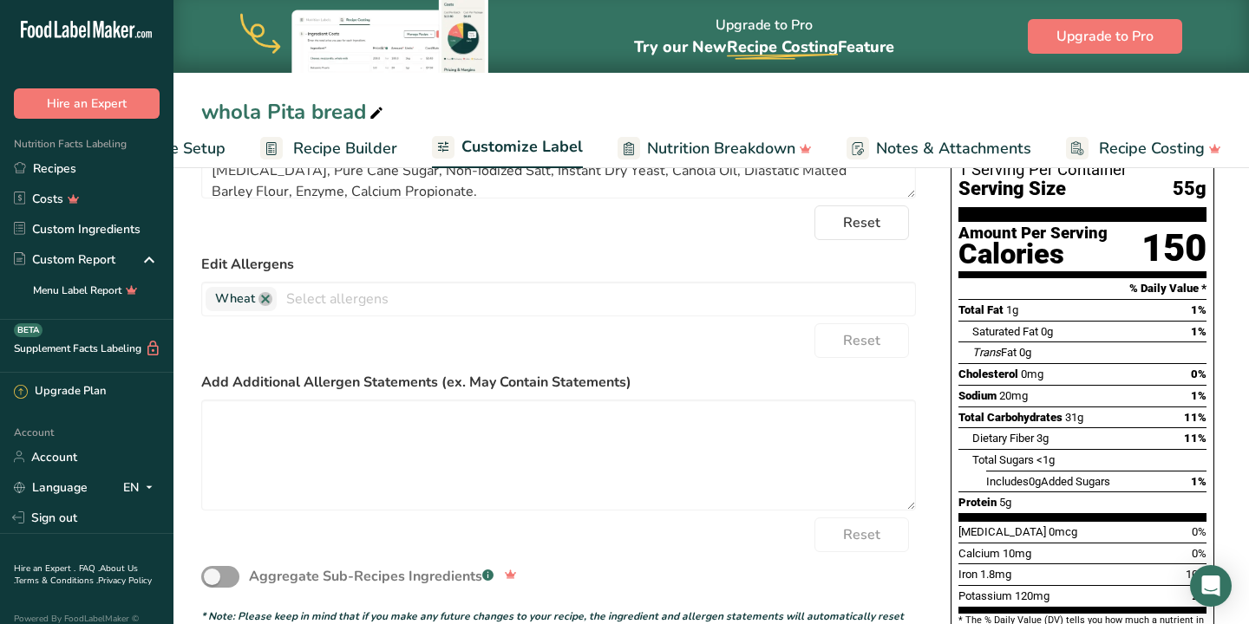
click at [744, 147] on span "Nutrition Breakdown" at bounding box center [721, 148] width 148 height 23
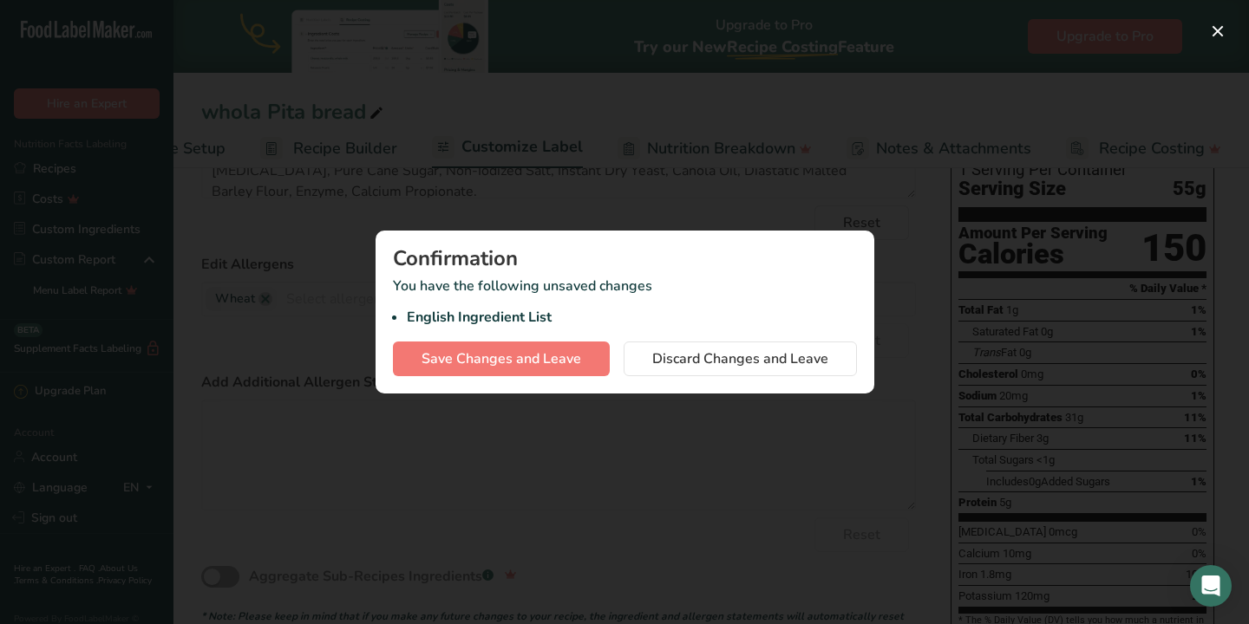
click at [745, 146] on div at bounding box center [624, 312] width 1249 height 624
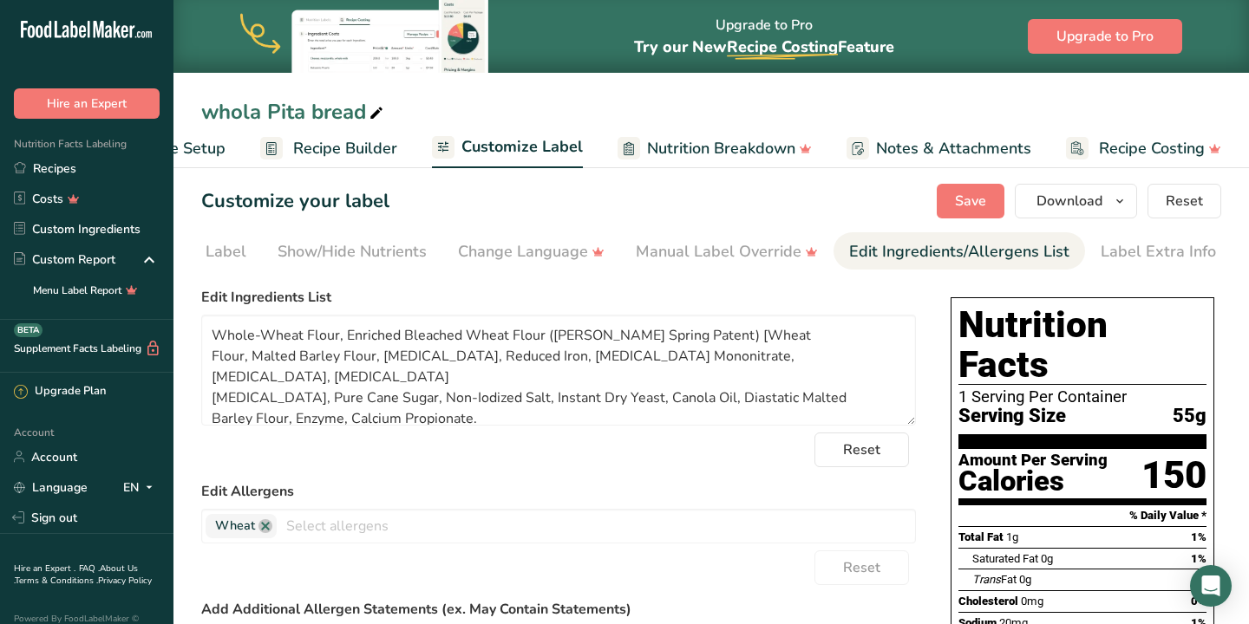
scroll to position [0, 0]
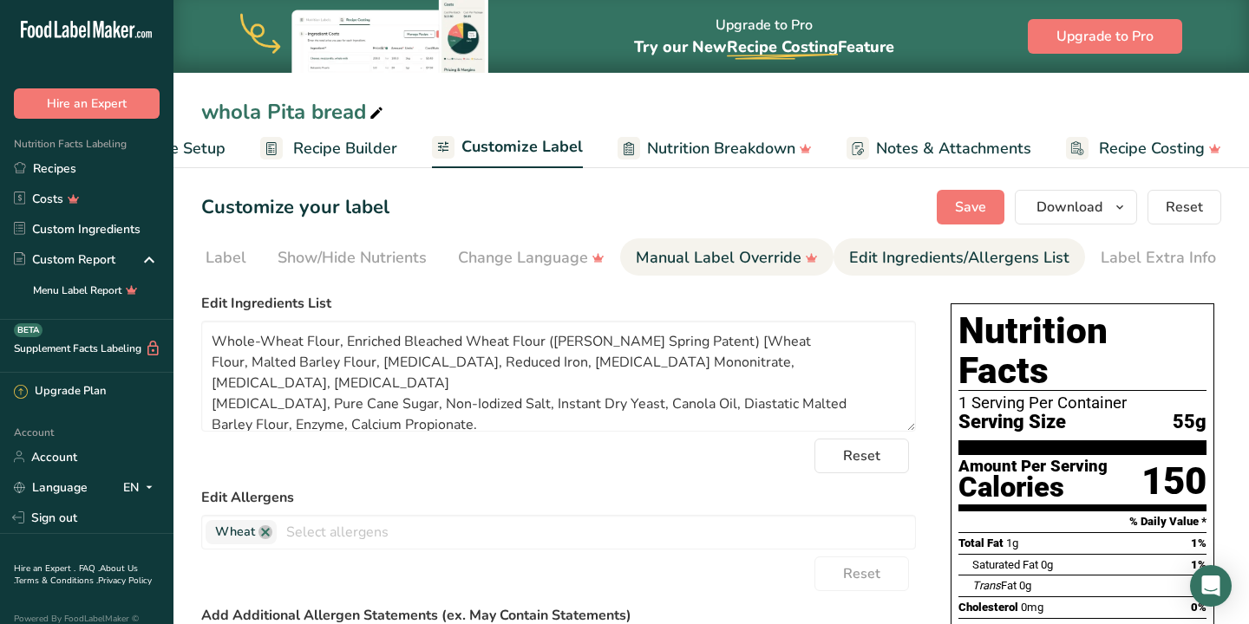
click at [760, 258] on div "Manual Label Override" at bounding box center [727, 257] width 182 height 23
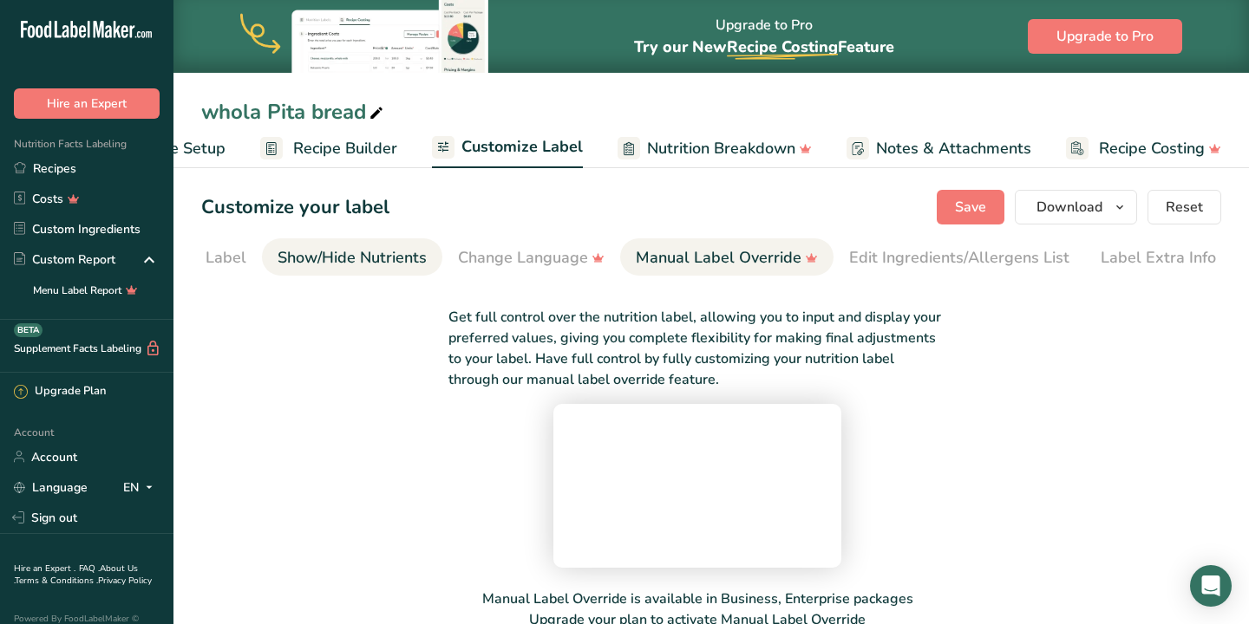
click at [376, 266] on div "Show/Hide Nutrients" at bounding box center [351, 257] width 149 height 23
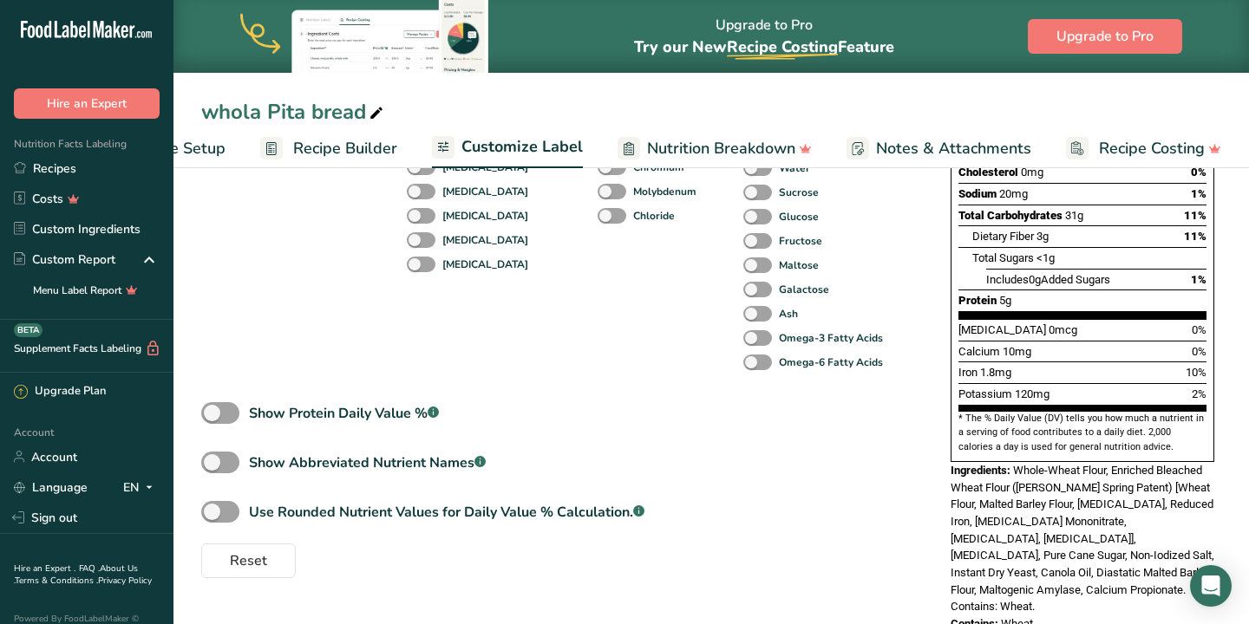
scroll to position [436, 0]
click at [217, 423] on span at bounding box center [220, 412] width 38 height 22
click at [212, 418] on input "Show Protein Daily Value % .a-a{fill:#347362;}.b-a{fill:#fff;}" at bounding box center [206, 412] width 11 height 11
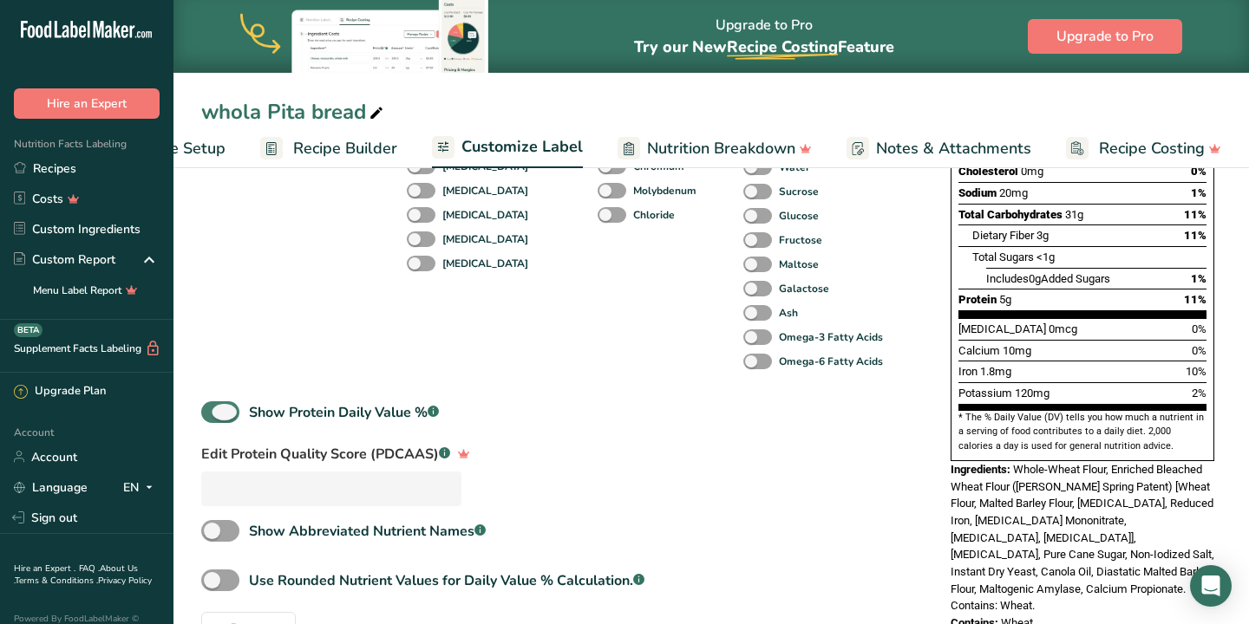
click at [228, 415] on span at bounding box center [220, 412] width 38 height 22
click at [212, 415] on input "Show Protein Daily Value % .a-a{fill:#347362;}.b-a{fill:#fff;}" at bounding box center [206, 412] width 11 height 11
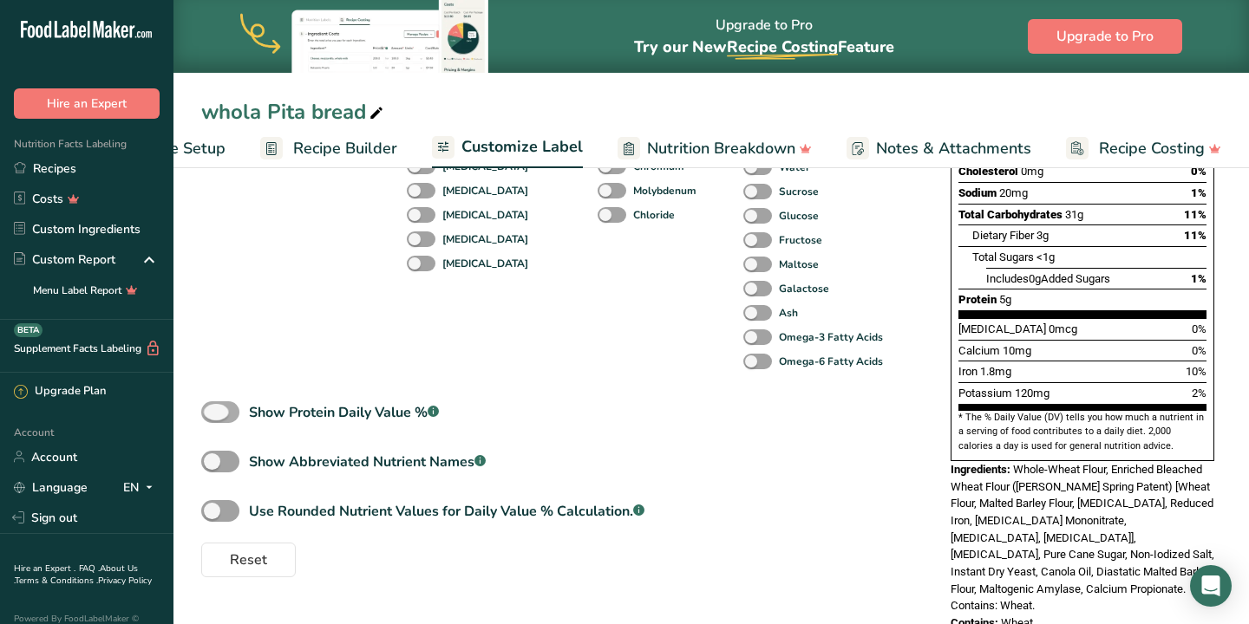
click at [228, 415] on span at bounding box center [220, 412] width 38 height 22
click at [212, 415] on input "Show Protein Daily Value % .a-a{fill:#347362;}.b-a{fill:#fff;}" at bounding box center [206, 412] width 11 height 11
checkbox input "true"
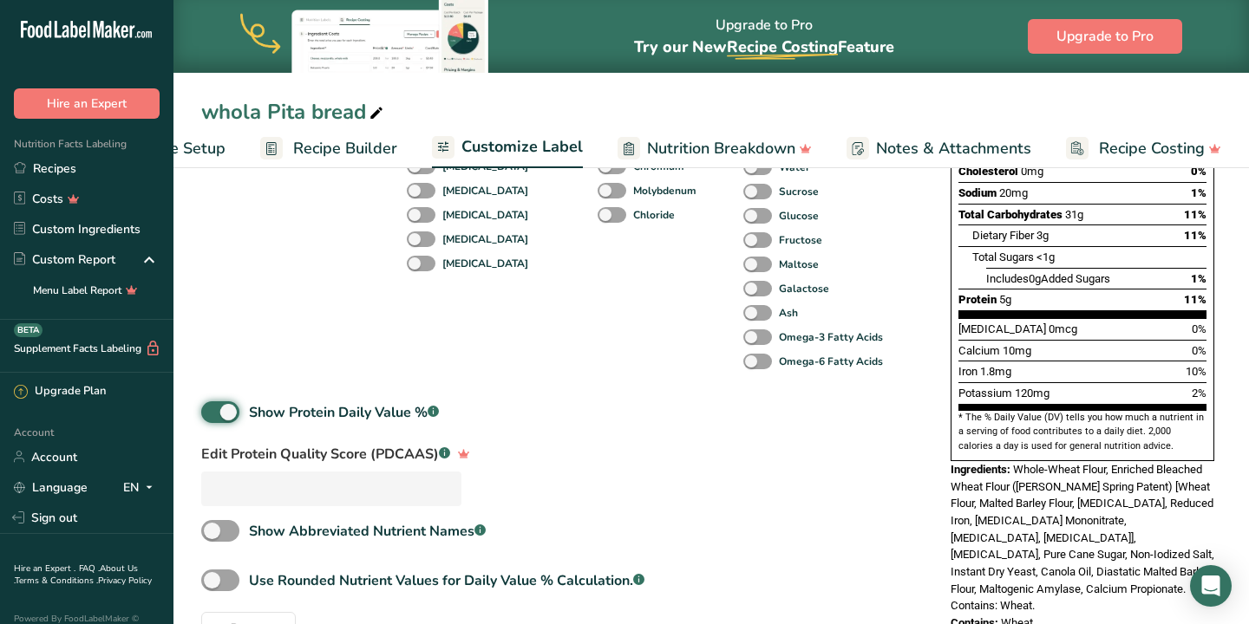
scroll to position [491, 0]
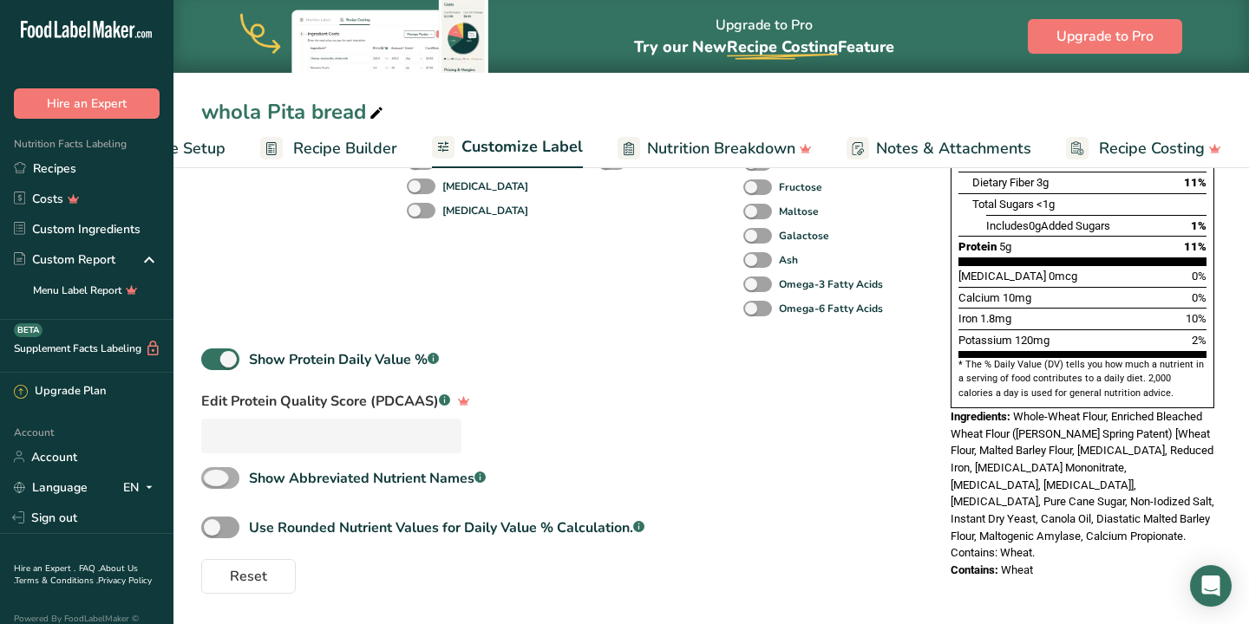
click at [211, 485] on span at bounding box center [220, 478] width 38 height 22
click at [211, 484] on input "Show Abbreviated Nutrient Names .a-a{fill:#347362;}.b-a{fill:#fff;}" at bounding box center [206, 478] width 11 height 11
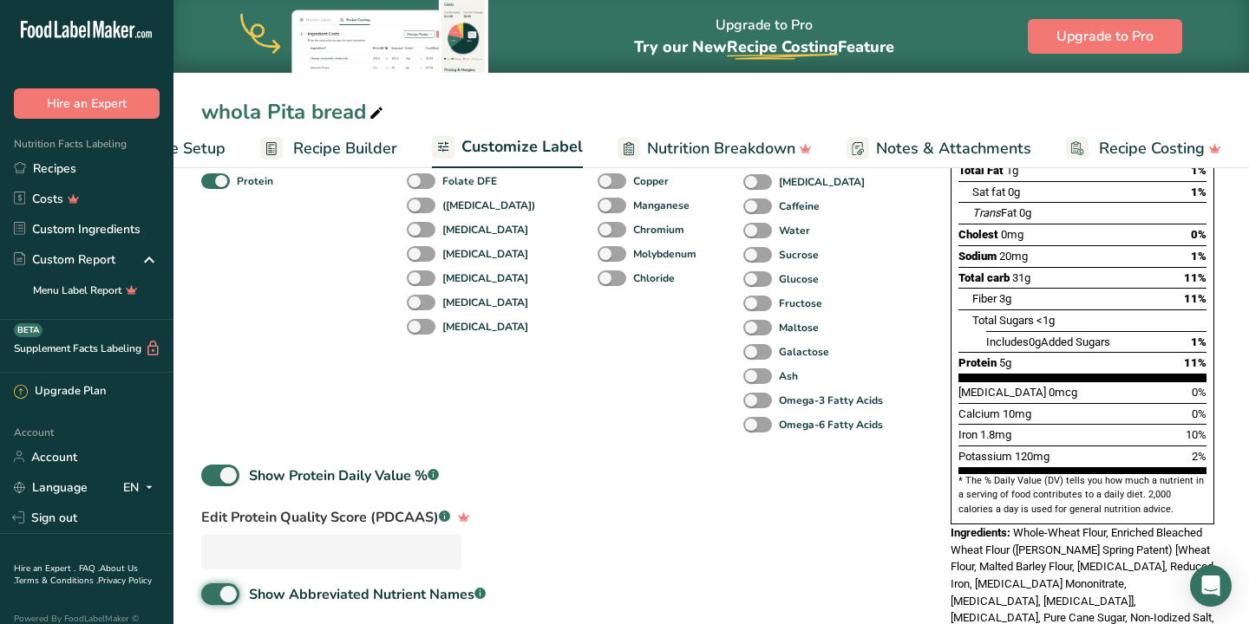
scroll to position [380, 0]
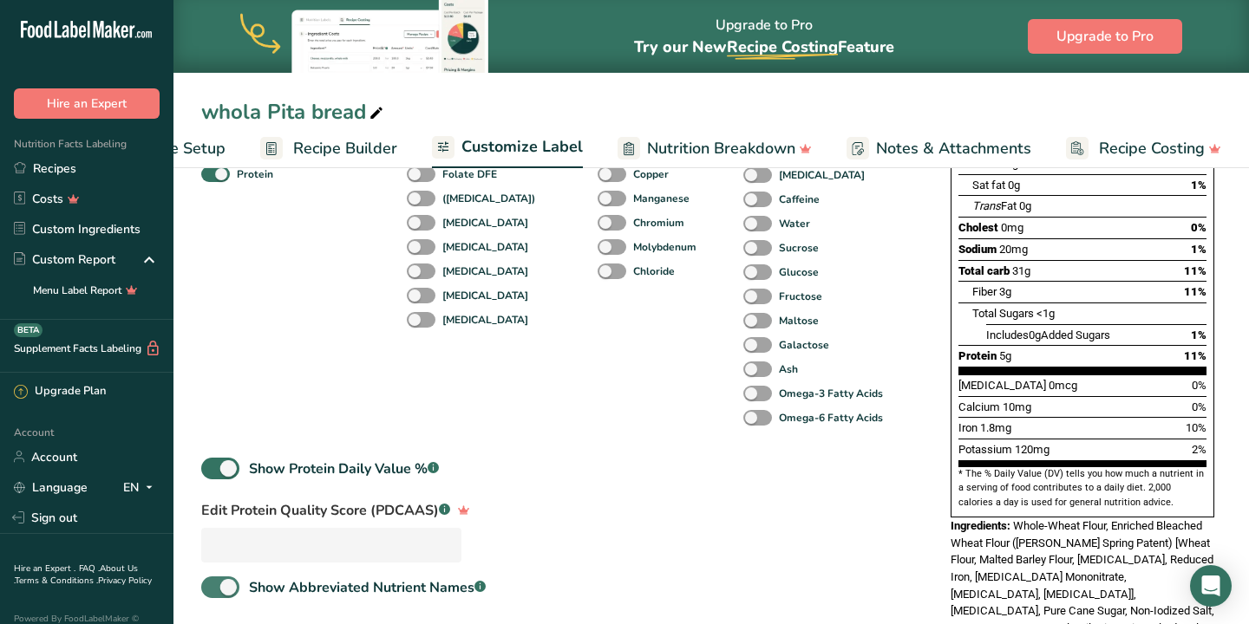
click at [224, 590] on span at bounding box center [220, 588] width 38 height 22
click at [212, 590] on input "Show Abbreviated Nutrient Names .a-a{fill:#347362;}.b-a{fill:#fff;}" at bounding box center [206, 587] width 11 height 11
checkbox input "false"
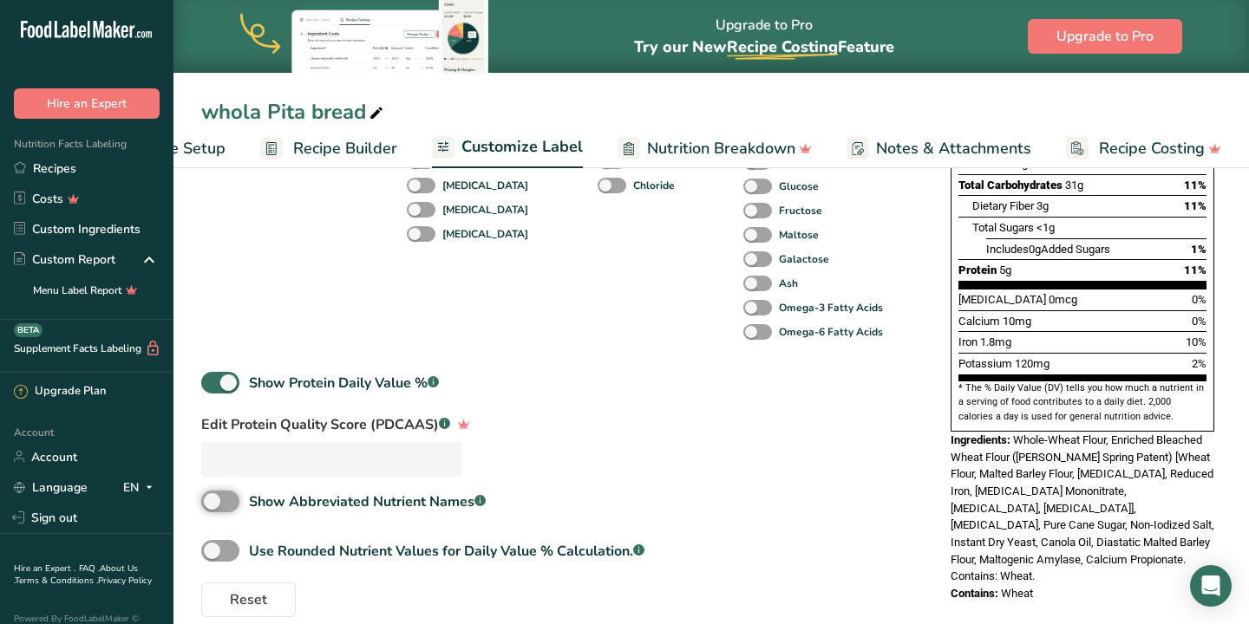
scroll to position [491, 0]
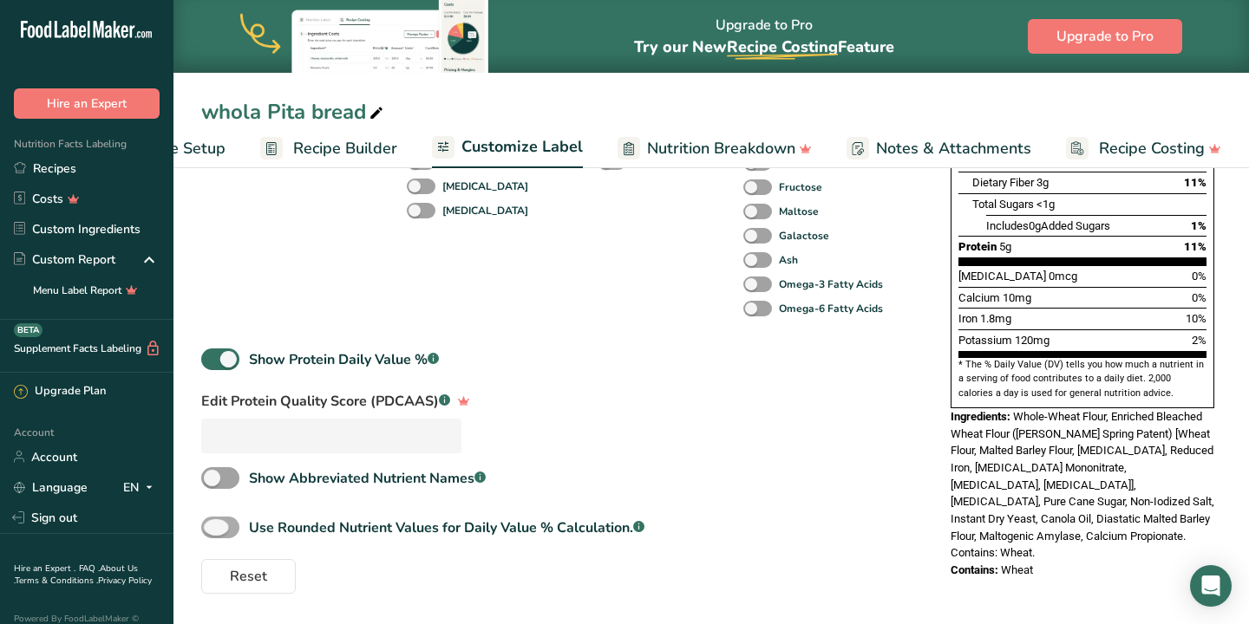
click at [210, 530] on span at bounding box center [220, 528] width 38 height 22
click at [210, 530] on input "Use Rounded Nutrient Values for Daily Value % Calculation. .a-a{fill:#347362;}.…" at bounding box center [206, 527] width 11 height 11
click at [222, 531] on span at bounding box center [220, 528] width 38 height 22
click at [212, 531] on input "Use Rounded Nutrient Values for Daily Value % Calculation. .a-a{fill:#347362;}.…" at bounding box center [206, 527] width 11 height 11
checkbox input "false"
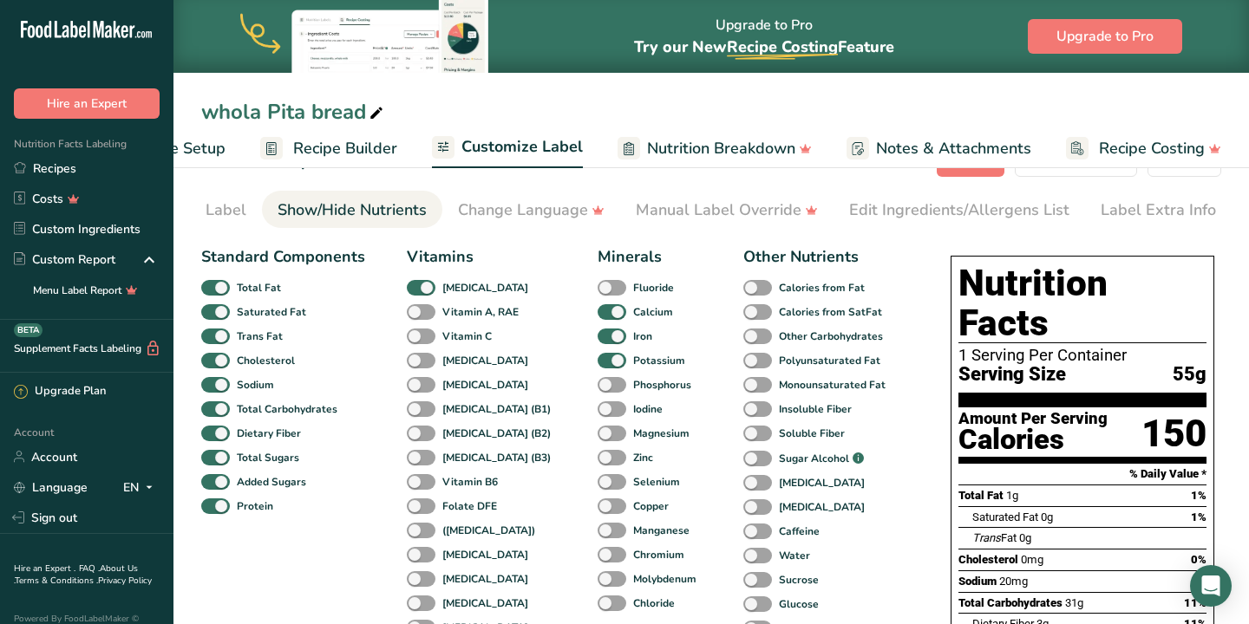
scroll to position [36, 0]
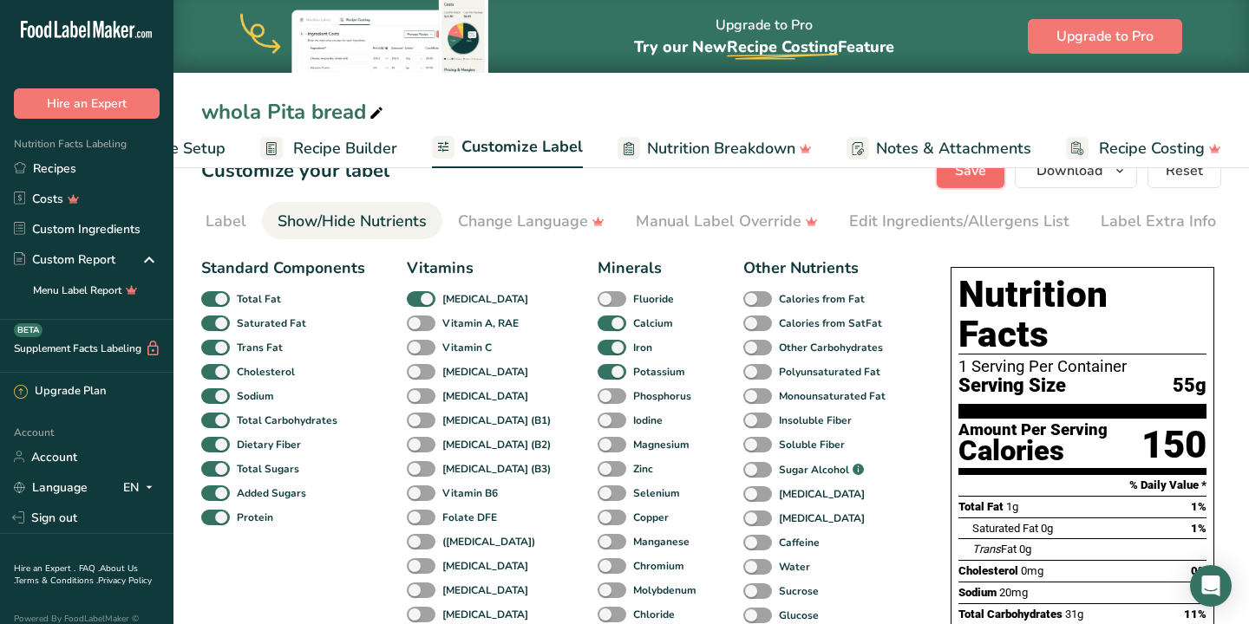
click at [955, 177] on button "Save" at bounding box center [970, 170] width 68 height 35
click at [375, 115] on icon at bounding box center [376, 113] width 16 height 24
click at [263, 112] on input "whola Pita bread" at bounding box center [711, 111] width 1020 height 31
type input "whola whheat Pita bread"
click at [983, 181] on button "Save" at bounding box center [970, 170] width 68 height 35
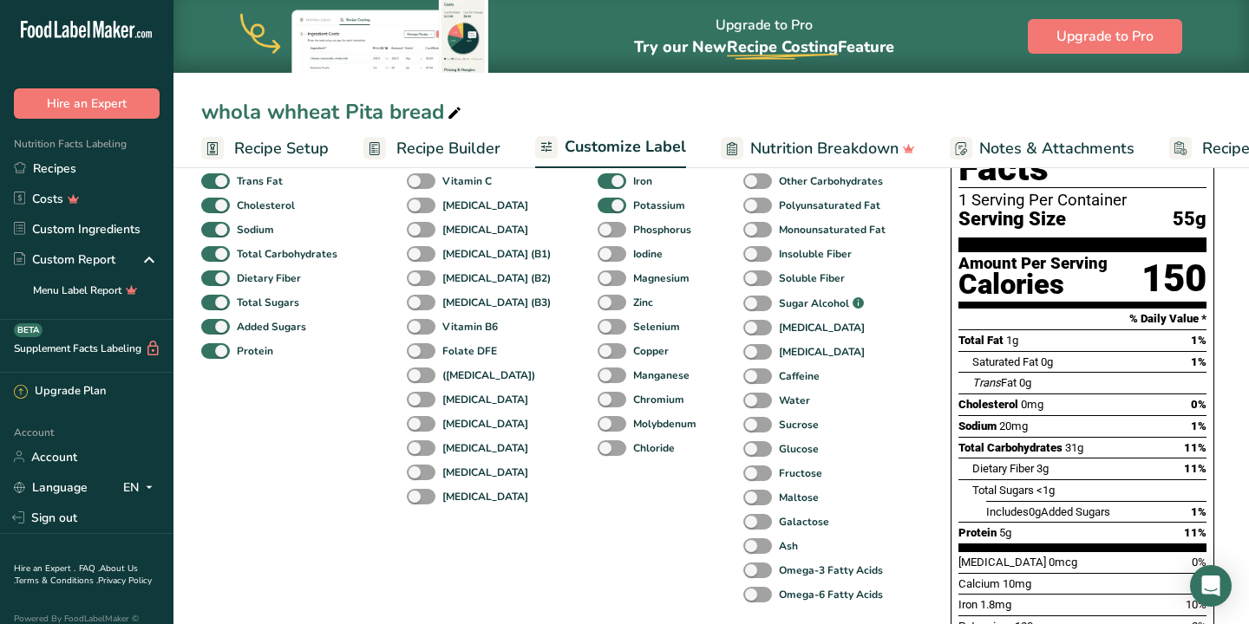
scroll to position [0, 0]
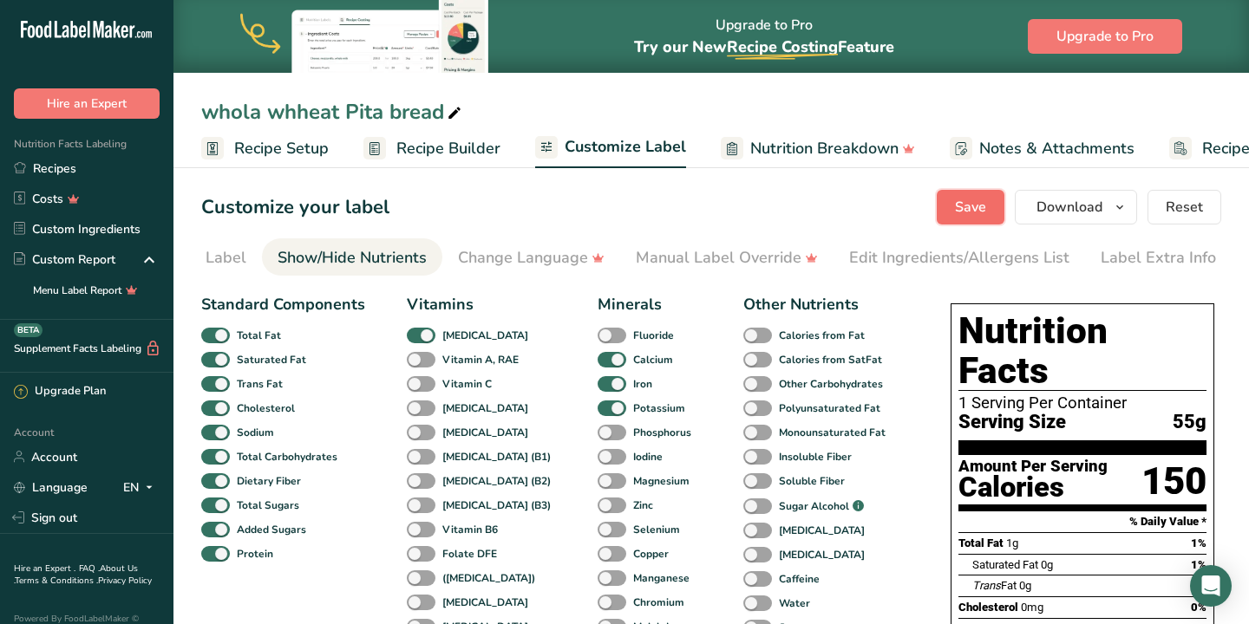
click at [957, 205] on span "Save" at bounding box center [970, 207] width 31 height 21
click at [57, 176] on link "Recipes" at bounding box center [86, 168] width 173 height 30
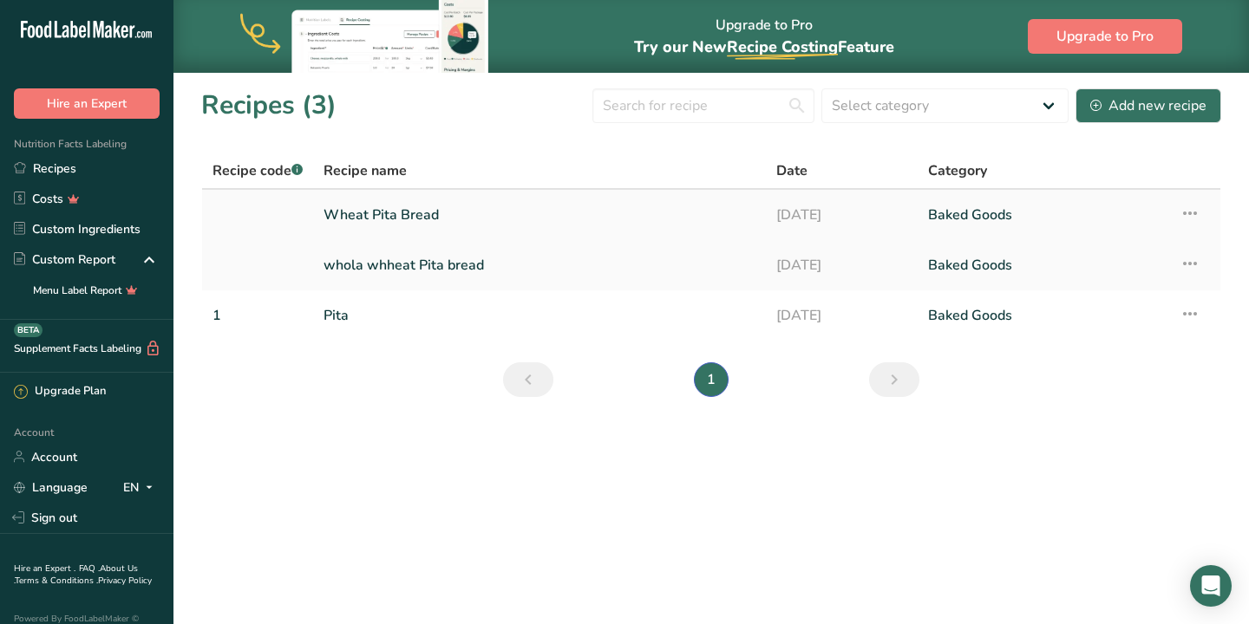
click at [1194, 212] on icon at bounding box center [1189, 213] width 21 height 31
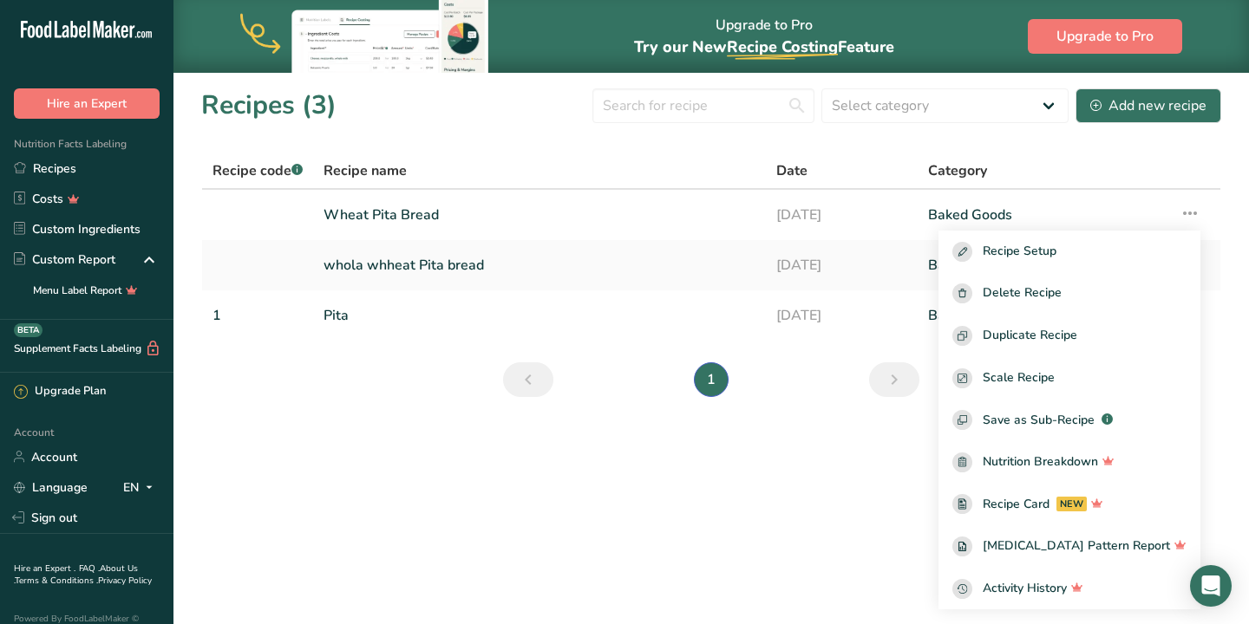
click at [816, 482] on main "Upgrade to Pro Try our New Recipe Costing .a-29{fill:none;stroke-linecap:round;…" at bounding box center [624, 312] width 1249 height 624
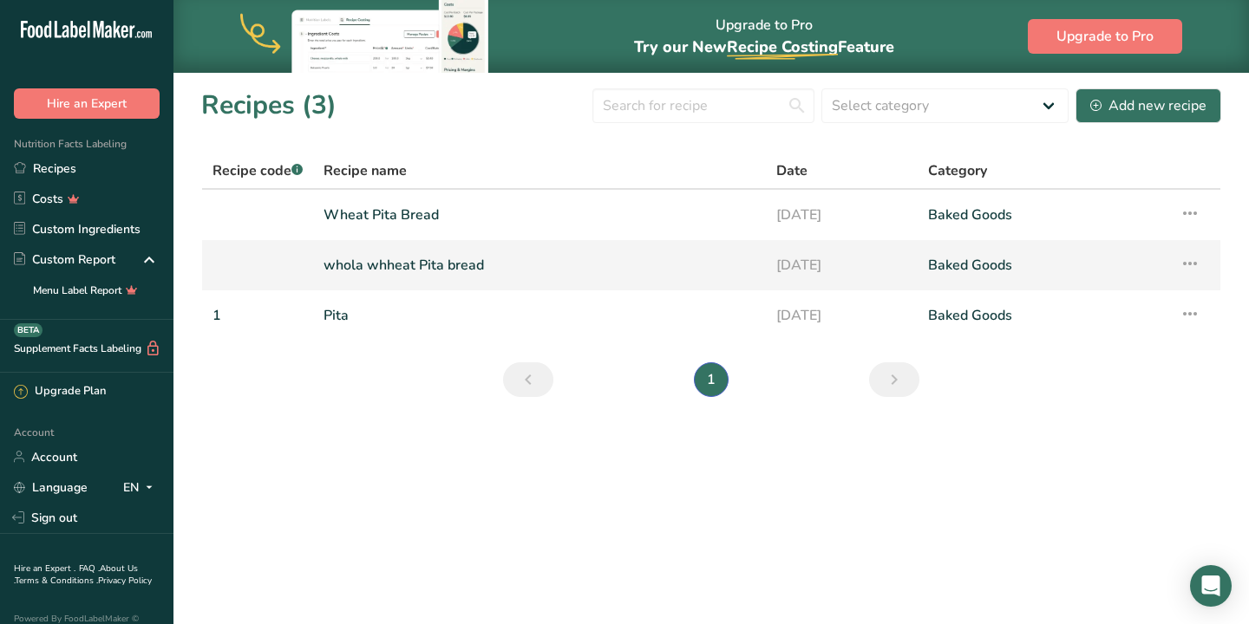
click at [396, 256] on link "whola whheat Pita bread" at bounding box center [539, 265] width 432 height 36
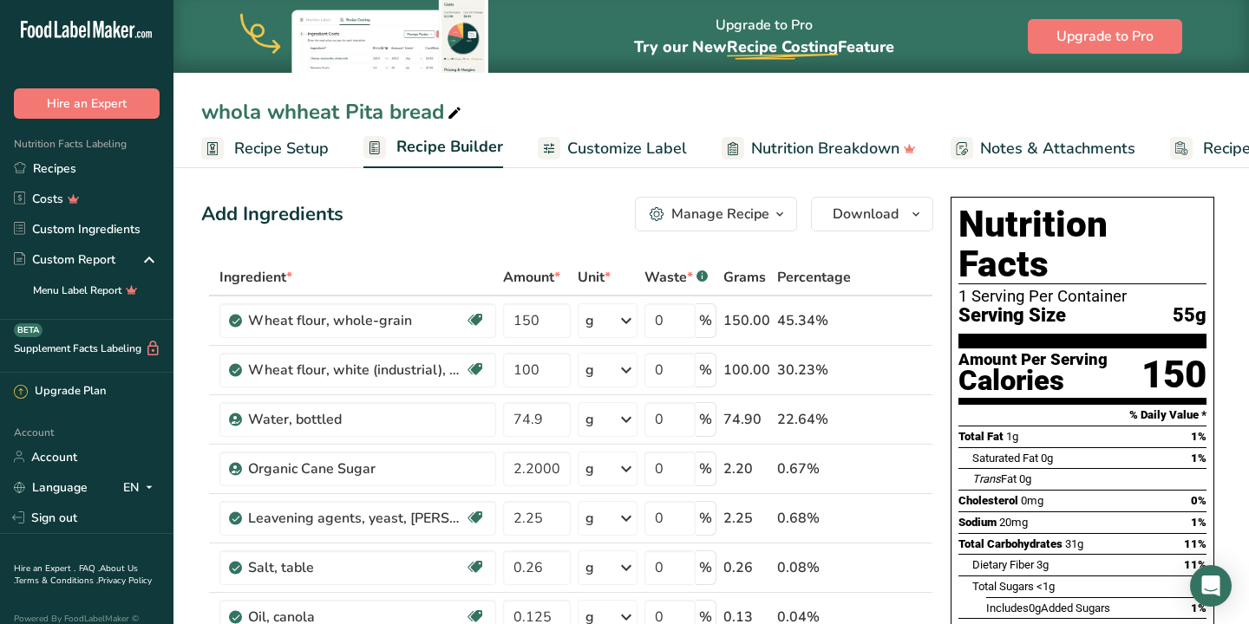
click at [308, 117] on div "whola whheat Pita bread" at bounding box center [333, 111] width 264 height 31
click at [307, 116] on input "whola whheat Pita bread" at bounding box center [711, 111] width 1020 height 31
type input "whola wheat Pita bread"
click at [473, 208] on div "Add Ingredients Manage Recipe Delete Recipe Duplicate Recipe Scale Recipe Save …" at bounding box center [567, 214] width 732 height 35
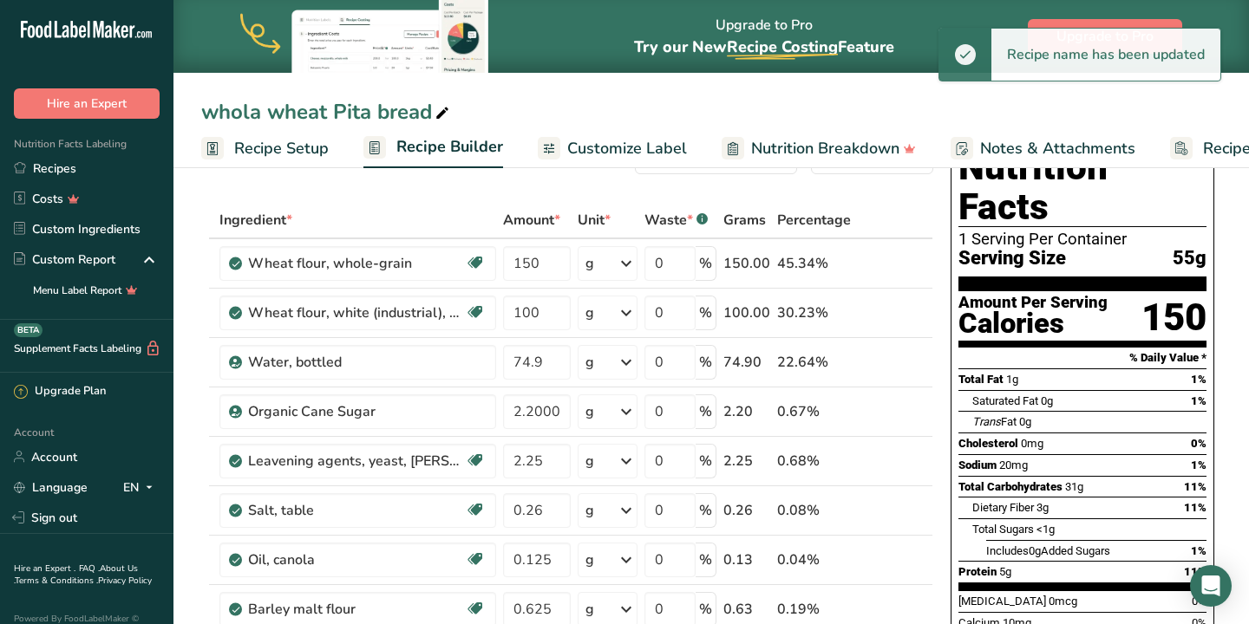
scroll to position [75, 0]
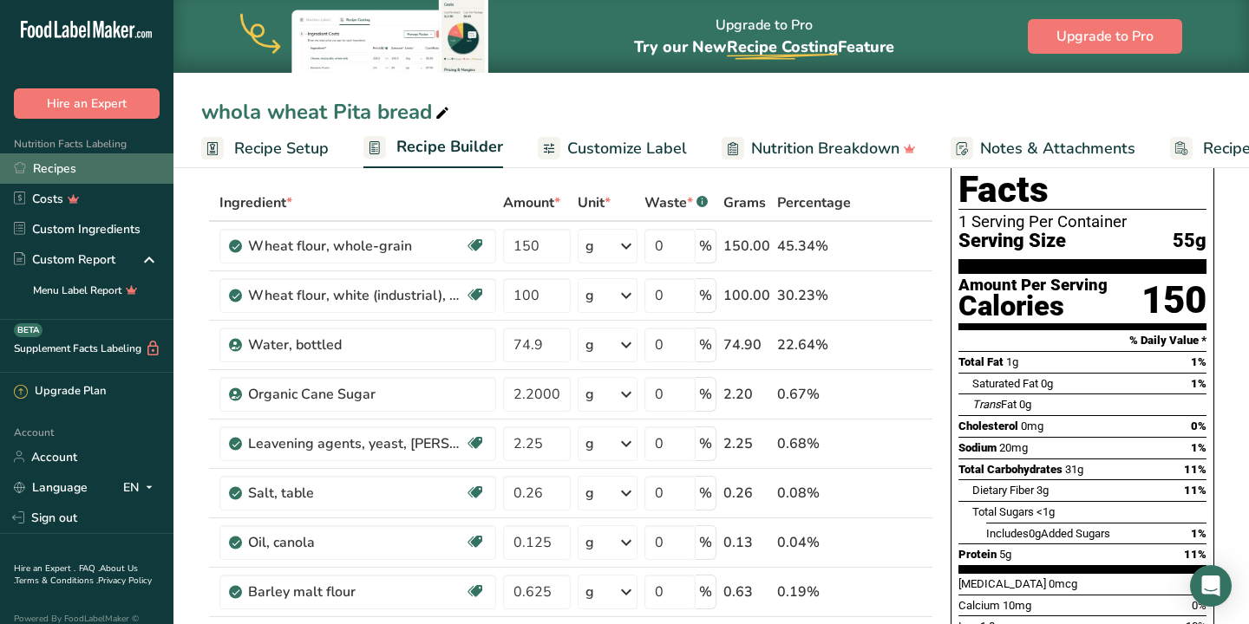
click at [64, 174] on link "Recipes" at bounding box center [86, 168] width 173 height 30
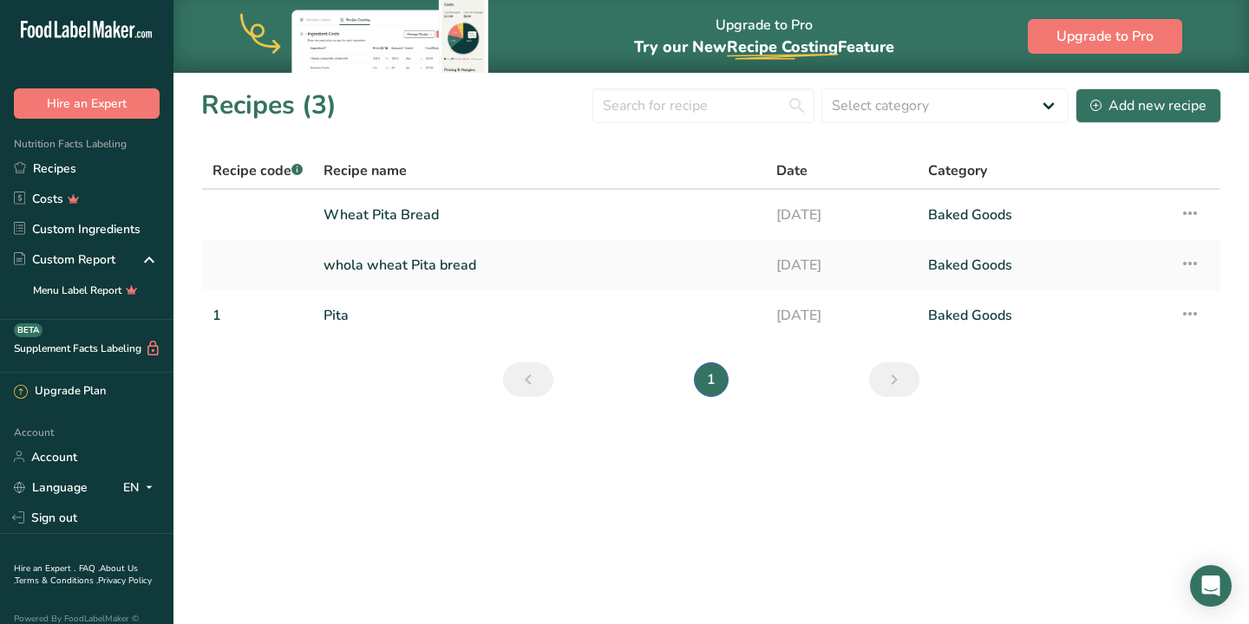
click at [293, 106] on h1 "Recipes (3)" at bounding box center [268, 105] width 135 height 39
click at [284, 108] on h1 "Recipes (3)" at bounding box center [268, 105] width 135 height 39
click at [328, 107] on h1 "Recipes (3)" at bounding box center [268, 105] width 135 height 39
click at [333, 315] on link "Pita" at bounding box center [539, 315] width 432 height 36
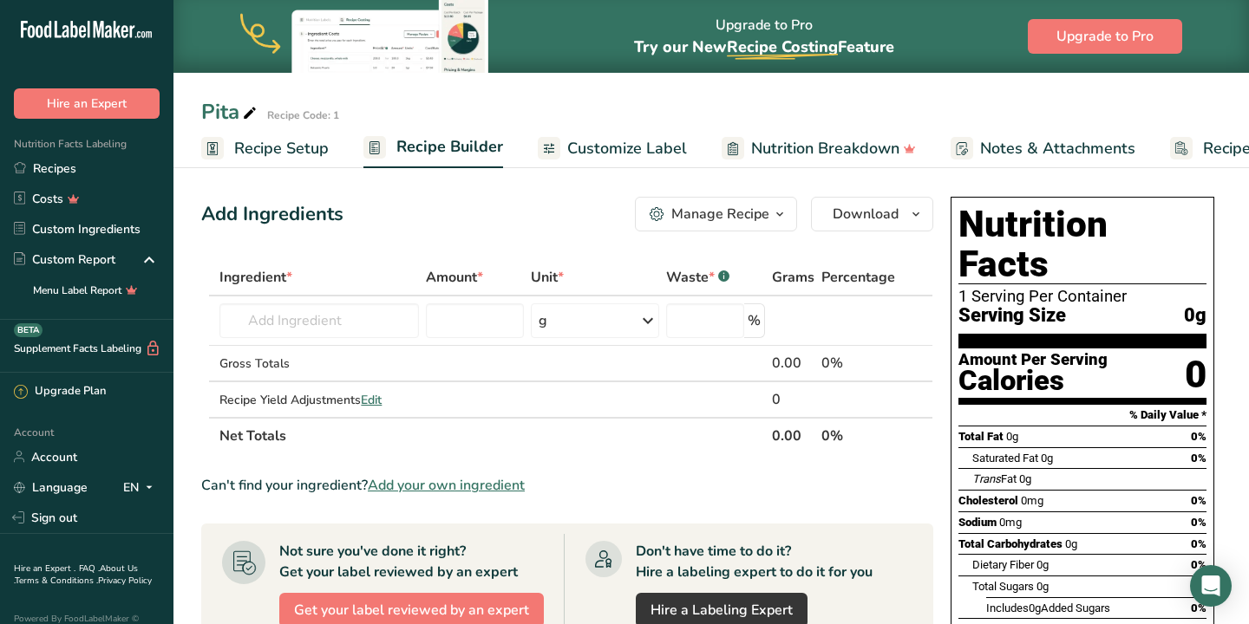
click at [262, 148] on span "Recipe Setup" at bounding box center [281, 148] width 95 height 23
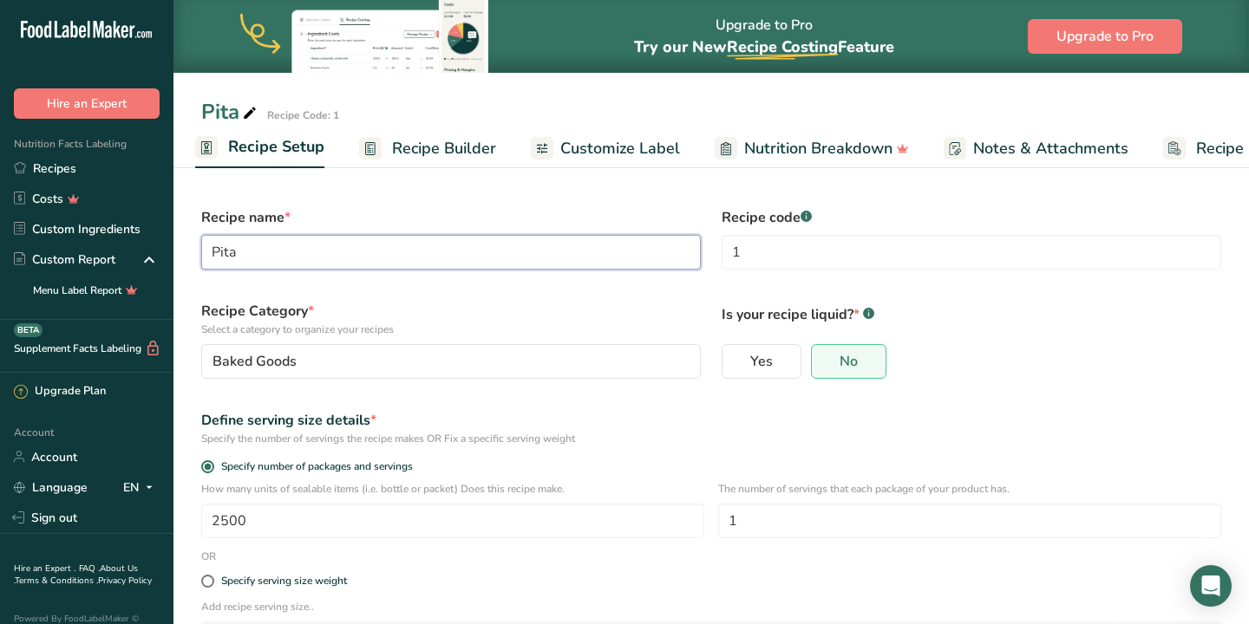
click at [303, 260] on input "Pita" at bounding box center [450, 252] width 499 height 35
type input "P"
click at [209, 251] on input "tortila" at bounding box center [450, 252] width 499 height 35
type input "white tortila"
click at [278, 530] on input "2500" at bounding box center [452, 521] width 503 height 35
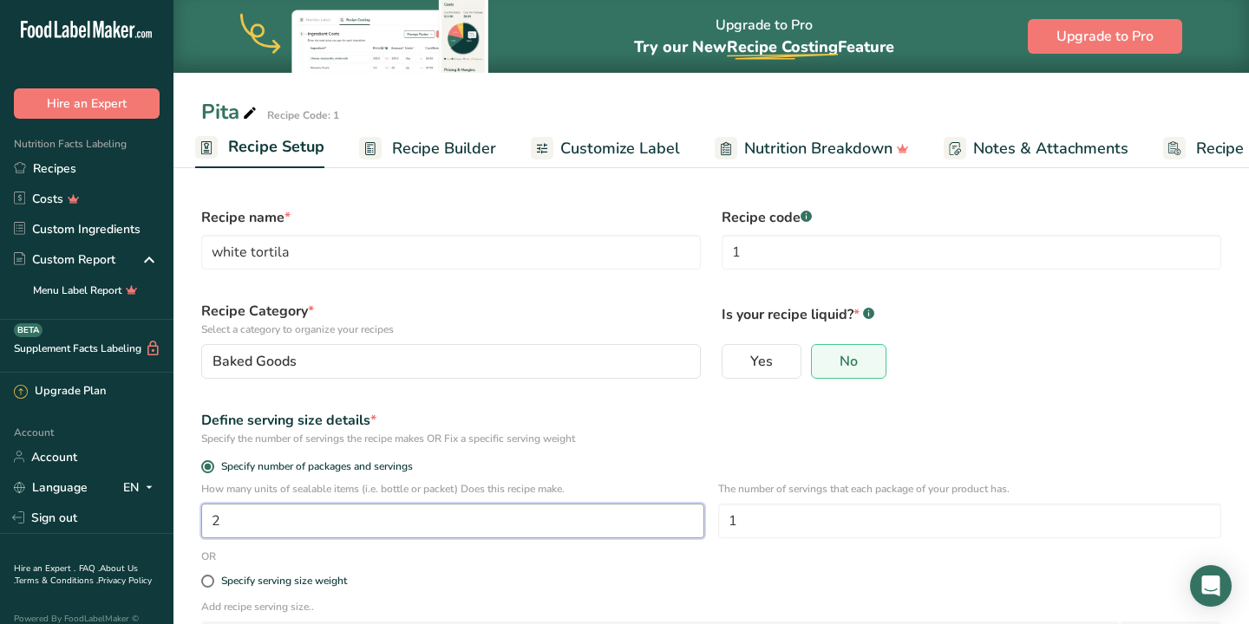
type input "1"
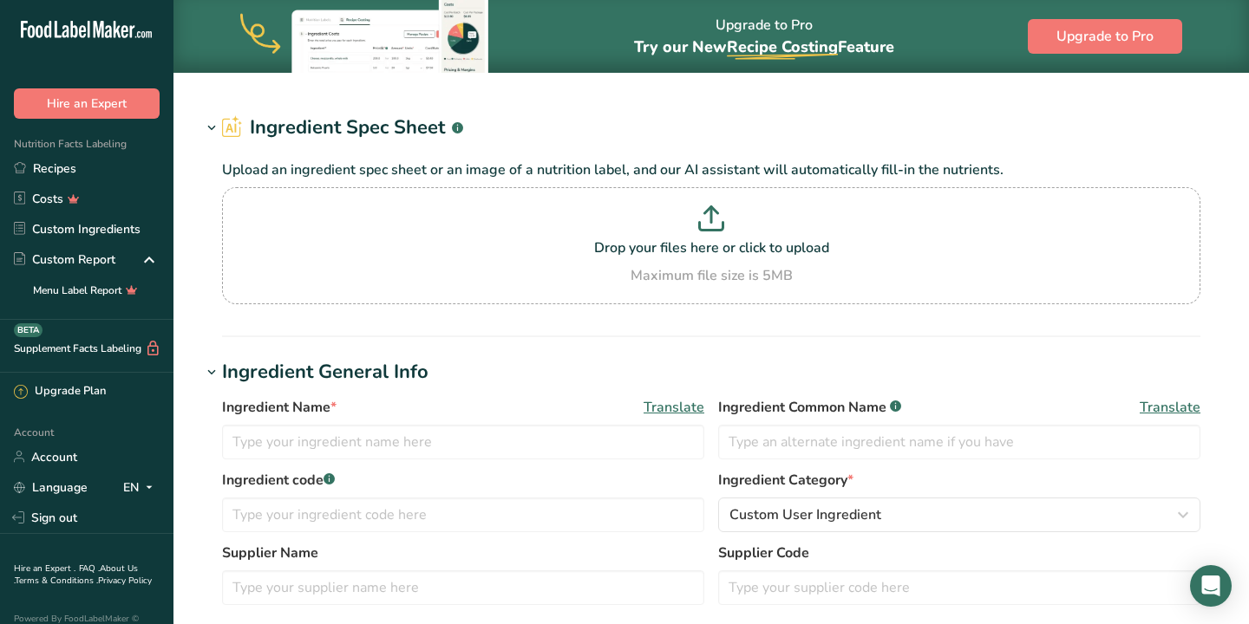
type input "Wheat flour, whole-grain, soft wheat"
type input "Wheat flour"
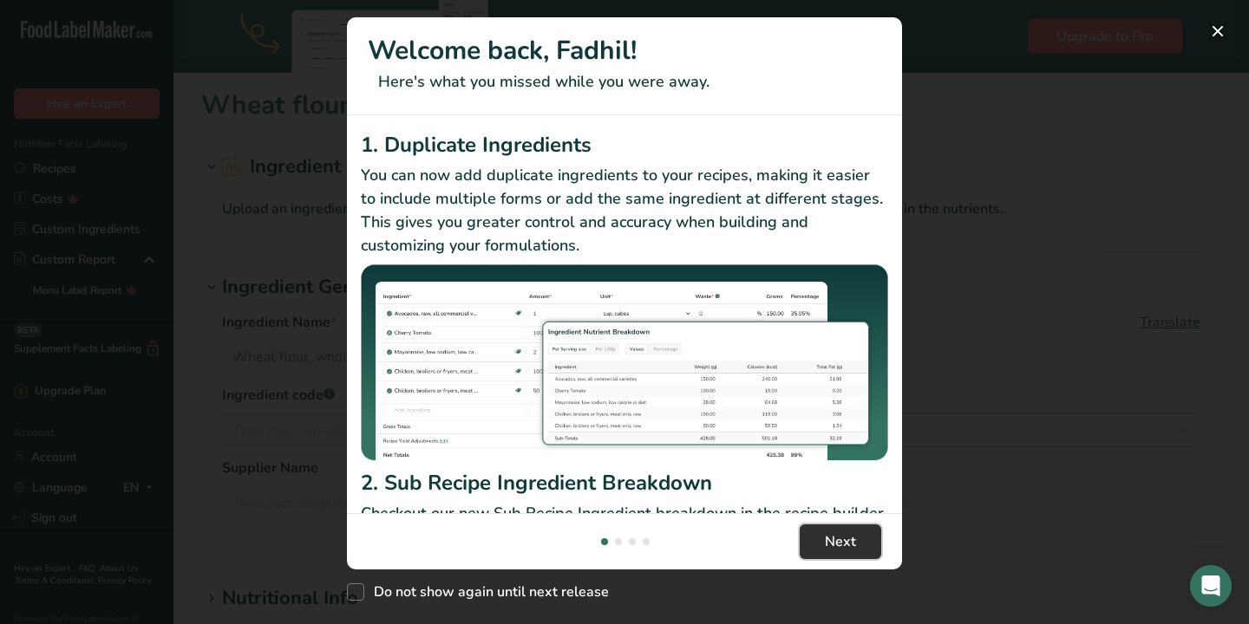
click at [843, 539] on span "Next" at bounding box center [840, 541] width 31 height 21
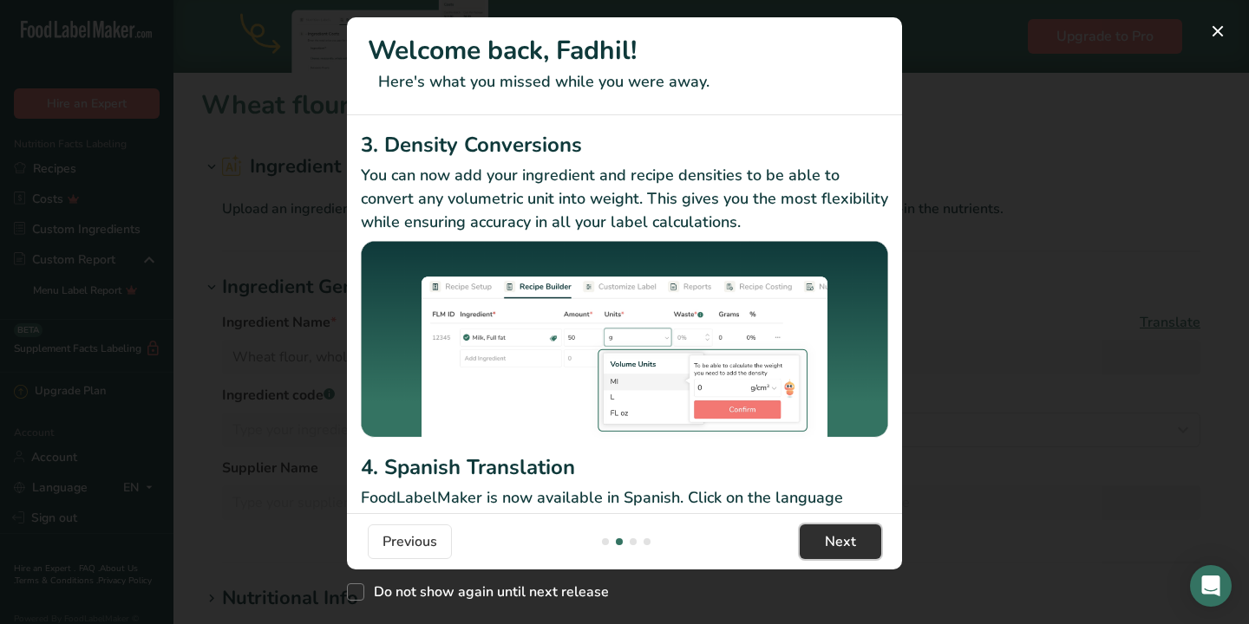
click at [843, 539] on span "Next" at bounding box center [840, 541] width 31 height 21
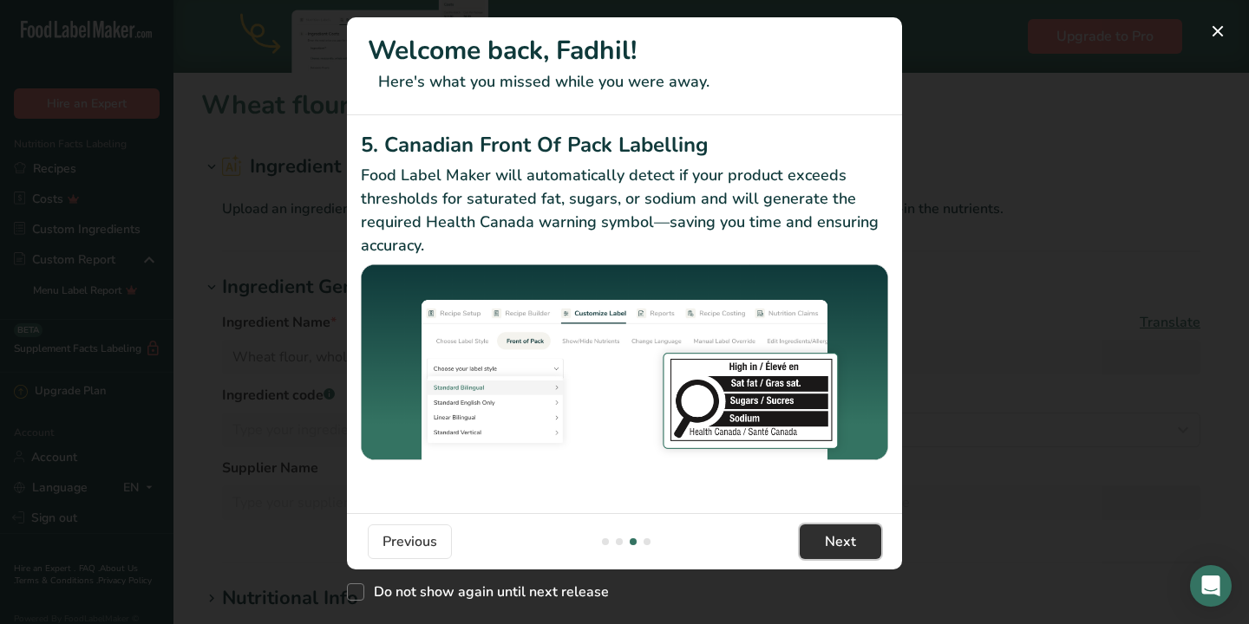
click at [843, 539] on span "Next" at bounding box center [840, 541] width 31 height 21
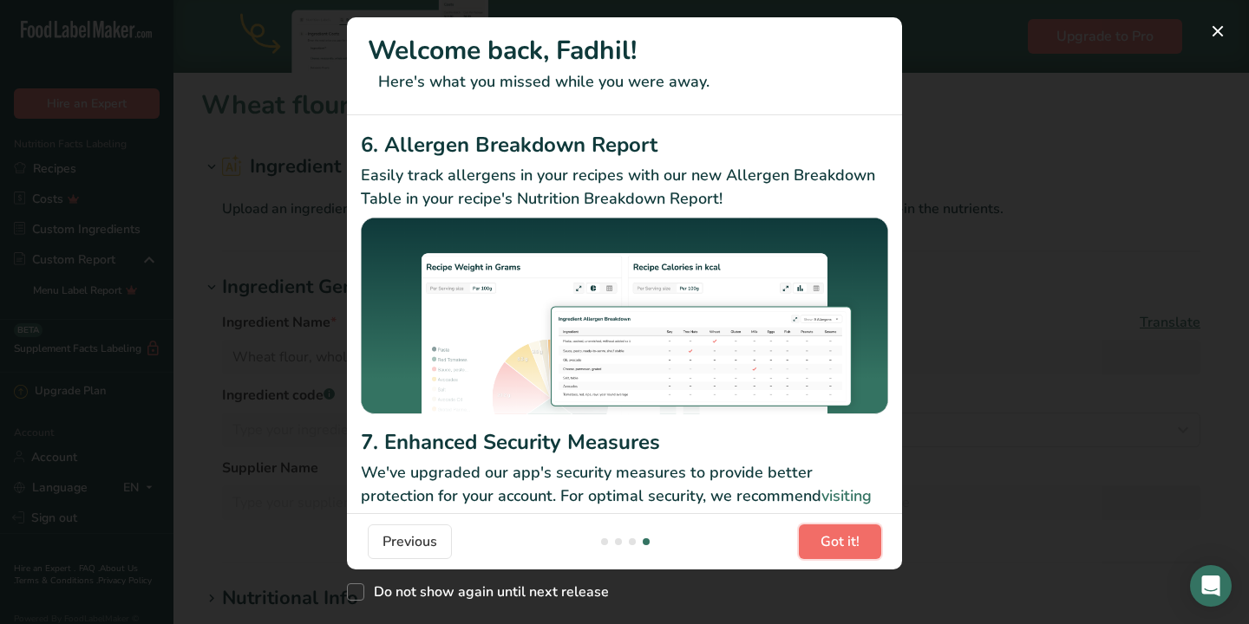
click at [843, 539] on span "Got it!" at bounding box center [839, 541] width 39 height 21
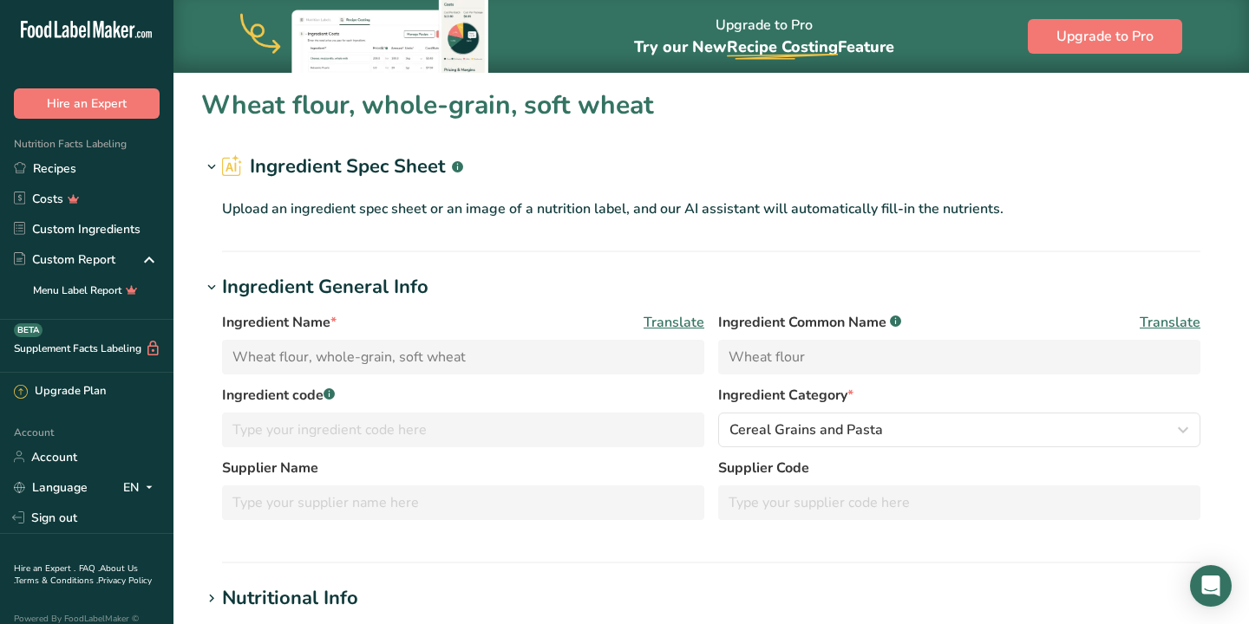
click at [679, 321] on span "Translate" at bounding box center [673, 322] width 61 height 21
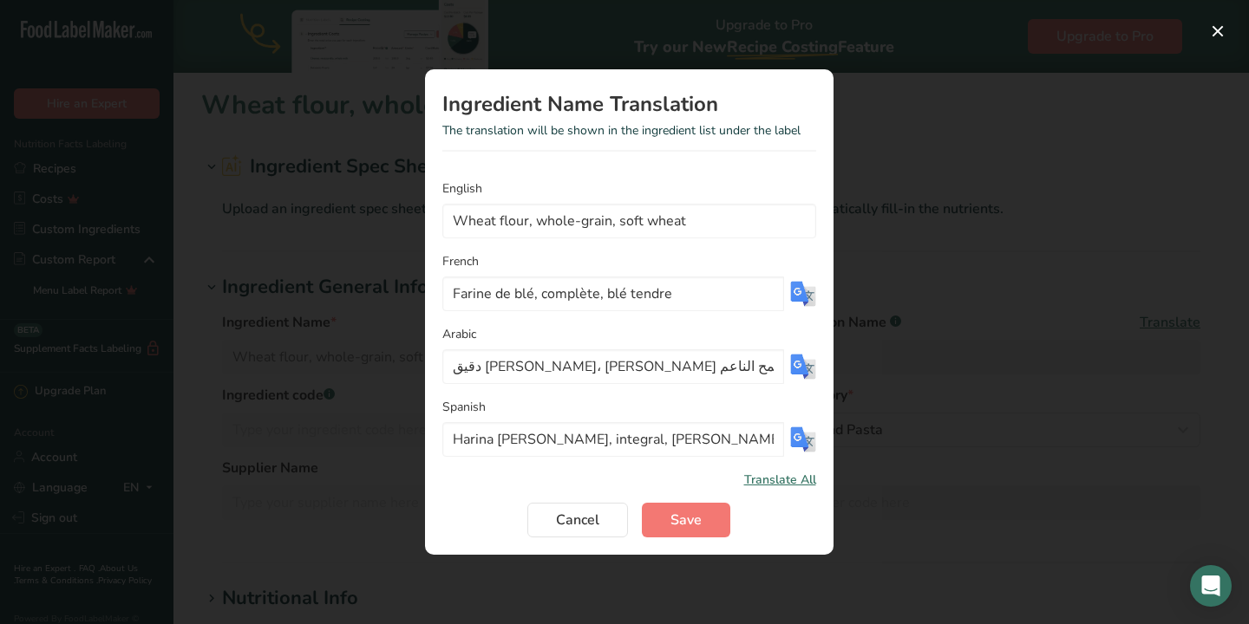
click at [942, 290] on div "Translation Modal" at bounding box center [624, 312] width 1249 height 624
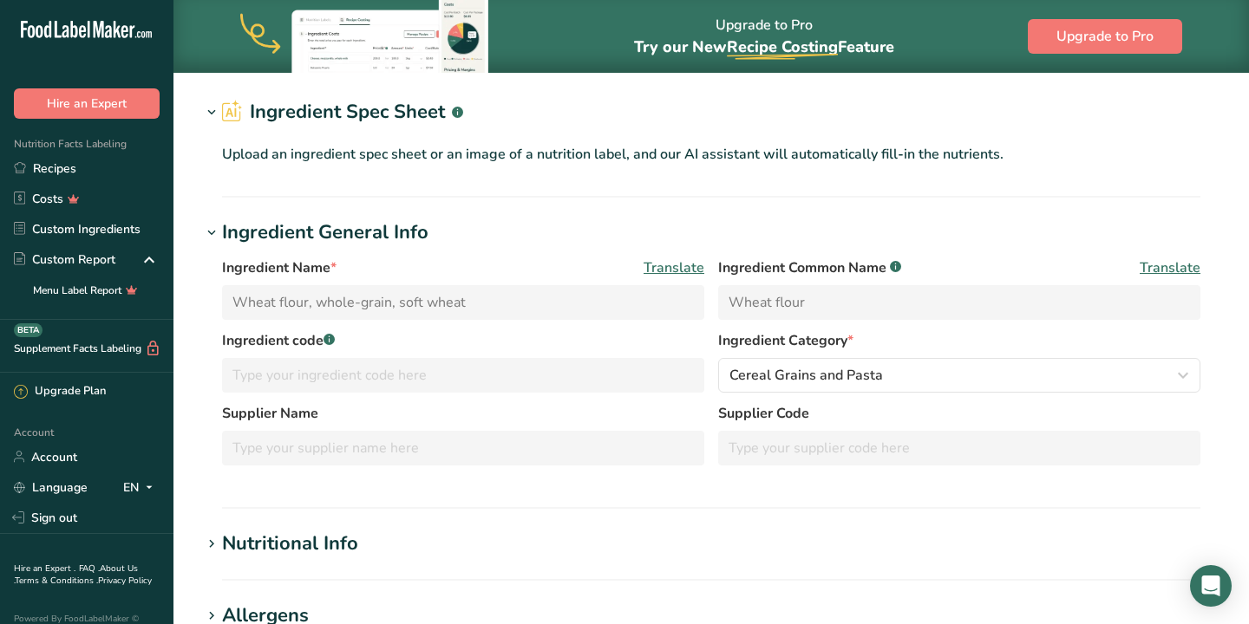
scroll to position [0, 0]
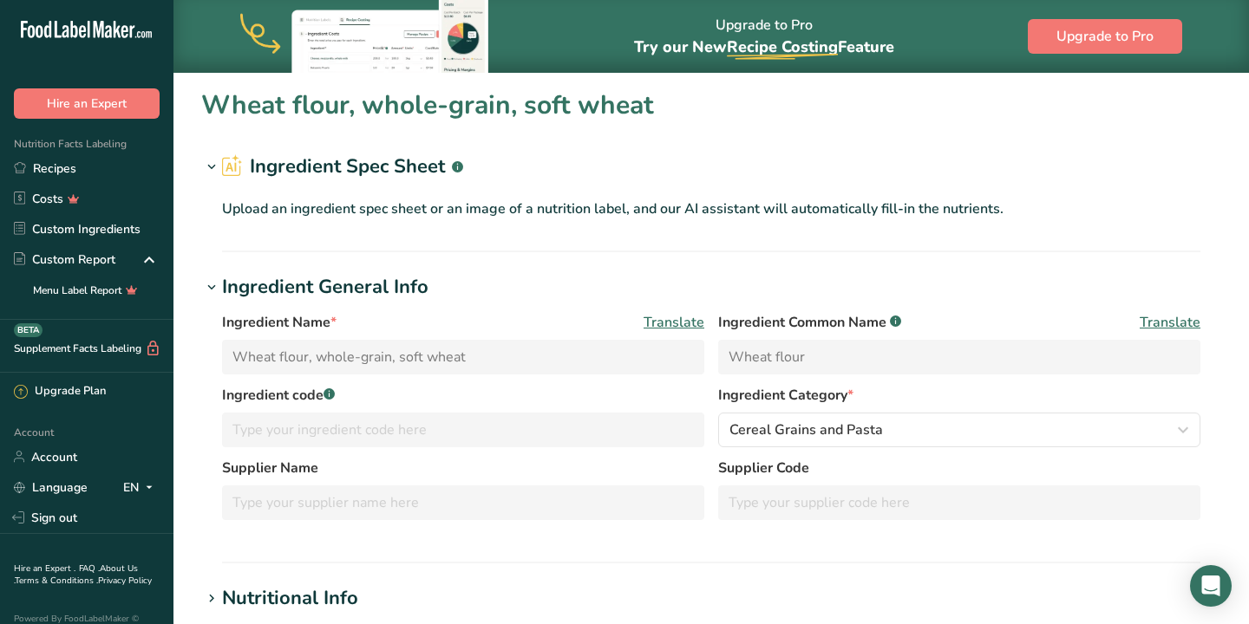
click at [209, 284] on icon at bounding box center [212, 288] width 16 height 24
